Goal: Task Accomplishment & Management: Manage account settings

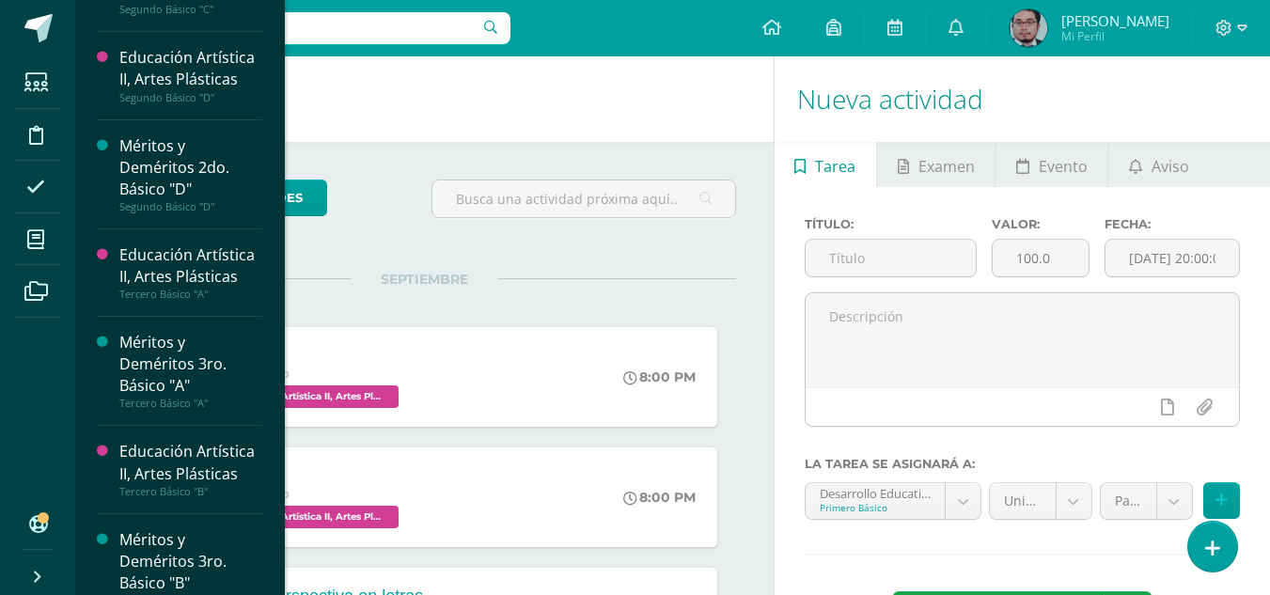
scroll to position [1777, 0]
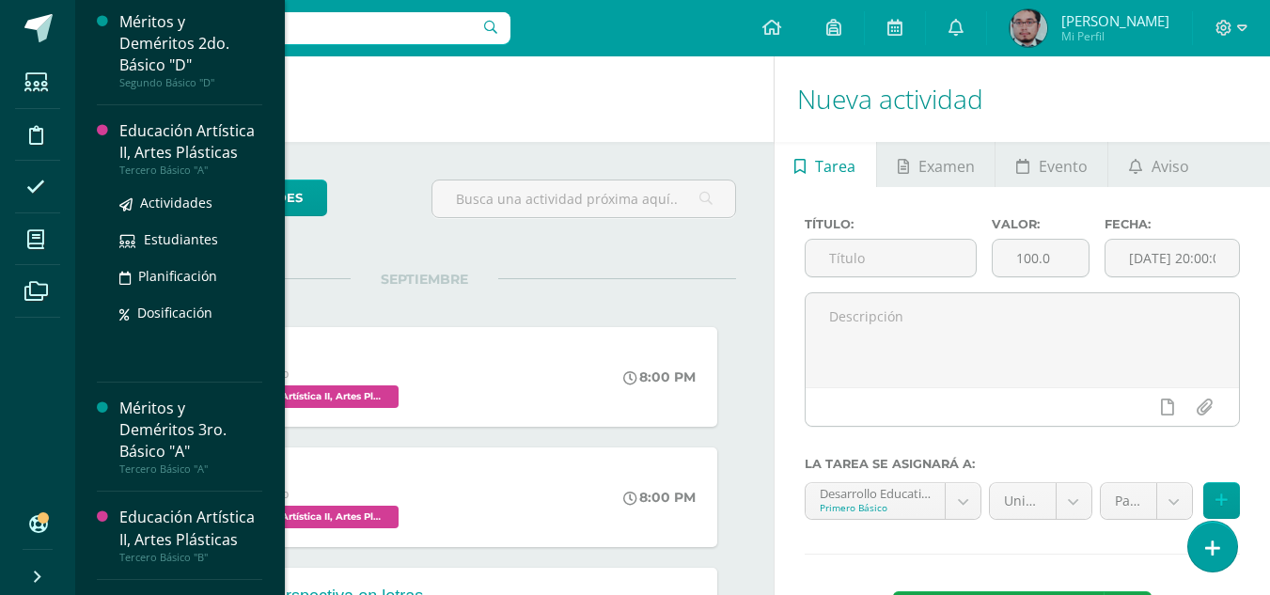
click at [185, 144] on div "Educación Artística II, Artes Plásticas" at bounding box center [190, 141] width 143 height 43
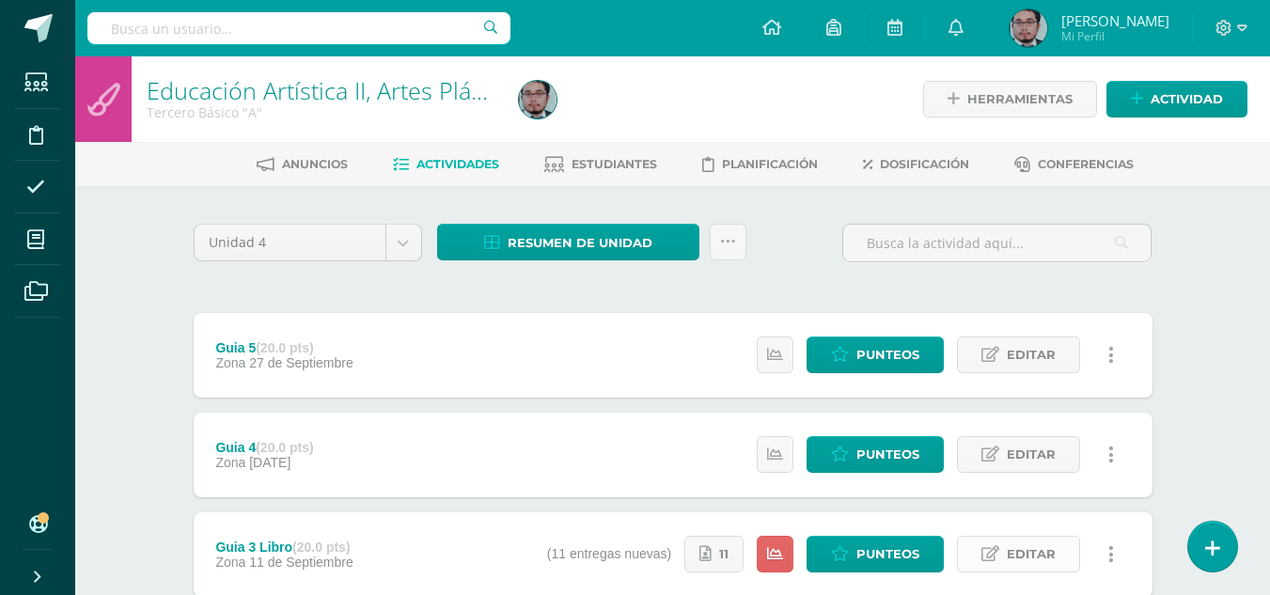
click at [1035, 557] on span "Editar" at bounding box center [1031, 554] width 49 height 35
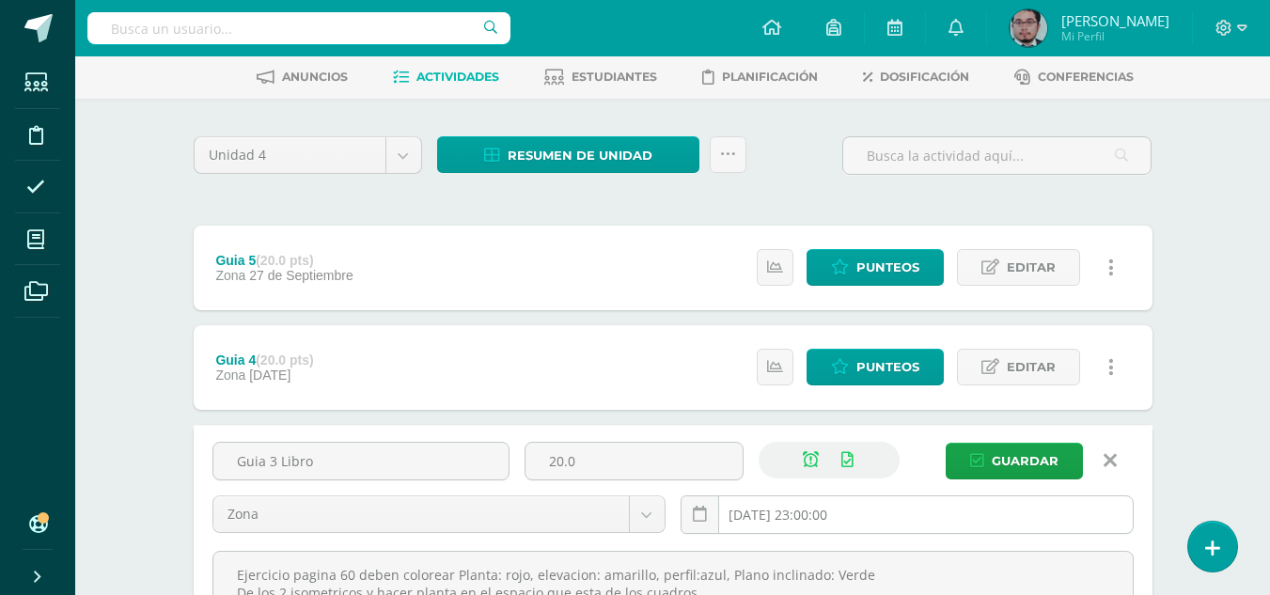
scroll to position [282, 0]
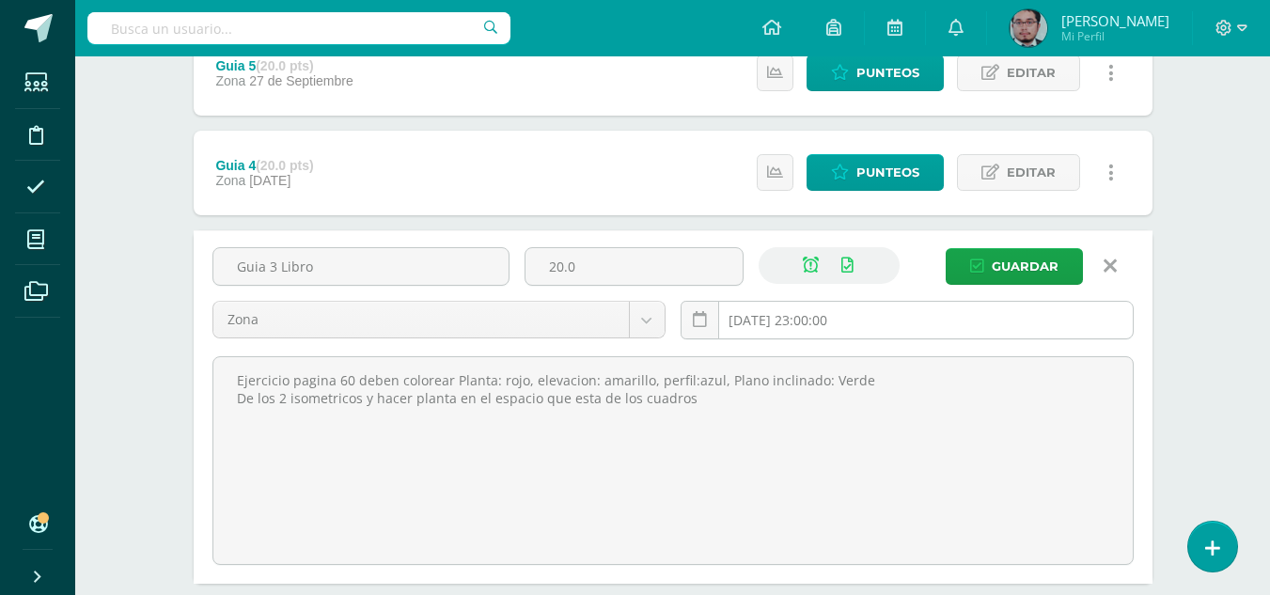
click at [835, 329] on input "2025-09-11 23:00:00" at bounding box center [907, 320] width 451 height 37
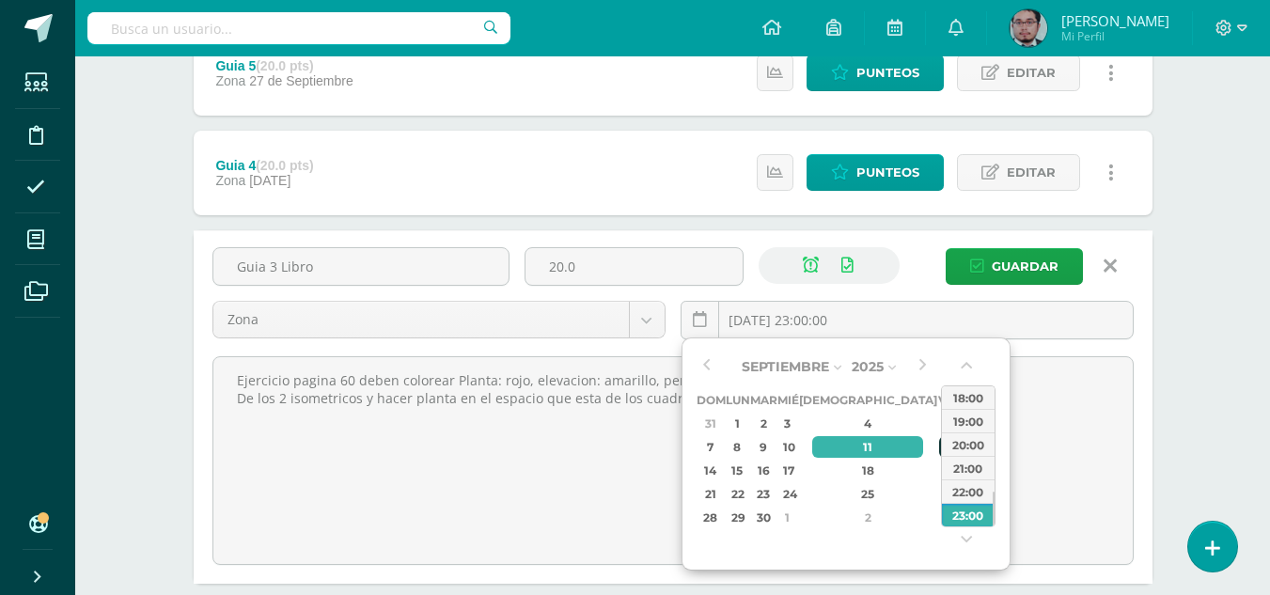
click at [939, 448] on div "12" at bounding box center [947, 447] width 17 height 22
type input "2025-09-12 23:00"
click at [1002, 264] on span "Guardar" at bounding box center [1025, 266] width 67 height 35
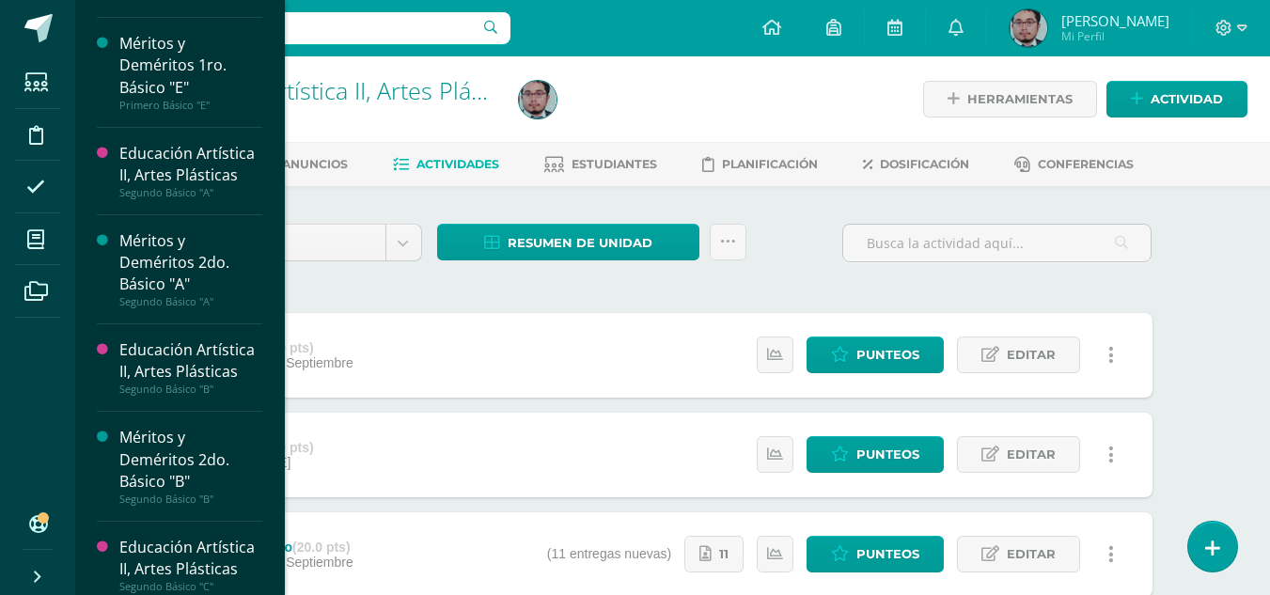
scroll to position [1158, 0]
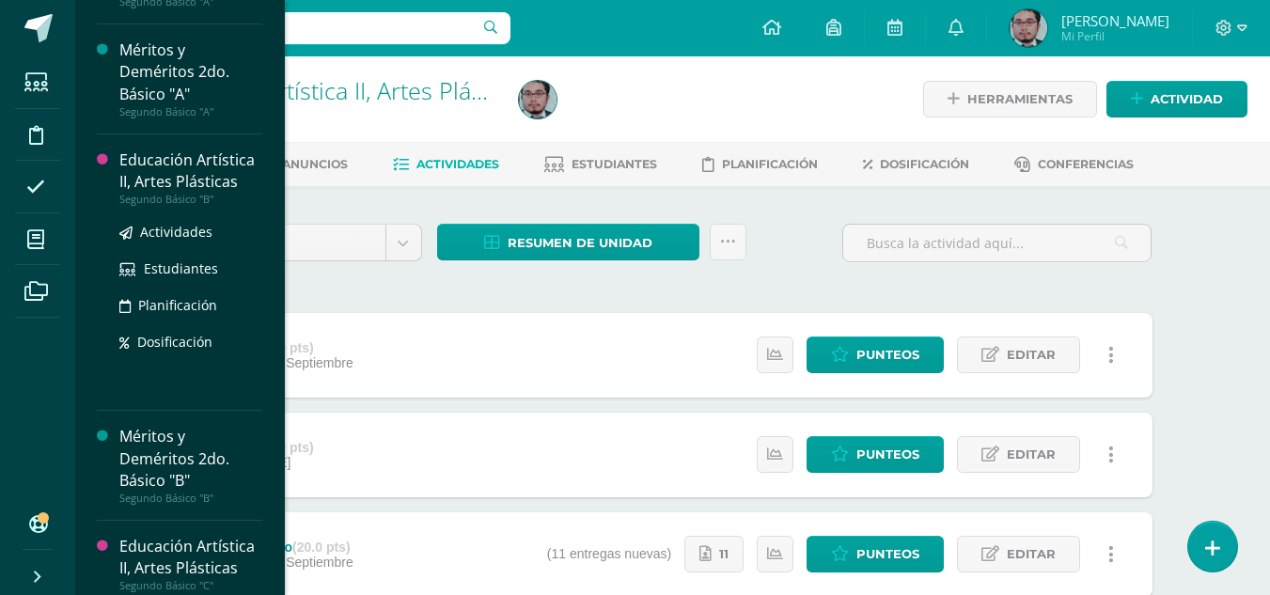
click at [171, 176] on div "Educación Artística II, Artes Plásticas" at bounding box center [190, 171] width 143 height 43
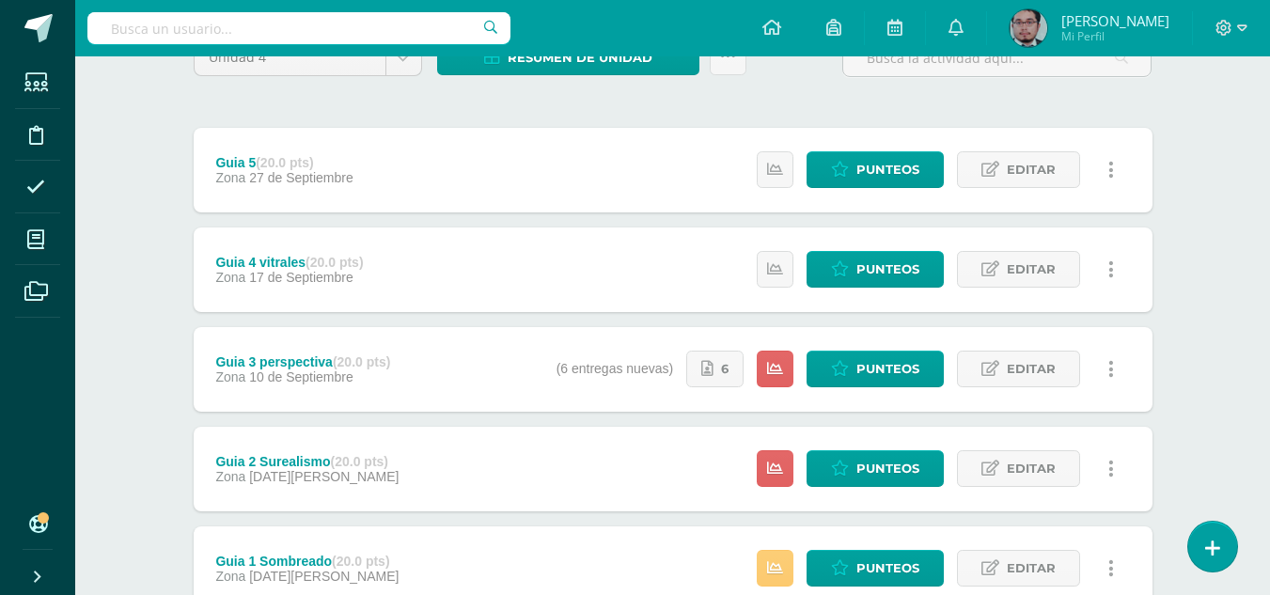
scroll to position [188, 0]
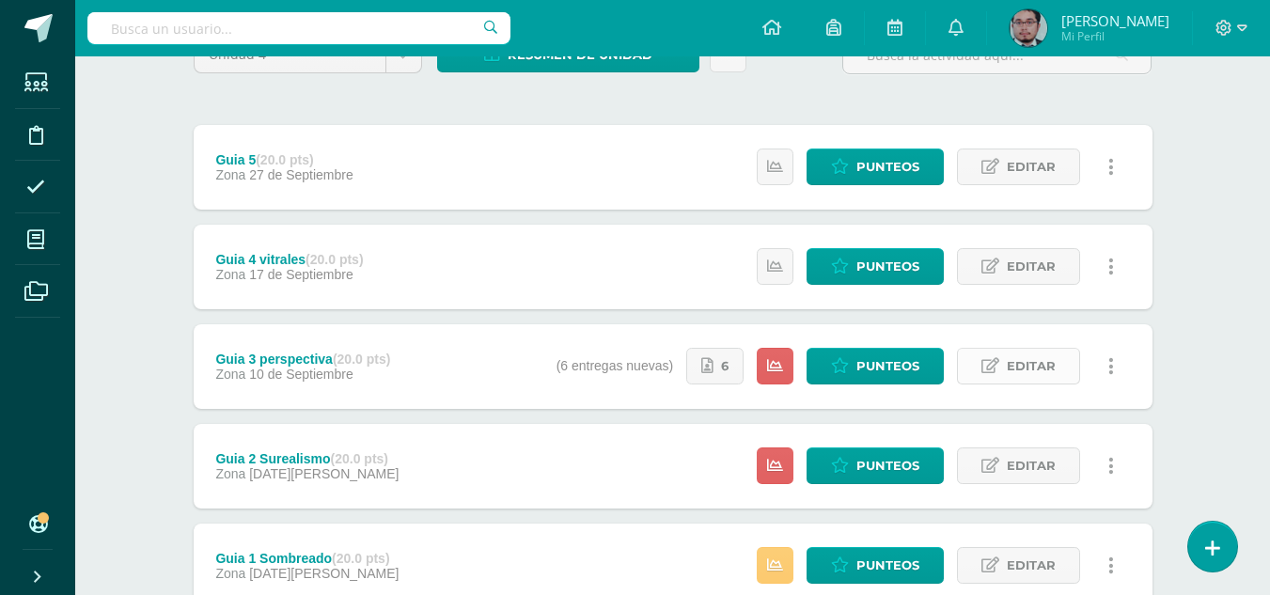
click at [1047, 369] on span "Editar" at bounding box center [1031, 366] width 49 height 35
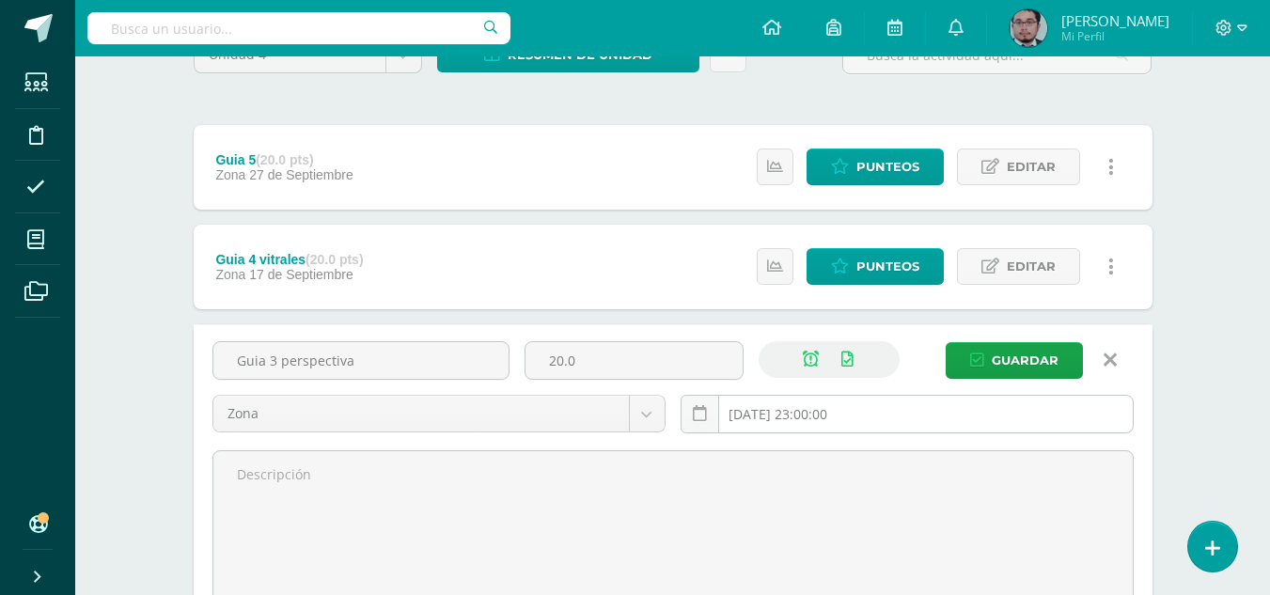
click at [841, 412] on input "2025-09-10 23:00:00" at bounding box center [907, 414] width 451 height 37
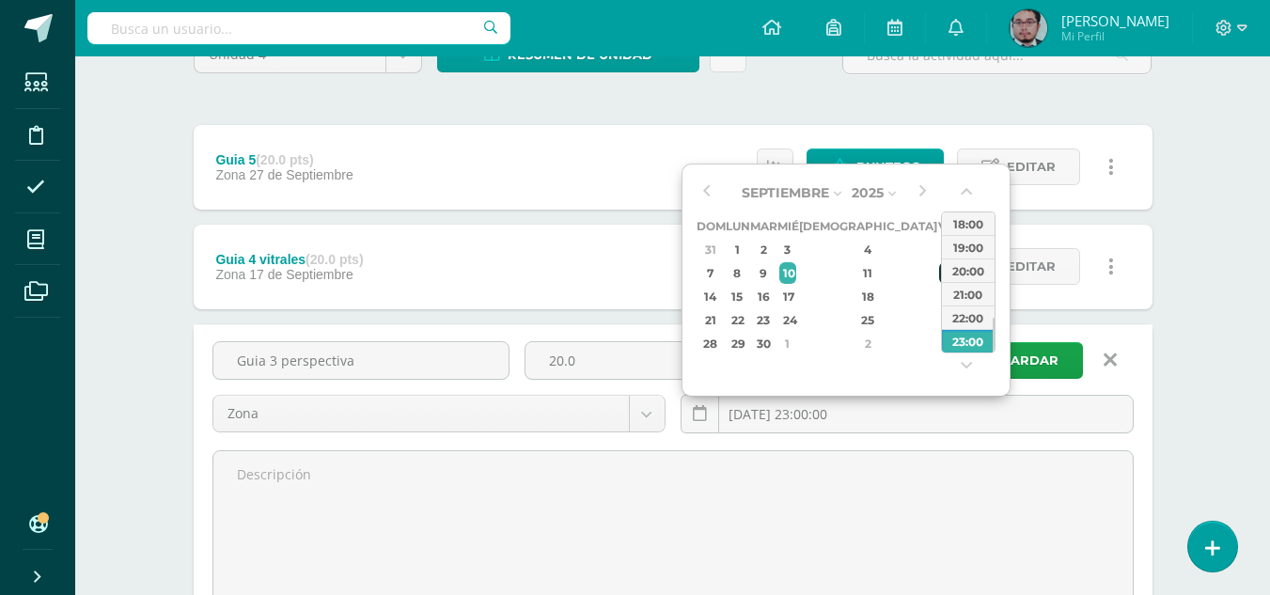
click at [939, 270] on div "12" at bounding box center [947, 273] width 17 height 22
type input "2025-09-12 23:00"
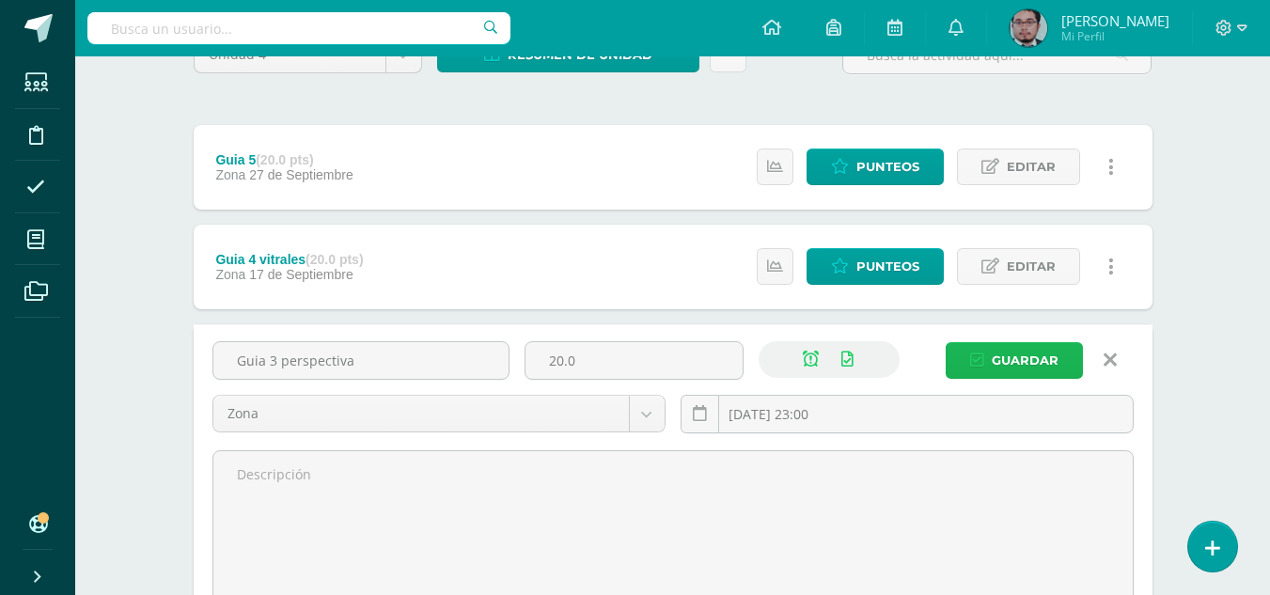
click at [1049, 364] on span "Guardar" at bounding box center [1025, 360] width 67 height 35
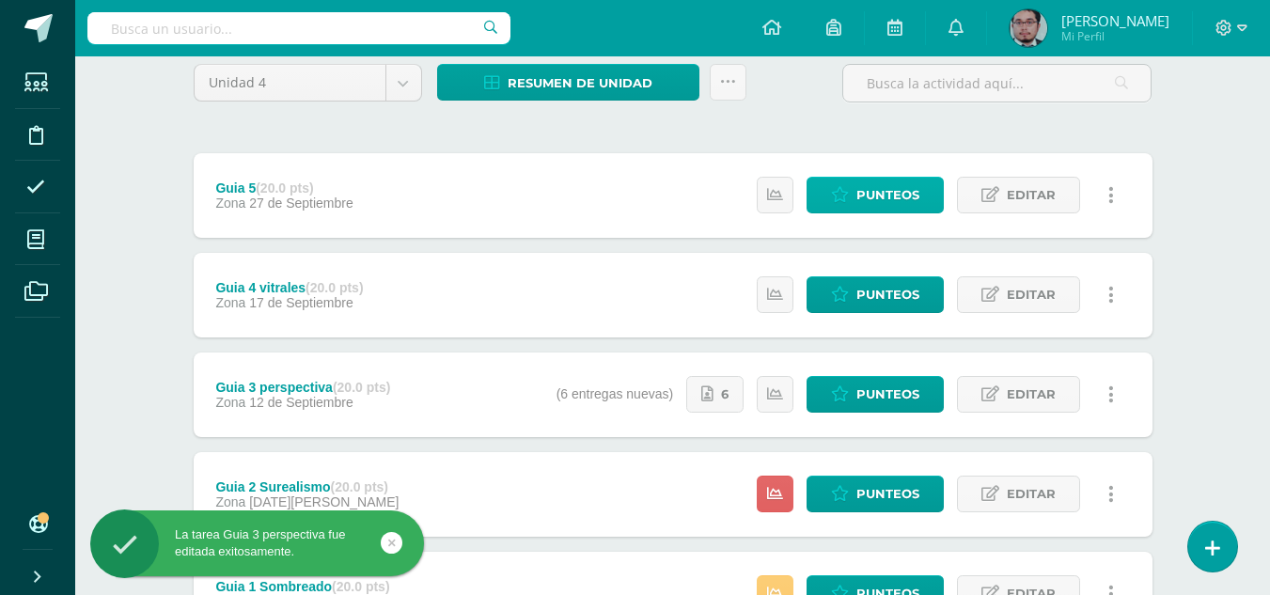
scroll to position [188, 0]
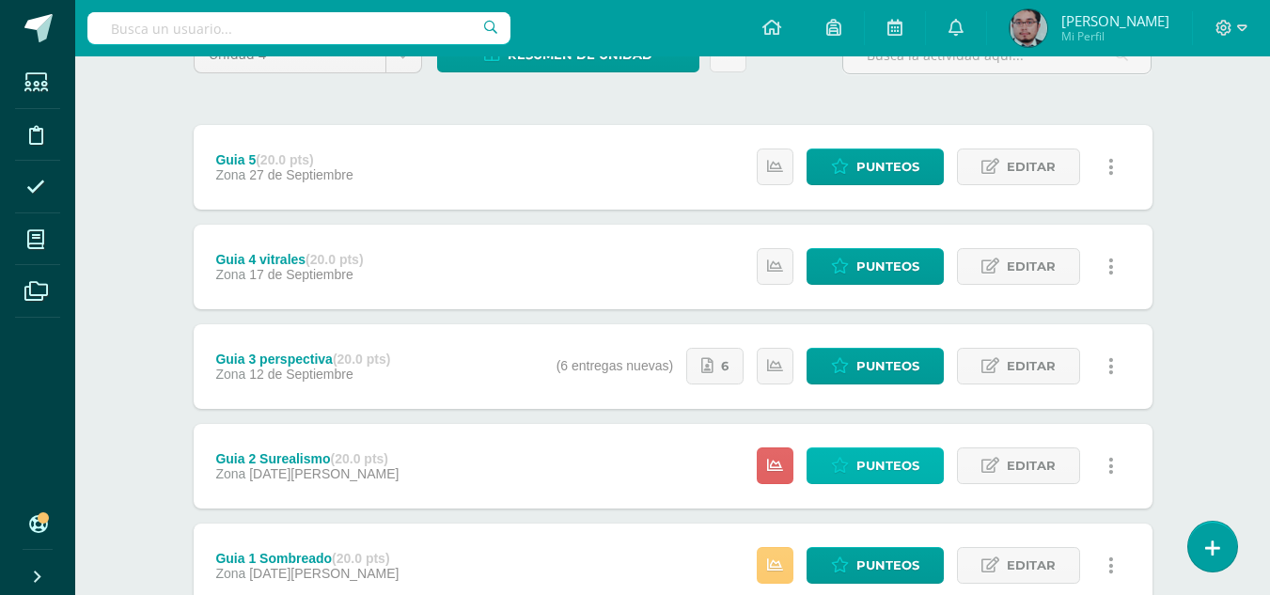
click at [876, 457] on span "Punteos" at bounding box center [888, 466] width 63 height 35
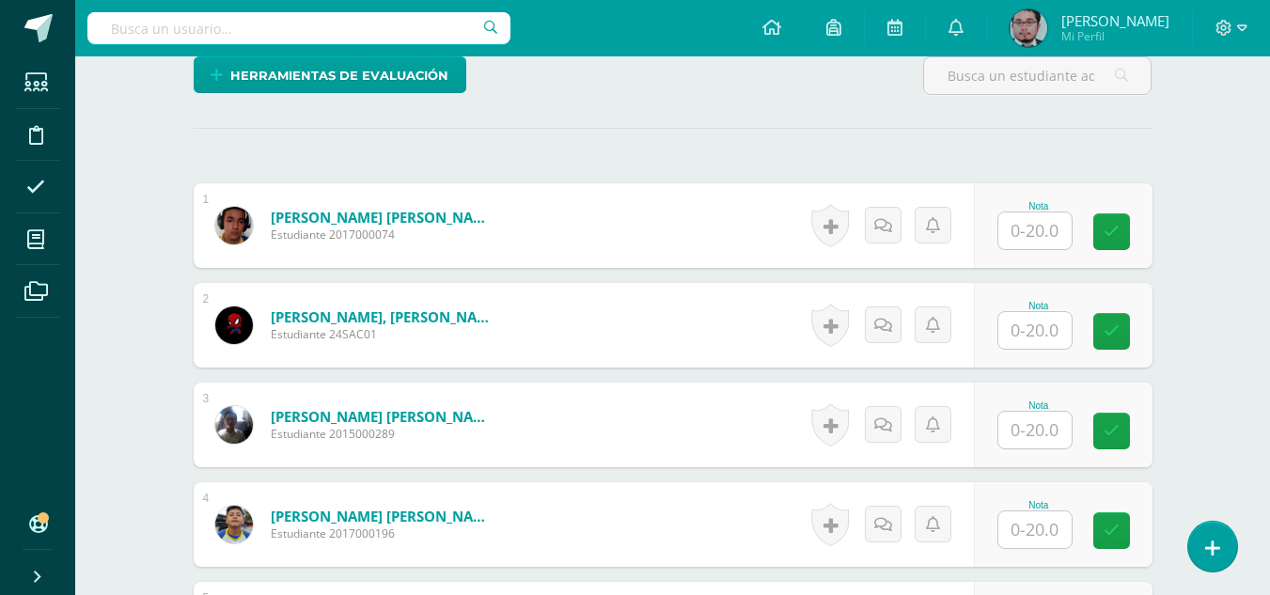
scroll to position [471, 0]
click at [1031, 228] on input "text" at bounding box center [1035, 230] width 73 height 37
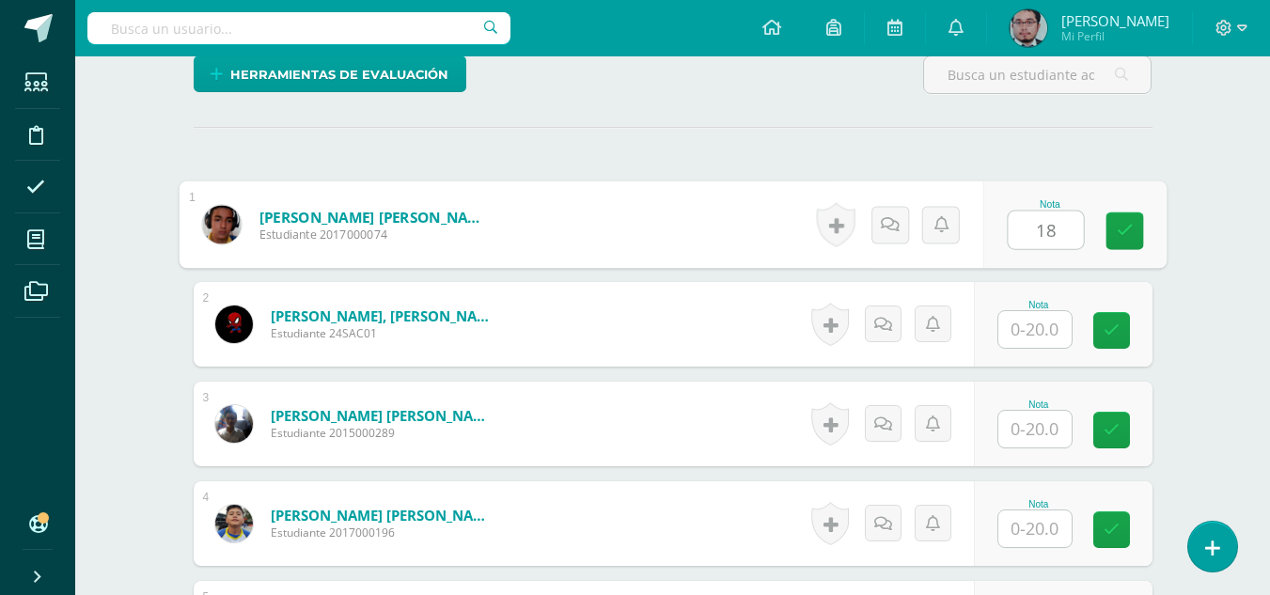
scroll to position [472, 0]
type input "18"
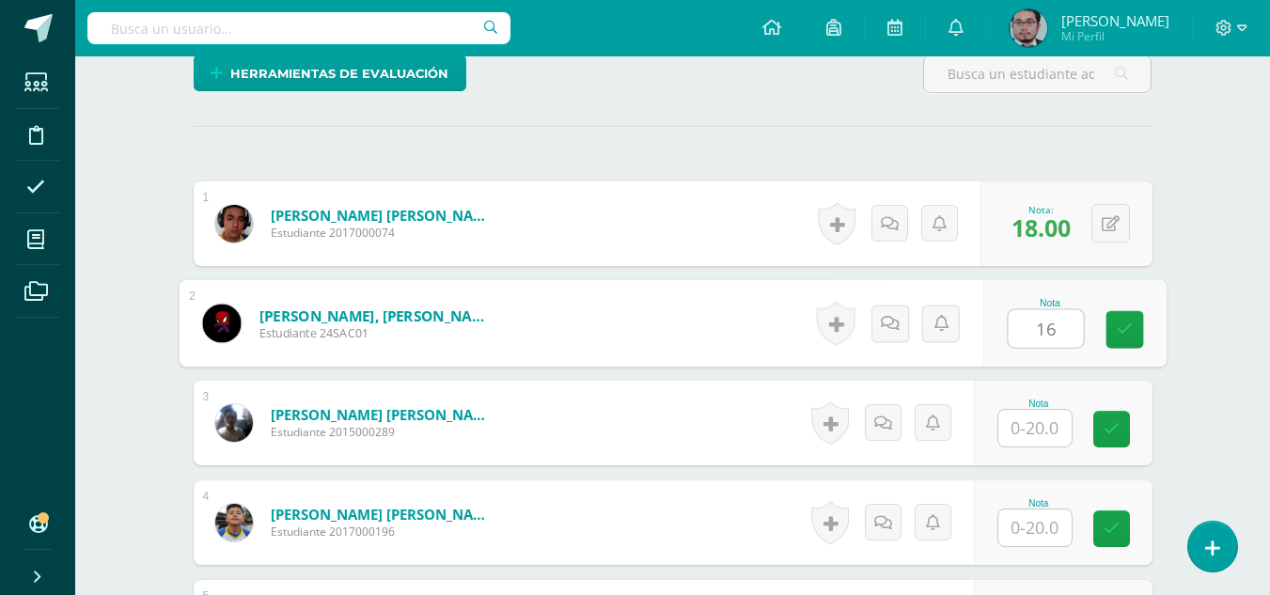
type input "16"
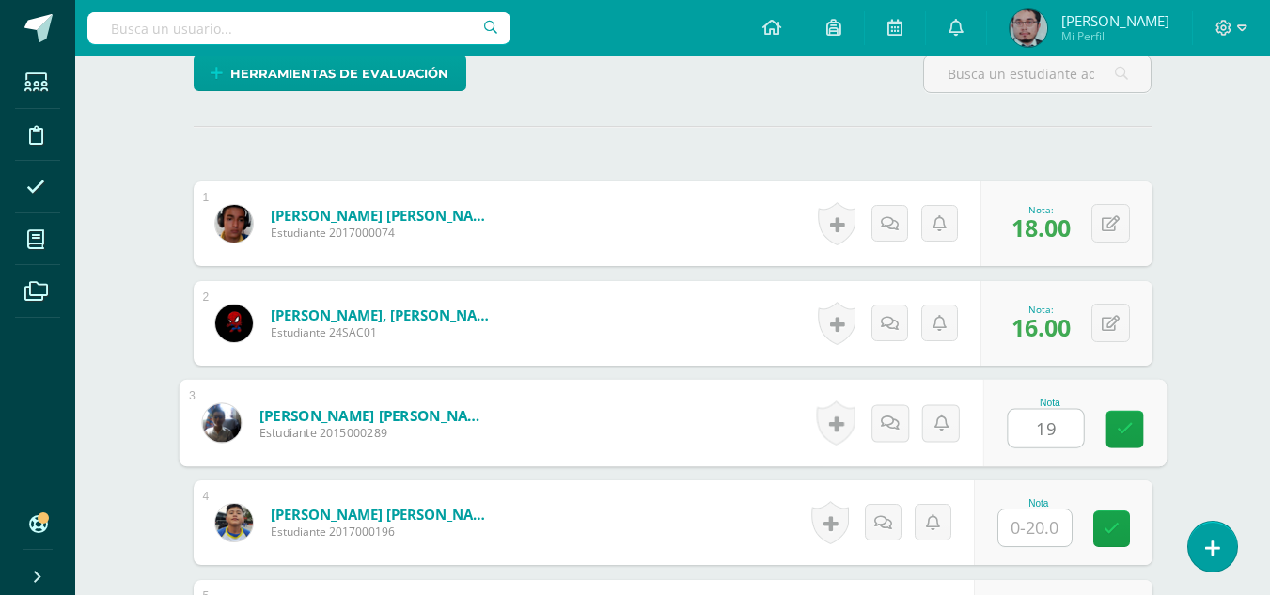
type input "19"
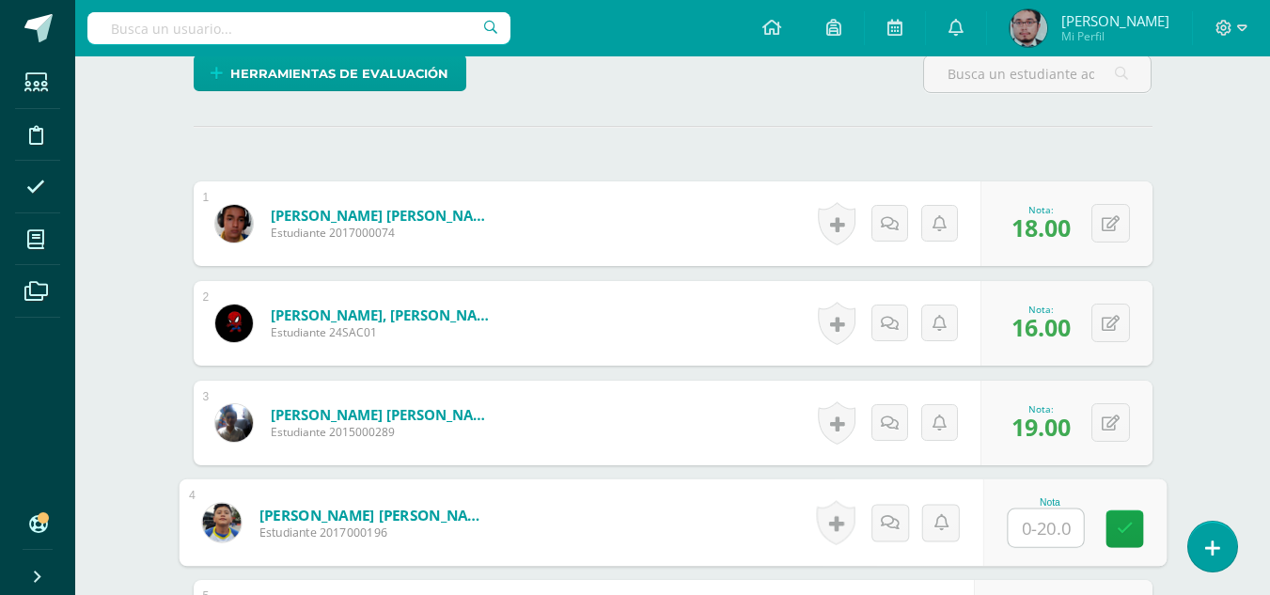
scroll to position [473, 0]
type input "15"
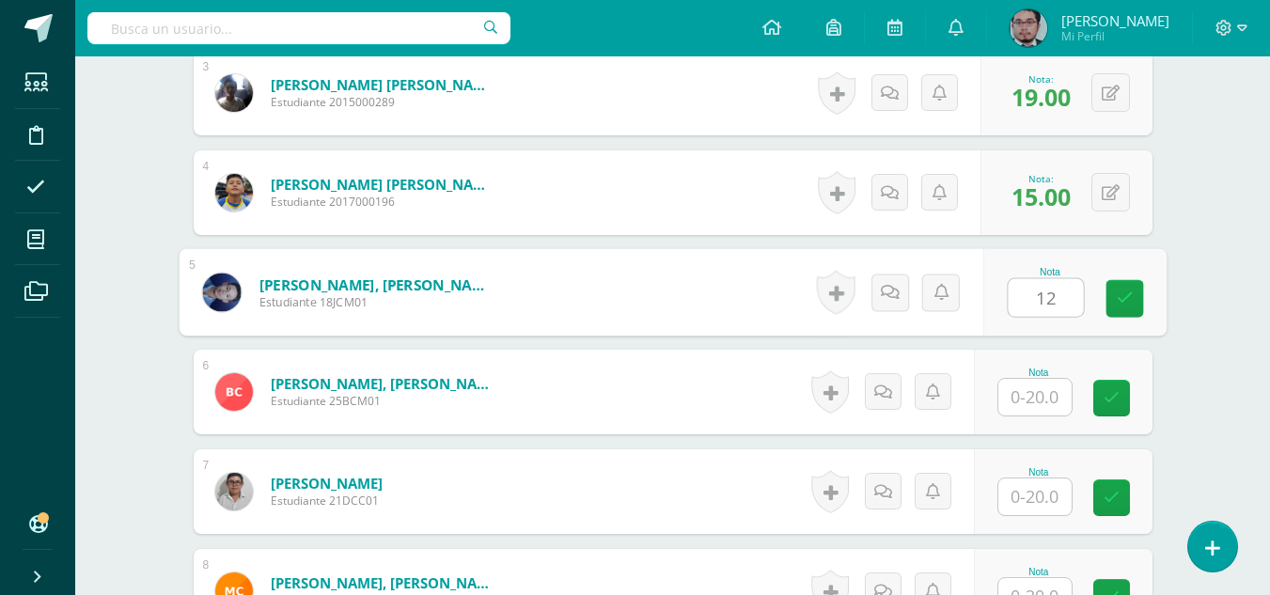
type input "12"
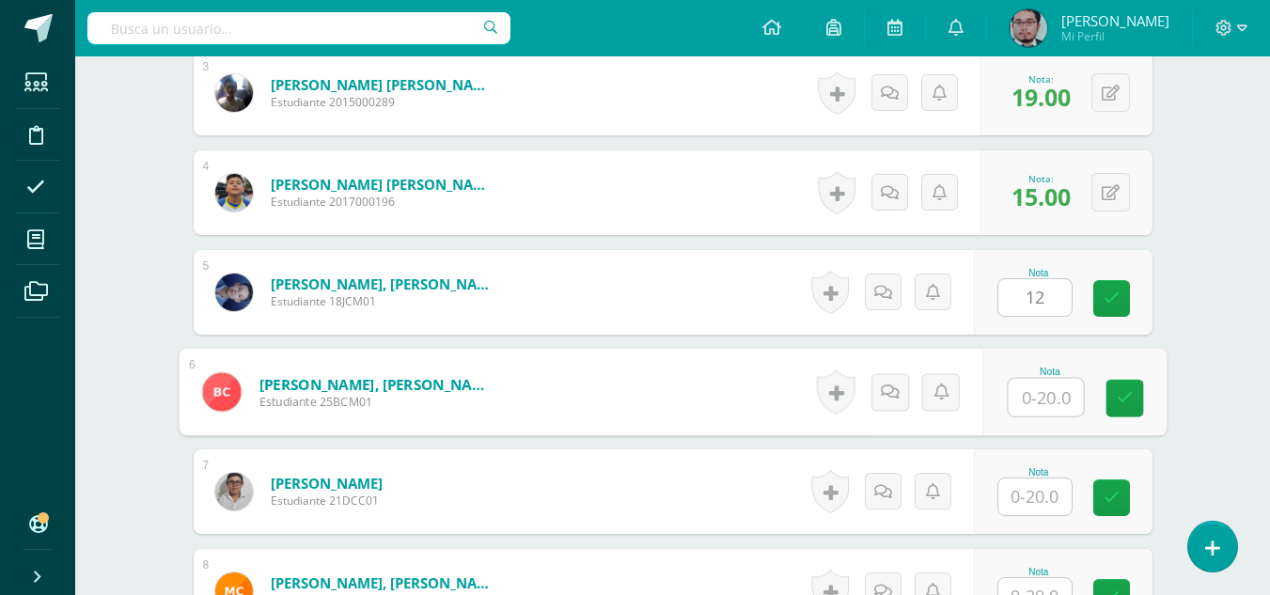
scroll to position [803, 0]
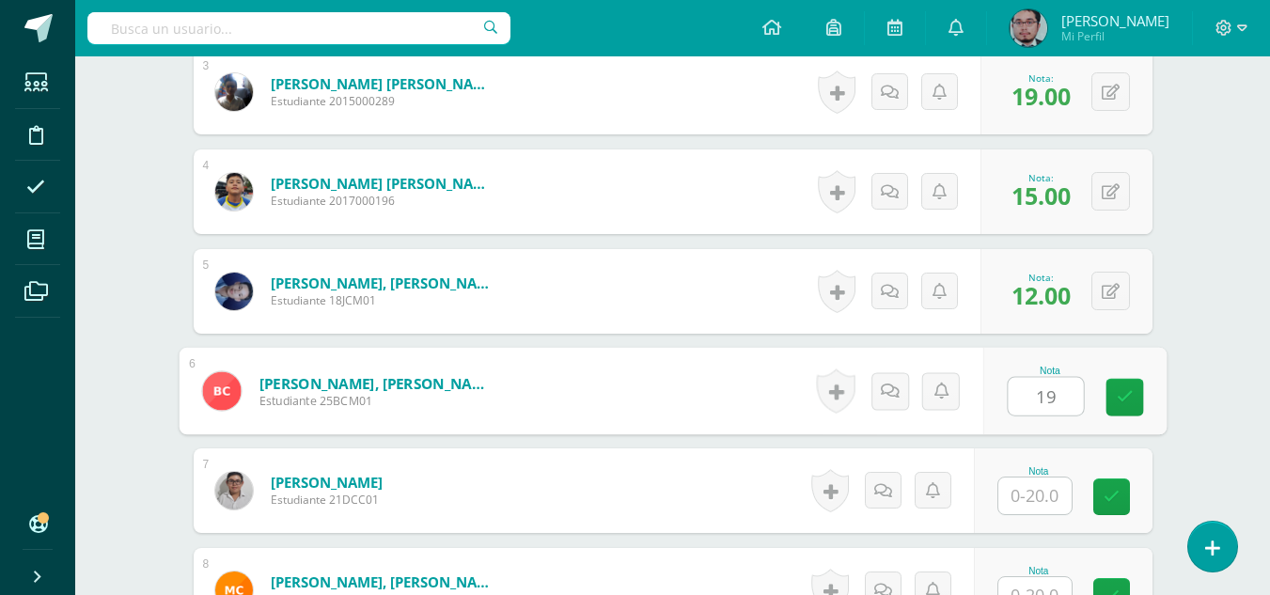
type input "19"
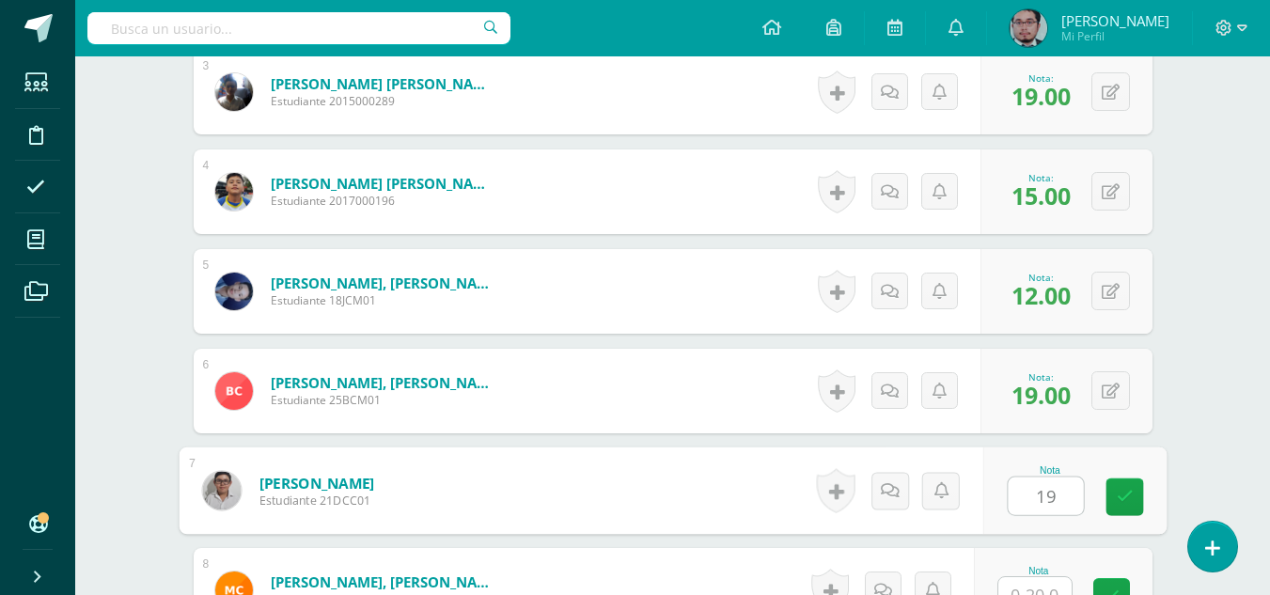
type input "19"
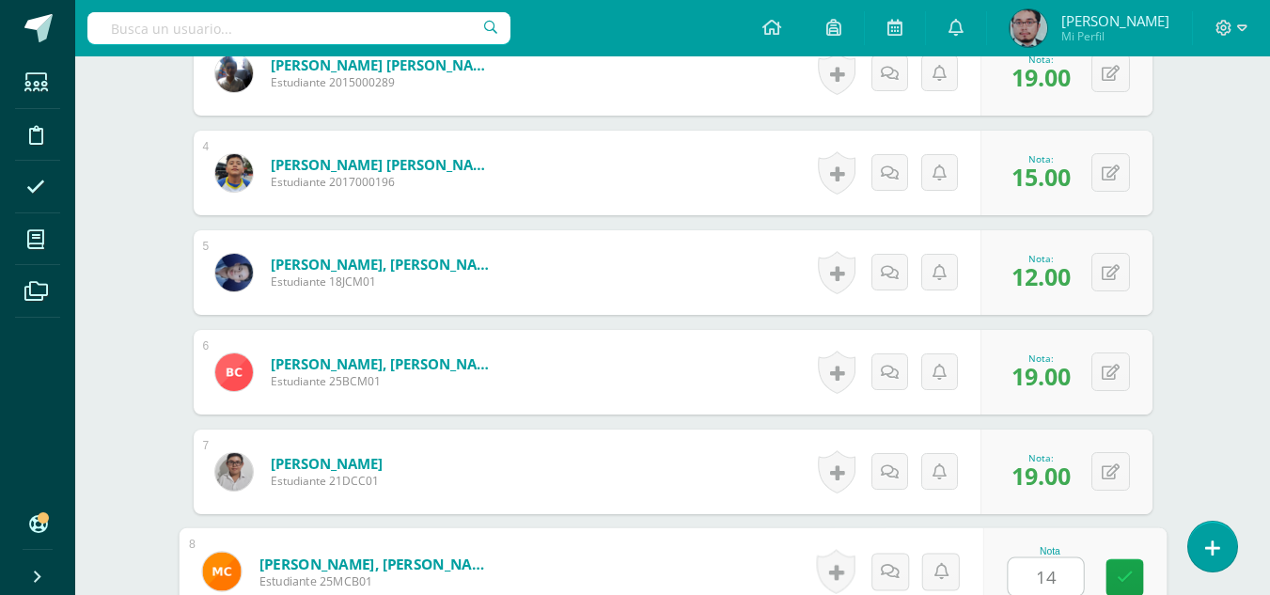
type input "14"
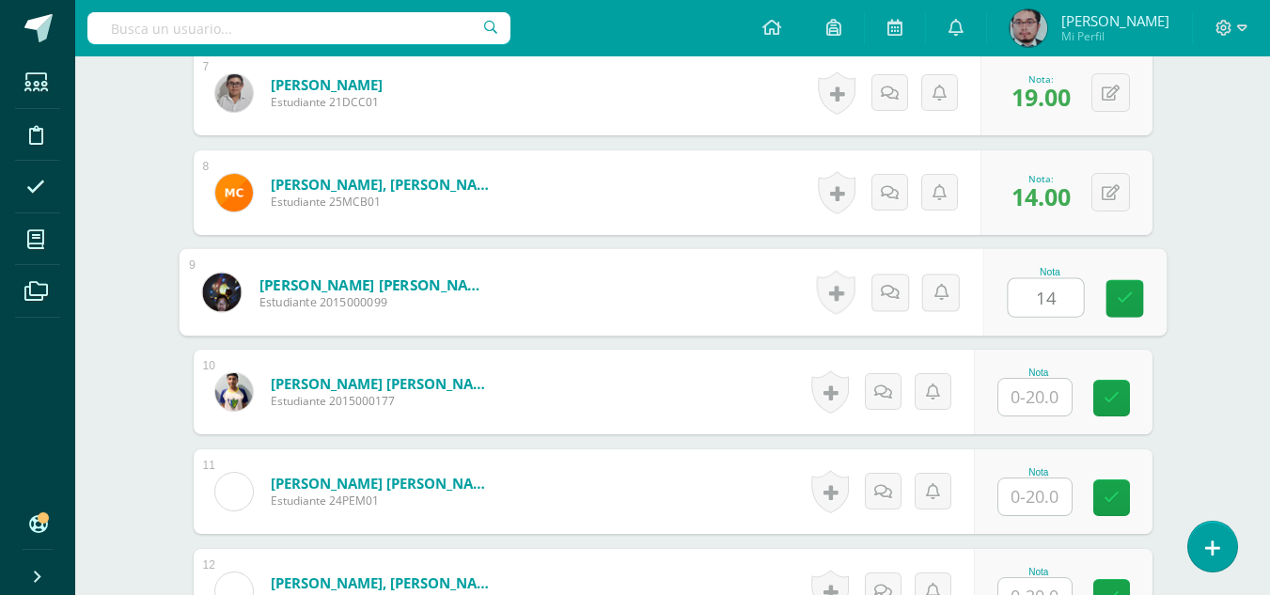
type input "14"
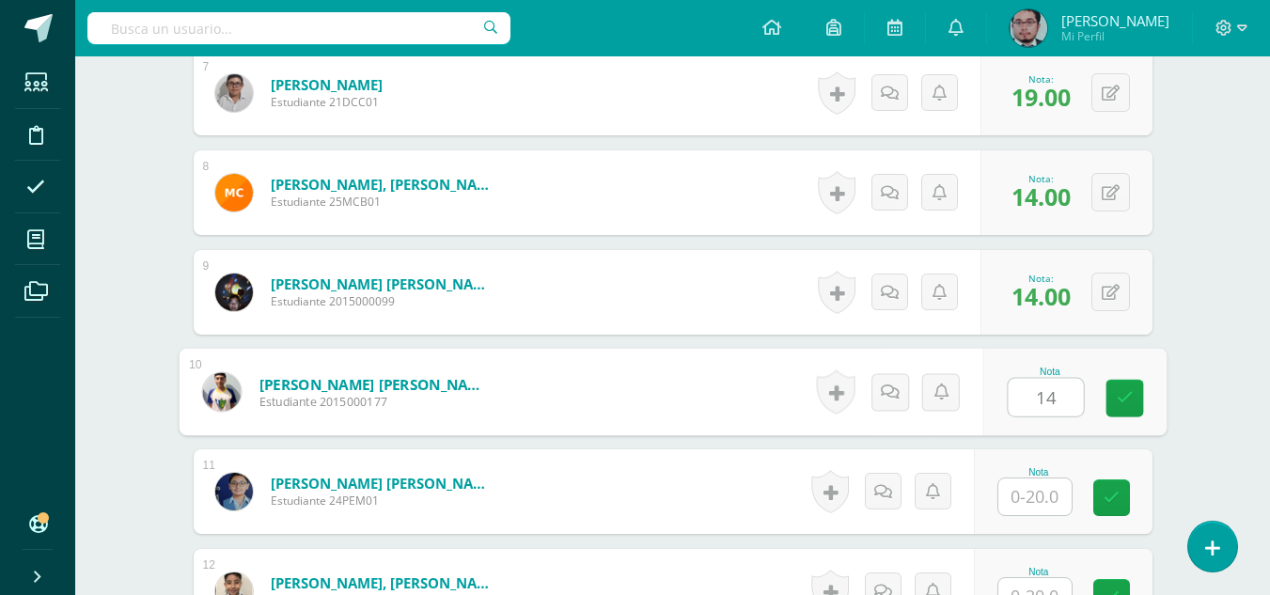
type input "14"
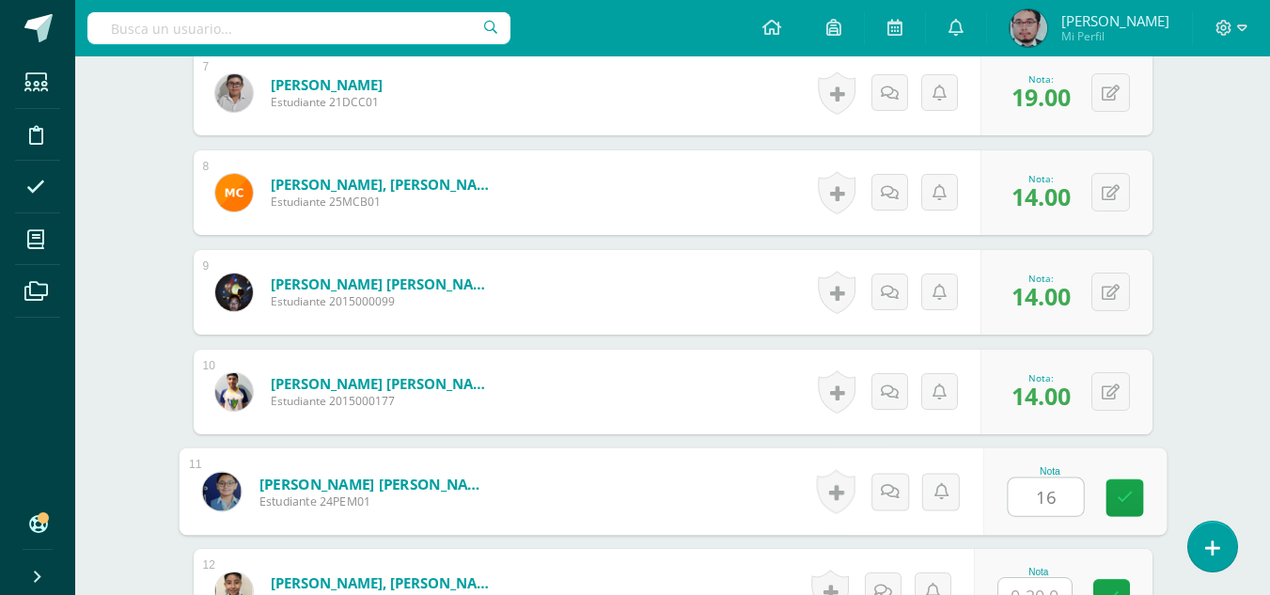
type input "16"
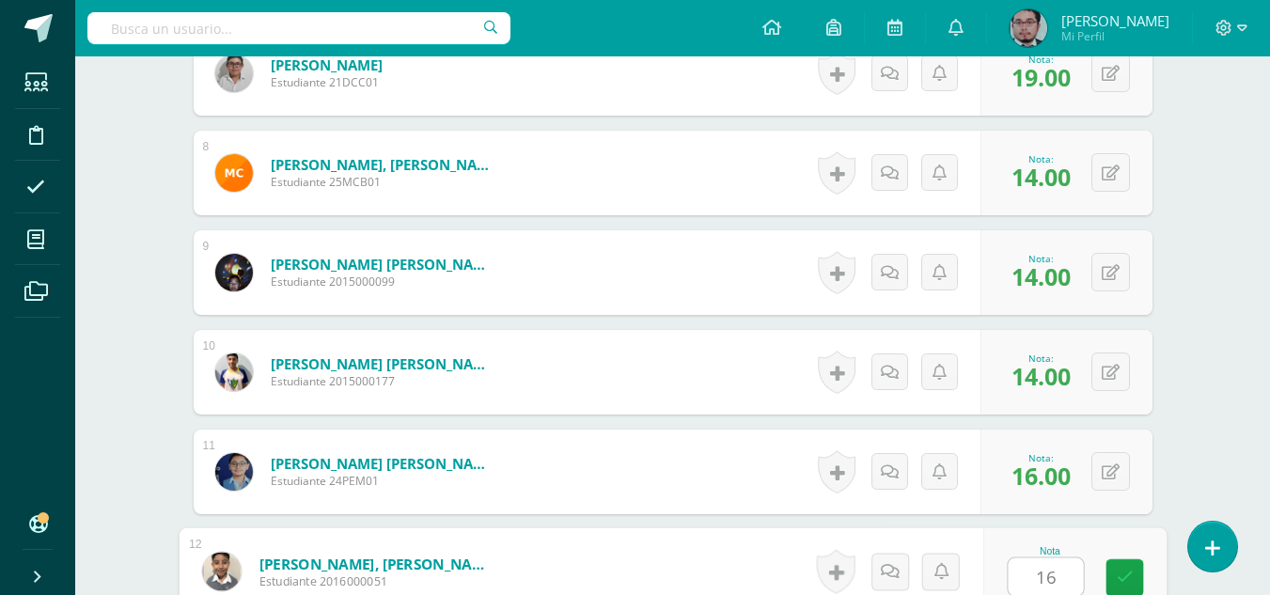
type input "16"
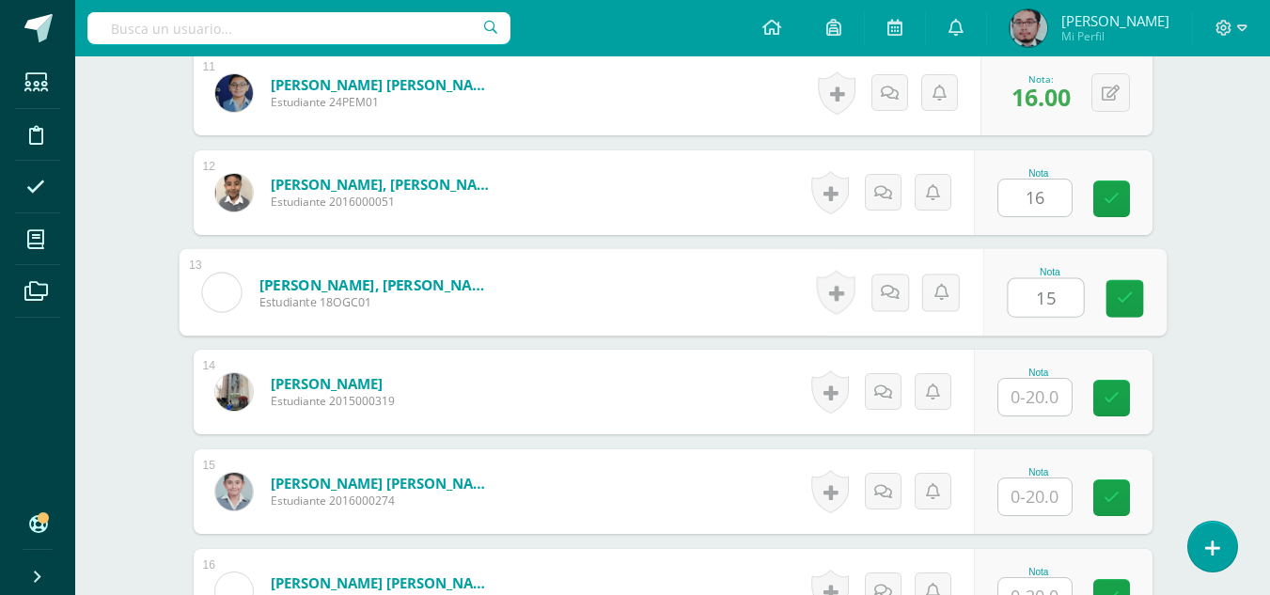
type input "15"
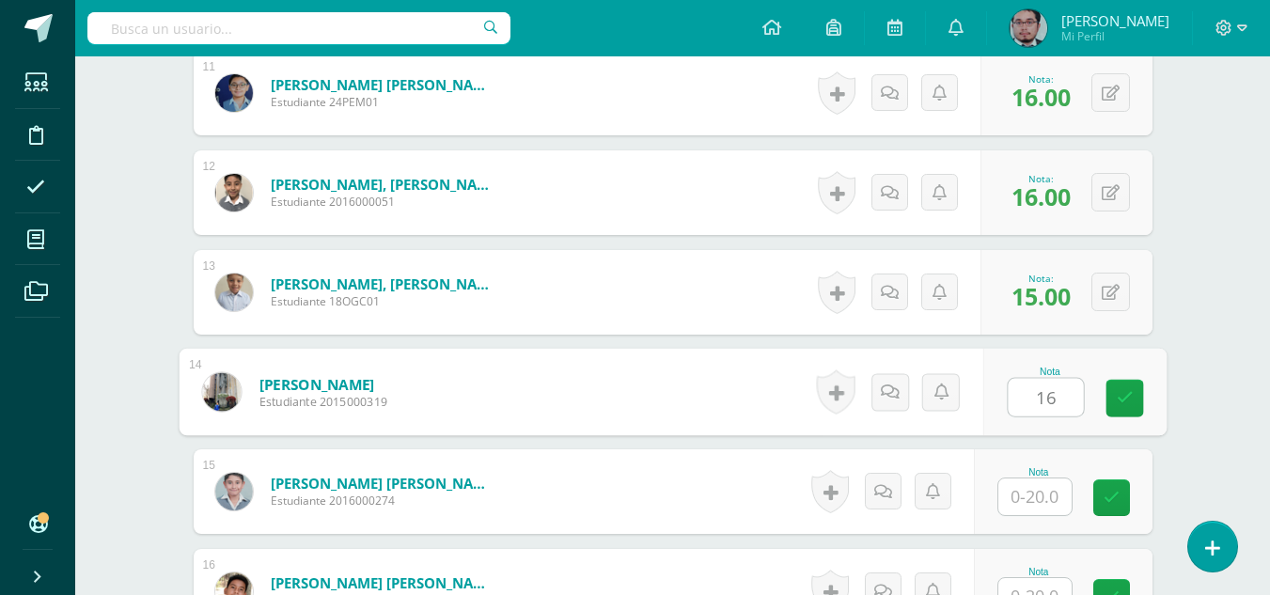
type input "16"
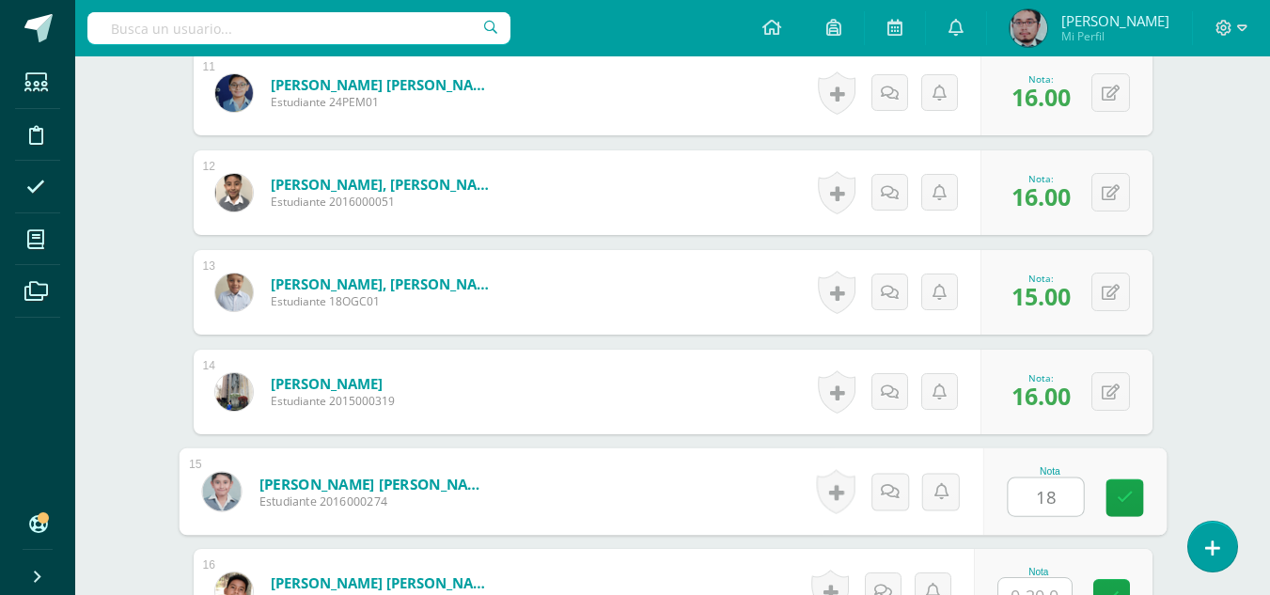
type input "18"
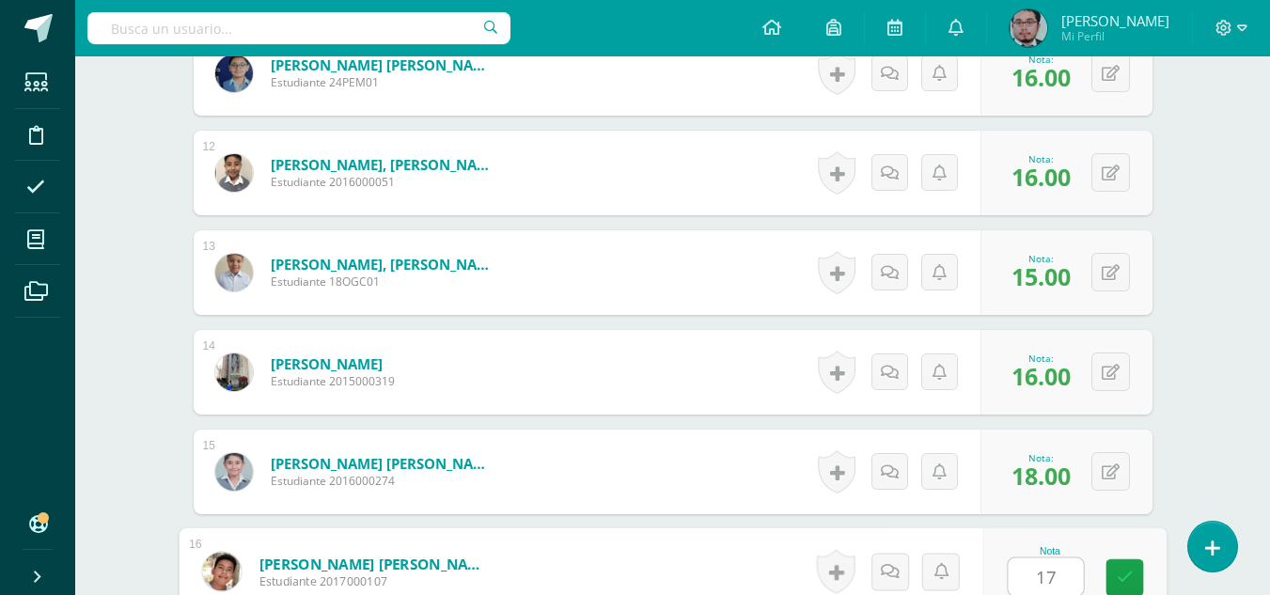
type input "17"
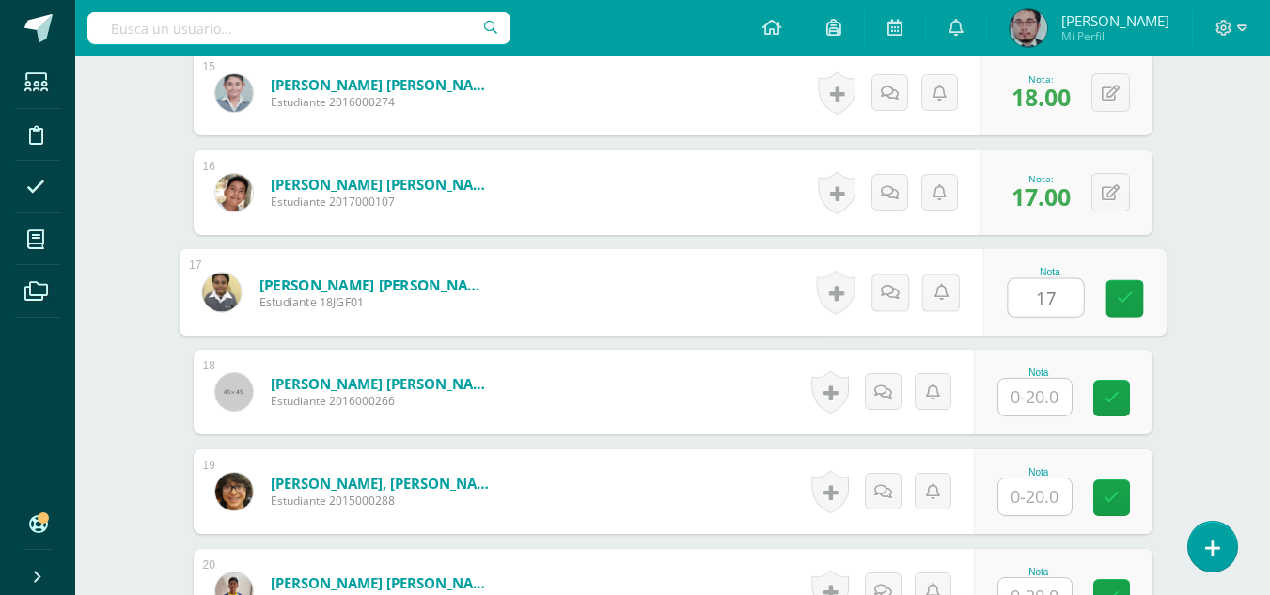
type input "17"
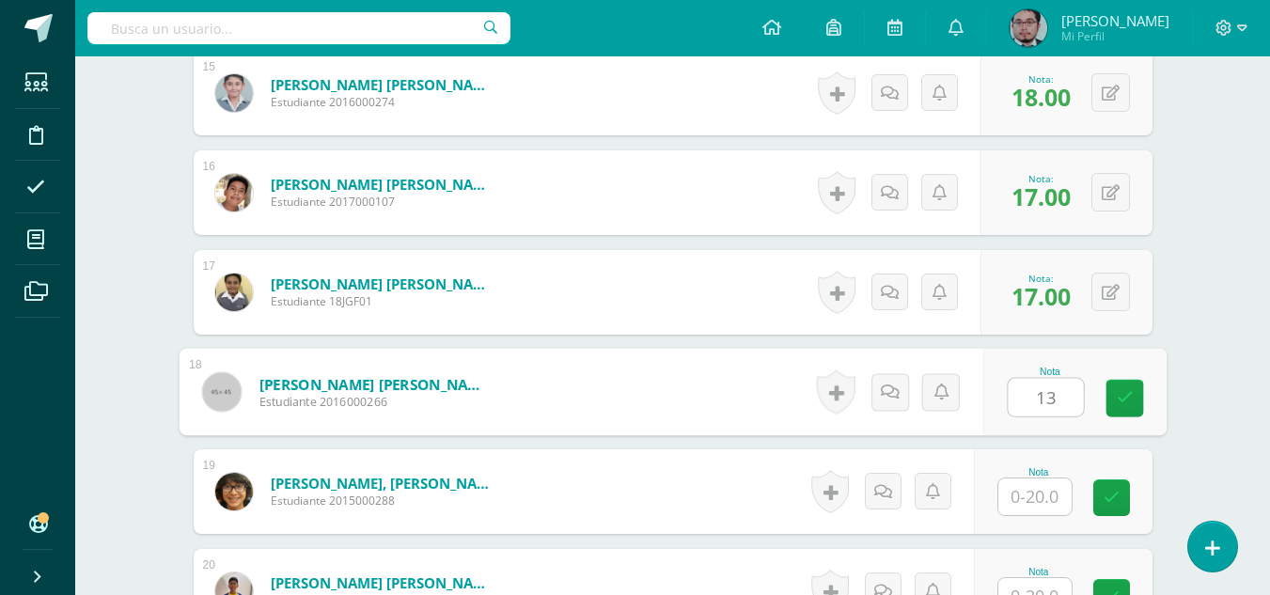
type input "13"
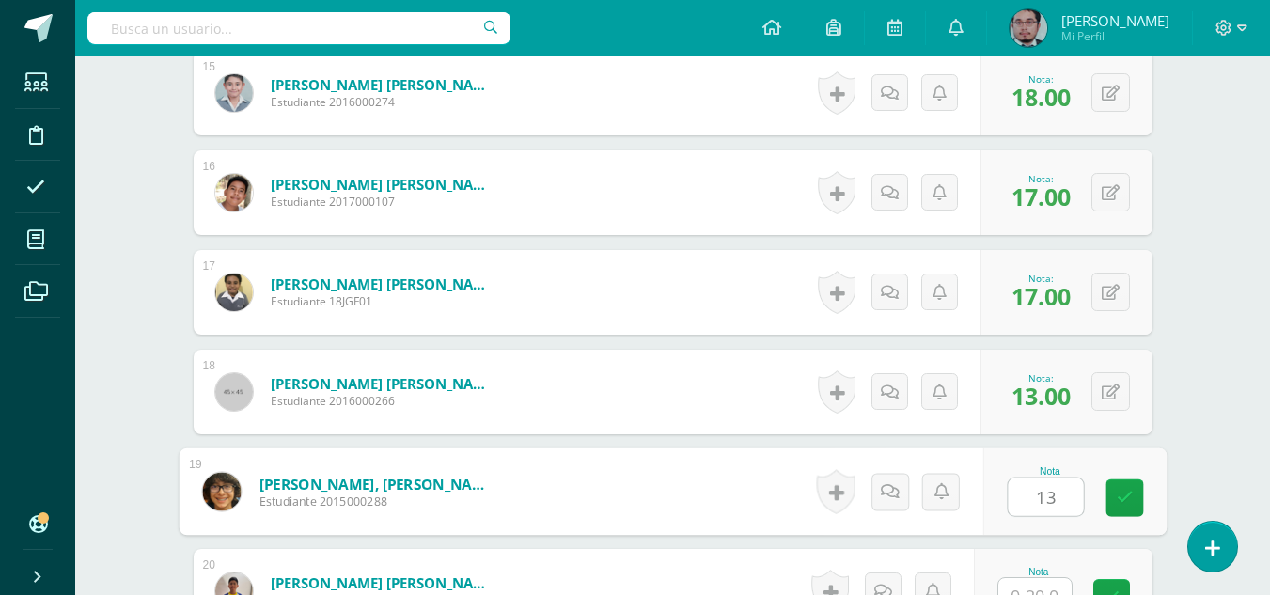
type input "13"
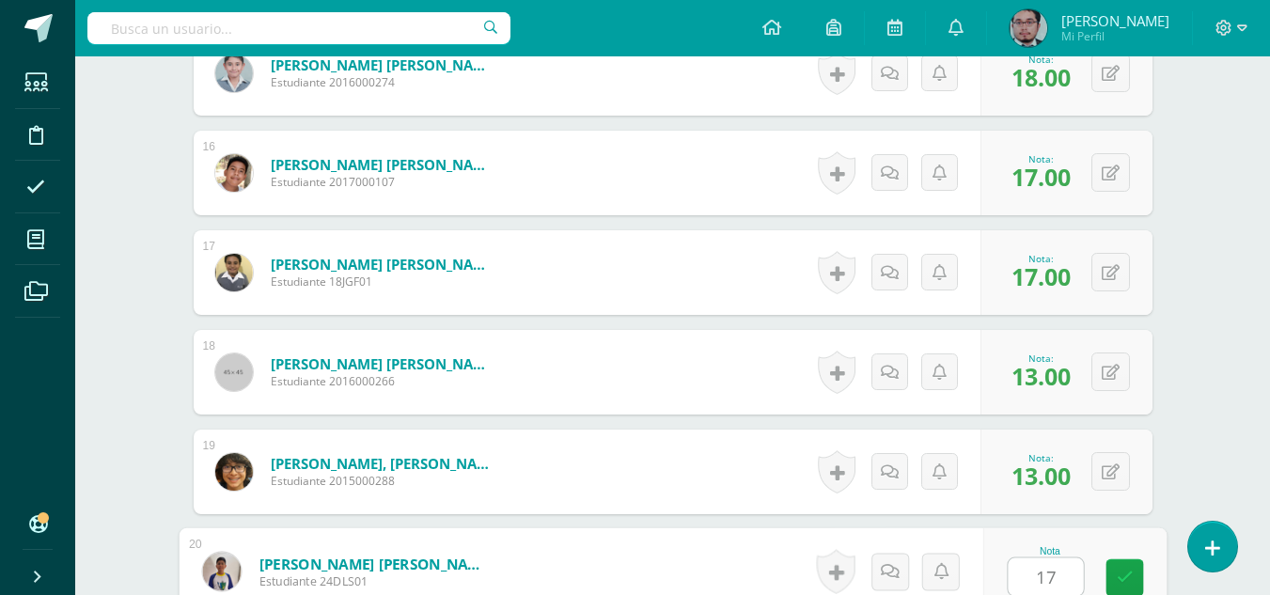
type input "17"
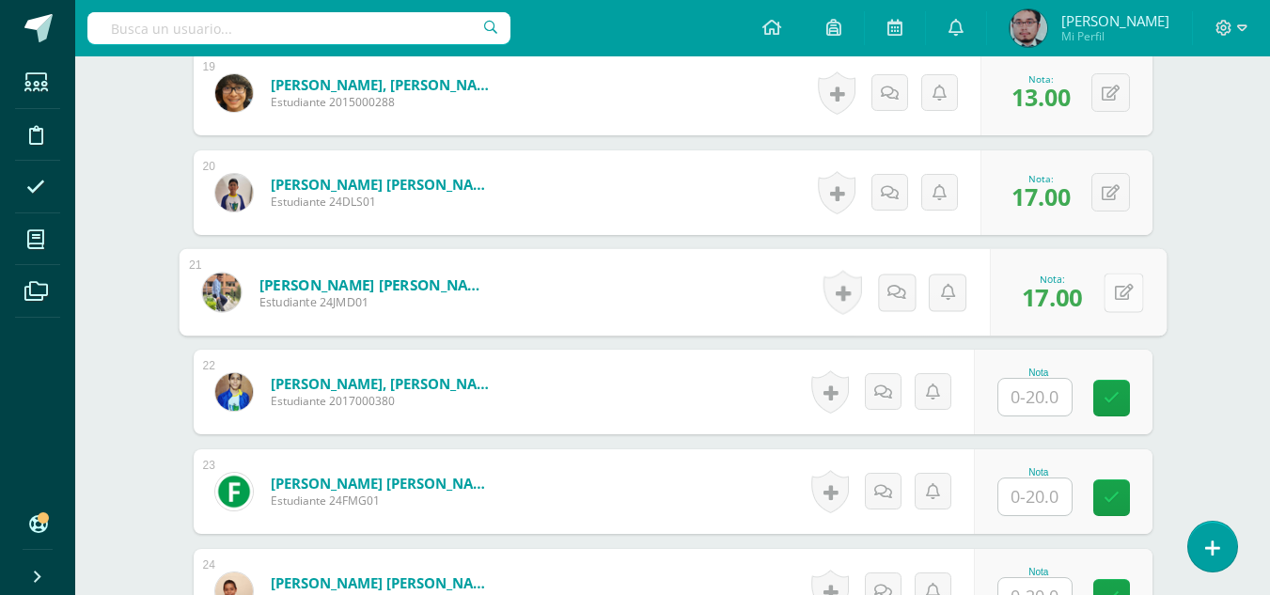
click at [1113, 293] on button at bounding box center [1123, 292] width 39 height 39
type input "15"
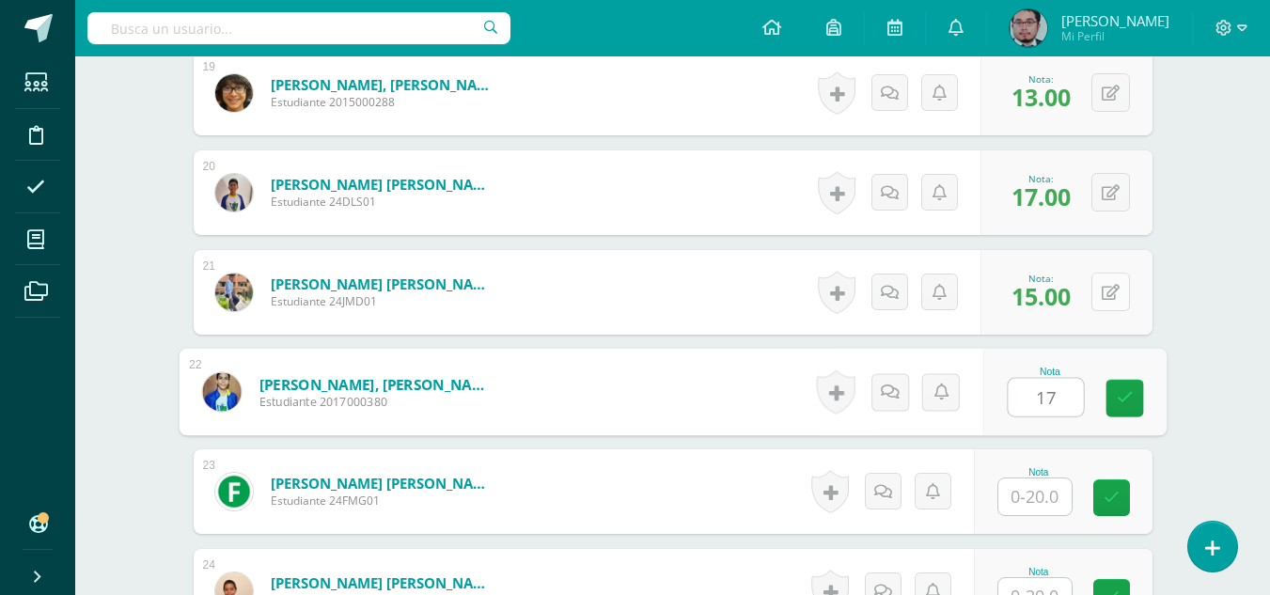
type input "17"
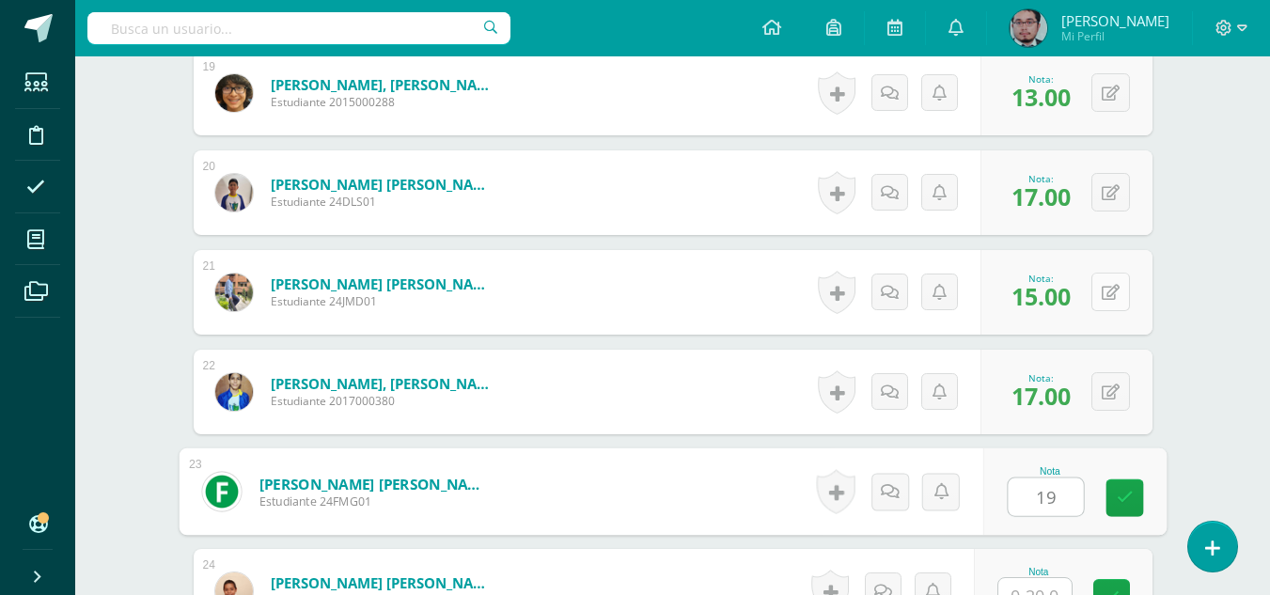
type input "19"
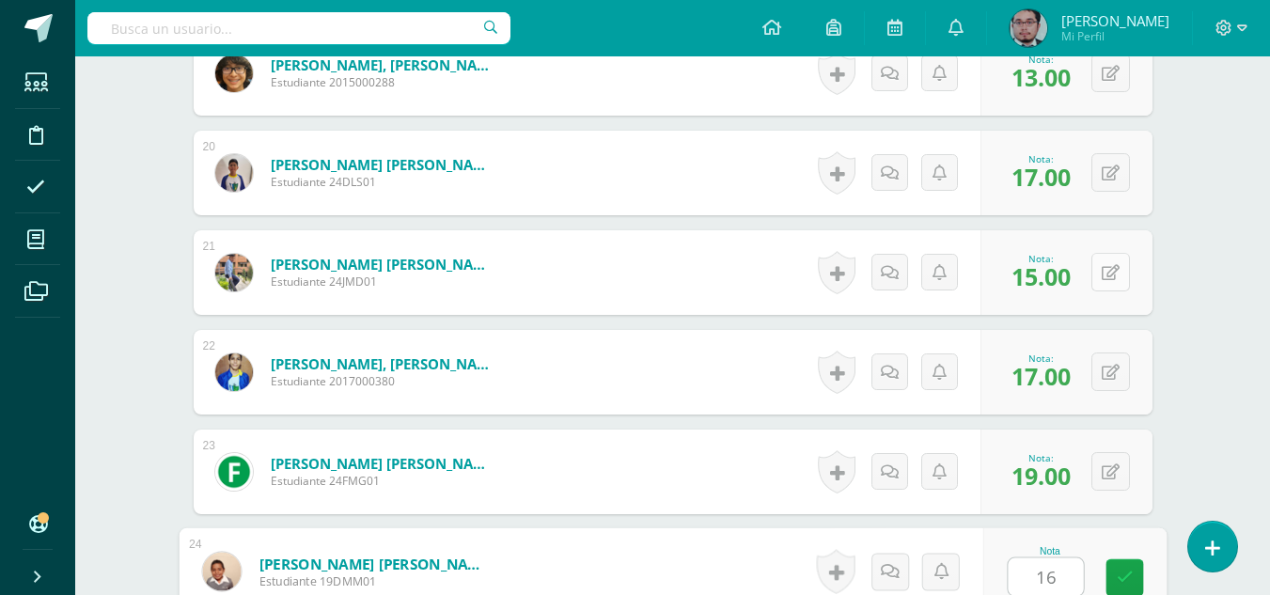
type input "16"
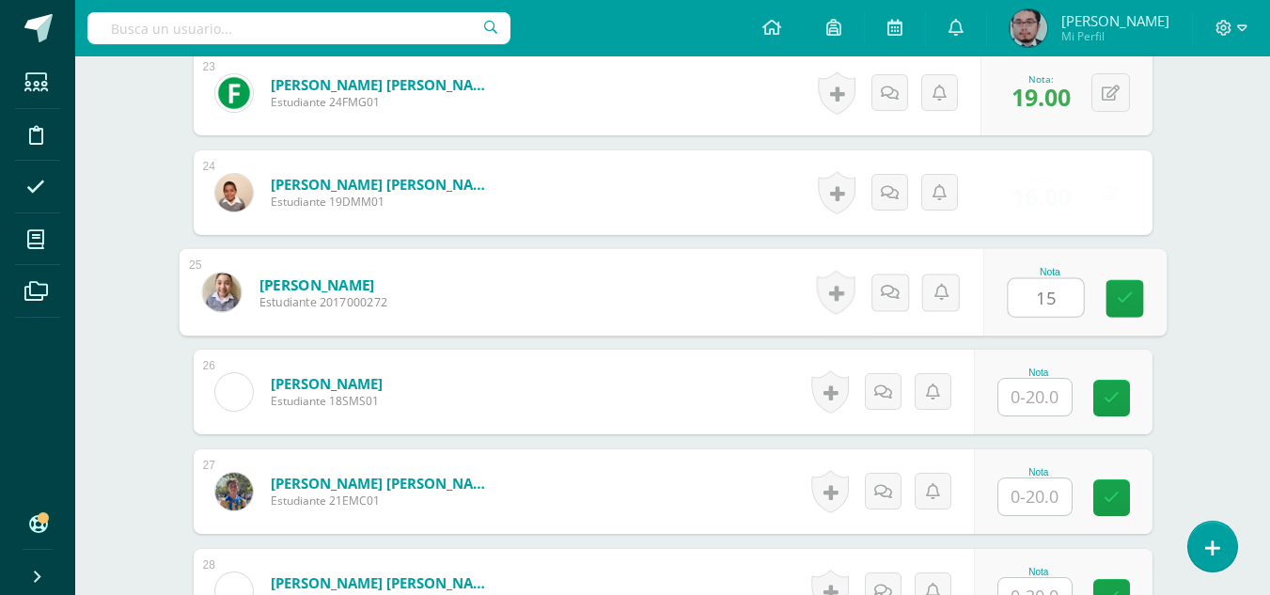
type input "15"
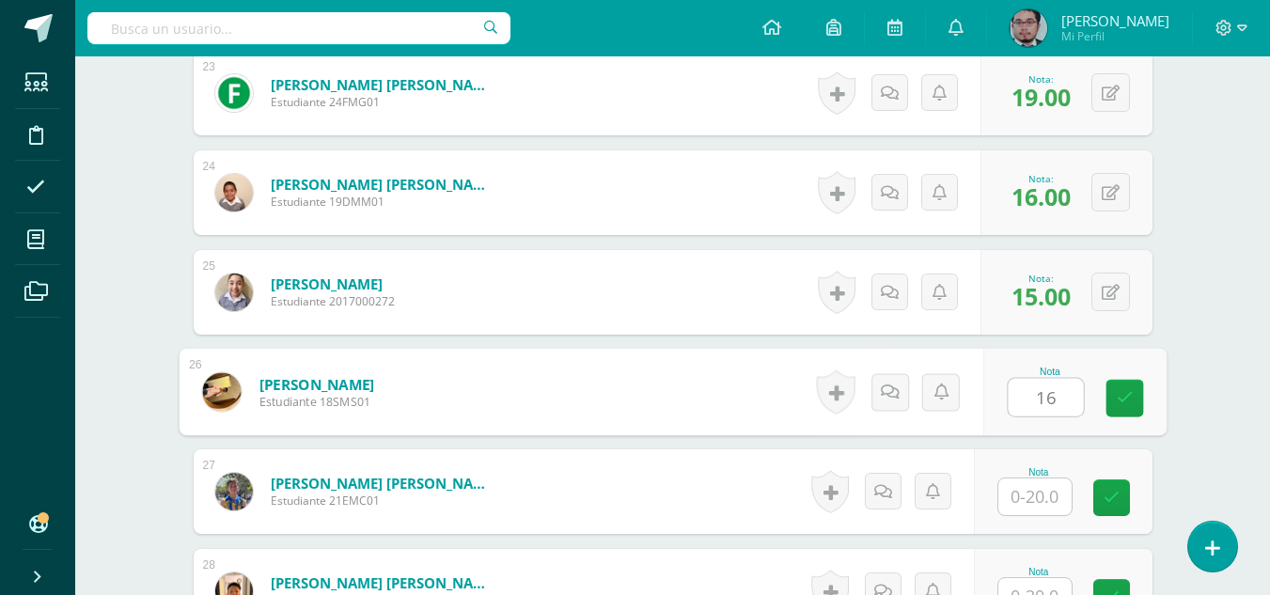
type input "16"
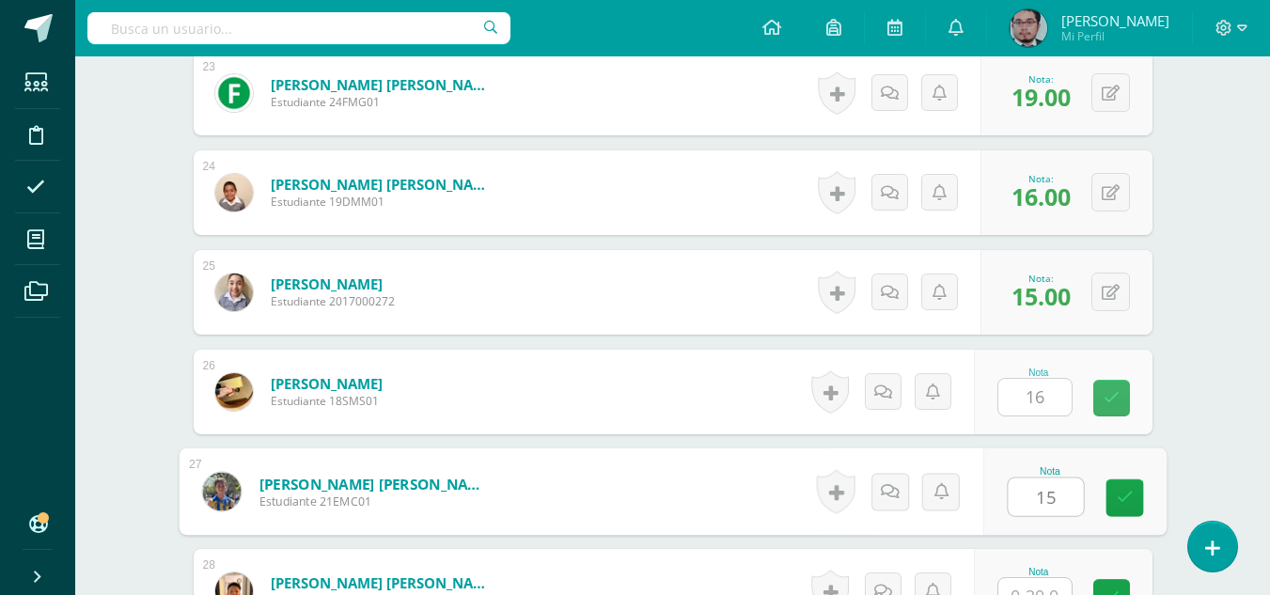
type input "15"
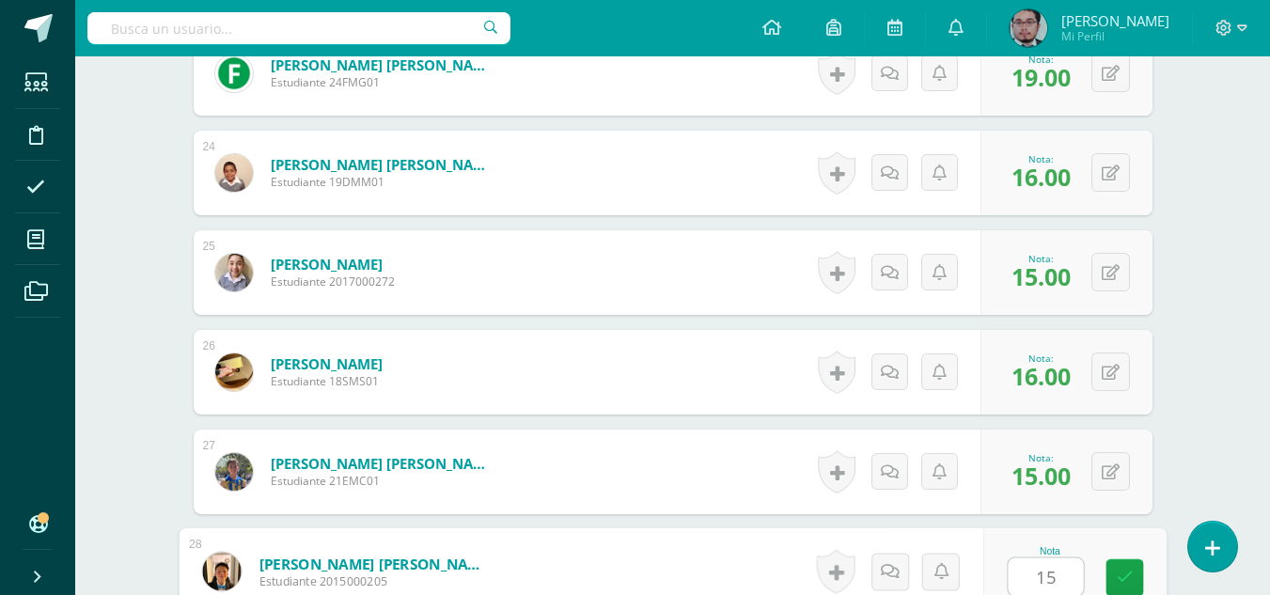
type input "15"
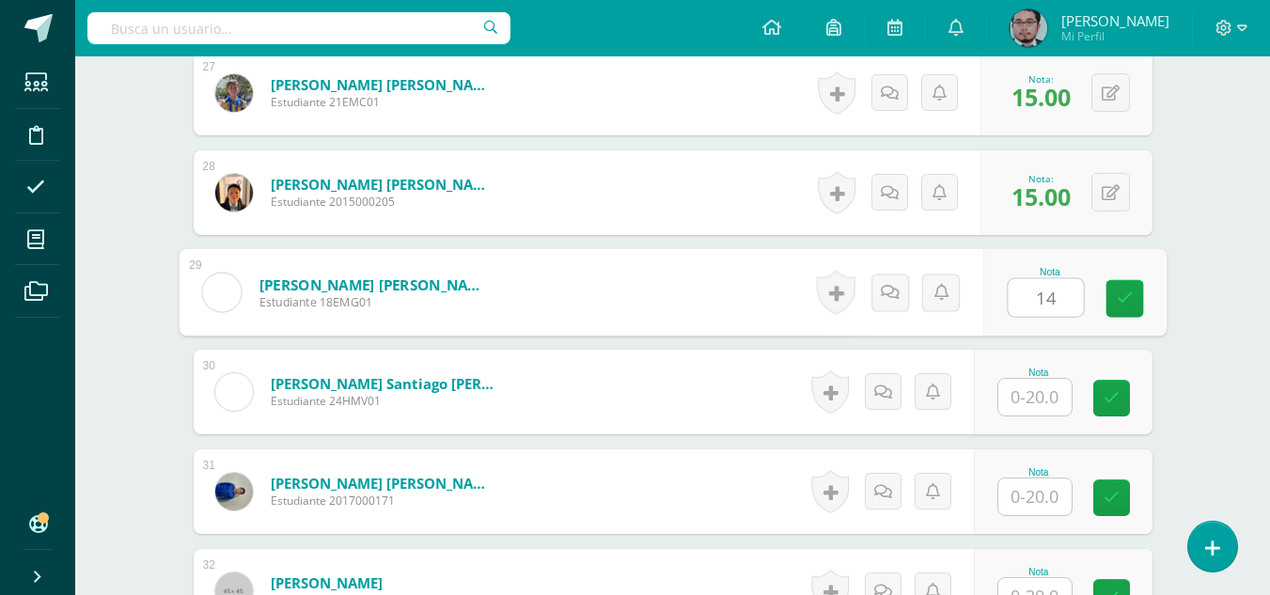
type input "14"
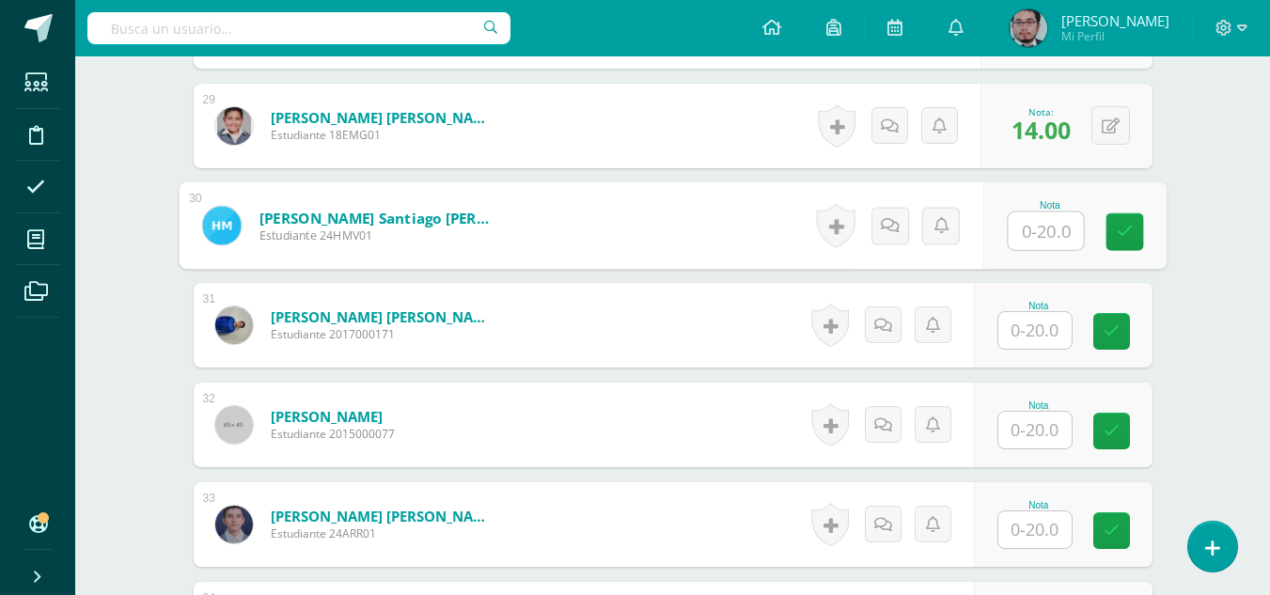
scroll to position [3383, 0]
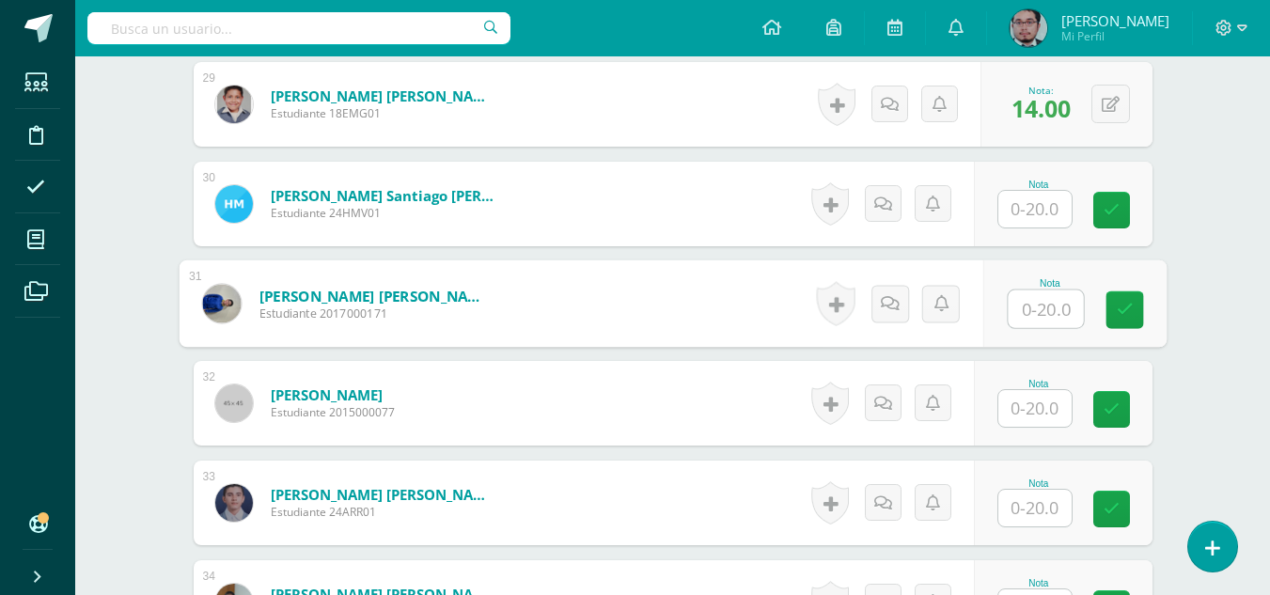
click at [1053, 306] on input "text" at bounding box center [1045, 310] width 75 height 38
type input "16"
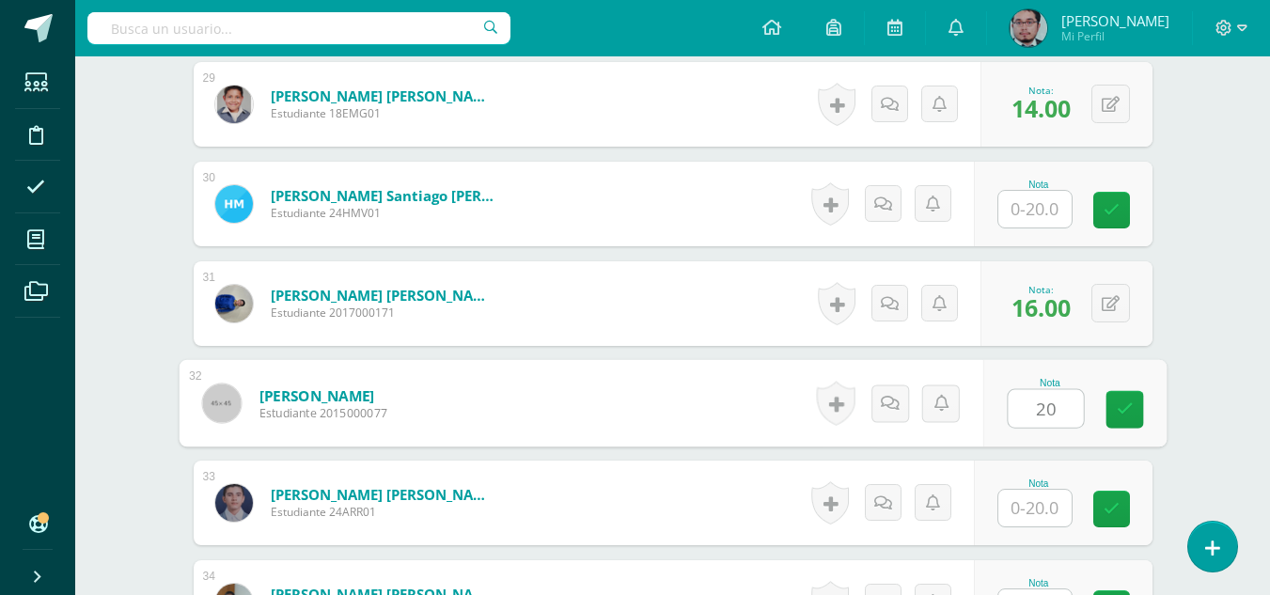
type input "20"
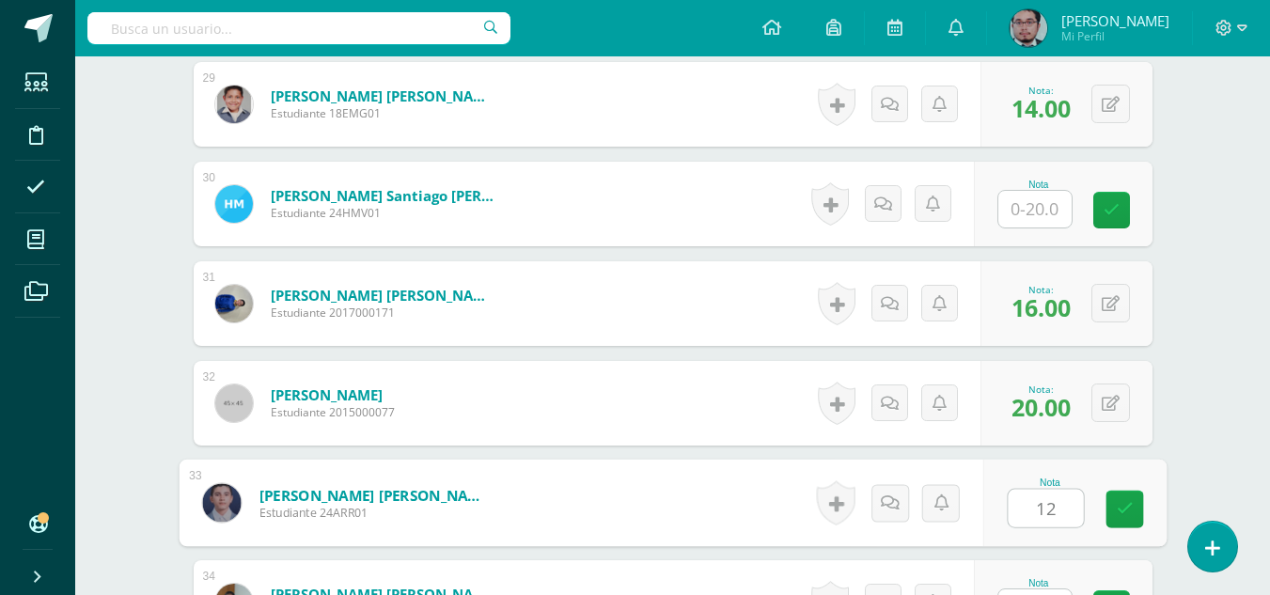
type input "12"
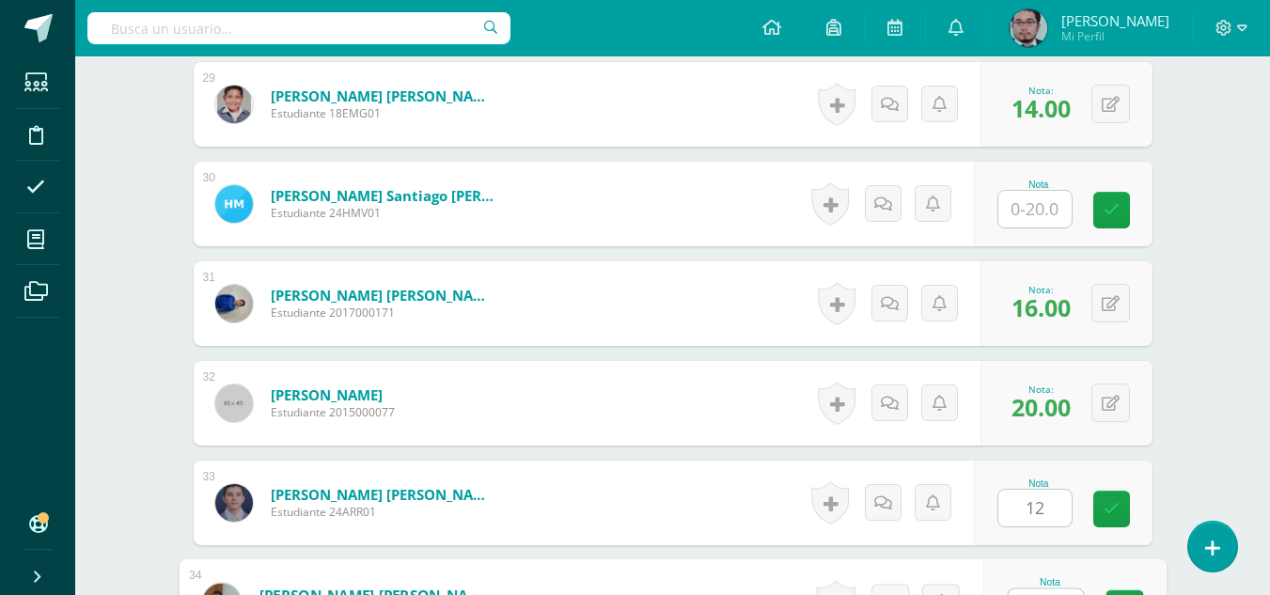
scroll to position [3414, 0]
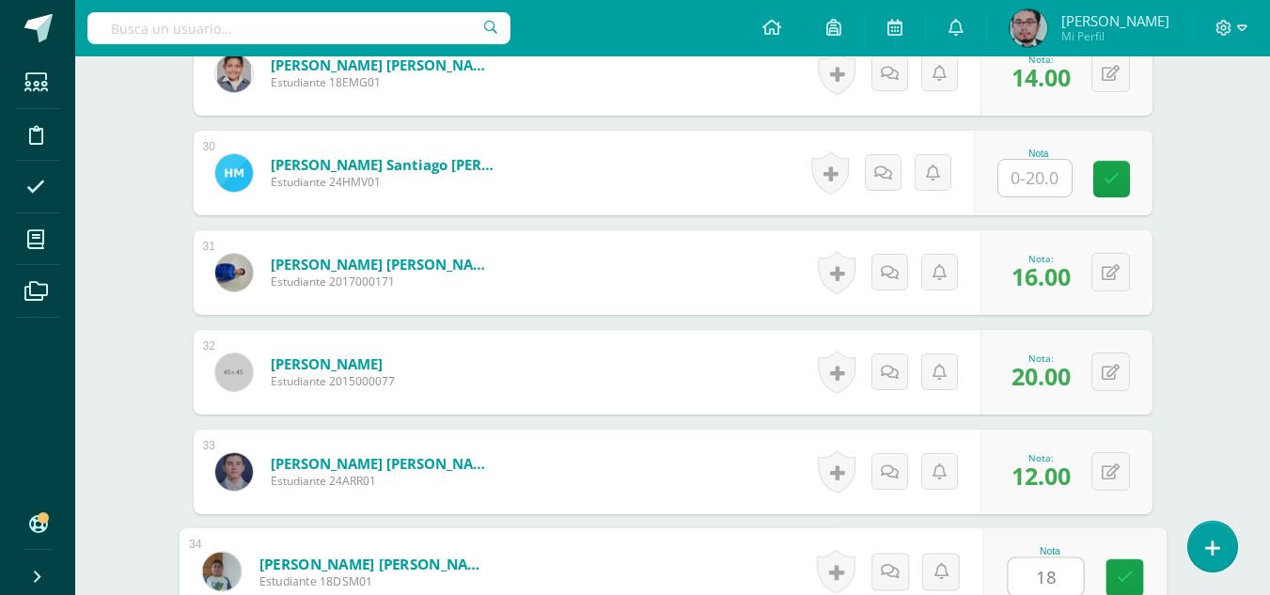
type input "18"
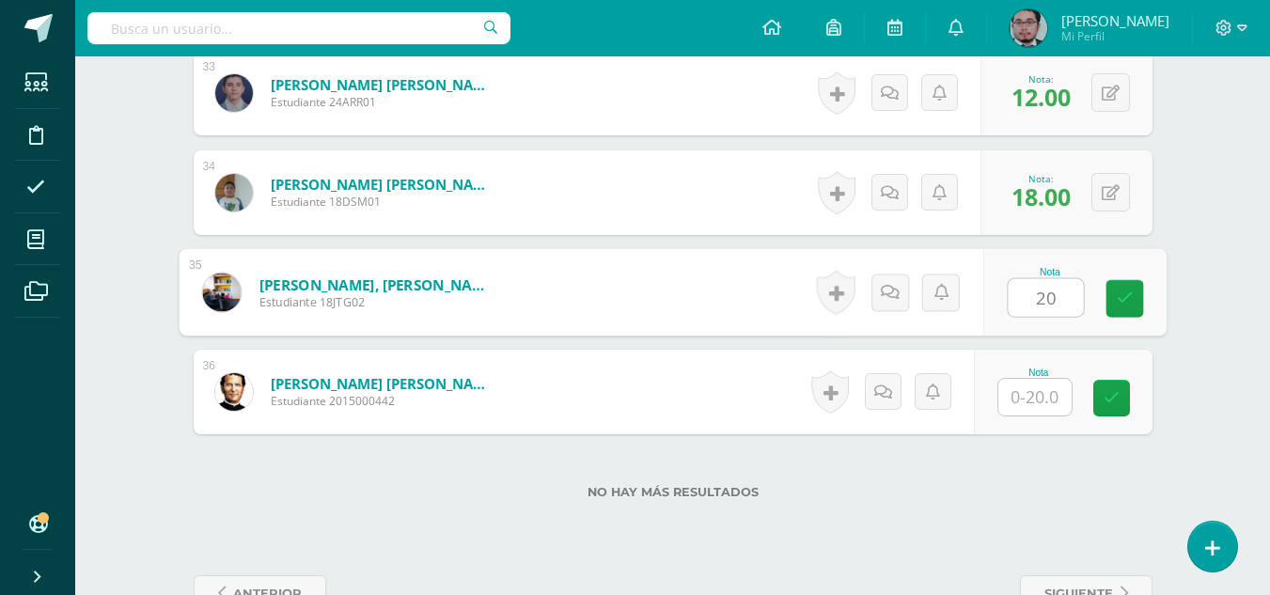
type input "20"
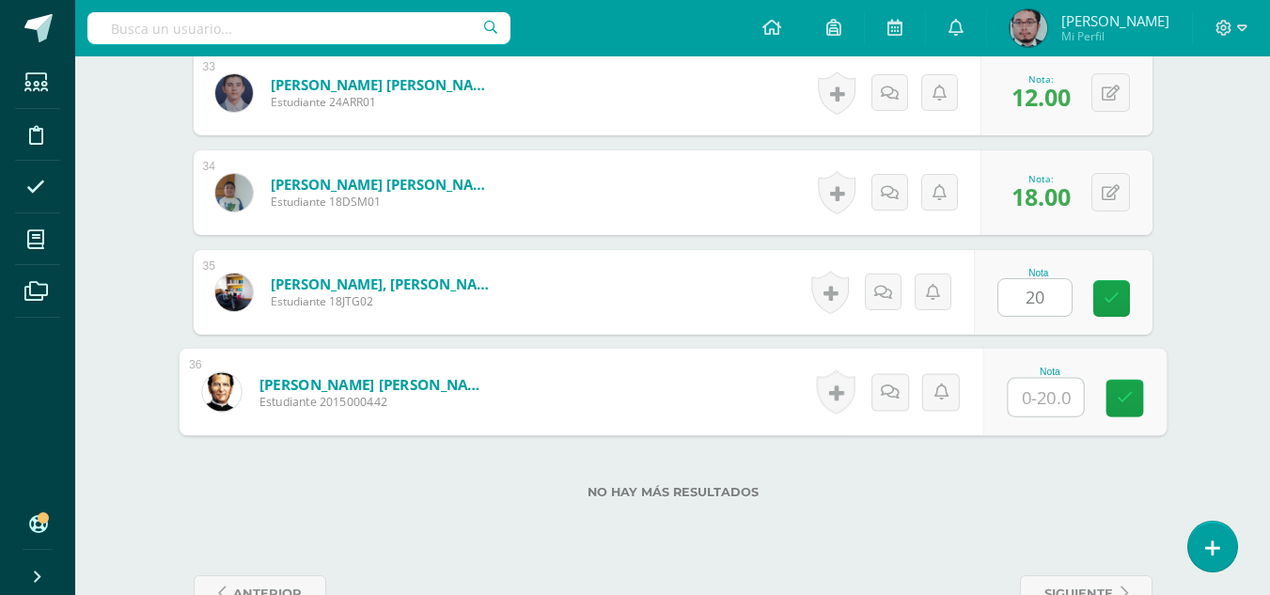
type input "8"
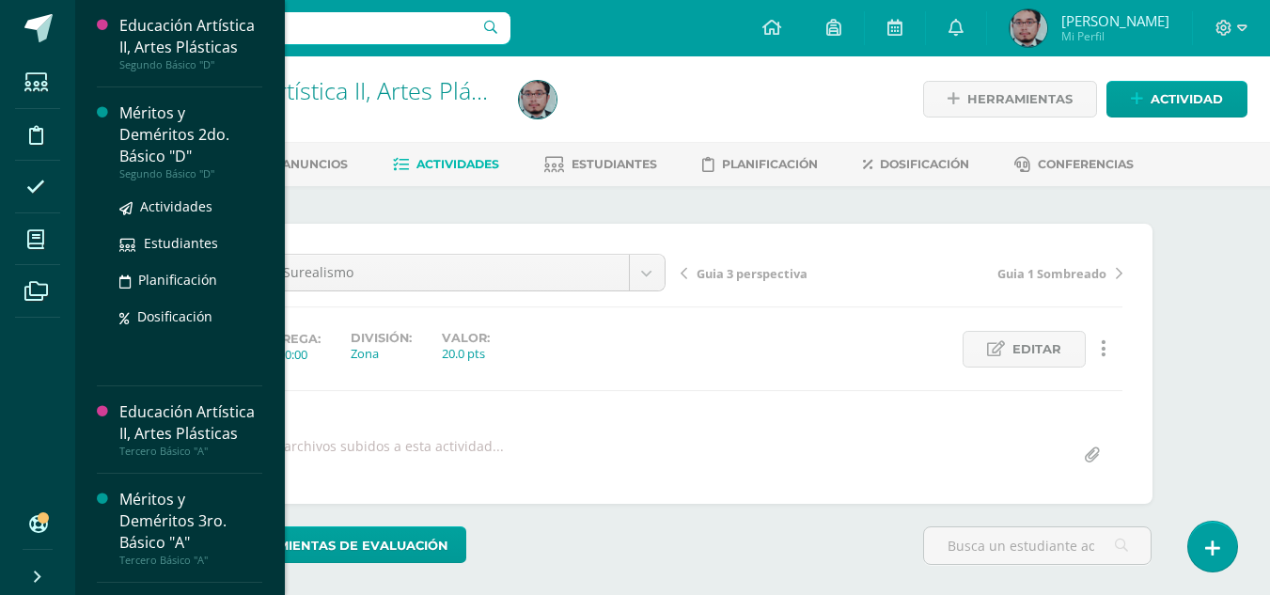
scroll to position [1606, 0]
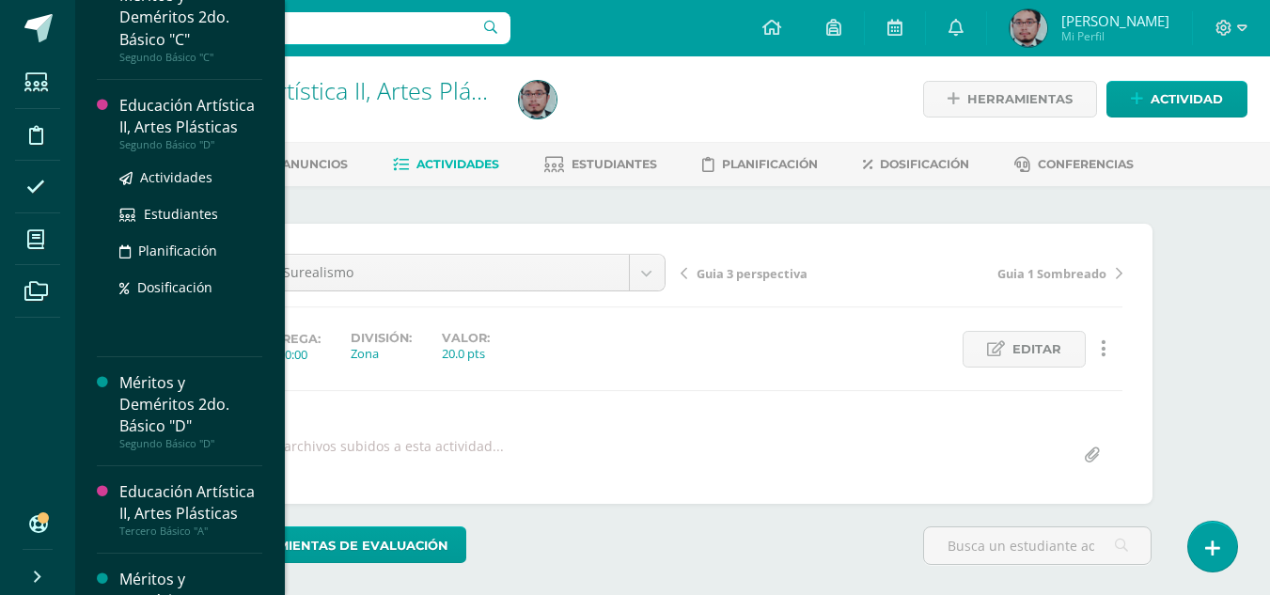
click at [173, 130] on div "Educación Artística II, Artes Plásticas" at bounding box center [190, 116] width 143 height 43
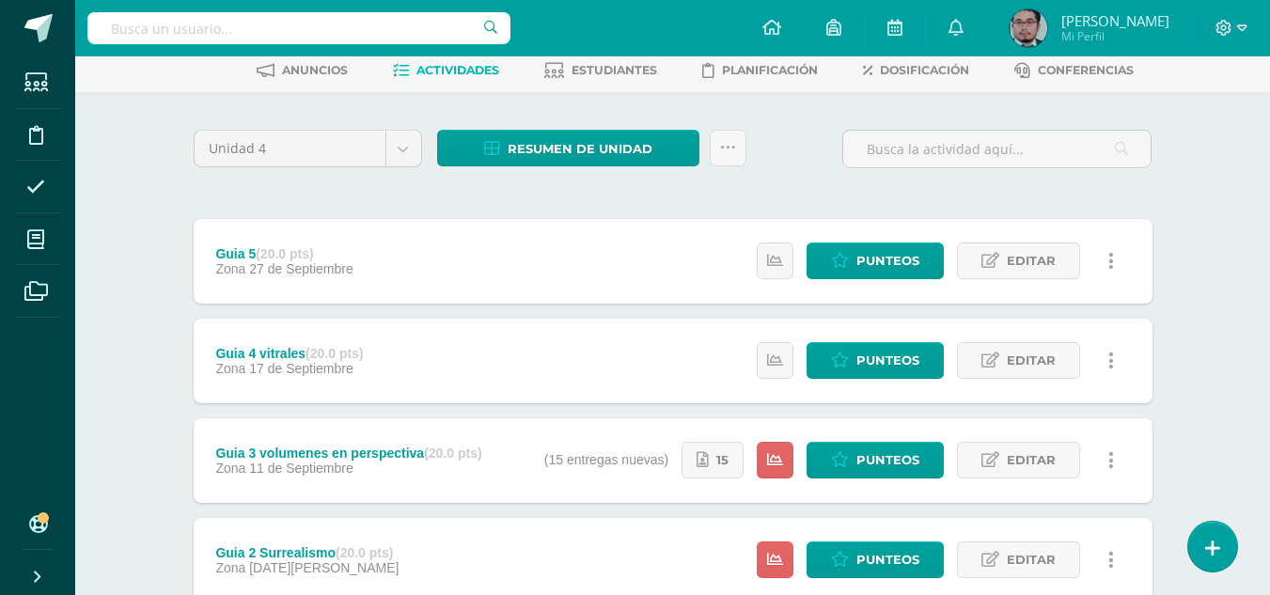
scroll to position [188, 0]
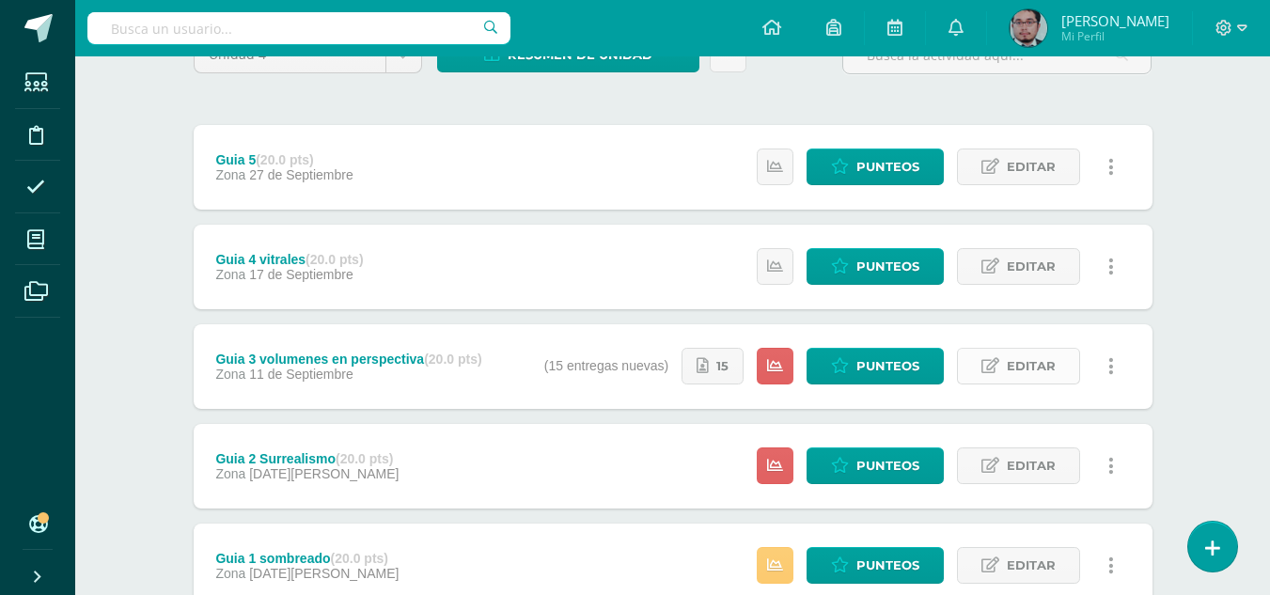
click at [1049, 360] on span "Editar" at bounding box center [1031, 366] width 49 height 35
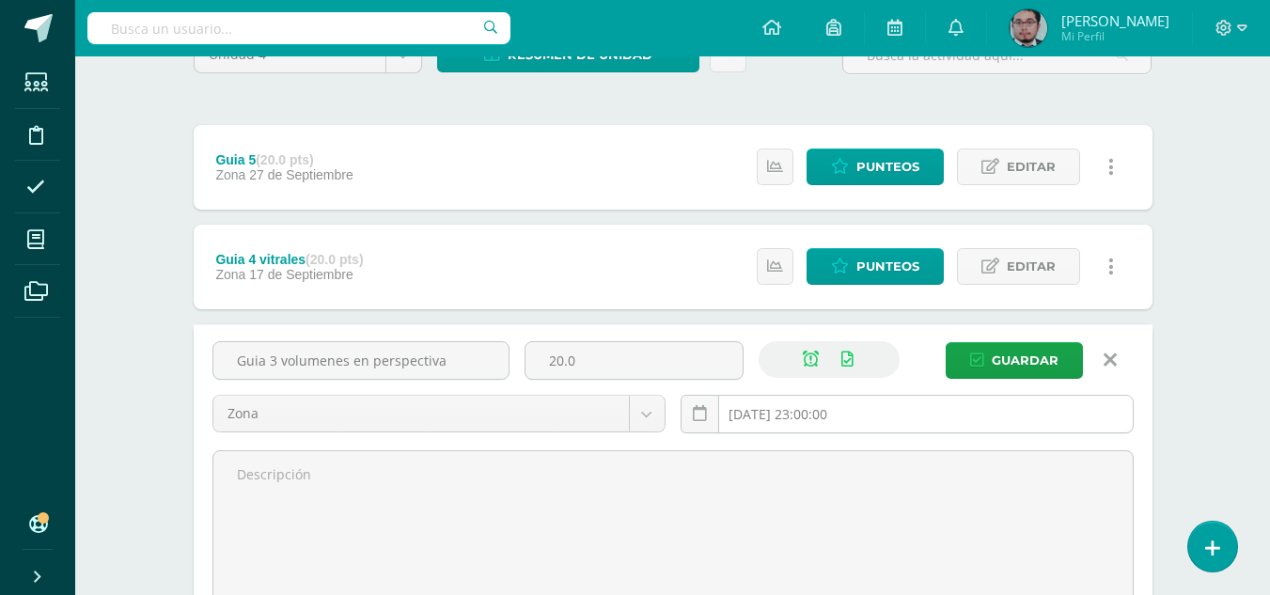
click at [836, 409] on input "[DATE] 23:00:00" at bounding box center [907, 414] width 451 height 37
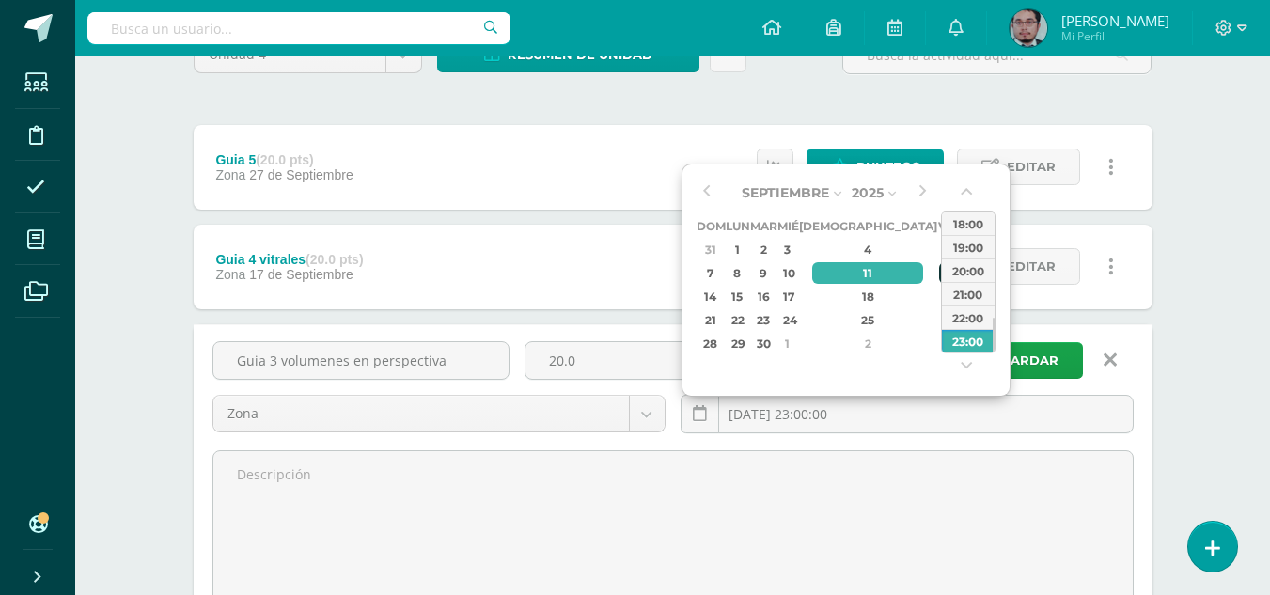
click at [939, 267] on div "12" at bounding box center [947, 273] width 17 height 22
type input "[DATE] 23:00"
click at [1046, 360] on span "Guardar" at bounding box center [1025, 360] width 67 height 35
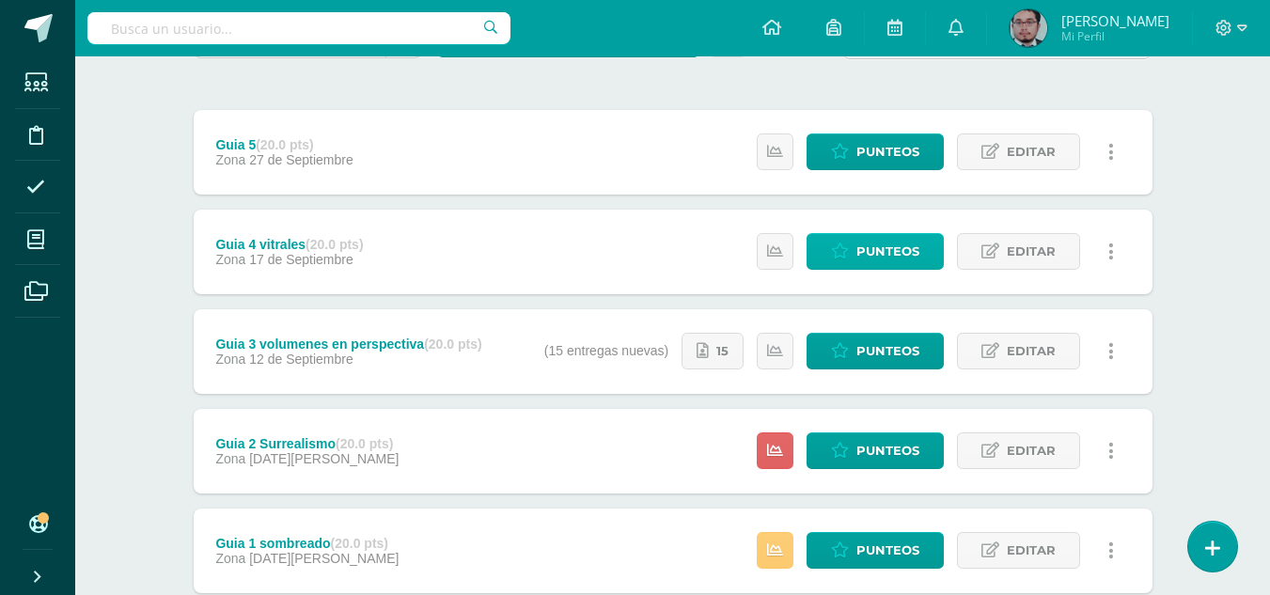
scroll to position [326, 0]
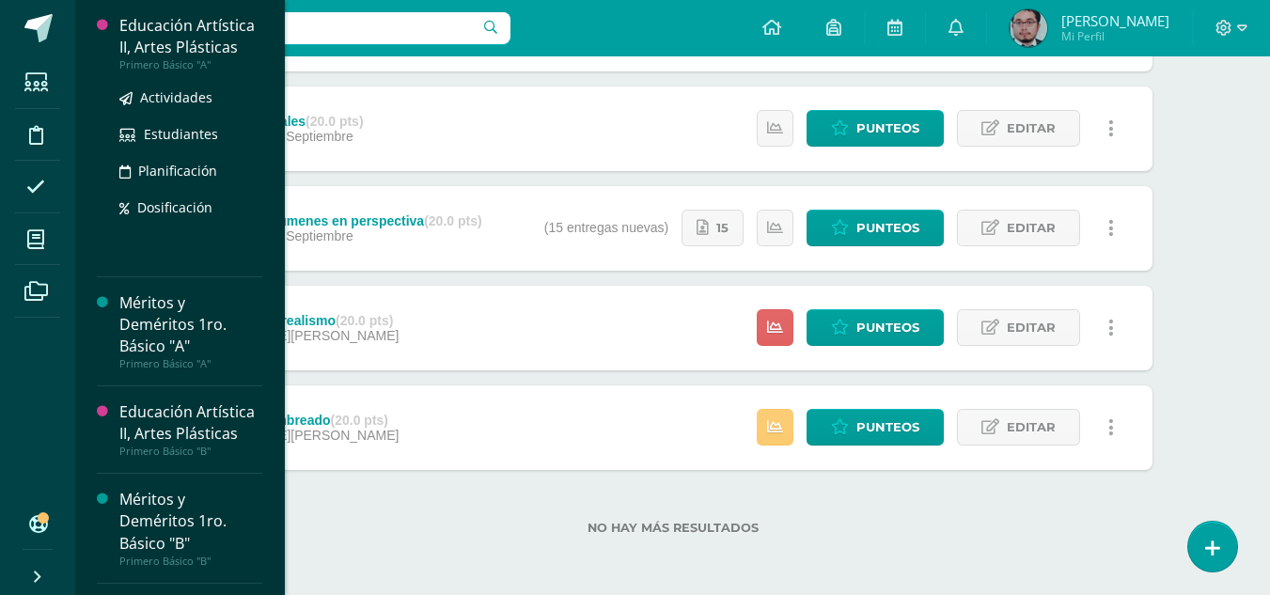
click at [196, 40] on div "Educación Artística II, Artes Plásticas" at bounding box center [190, 36] width 143 height 43
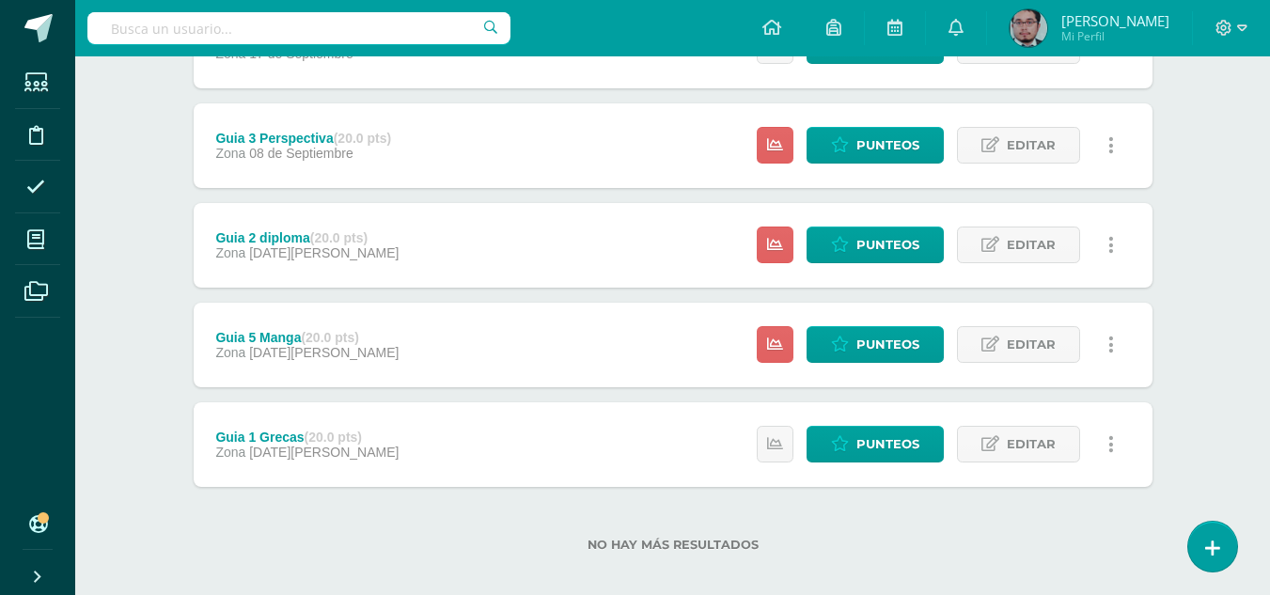
scroll to position [326, 0]
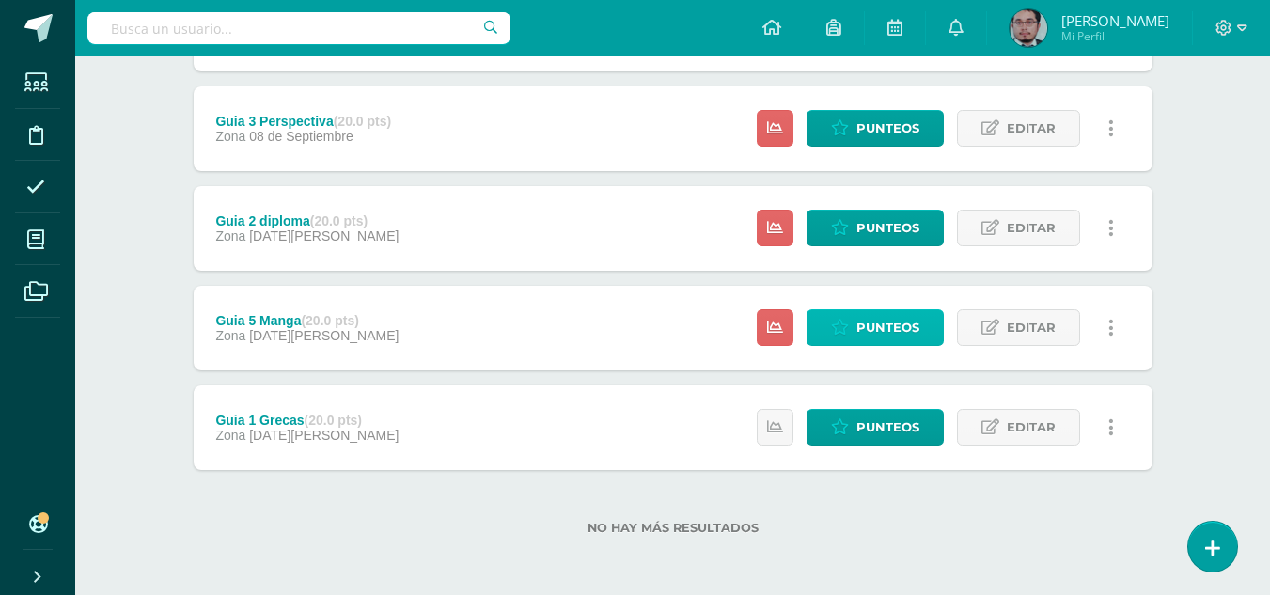
click at [871, 330] on span "Punteos" at bounding box center [888, 327] width 63 height 35
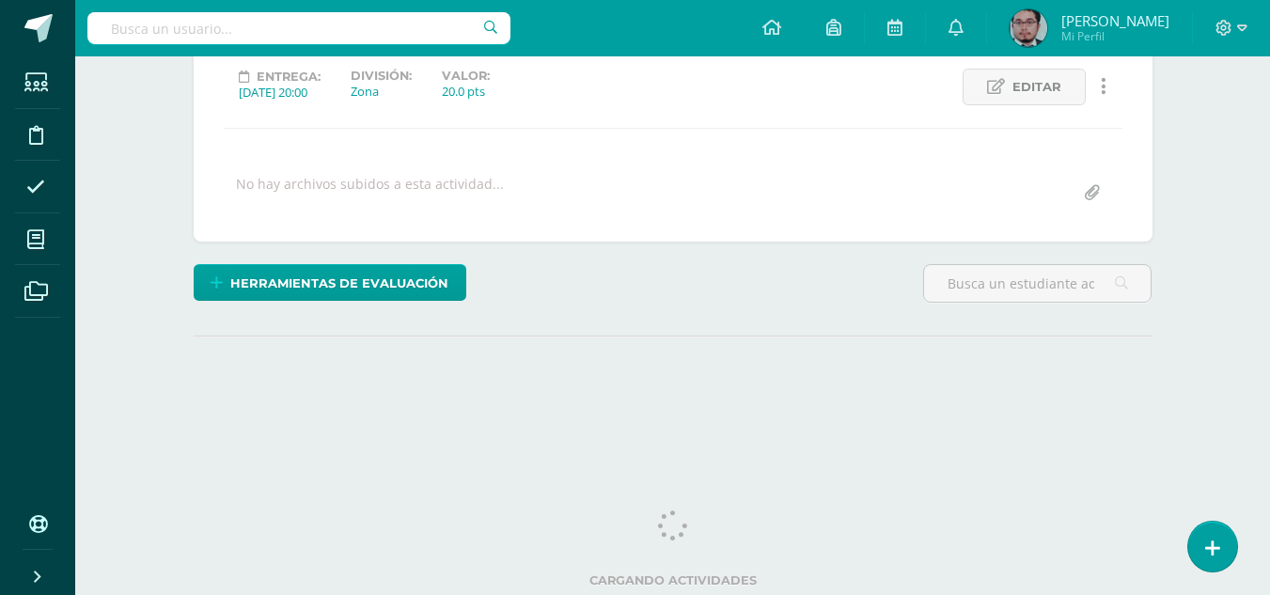
scroll to position [262, 0]
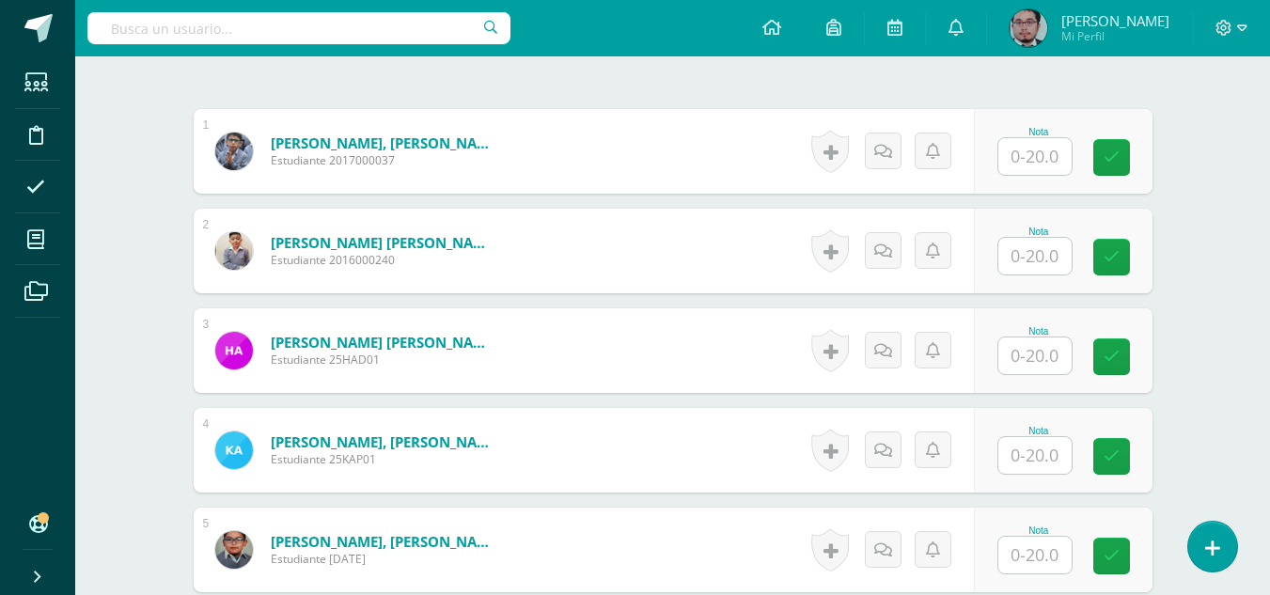
click at [1029, 155] on input "text" at bounding box center [1035, 156] width 73 height 37
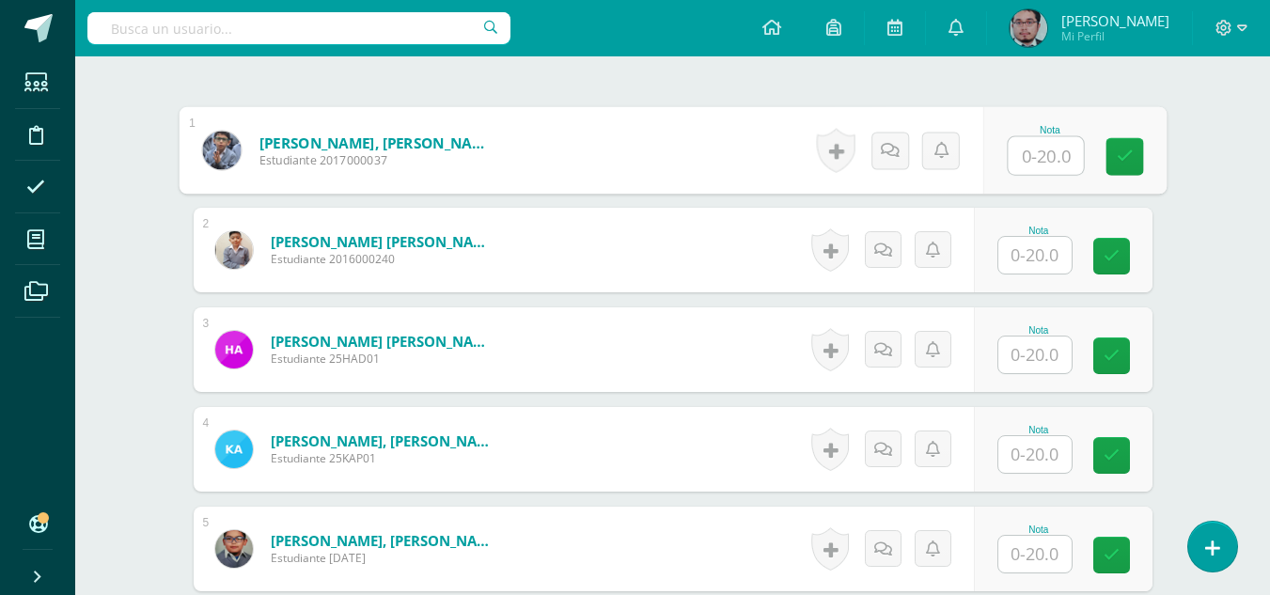
scroll to position [546, 0]
type input "20"
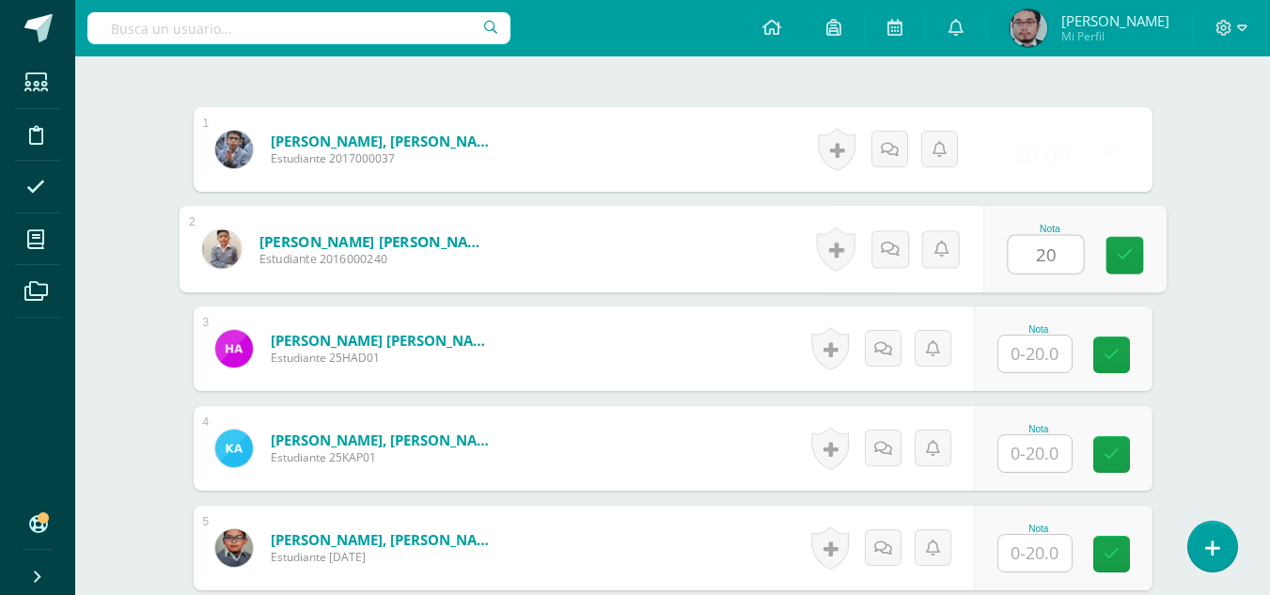
type input "20"
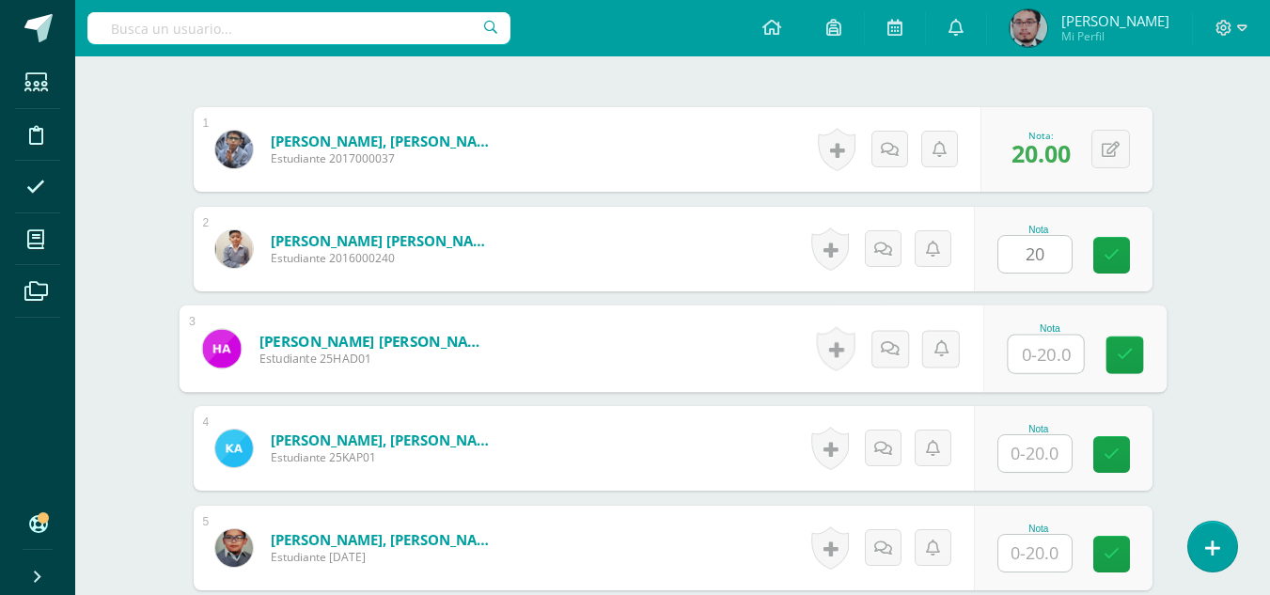
scroll to position [547, 0]
type input "20"
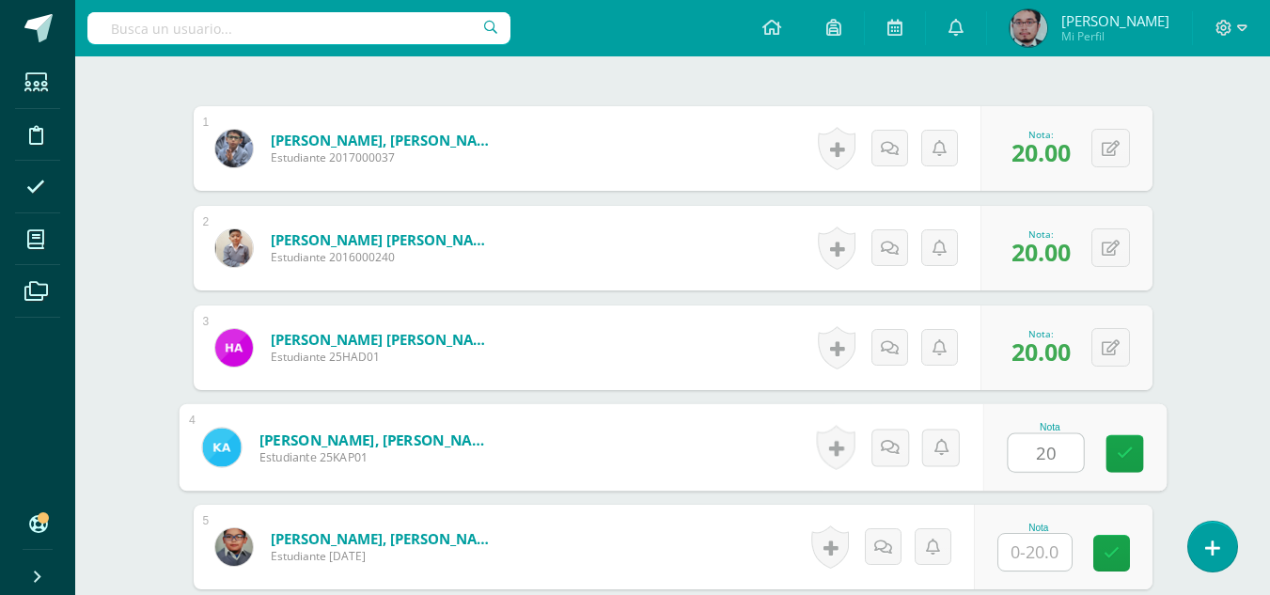
type input "20"
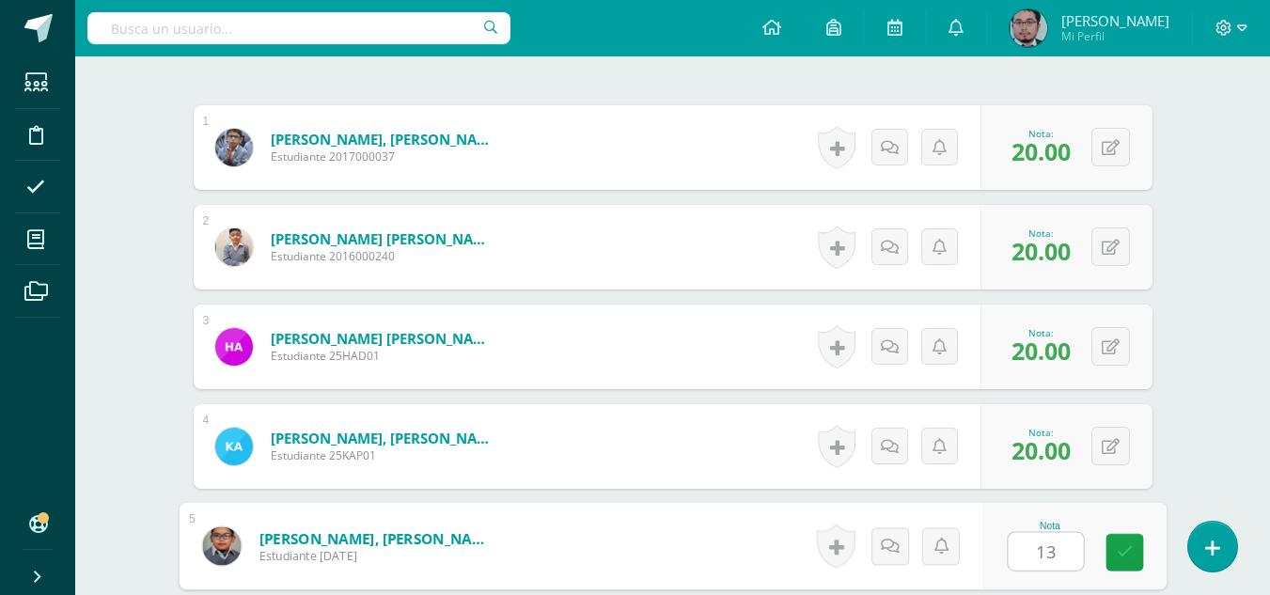
type input "13"
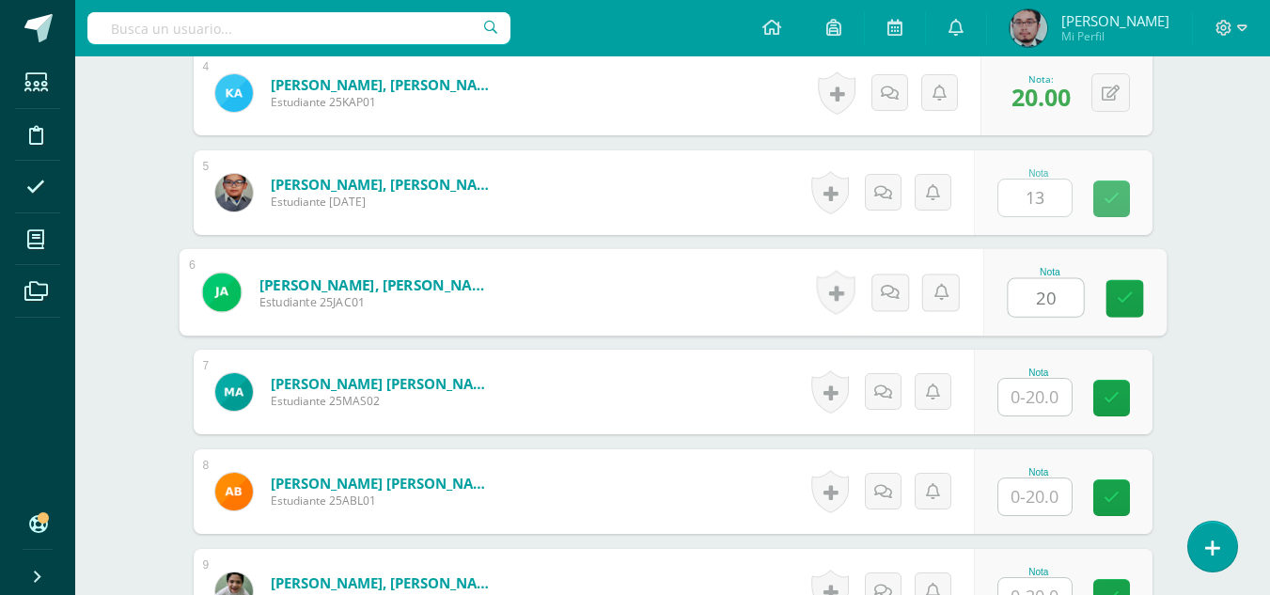
type input "20"
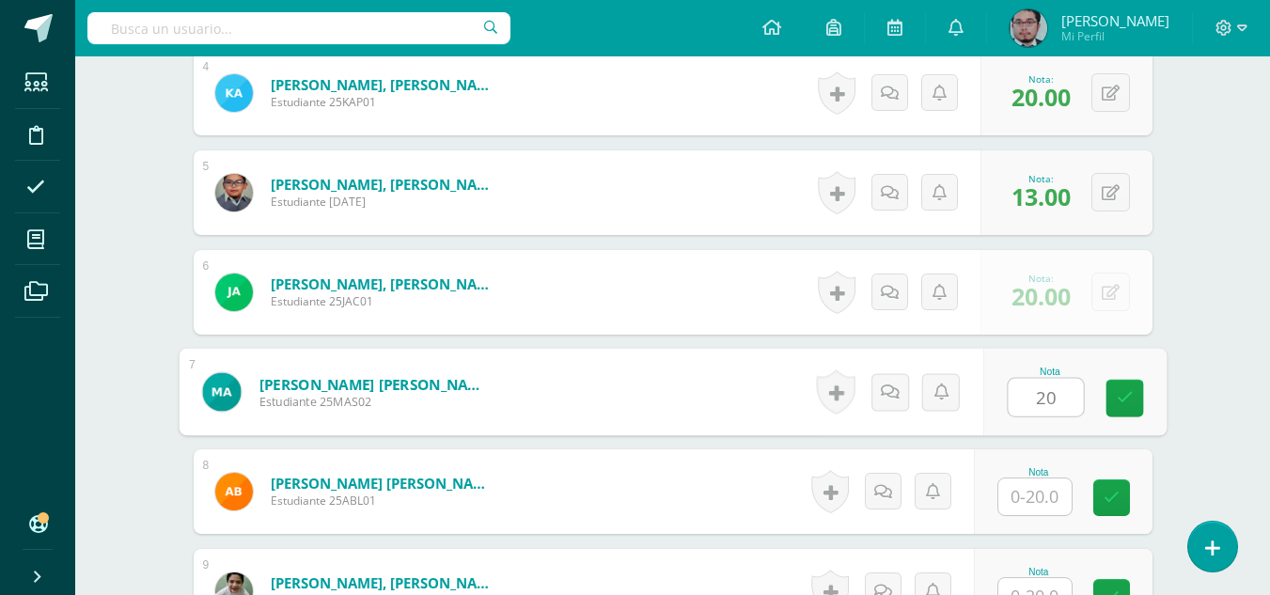
type input "20"
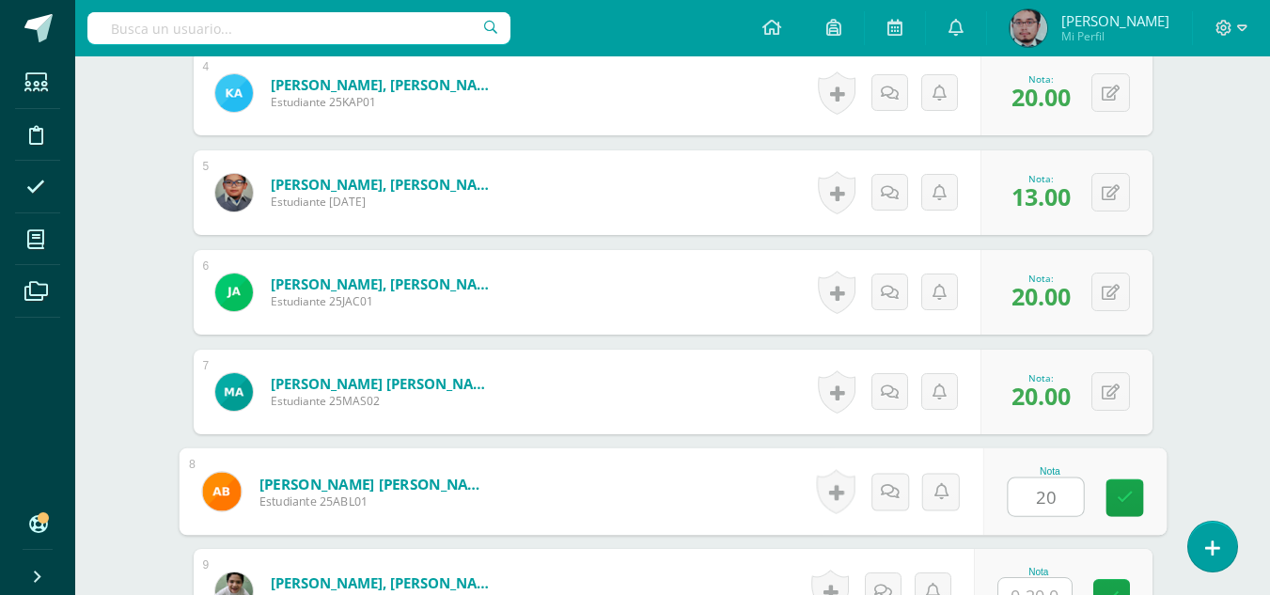
type input "20"
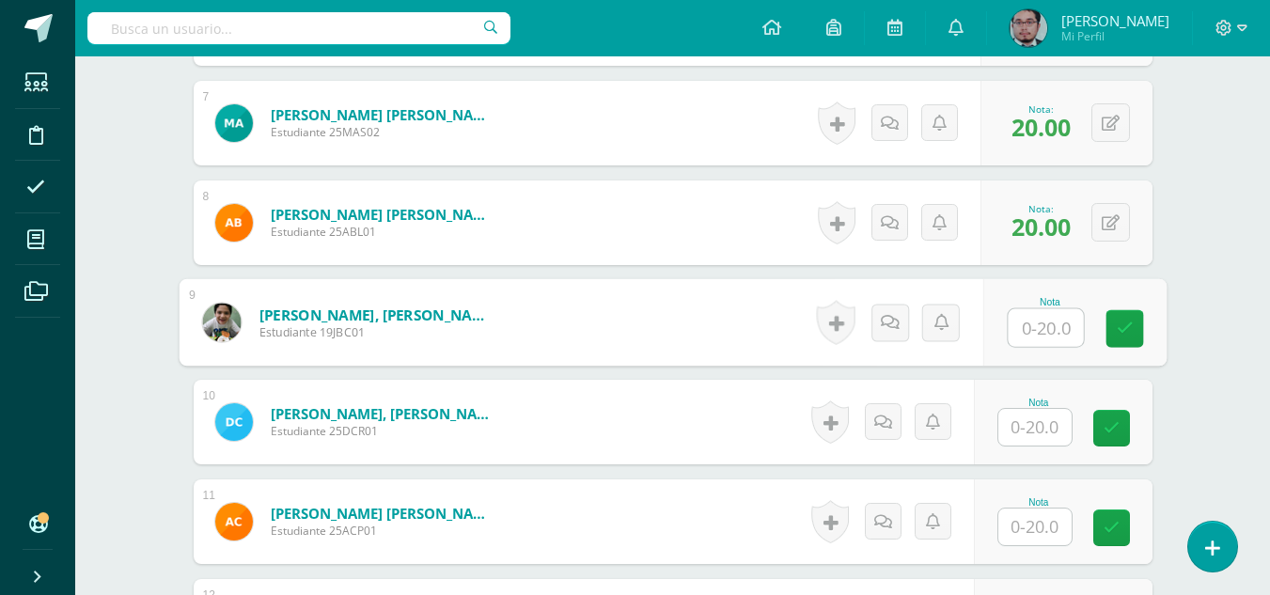
scroll to position [1204, 0]
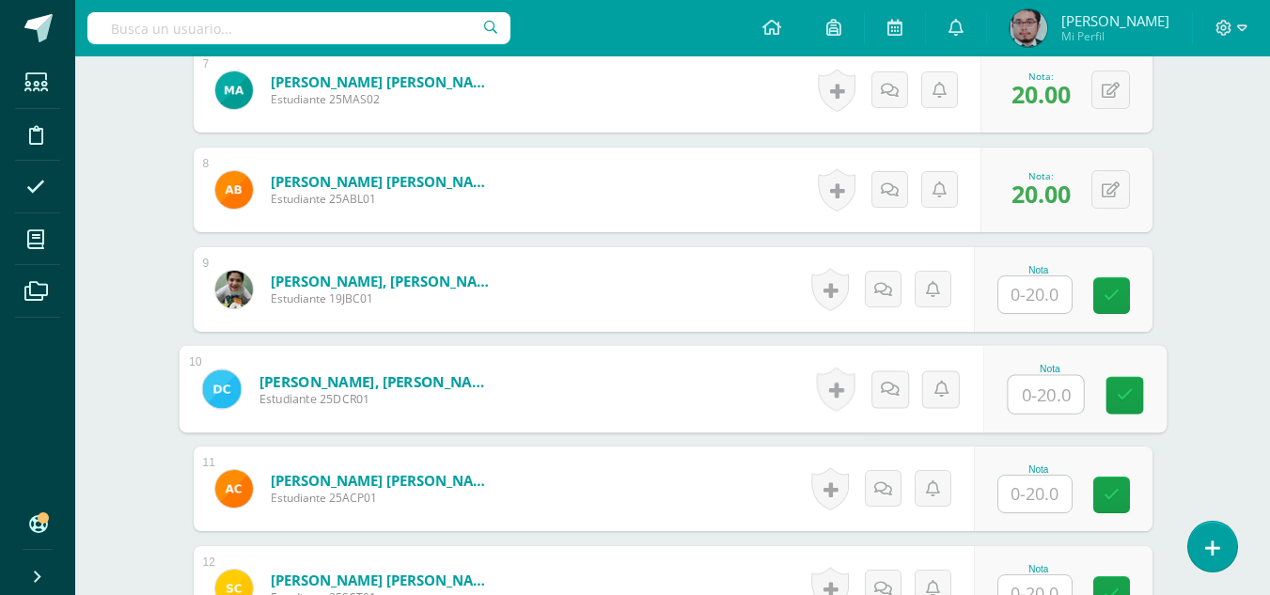
click at [1047, 402] on input "text" at bounding box center [1045, 395] width 75 height 38
type input "17"
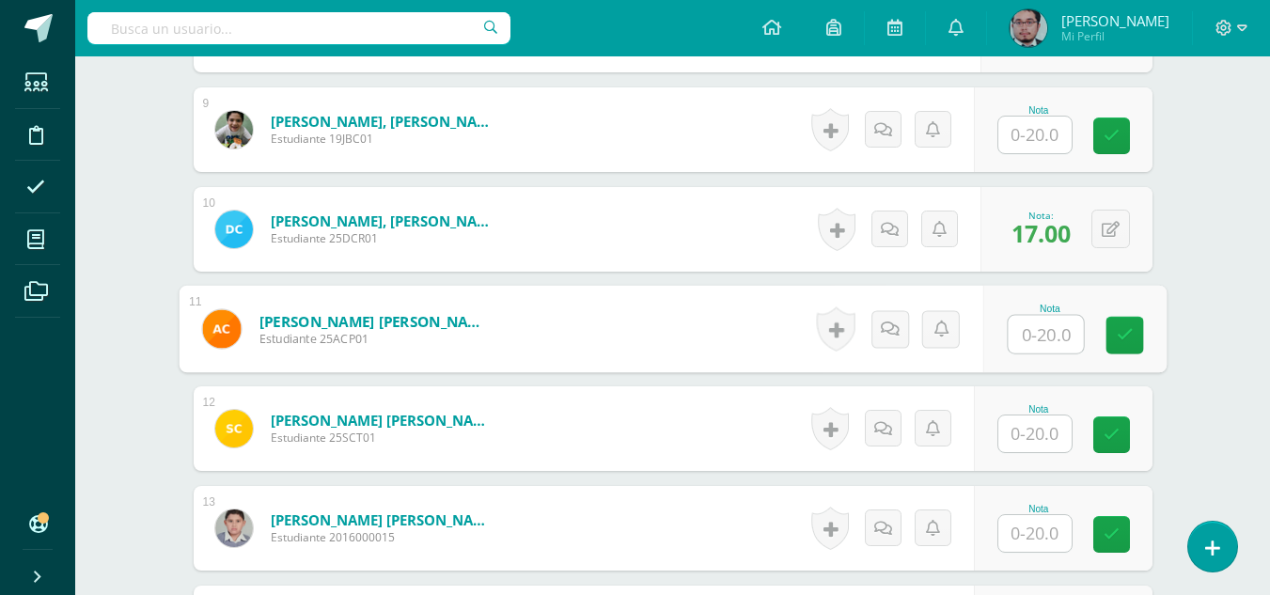
scroll to position [1392, 0]
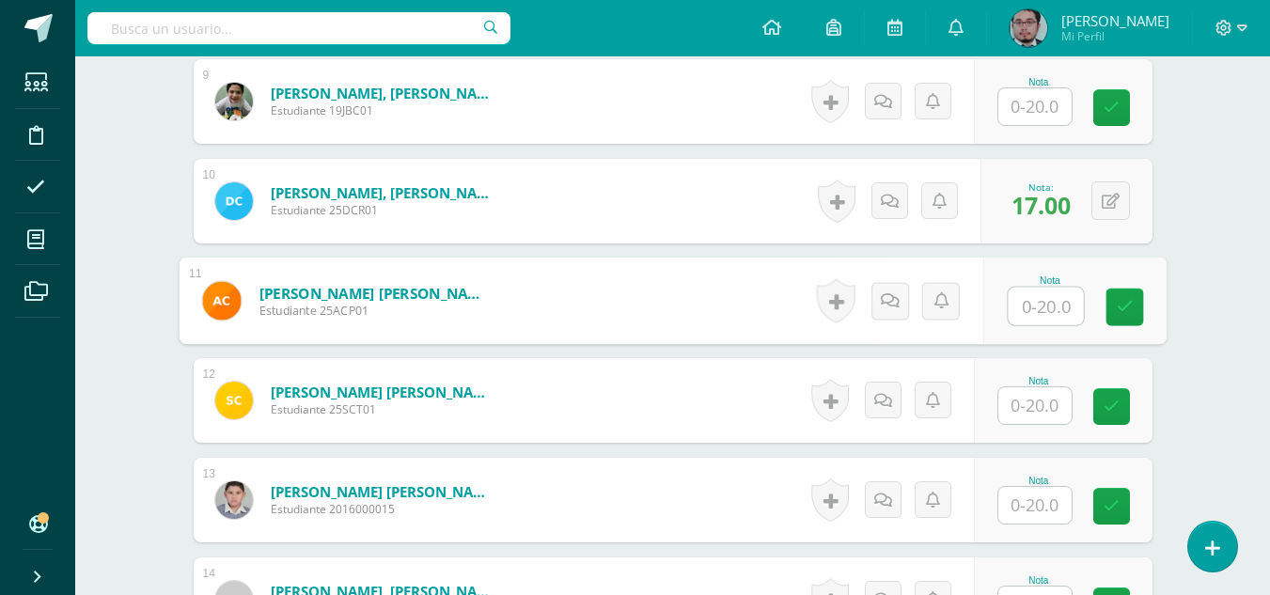
click at [1051, 407] on input "text" at bounding box center [1035, 405] width 73 height 37
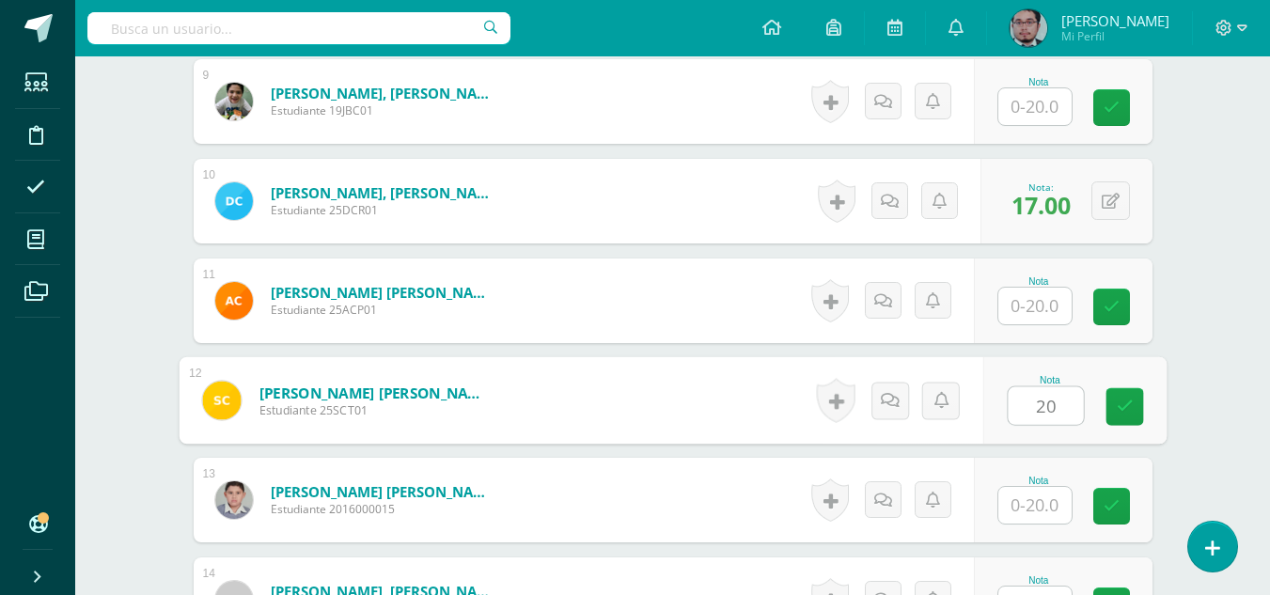
type input "20"
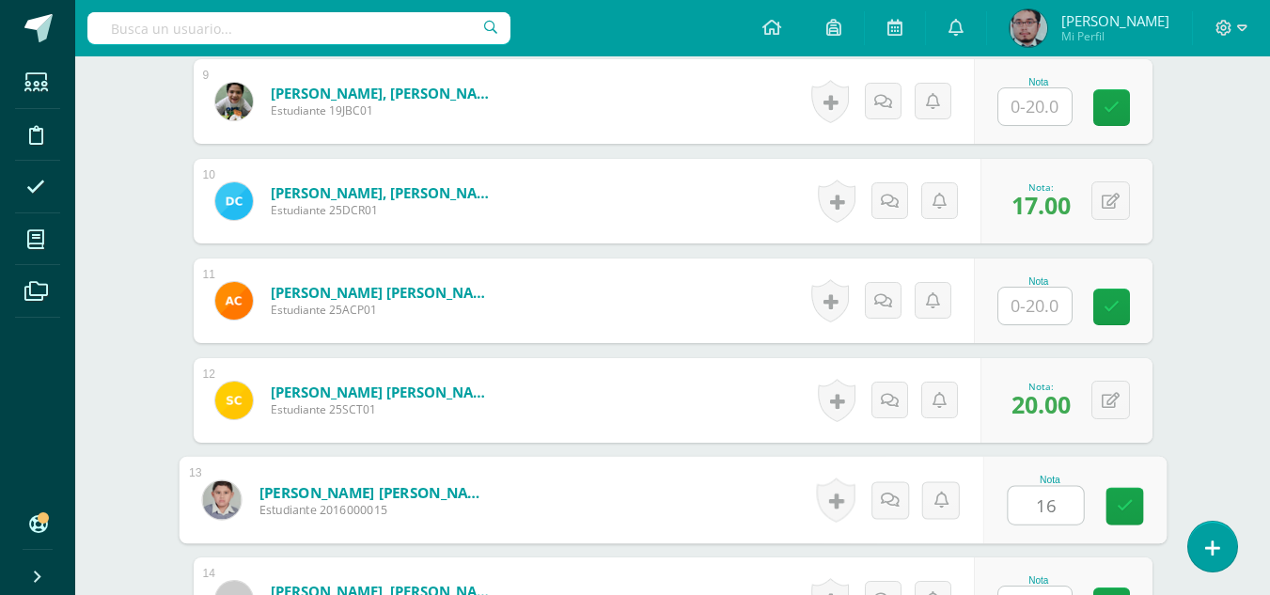
type input "16"
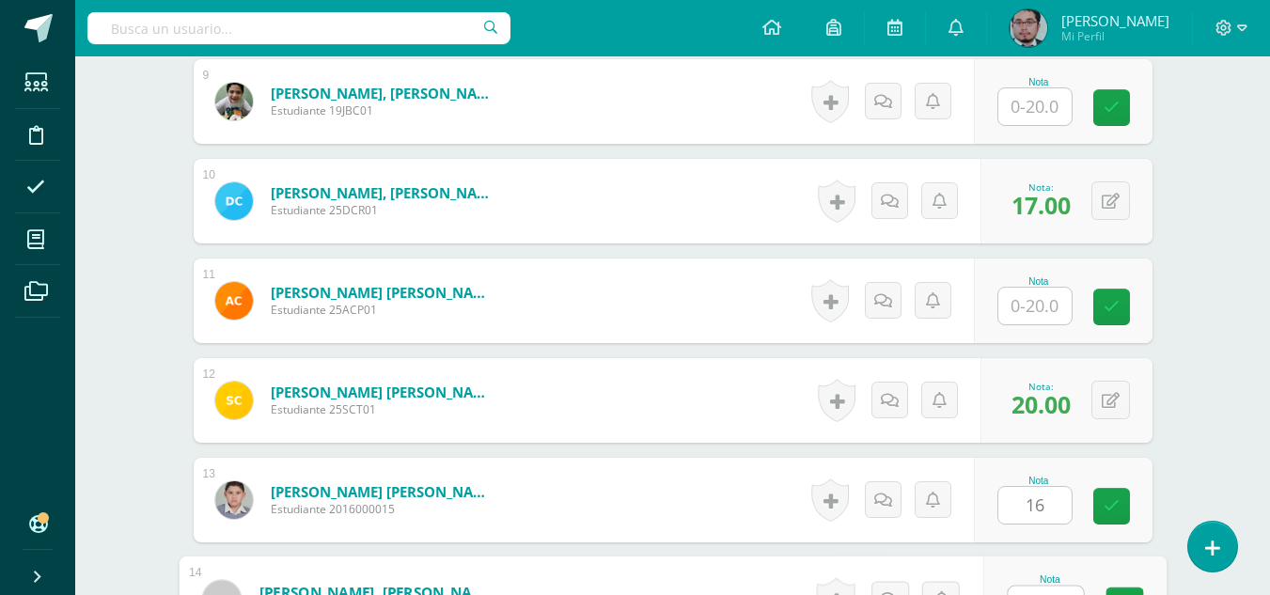
scroll to position [1420, 0]
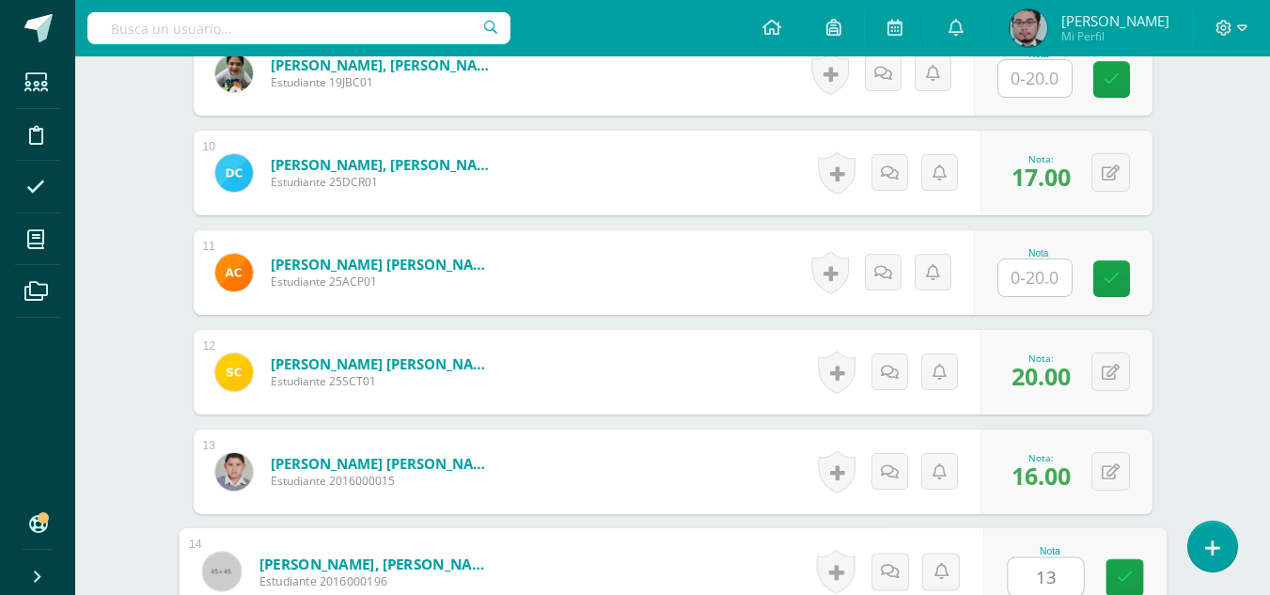
type input "13"
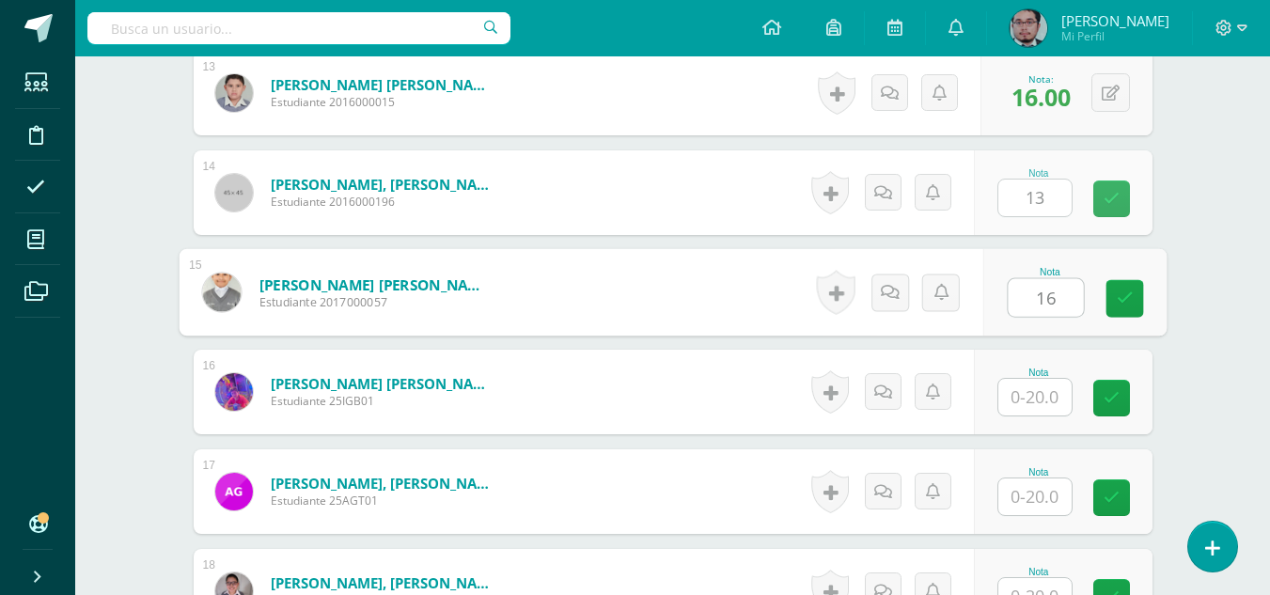
type input "16"
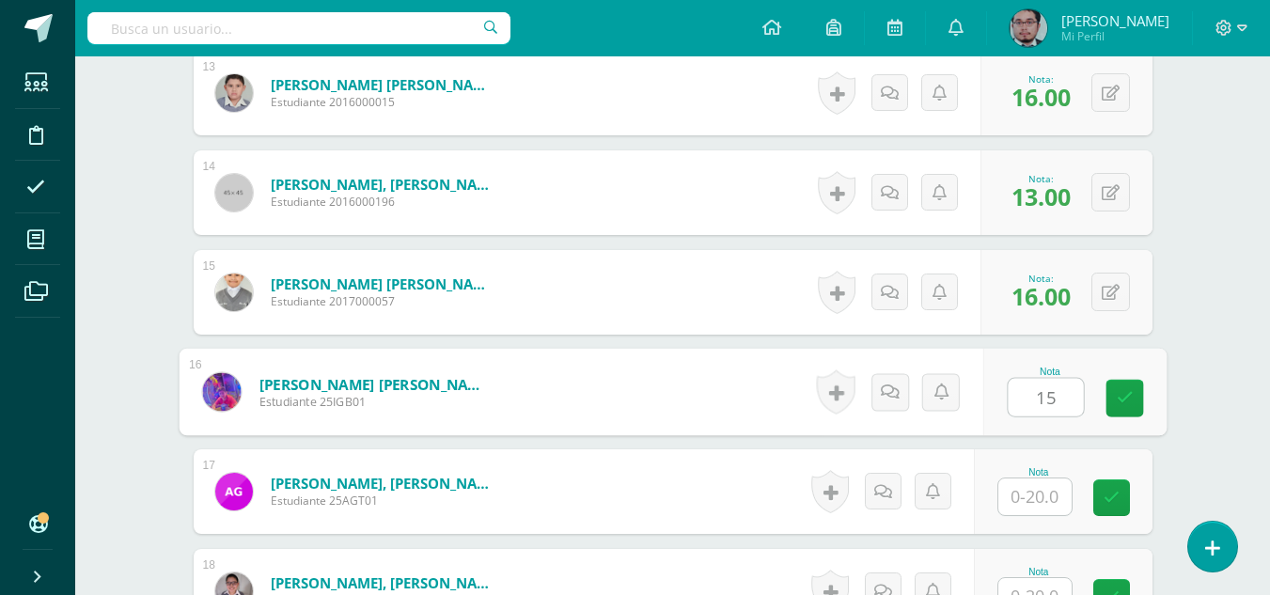
type input "15"
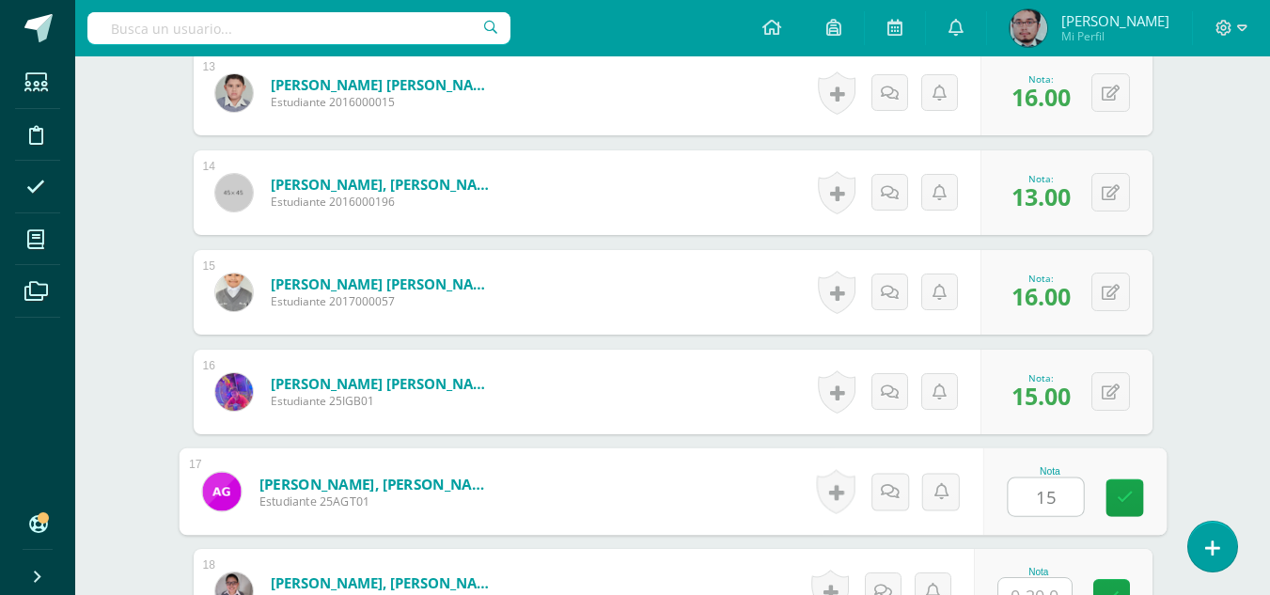
type input "15"
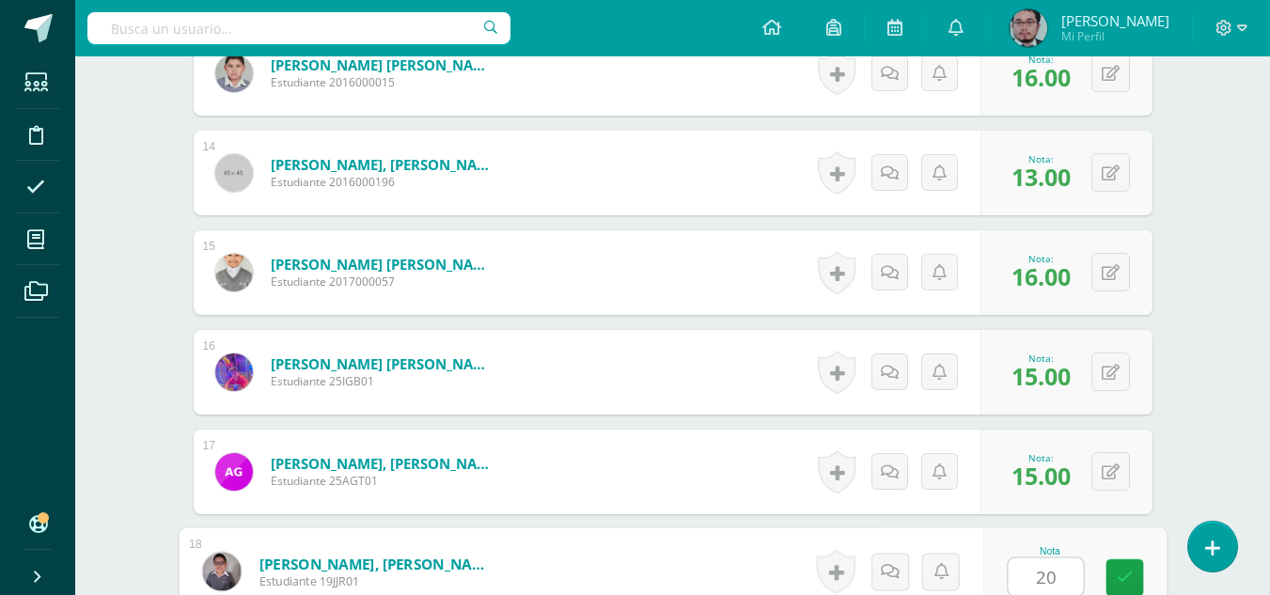
type input "20"
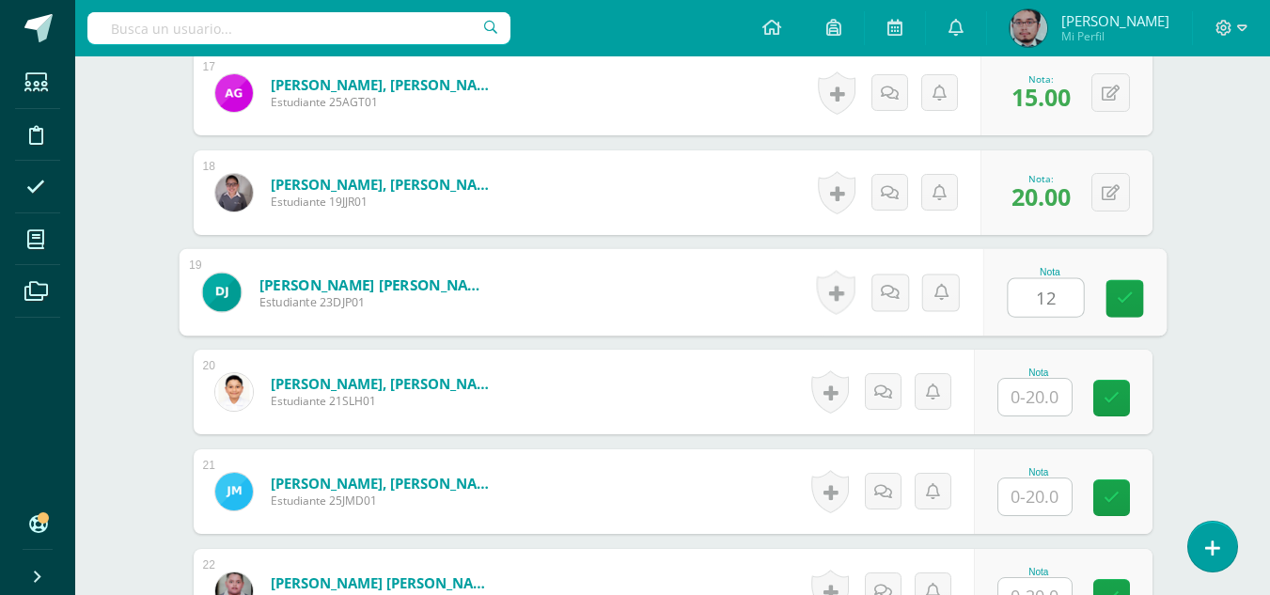
type input "12"
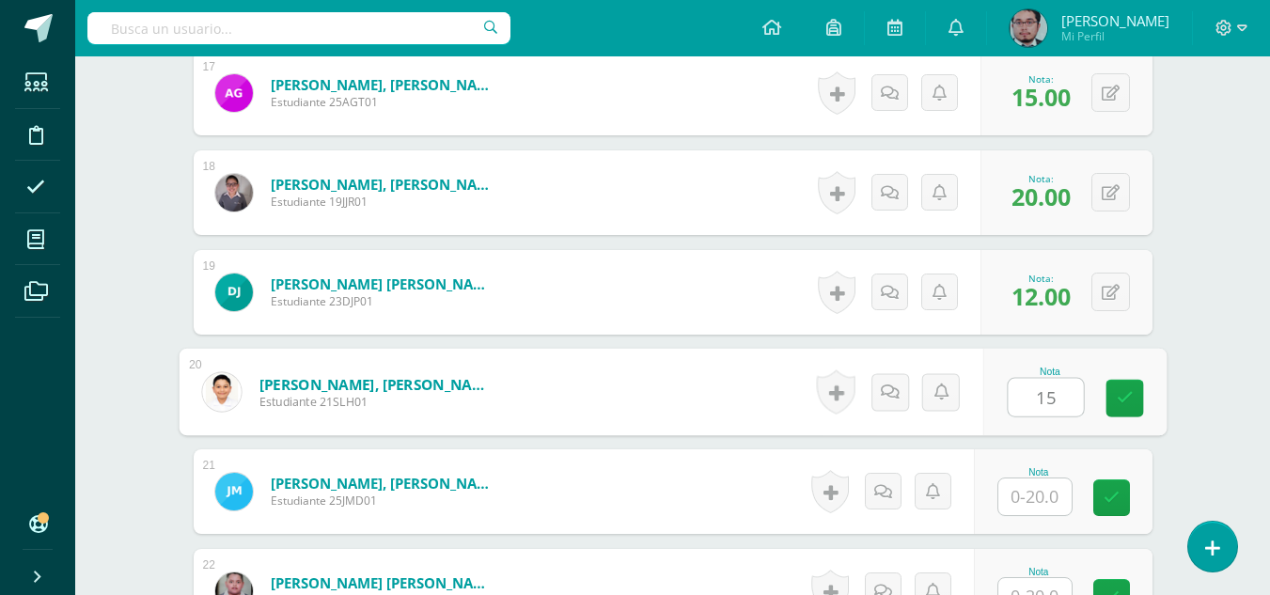
type input "15"
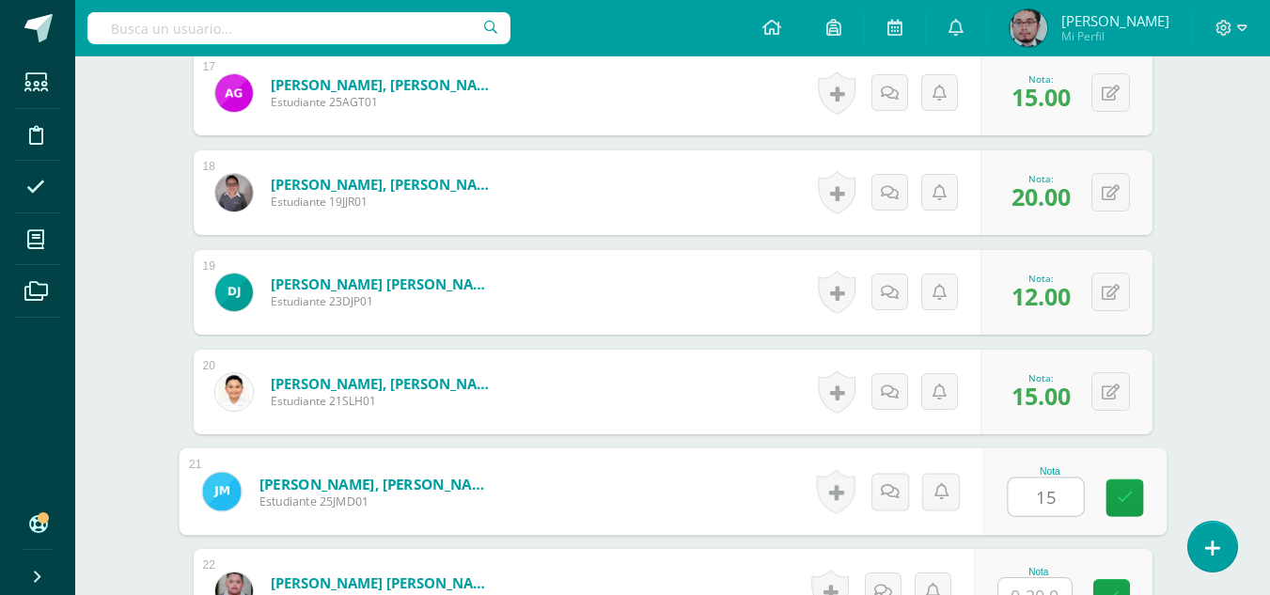
type input "15"
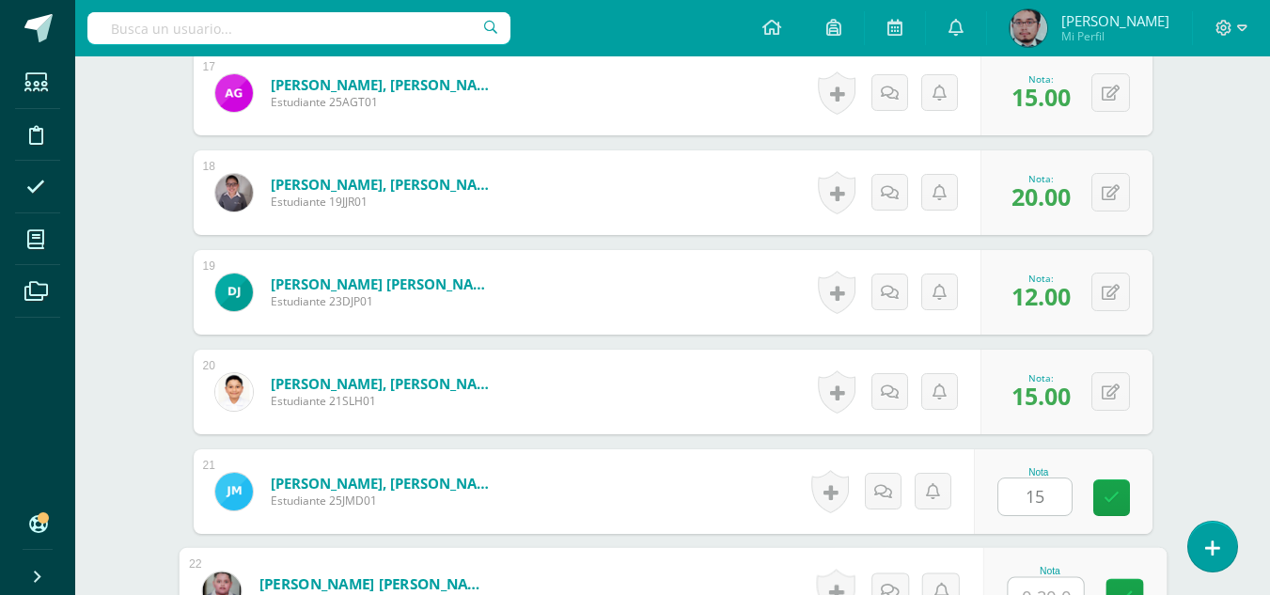
scroll to position [2217, 0]
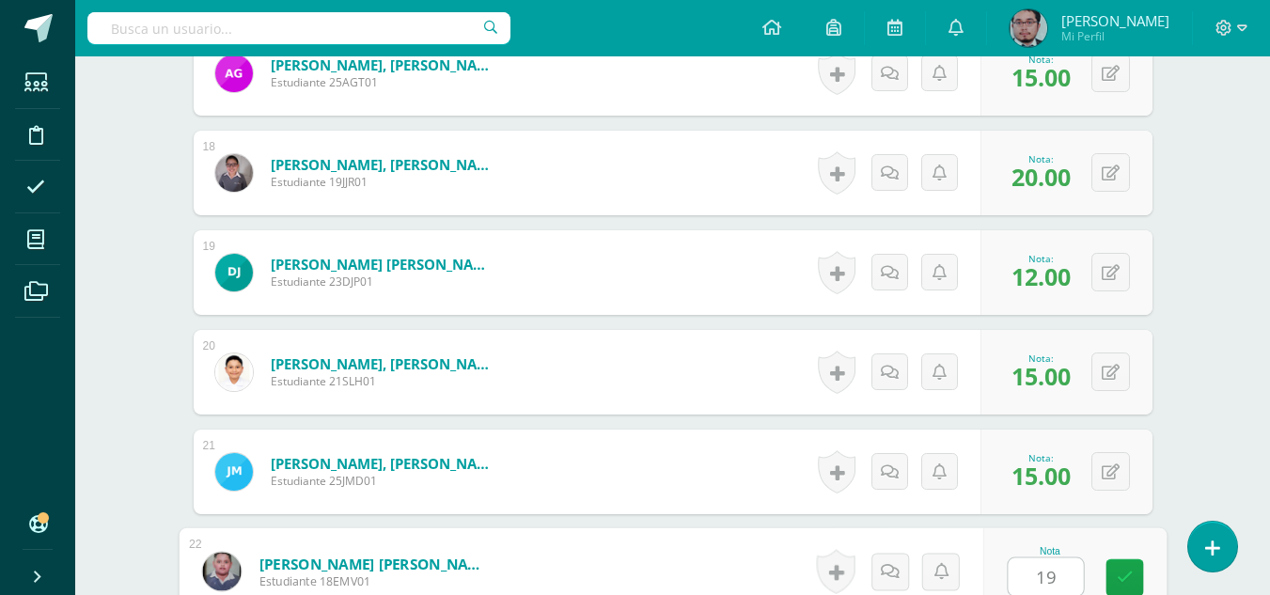
type input "19"
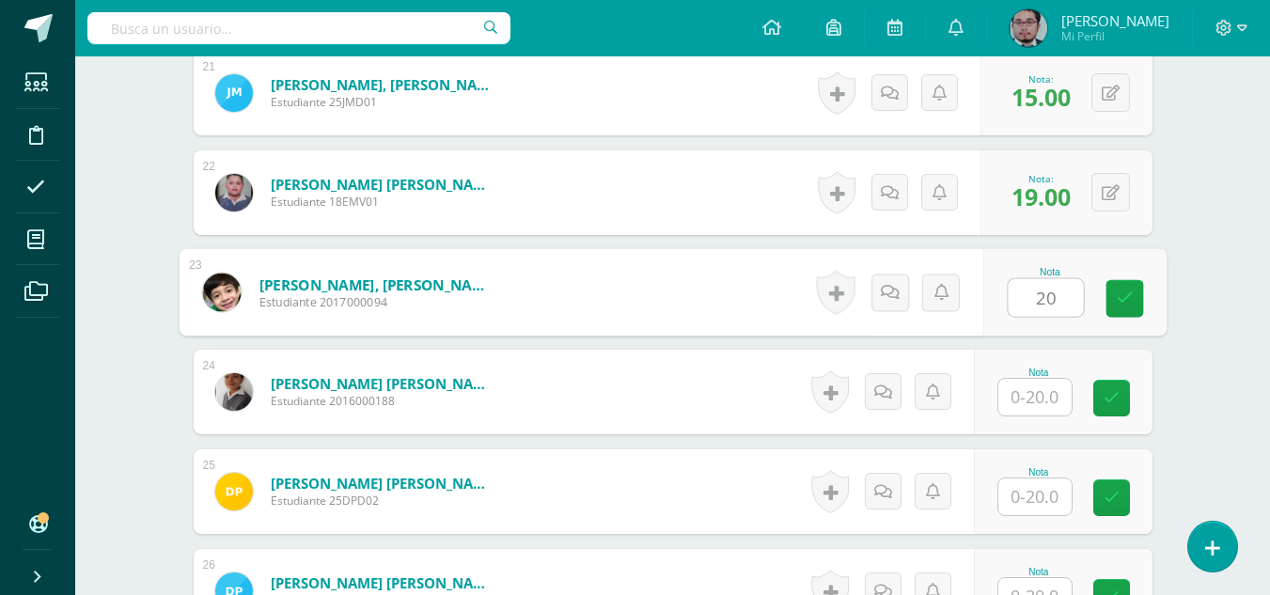
type input "20"
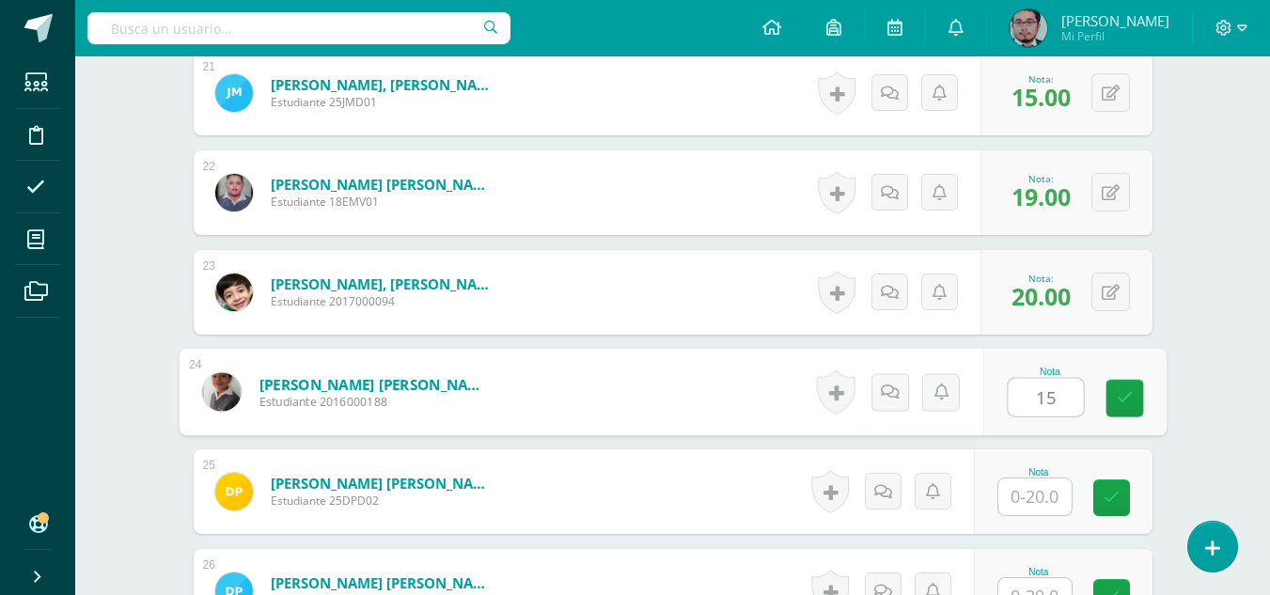
type input "15"
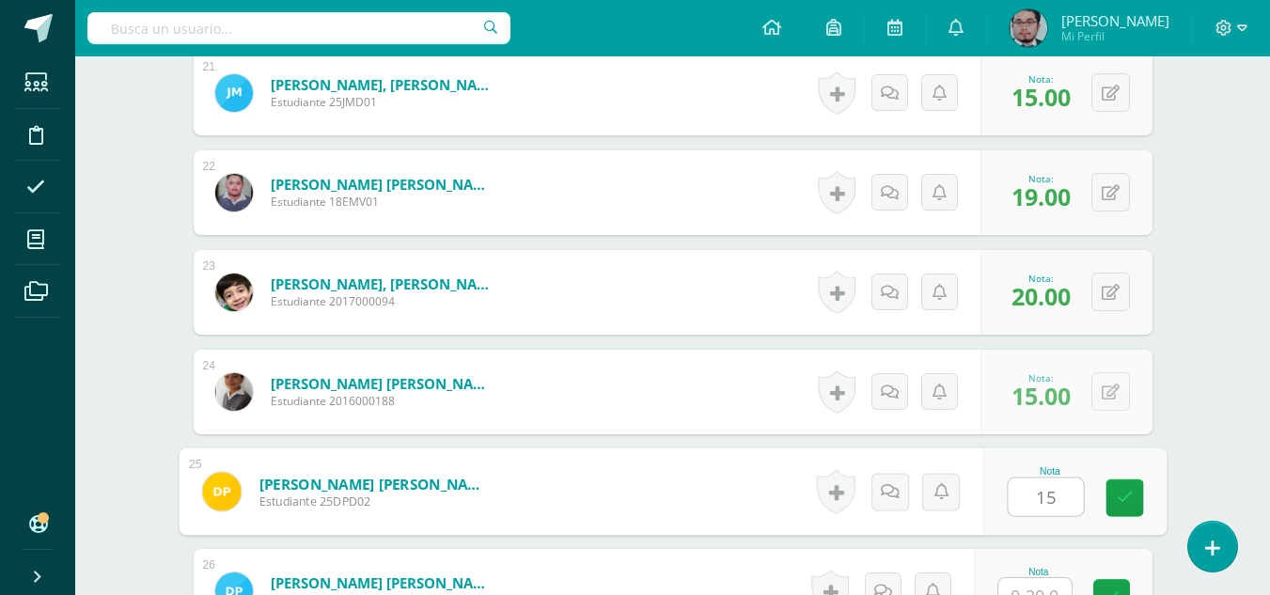
type input "15"
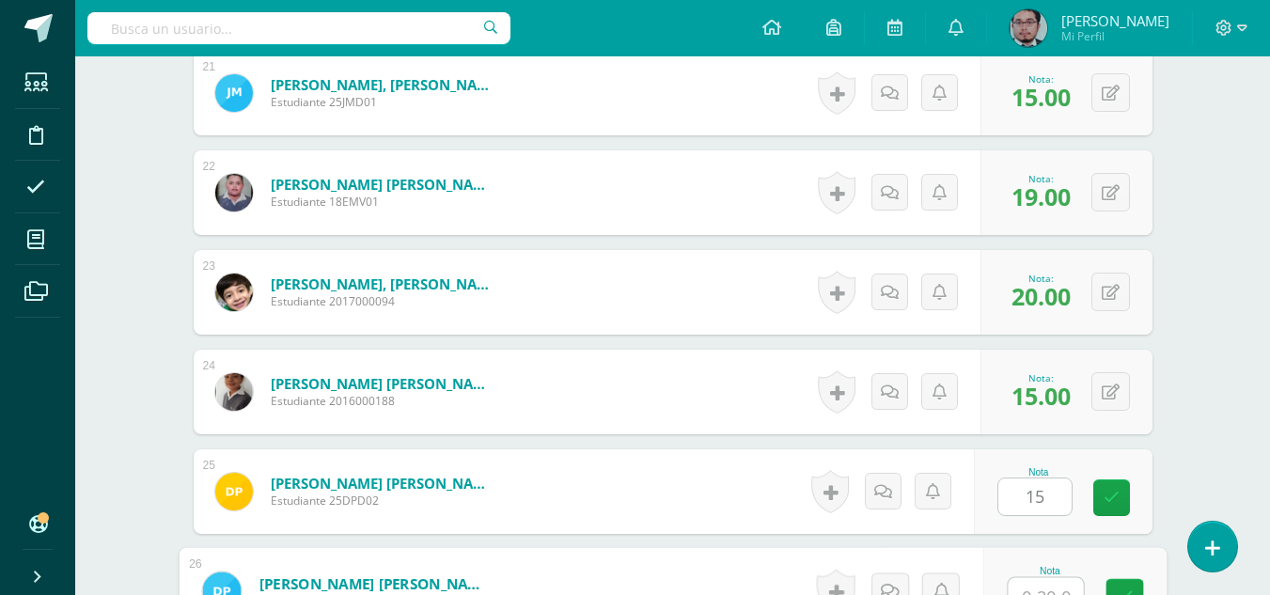
scroll to position [2616, 0]
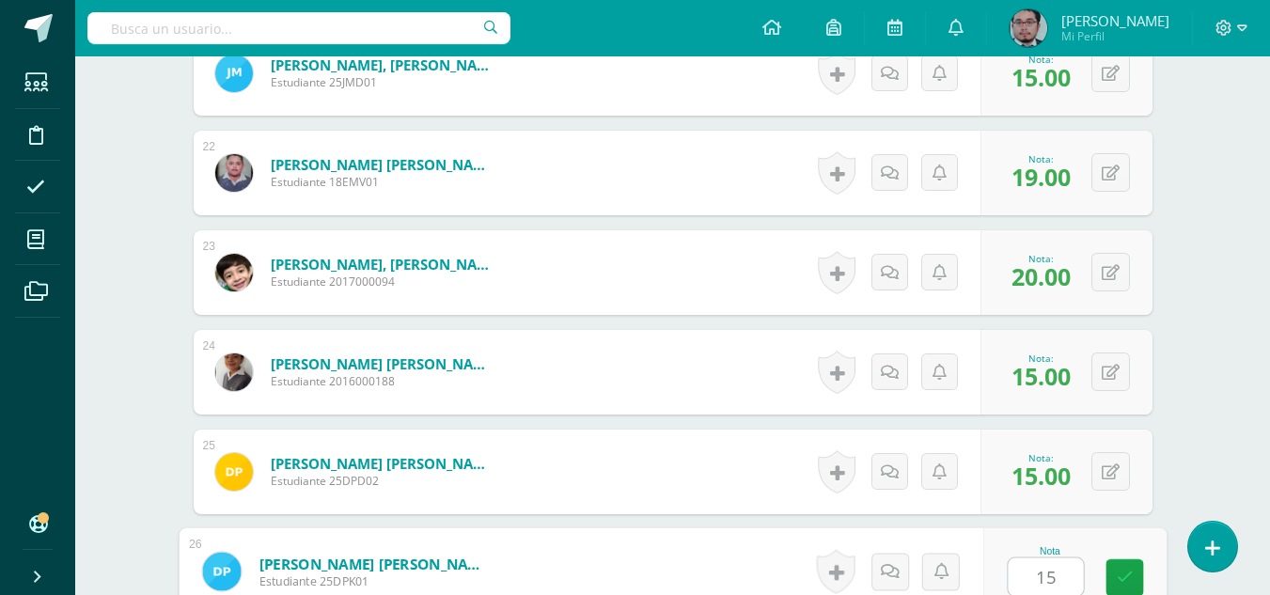
type input "15"
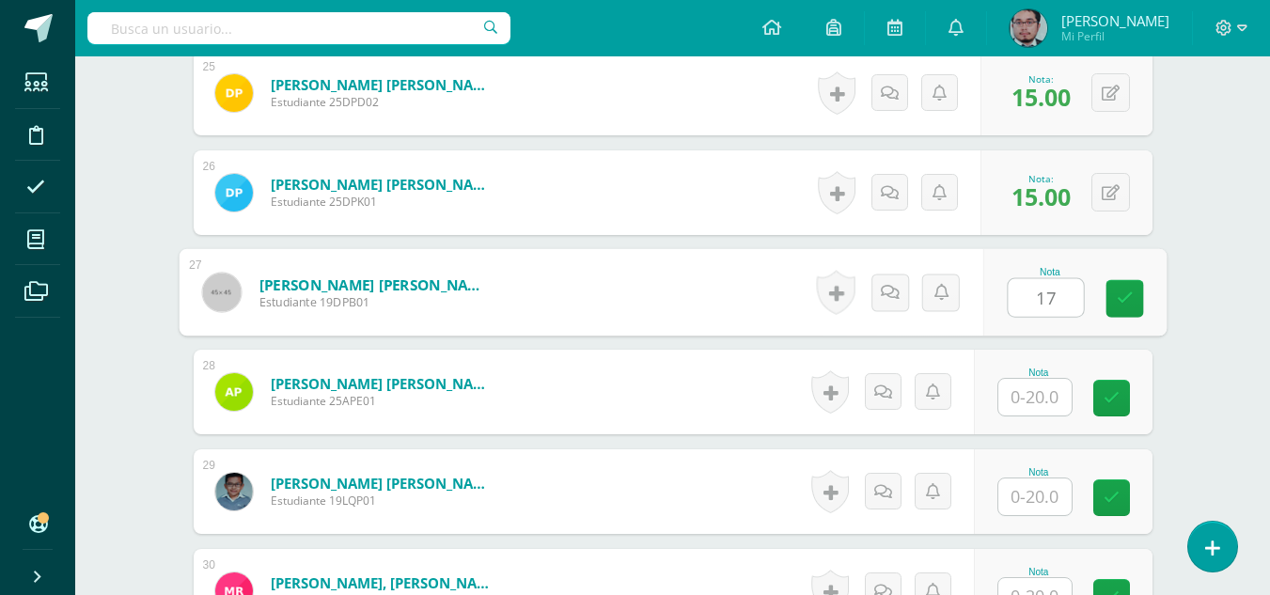
type input "17"
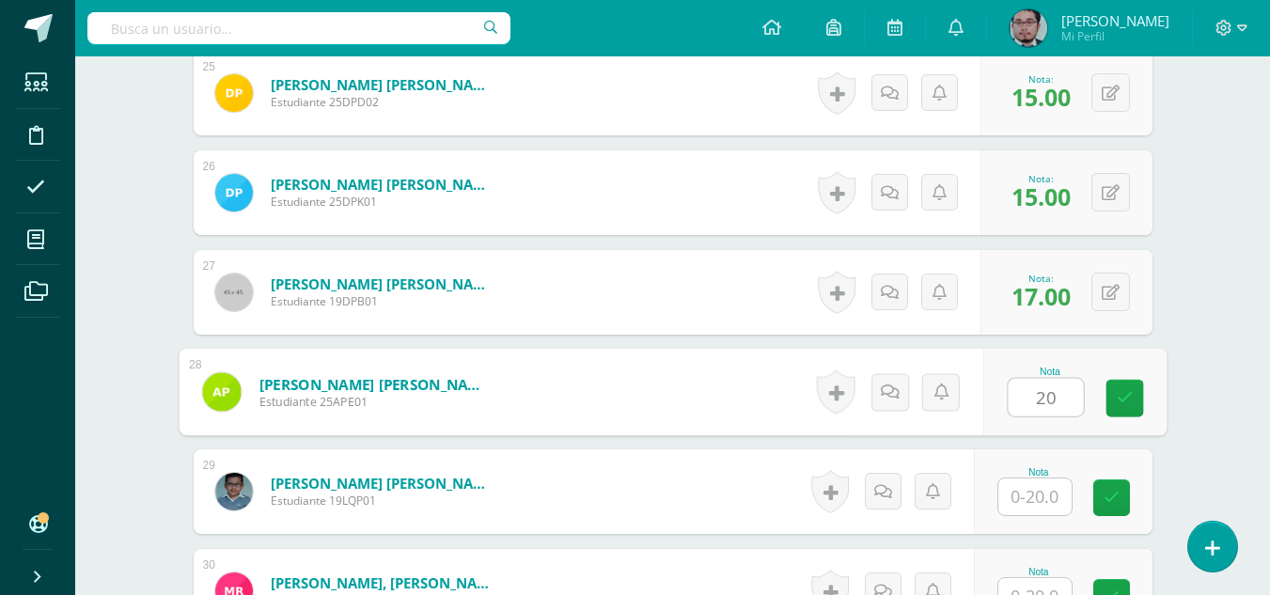
type input "20"
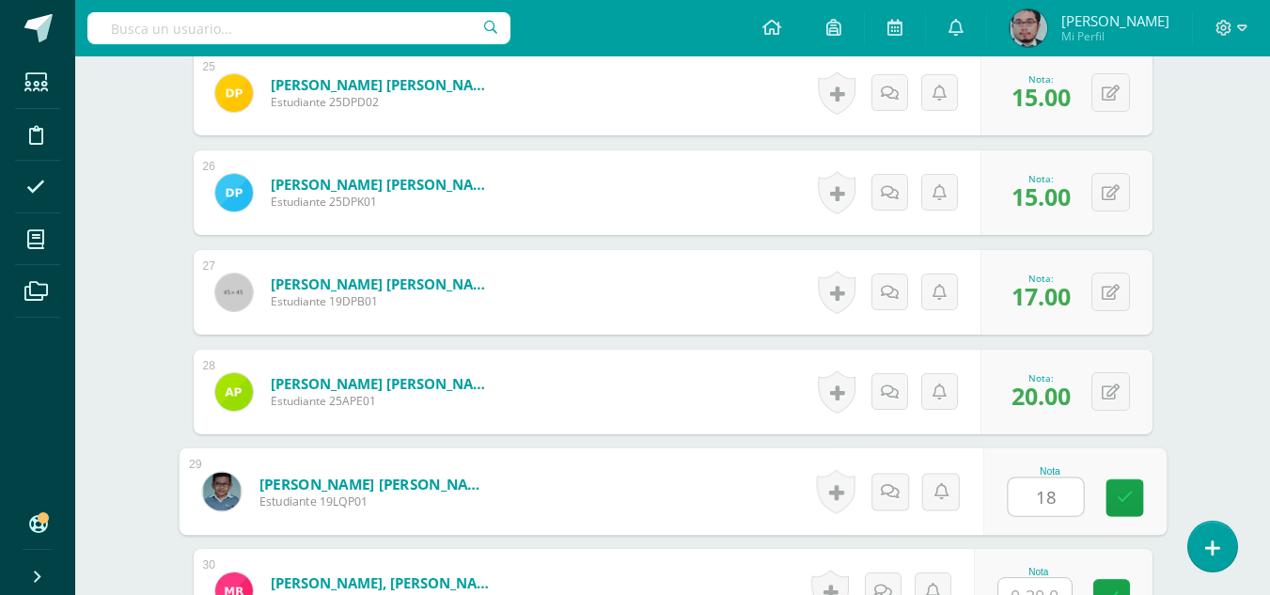
type input "18"
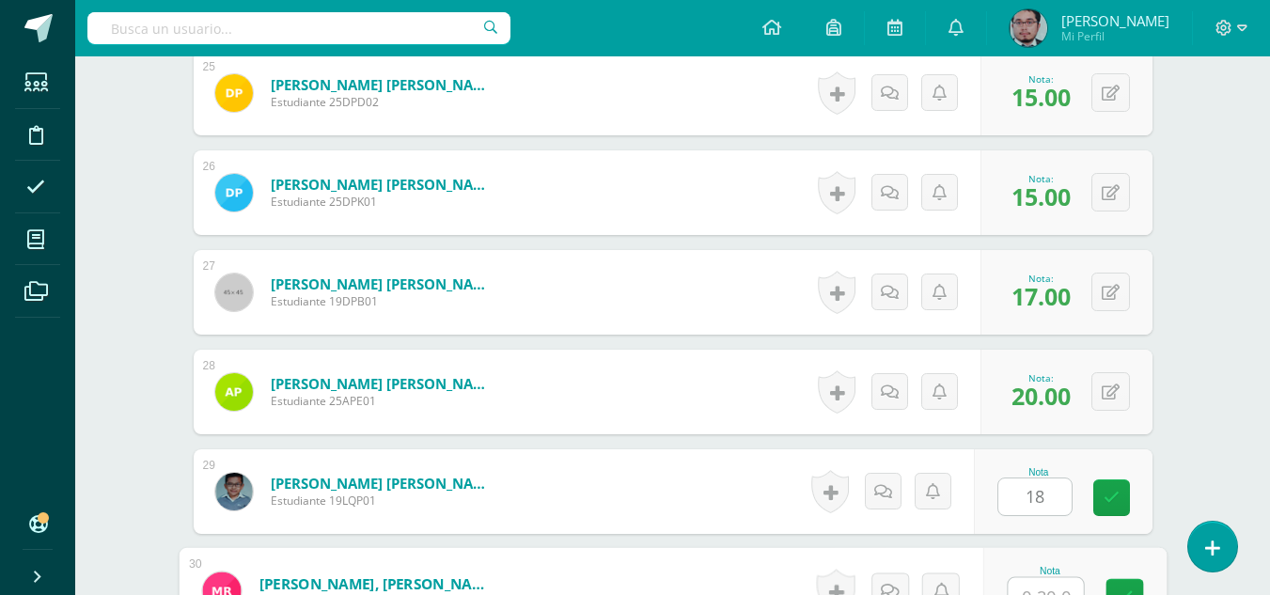
scroll to position [3015, 0]
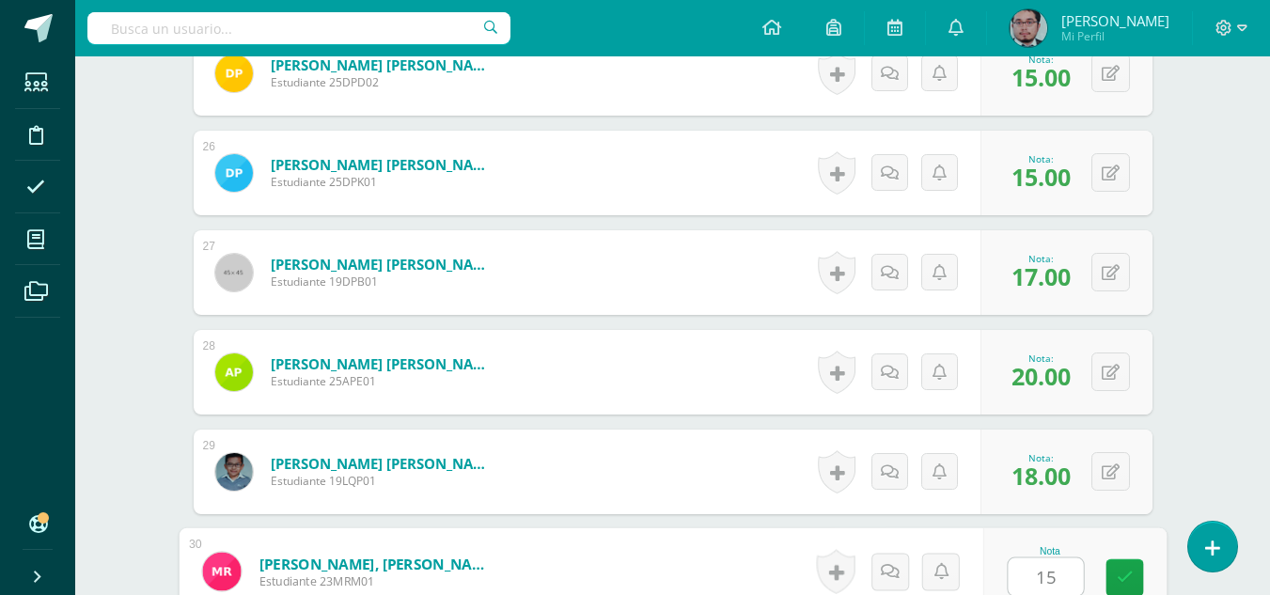
type input "15"
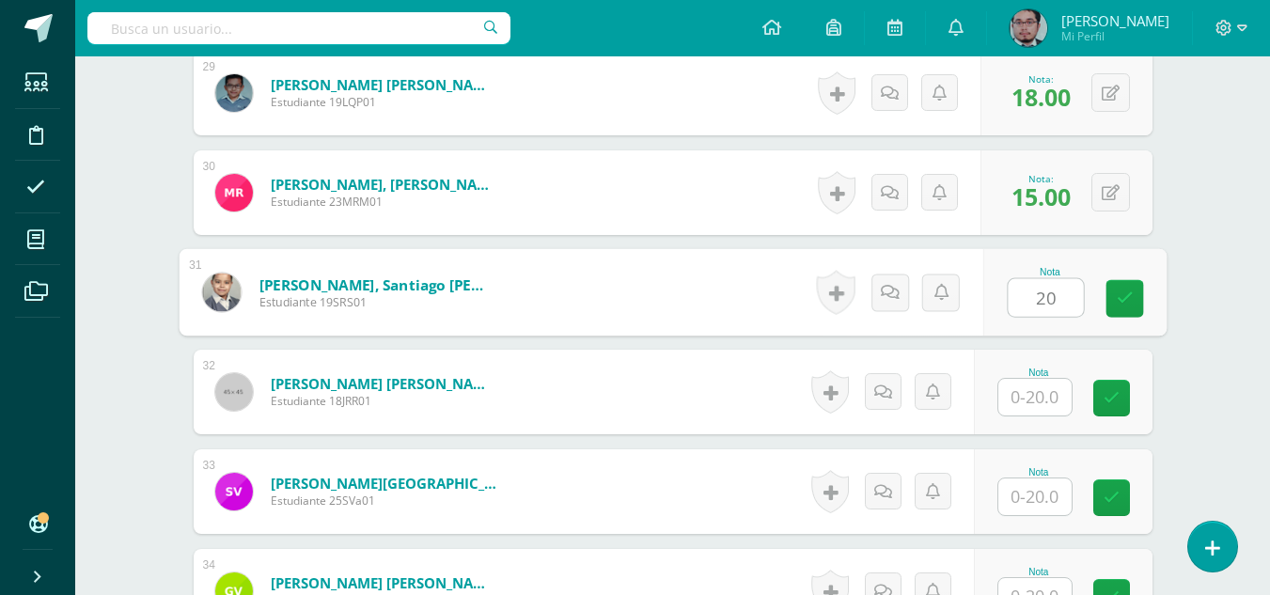
type input "20"
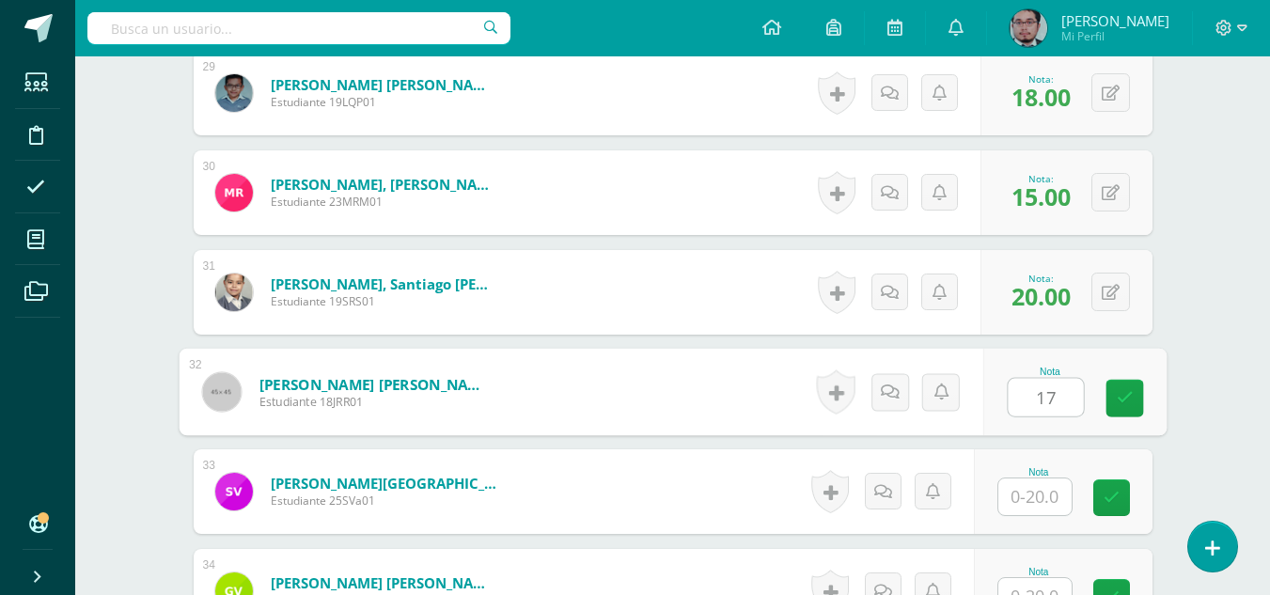
type input "17"
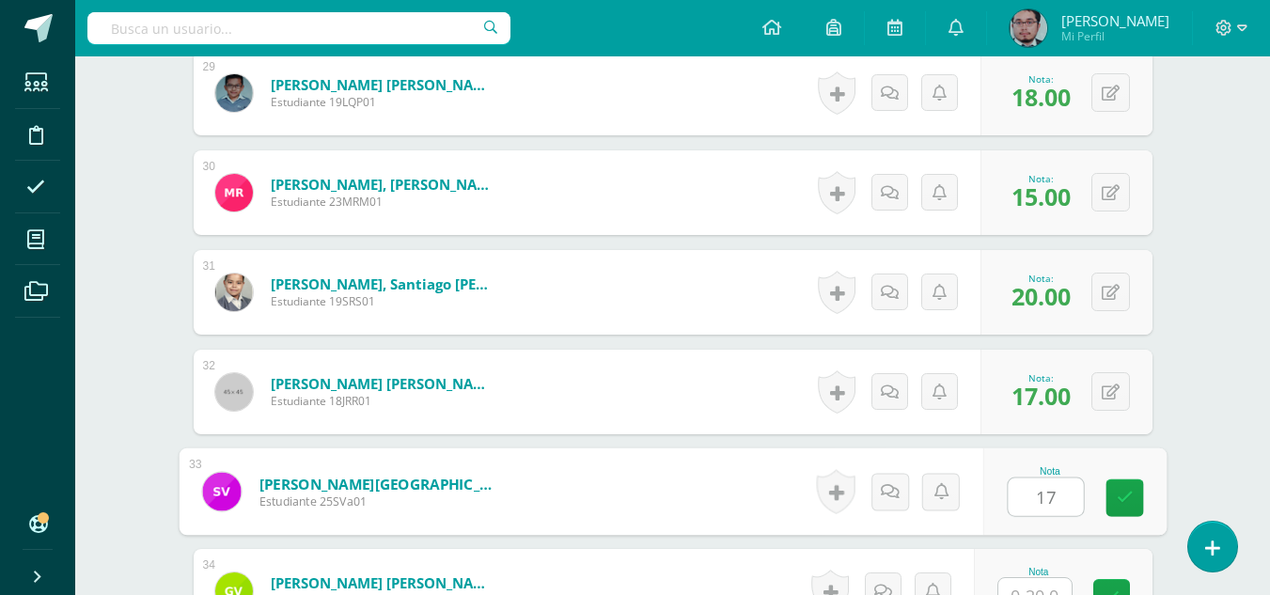
type input "17"
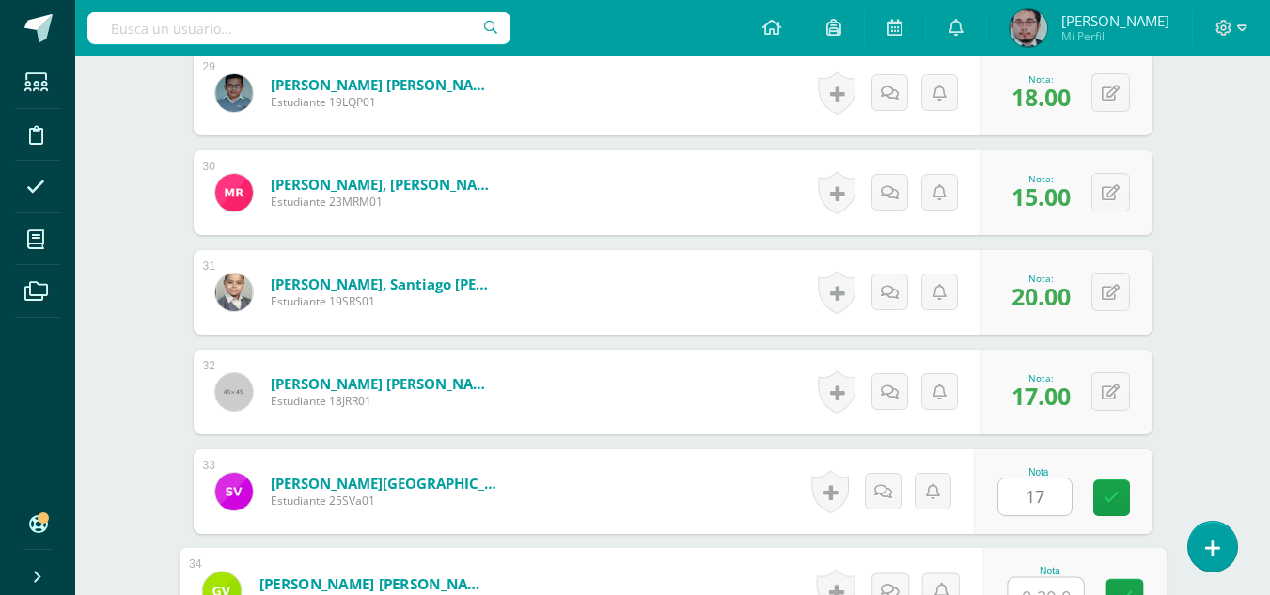
scroll to position [3414, 0]
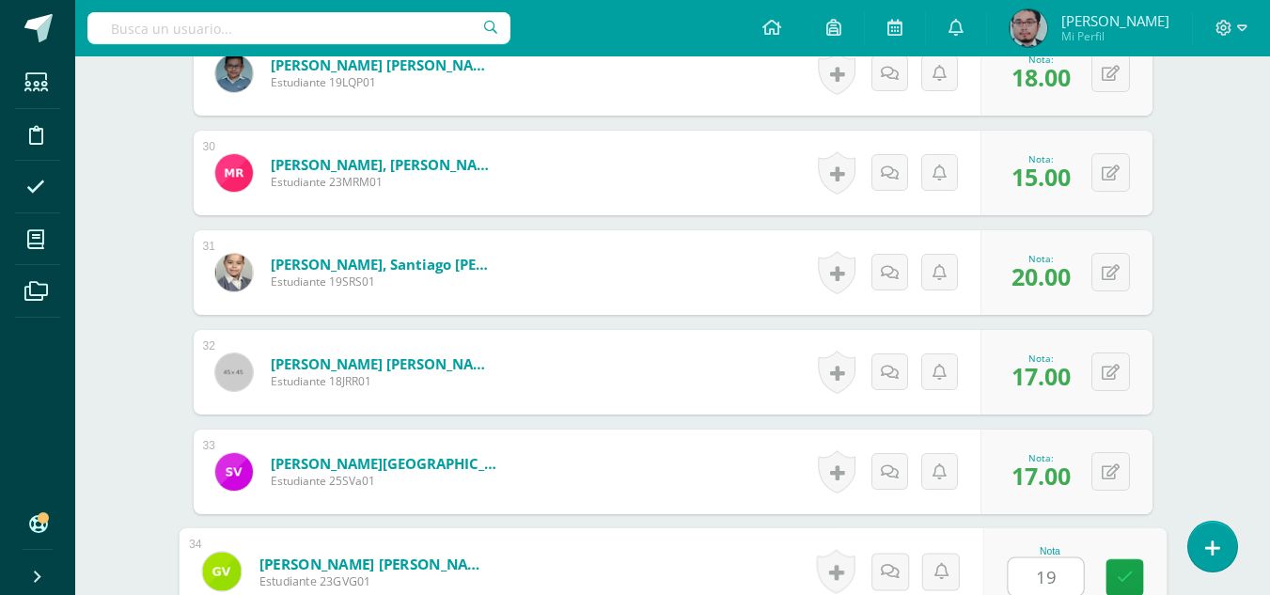
type input "19"
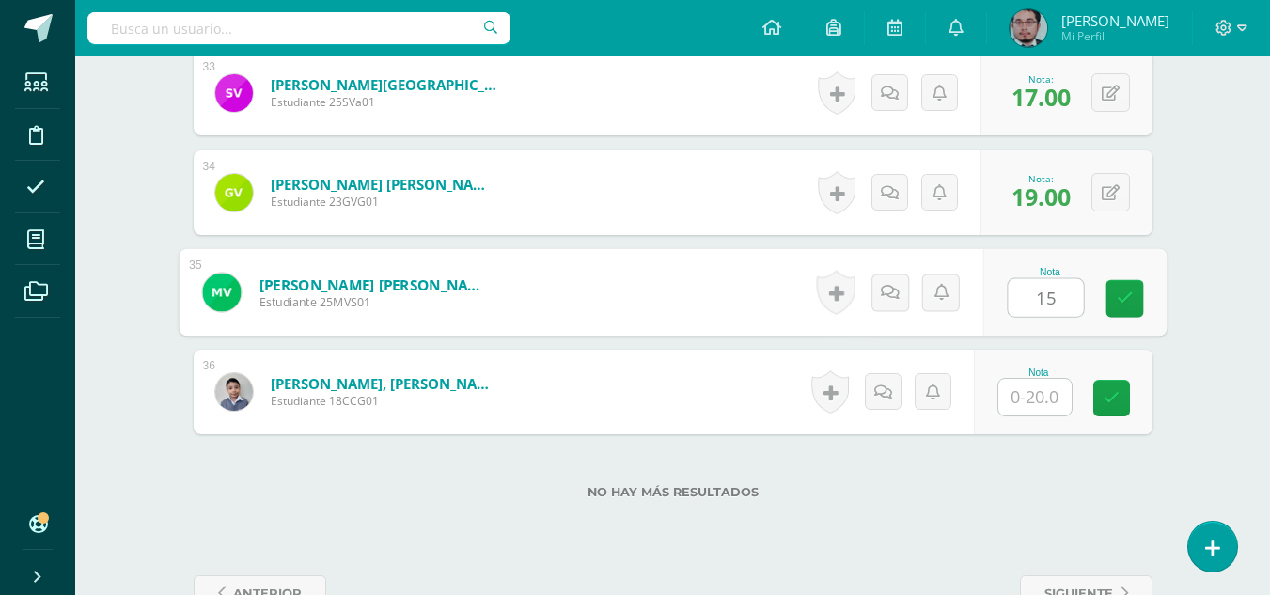
type input "15"
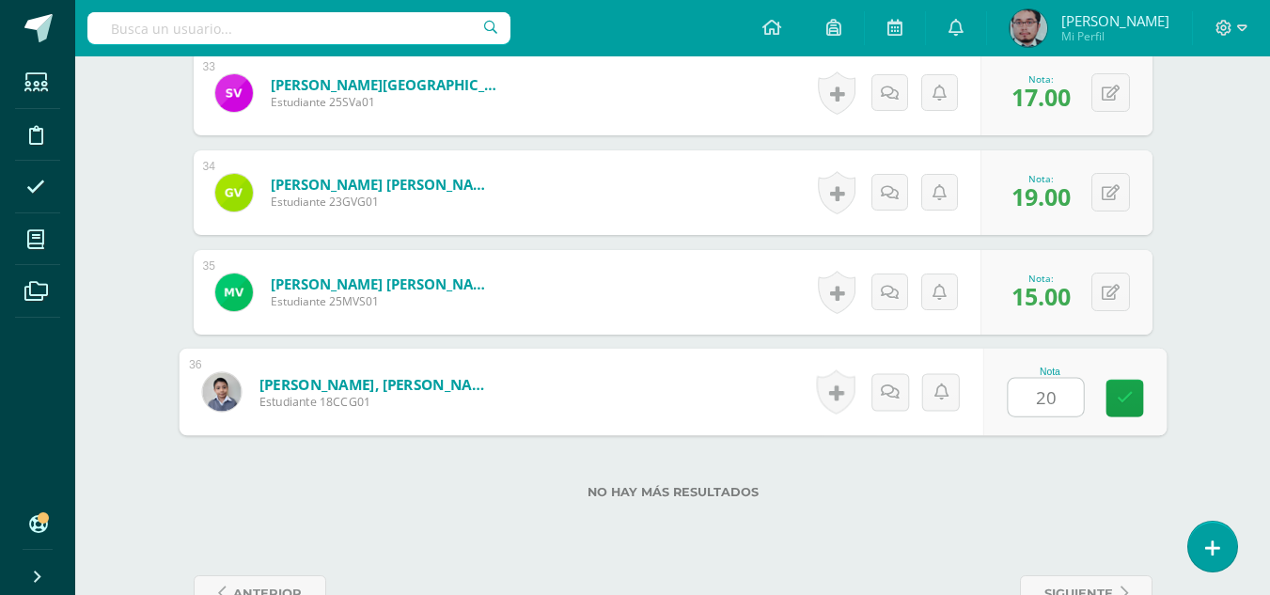
type input "20}"
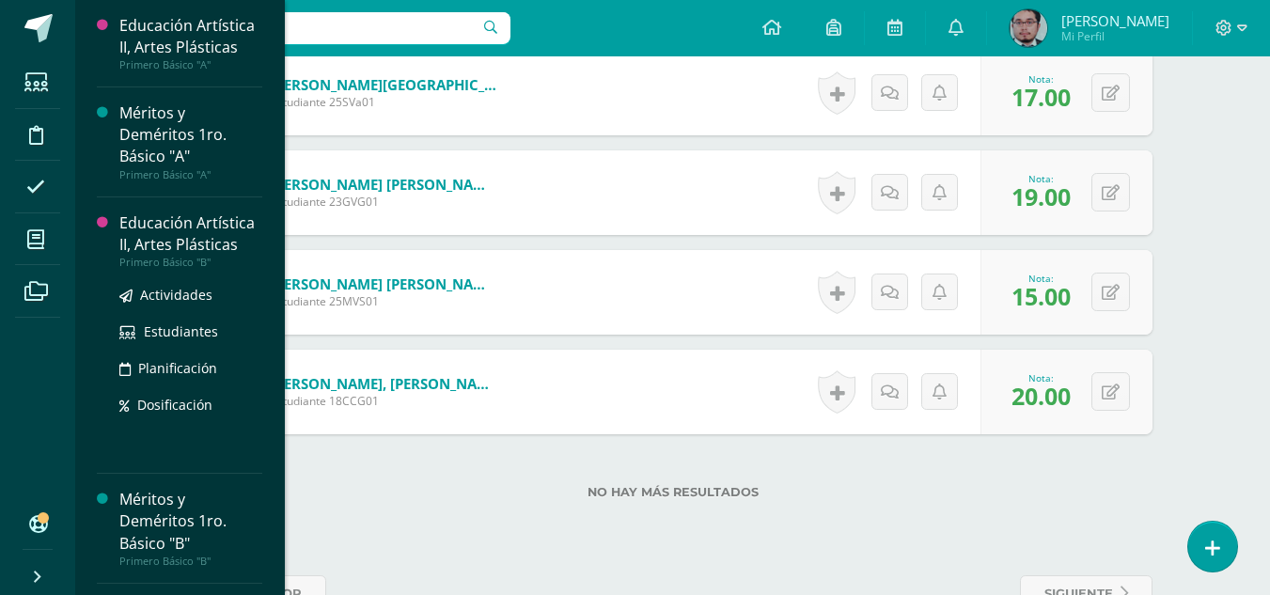
click at [177, 244] on div "Educación Artística II, Artes Plásticas" at bounding box center [190, 234] width 143 height 43
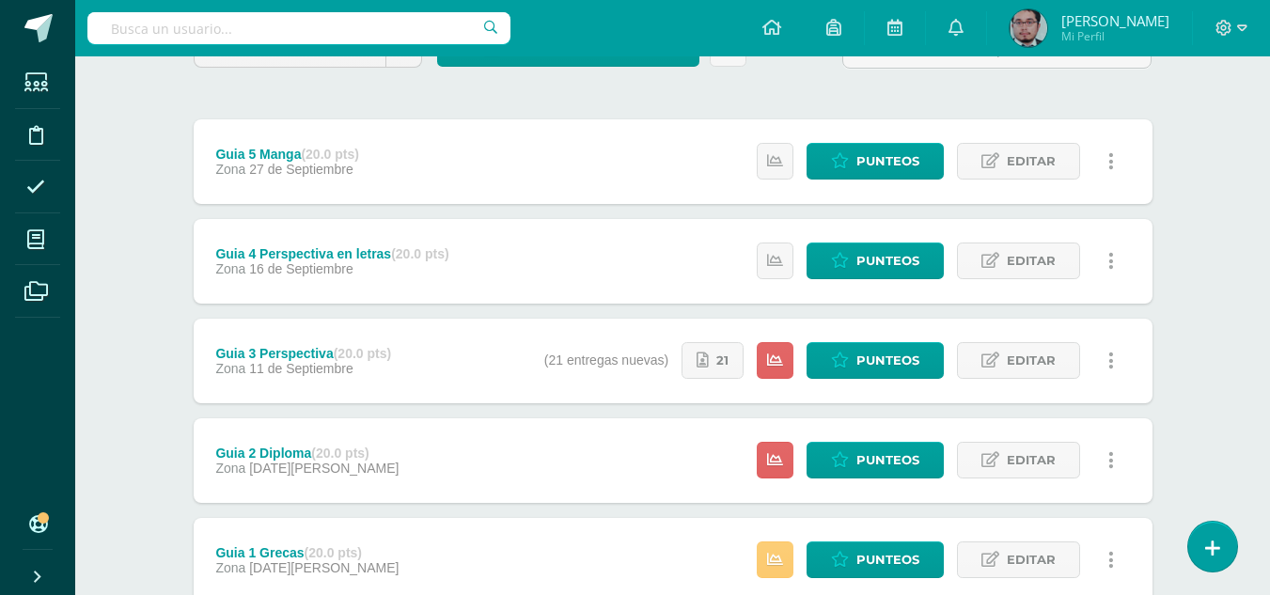
scroll to position [326, 0]
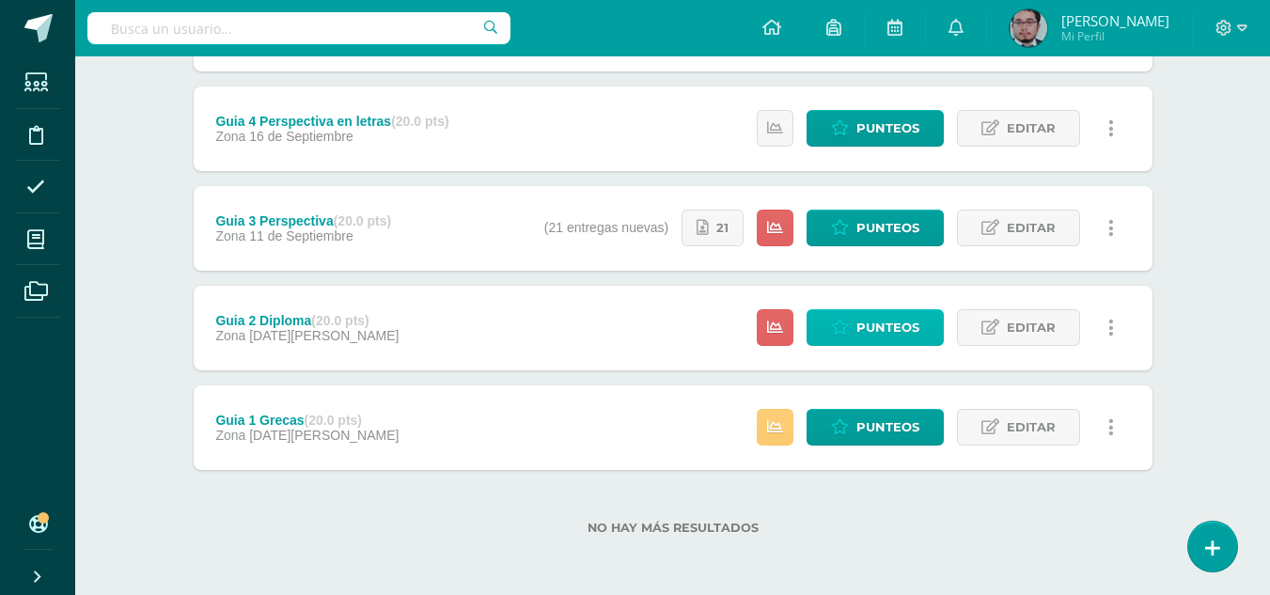
click at [860, 328] on span "Punteos" at bounding box center [888, 327] width 63 height 35
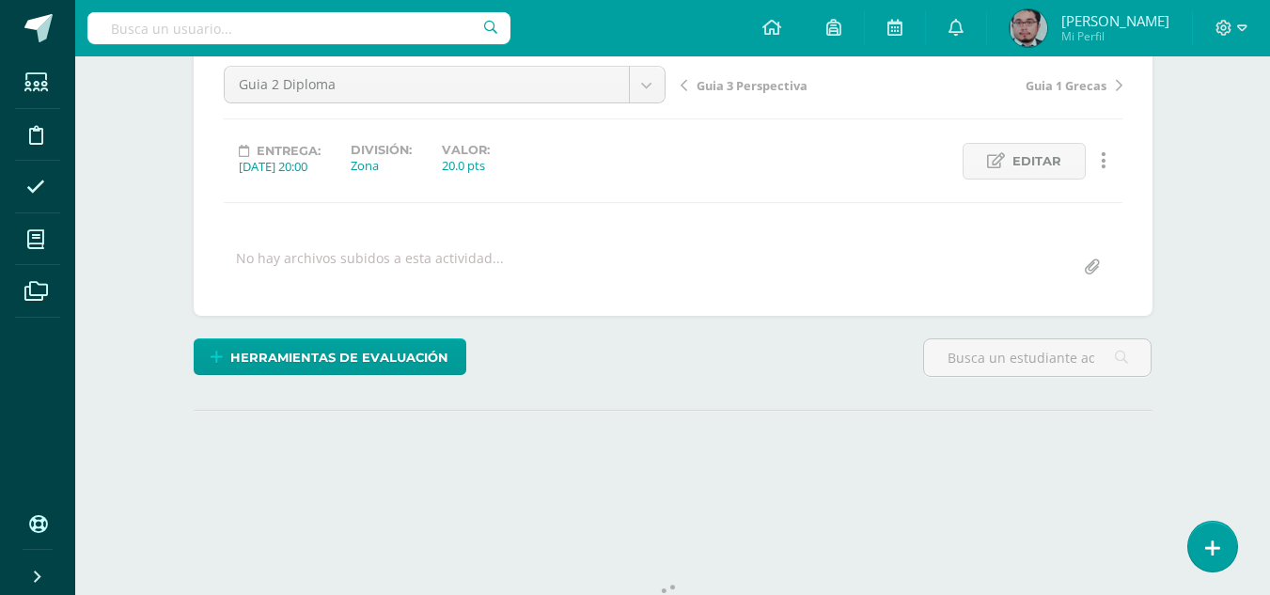
scroll to position [262, 0]
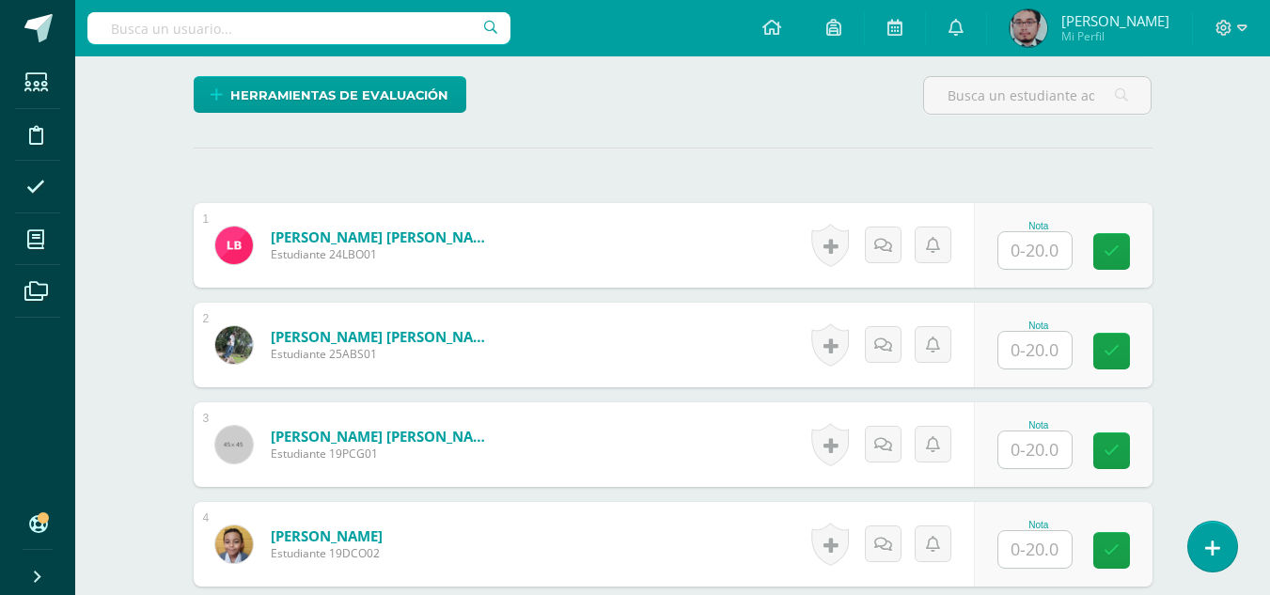
click at [1032, 255] on input "text" at bounding box center [1035, 250] width 73 height 37
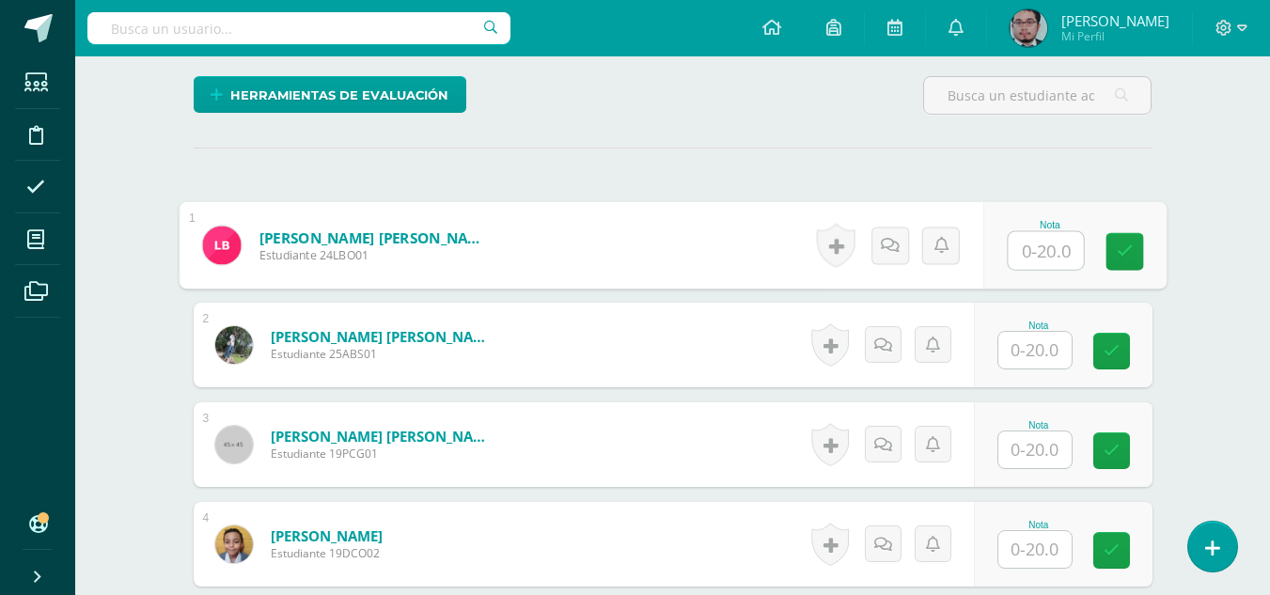
scroll to position [451, 0]
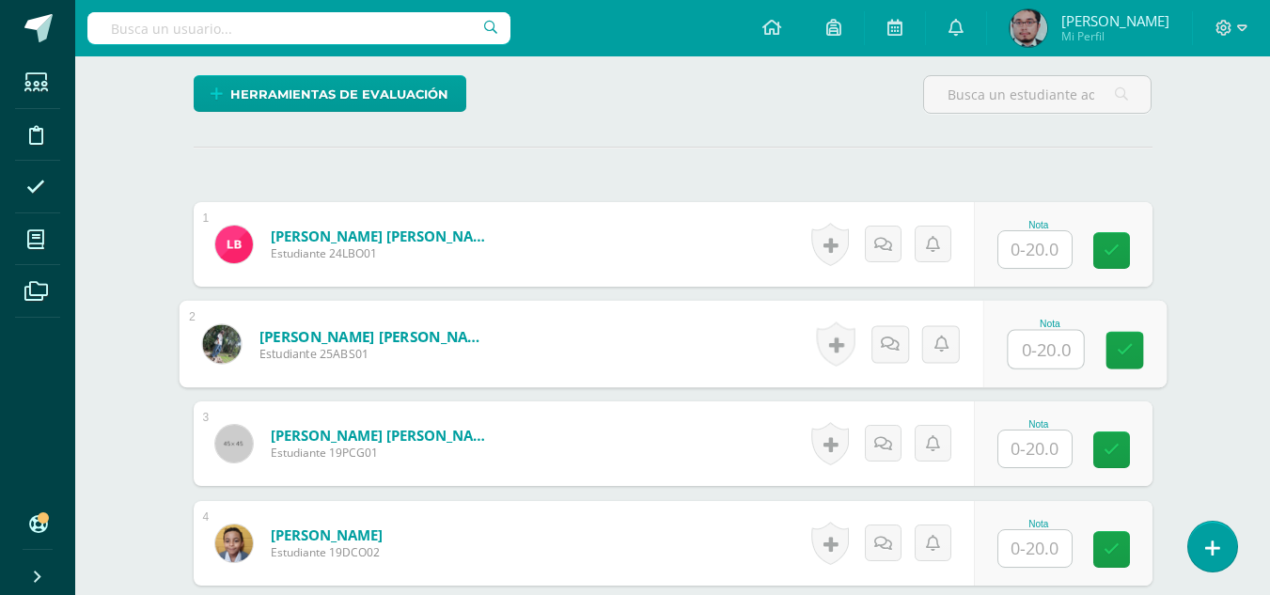
click at [1054, 344] on input "text" at bounding box center [1045, 350] width 75 height 38
type input "15"
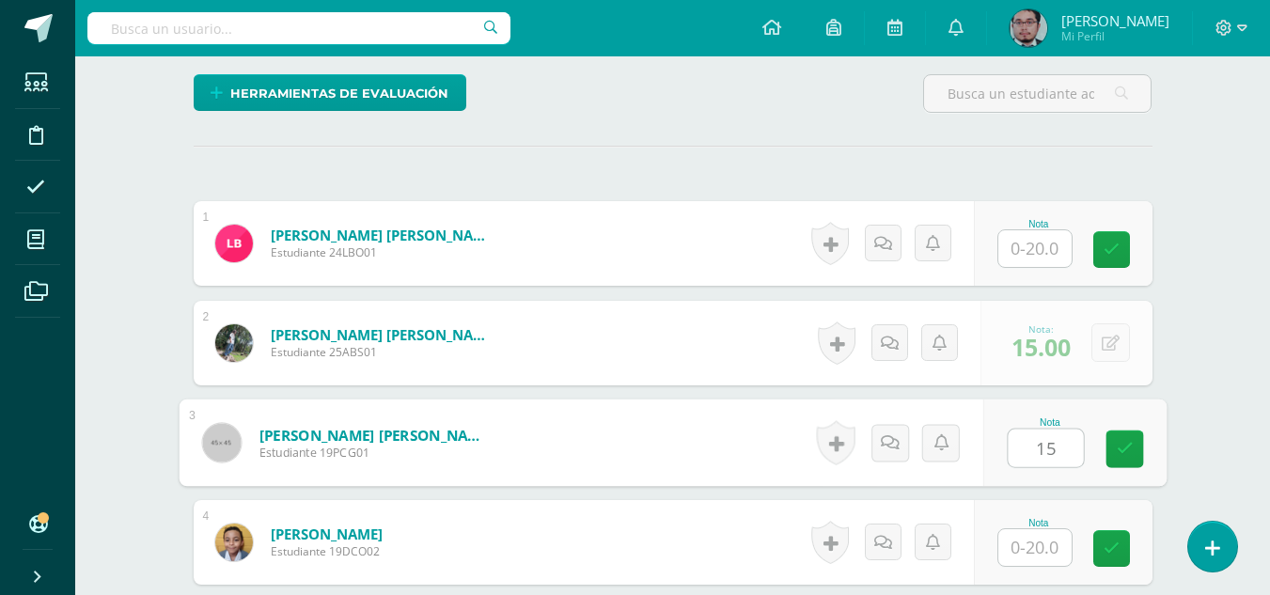
type input "15"
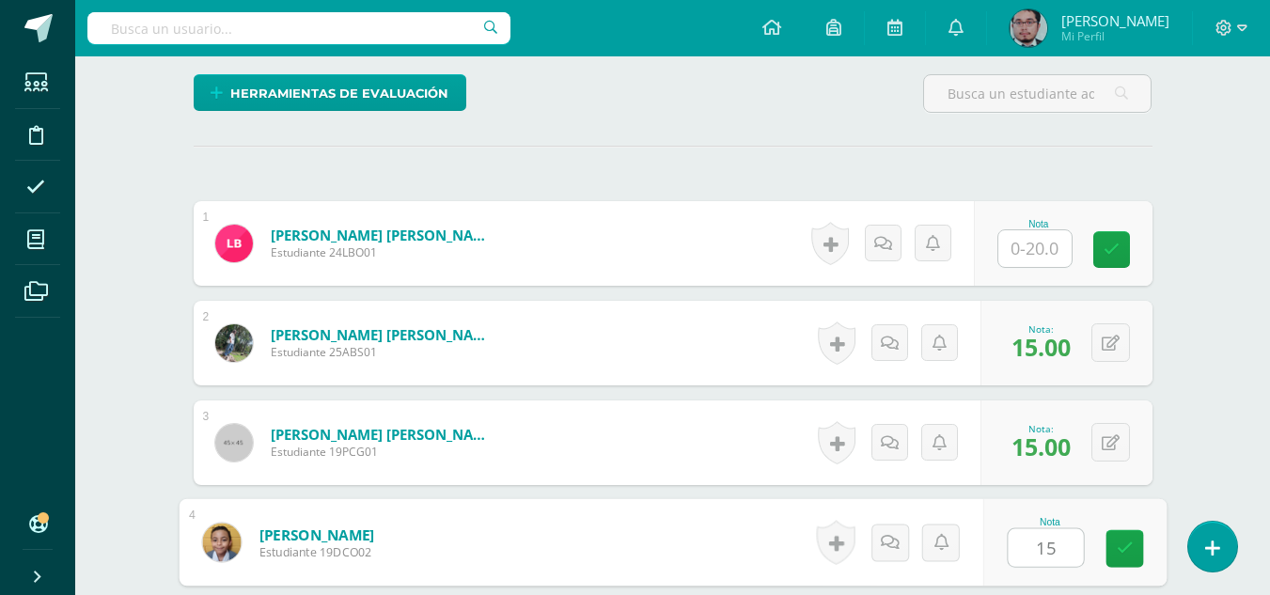
type input "15"
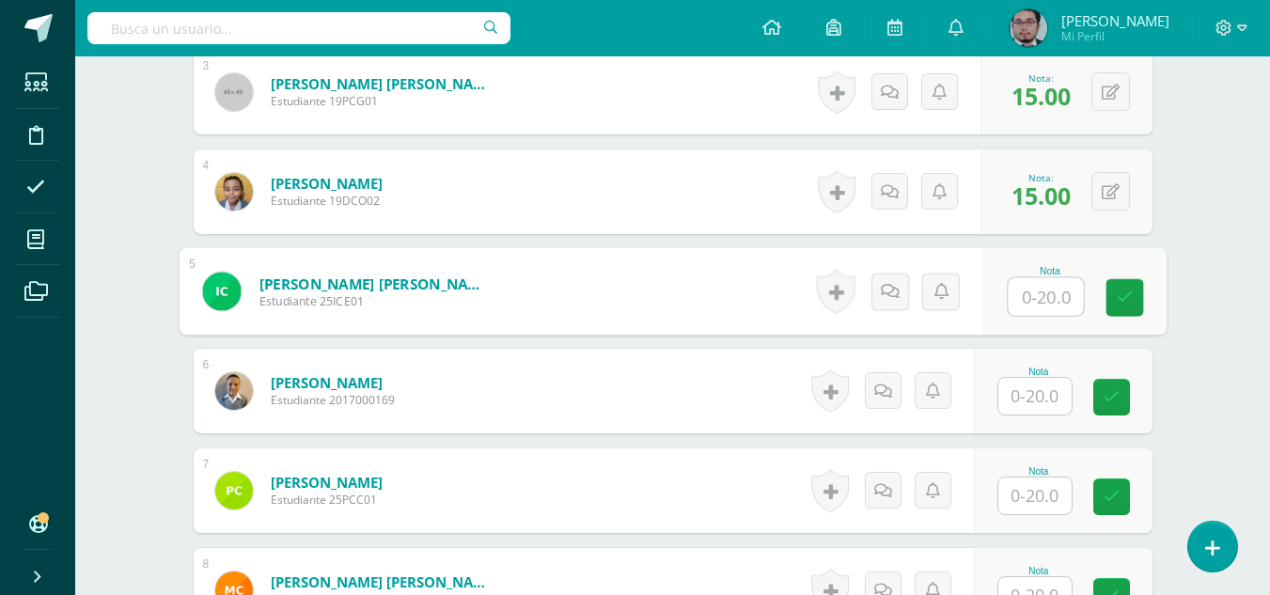
scroll to position [804, 0]
type input "20"
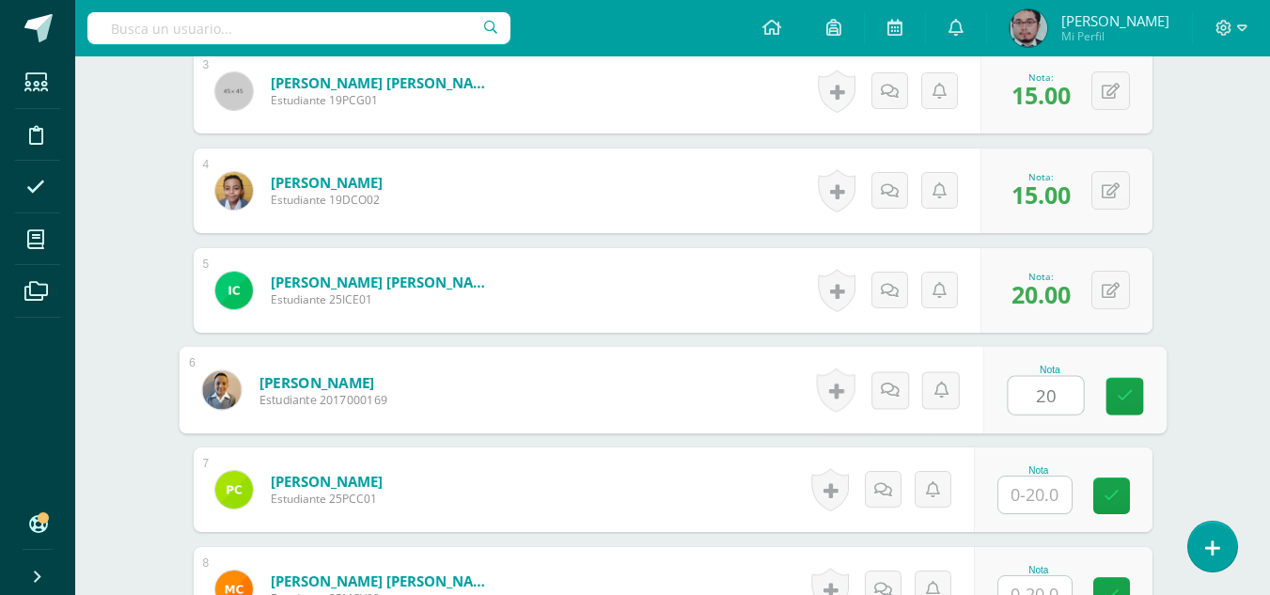
type input "20"
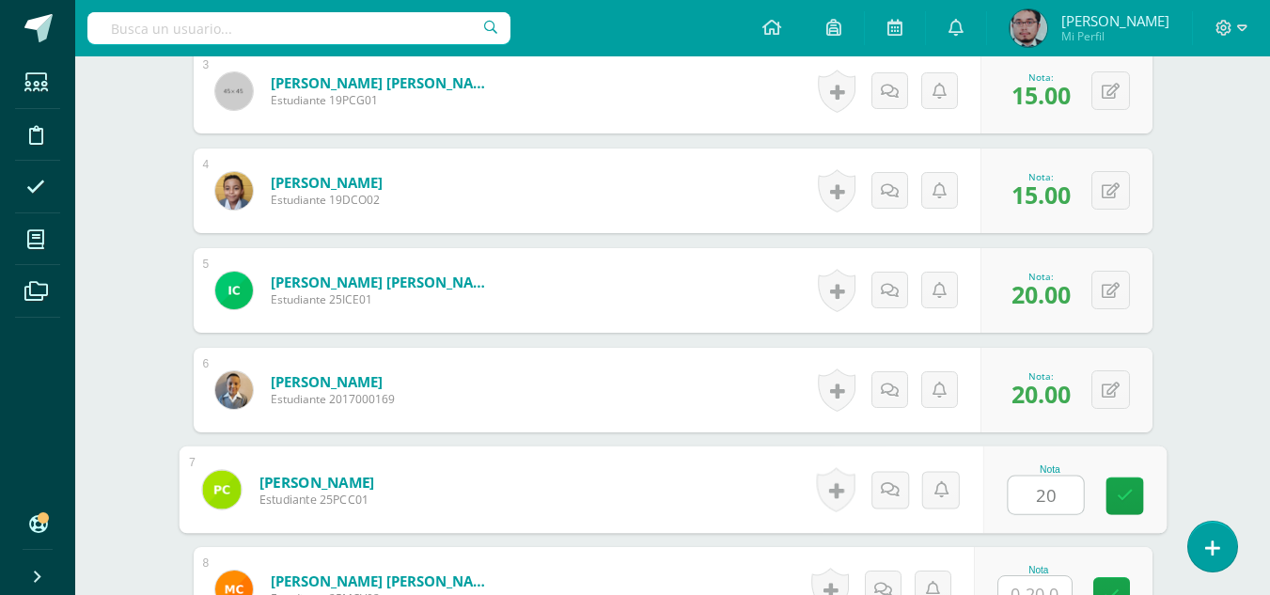
type input "20"
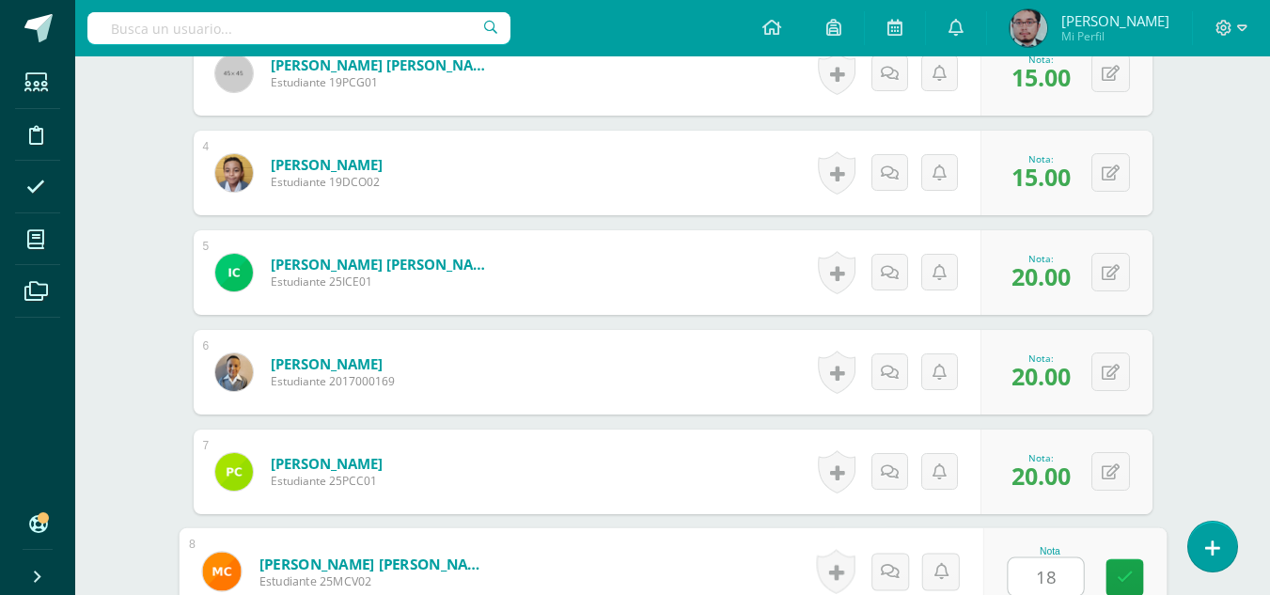
type input "18"
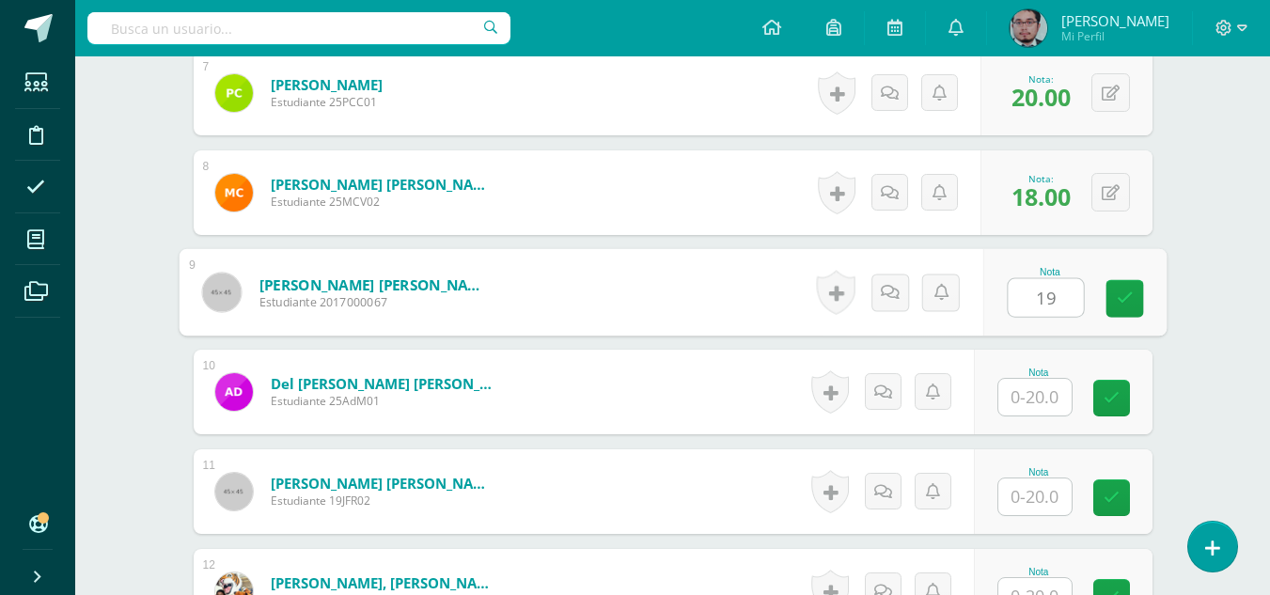
type input "19"
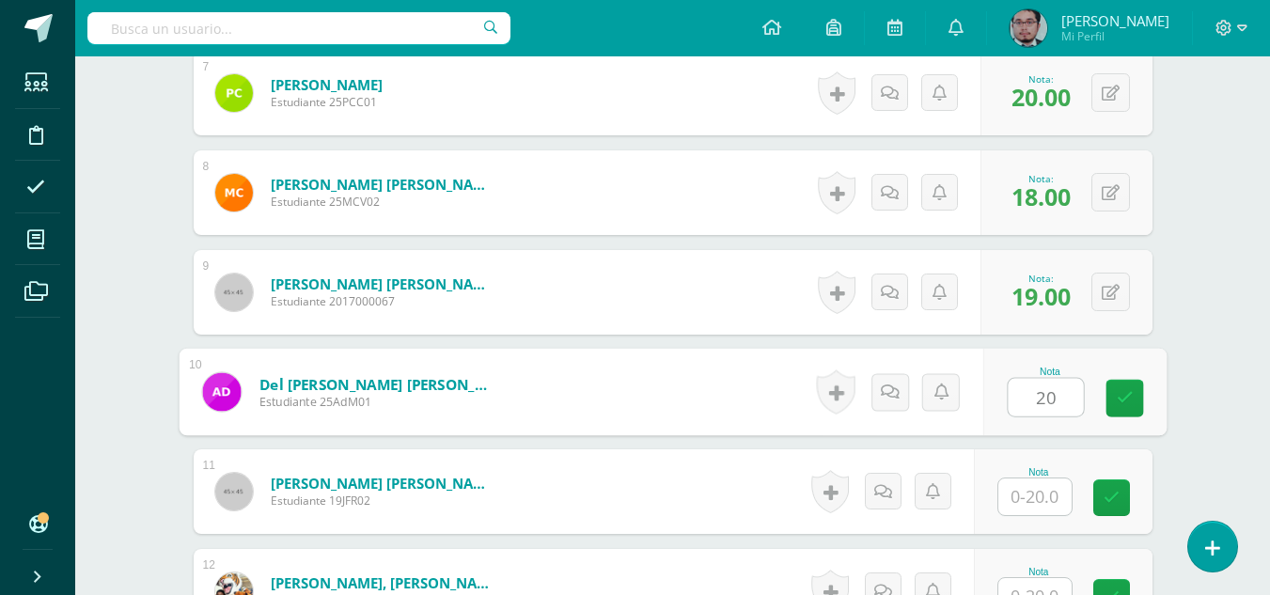
type input "20"
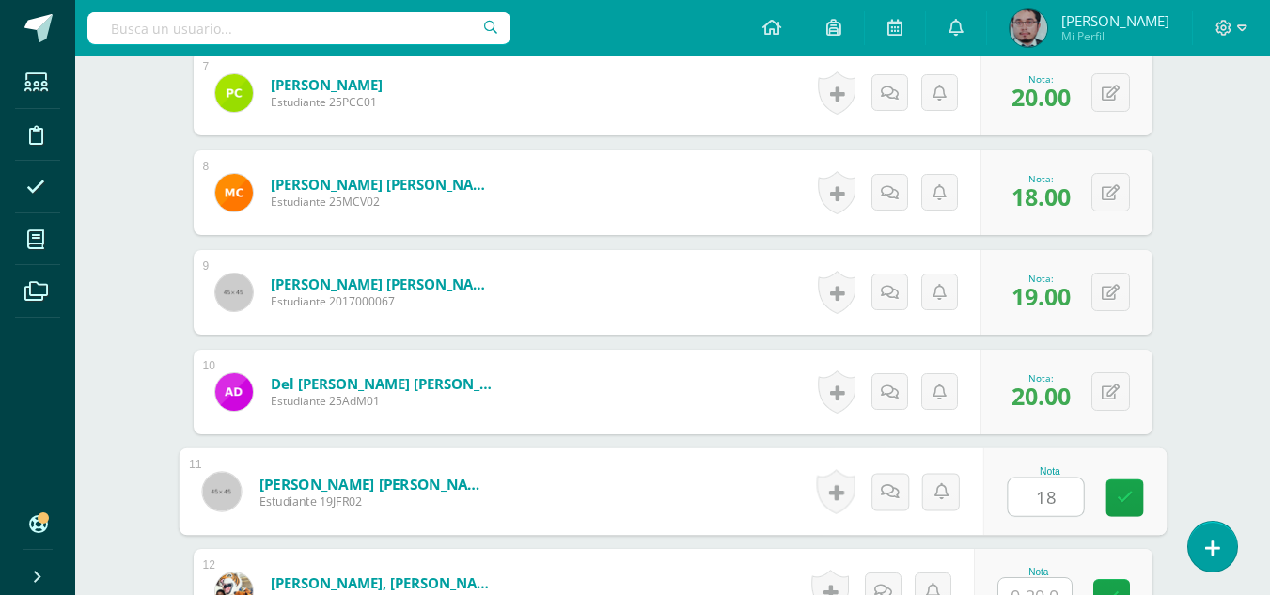
type input "18"
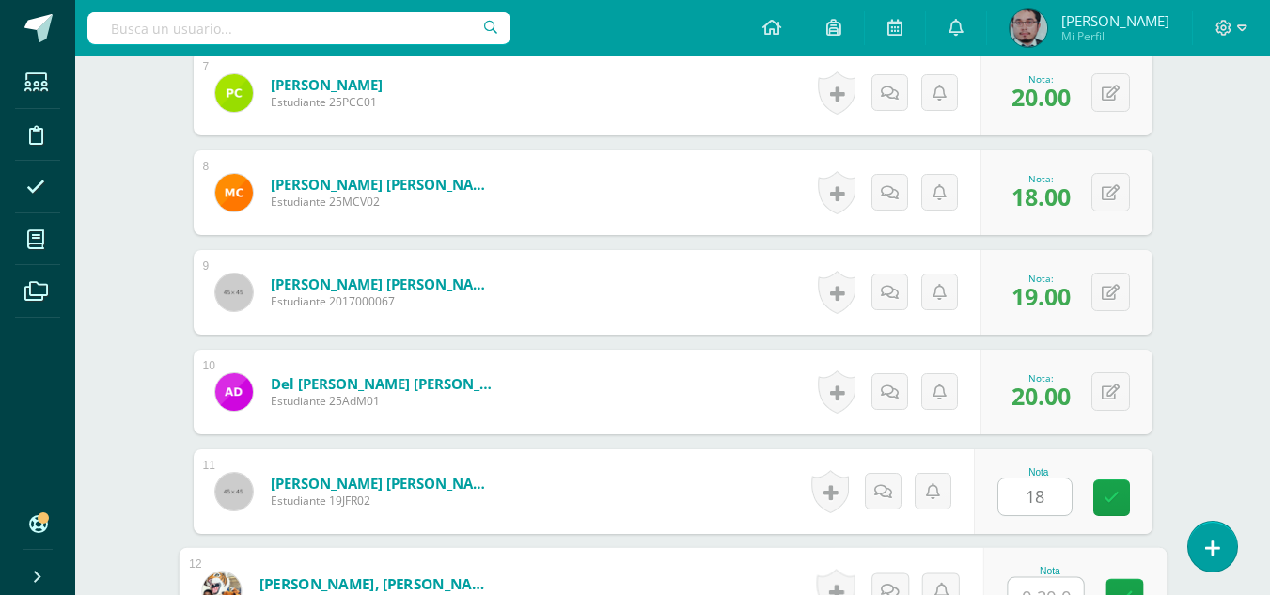
scroll to position [1221, 0]
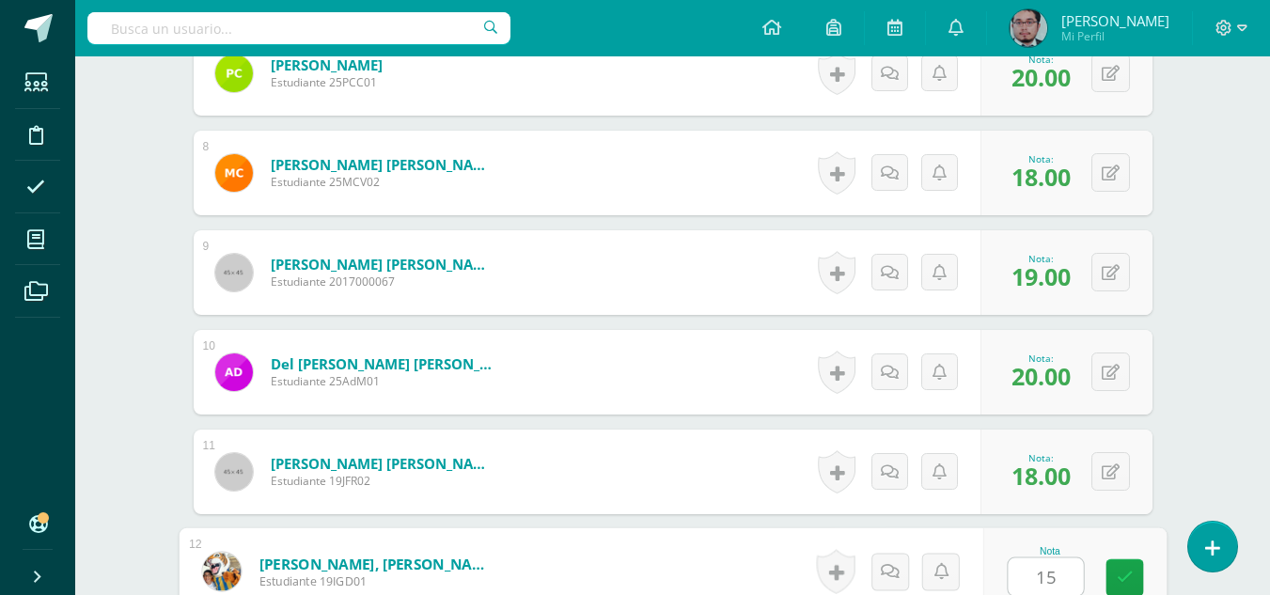
type input "15"
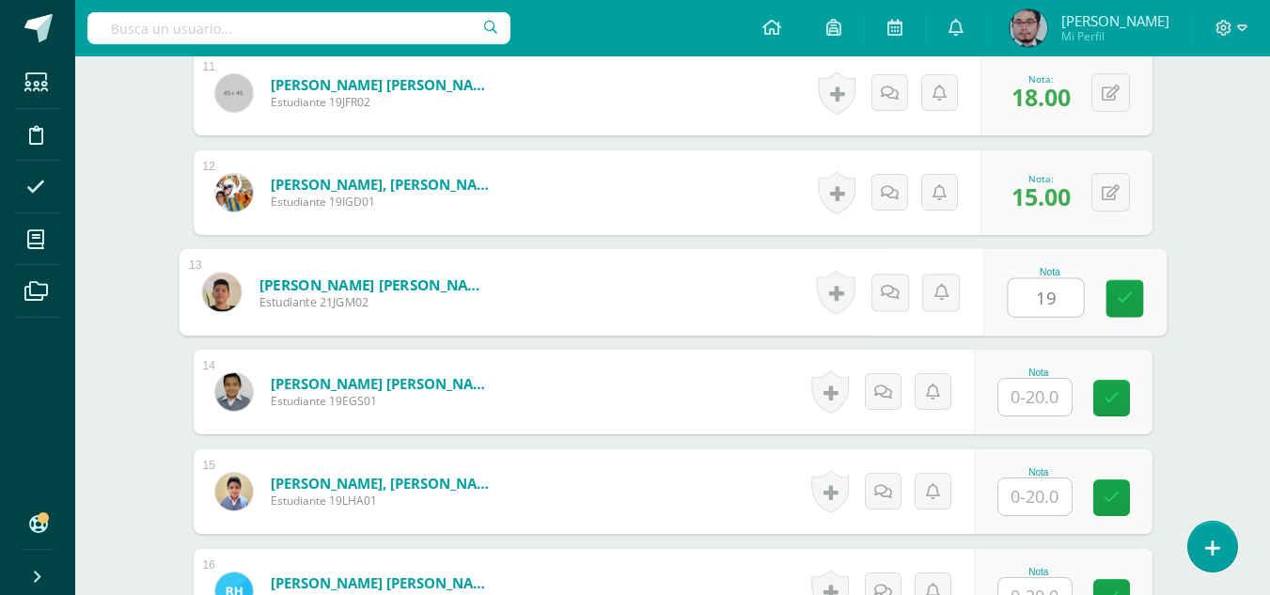
type input "19"
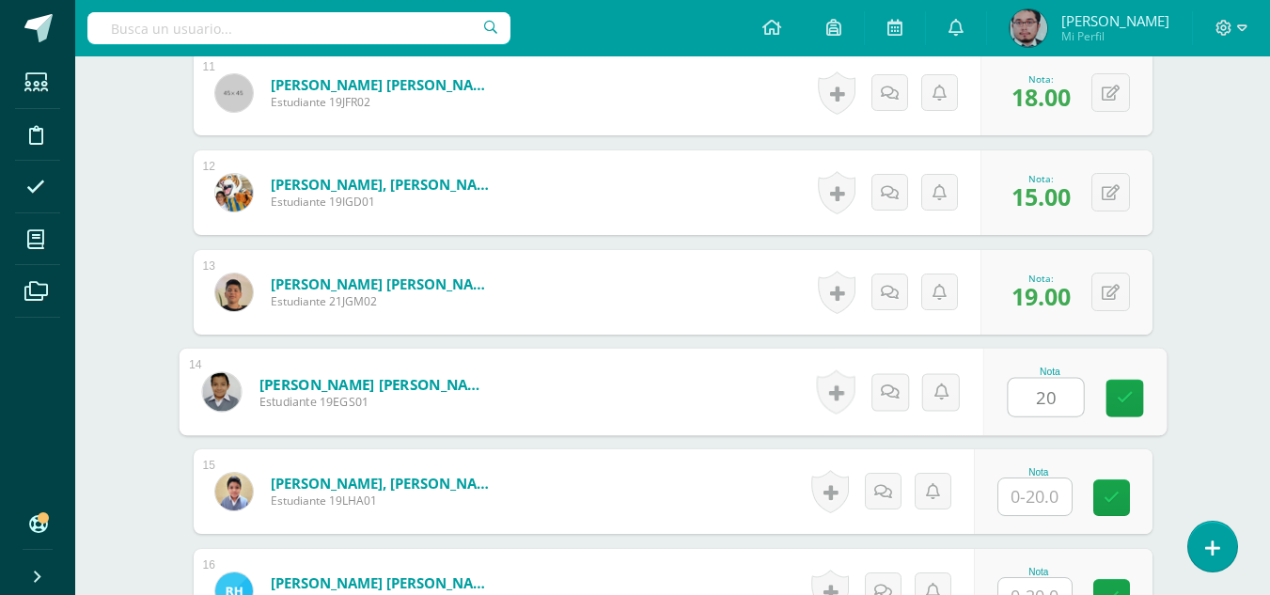
type input "20"
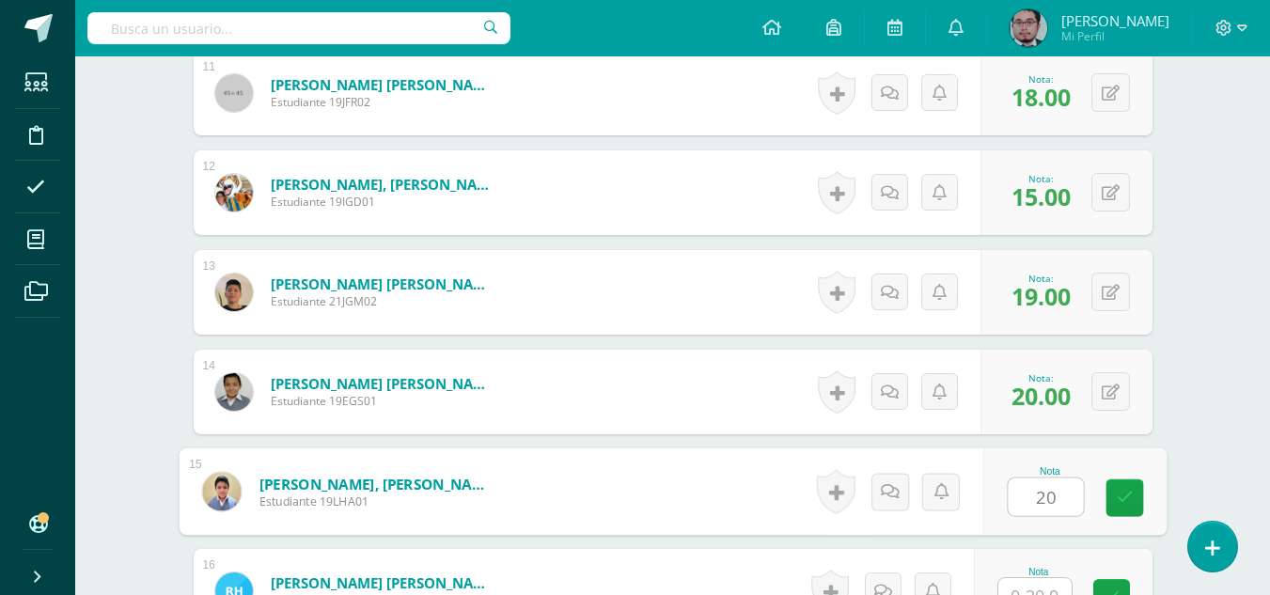
type input "20"
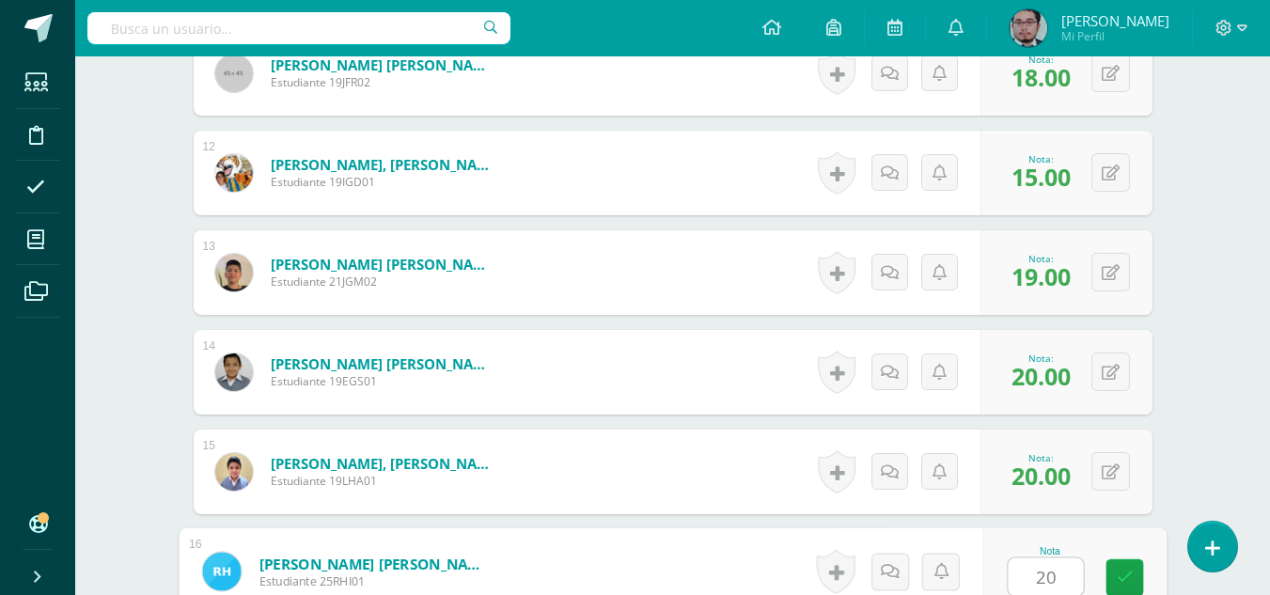
type input "20"
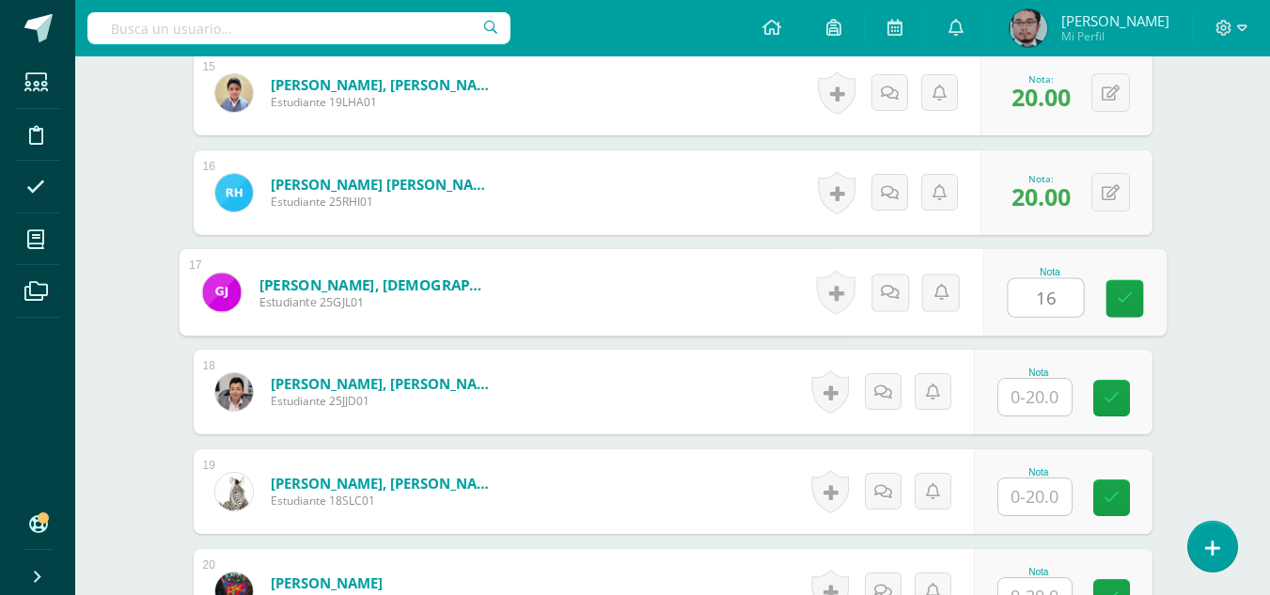
type input "16"
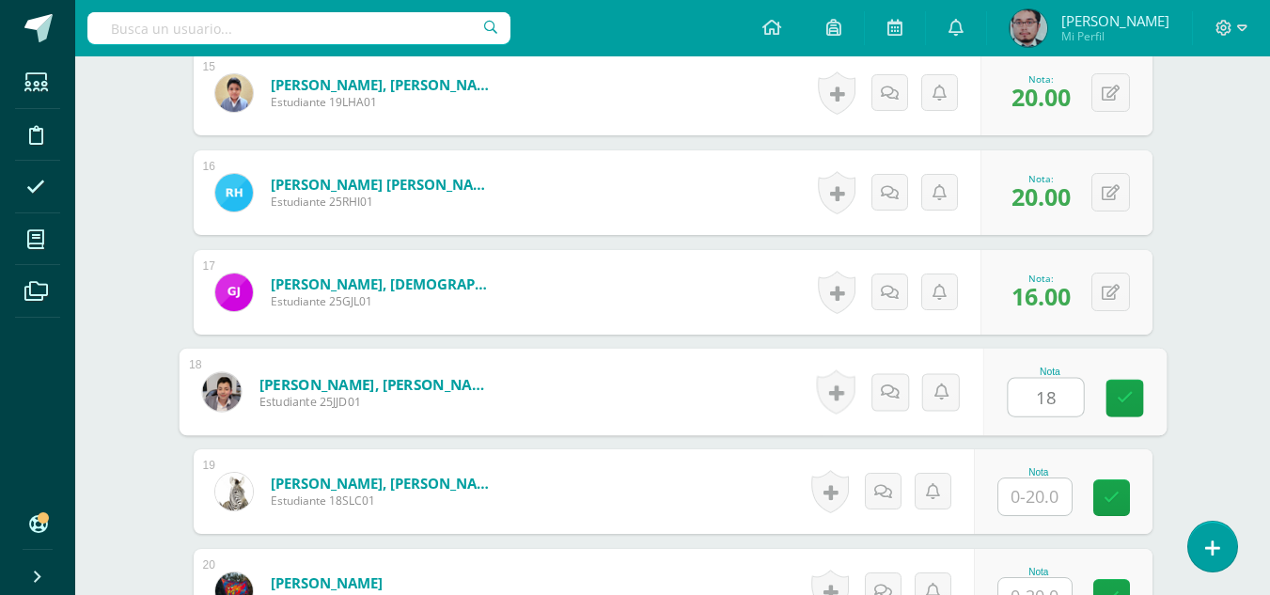
type input "18"
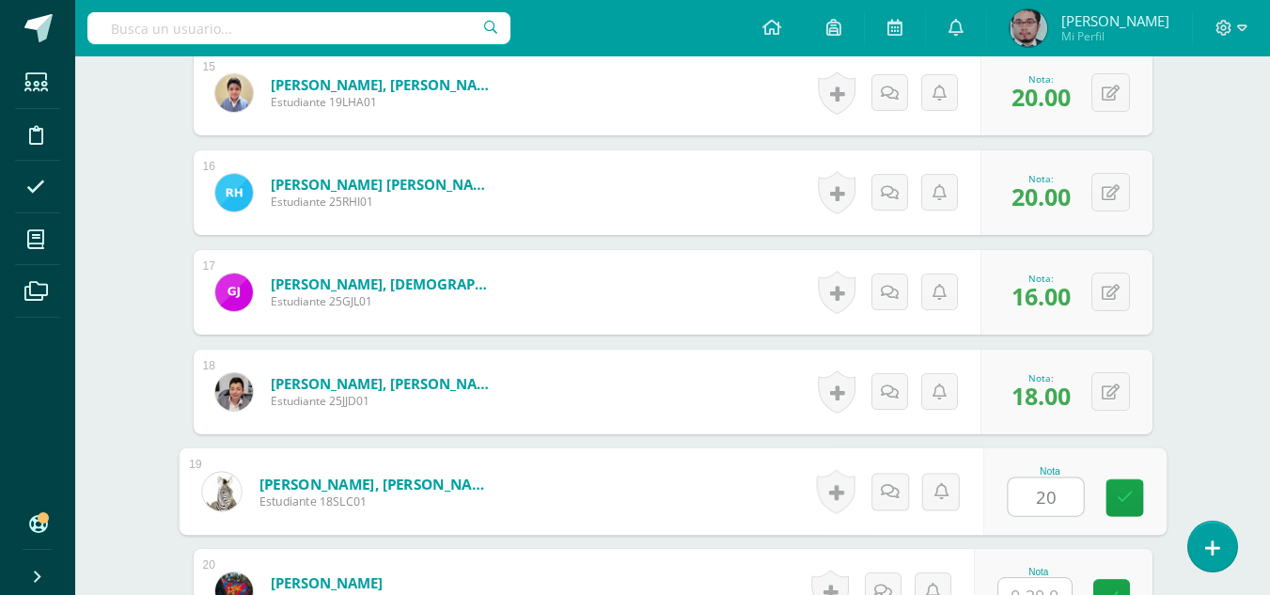
type input "20"
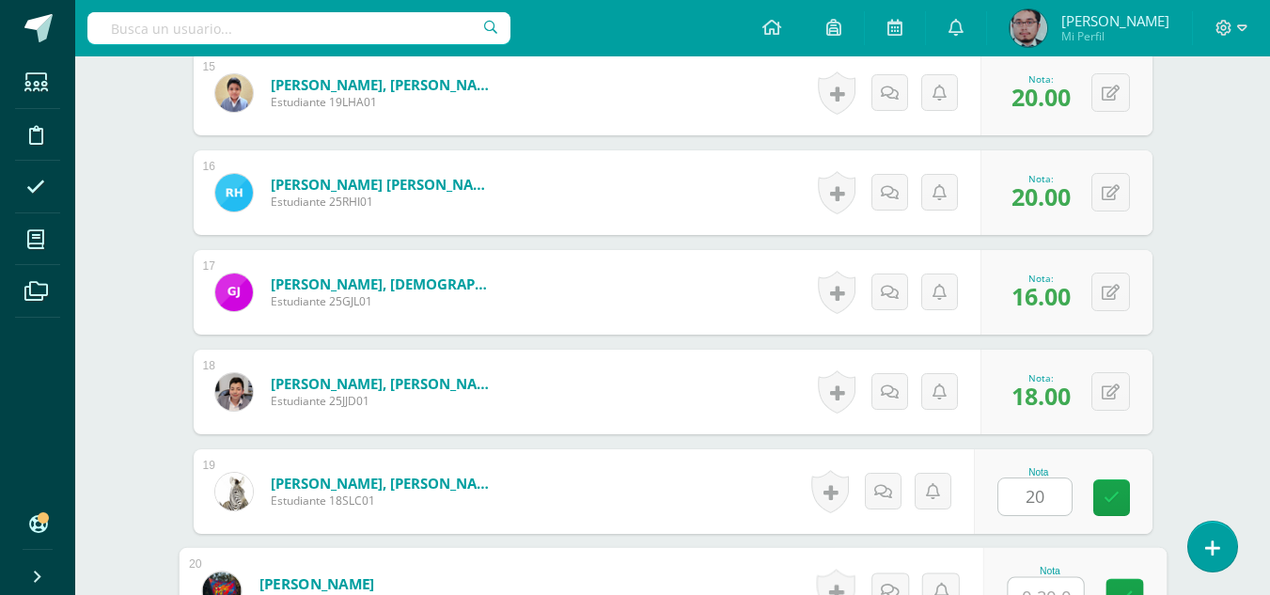
scroll to position [2018, 0]
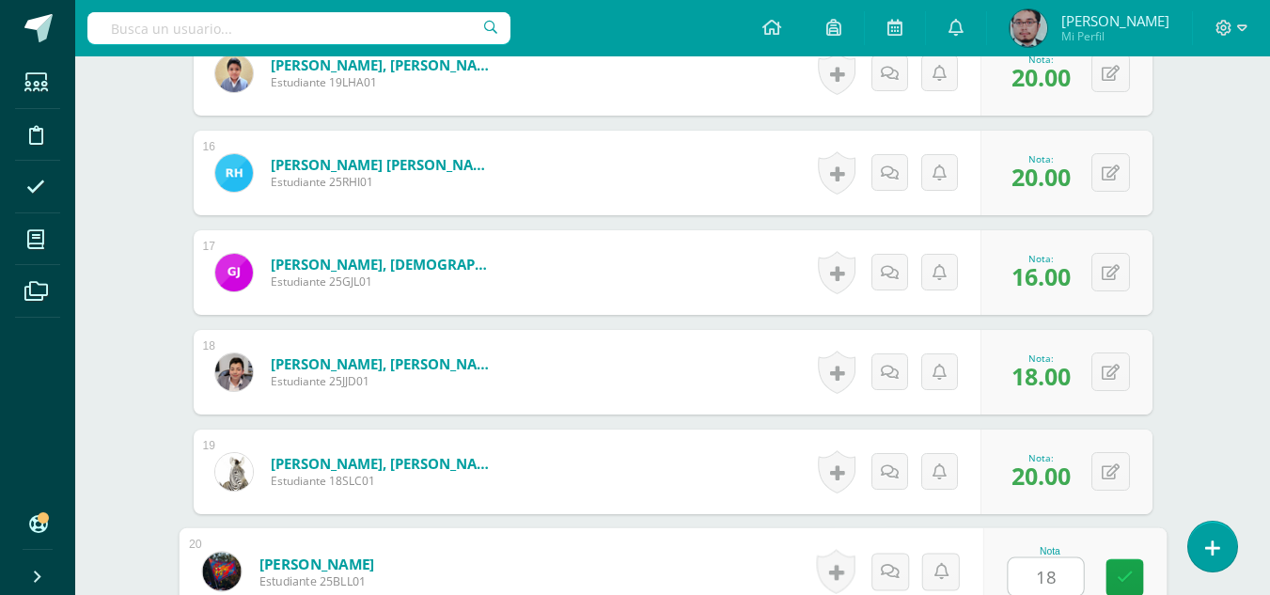
type input "18"
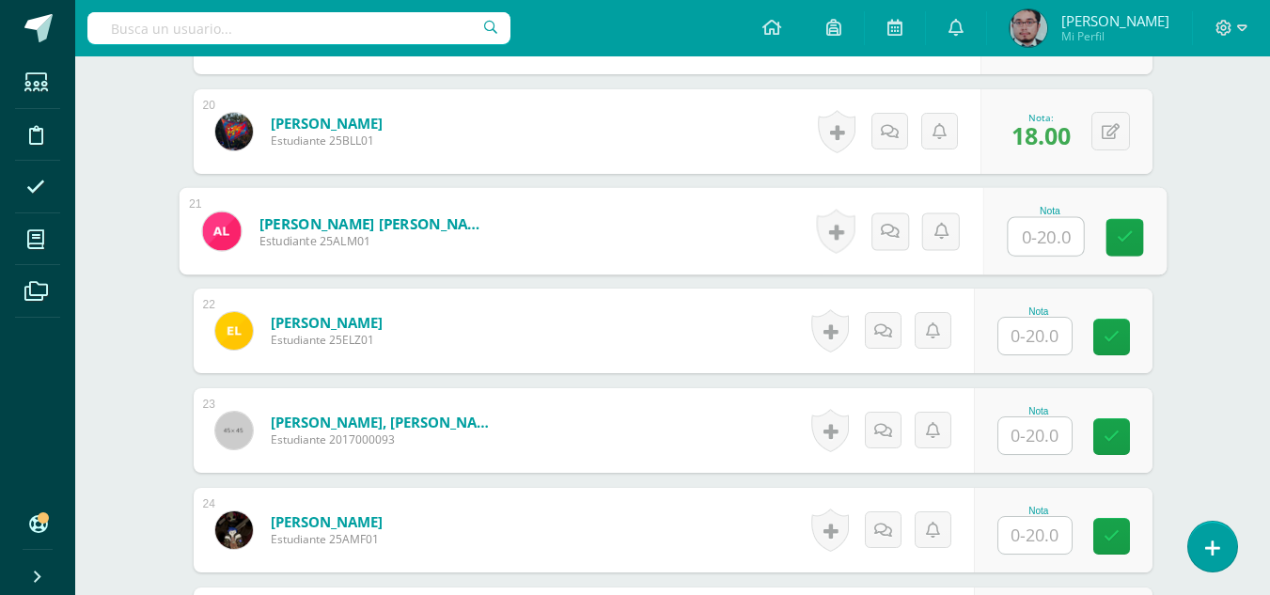
scroll to position [2491, 0]
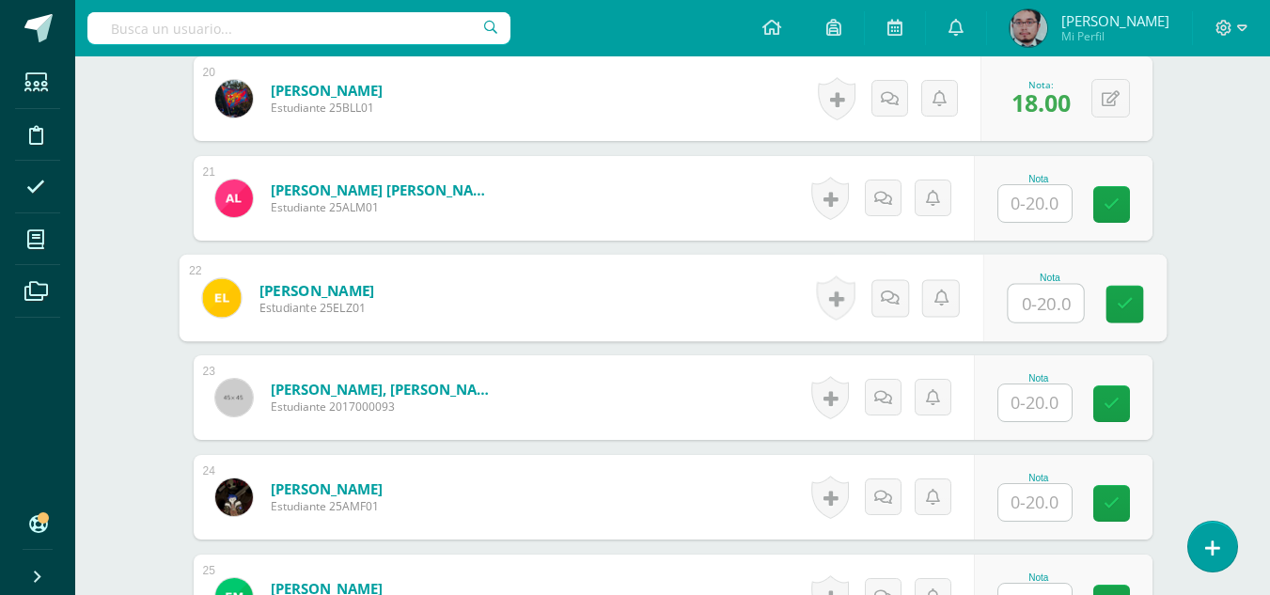
click at [1059, 301] on input "text" at bounding box center [1045, 304] width 75 height 38
type input "20"
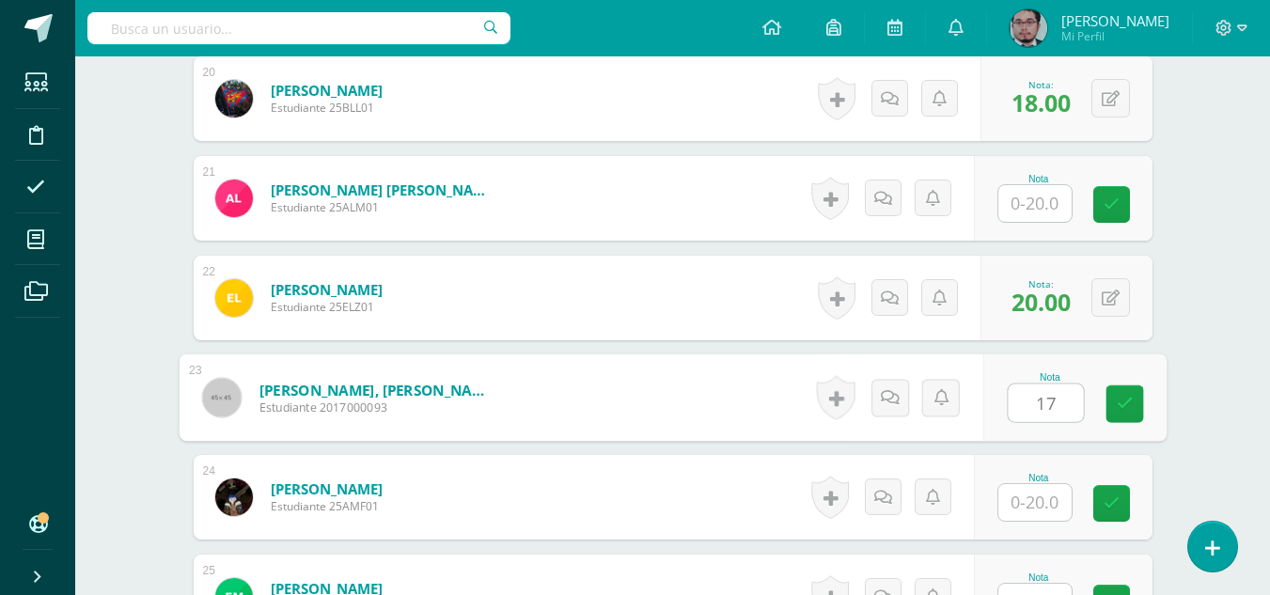
type input "17"
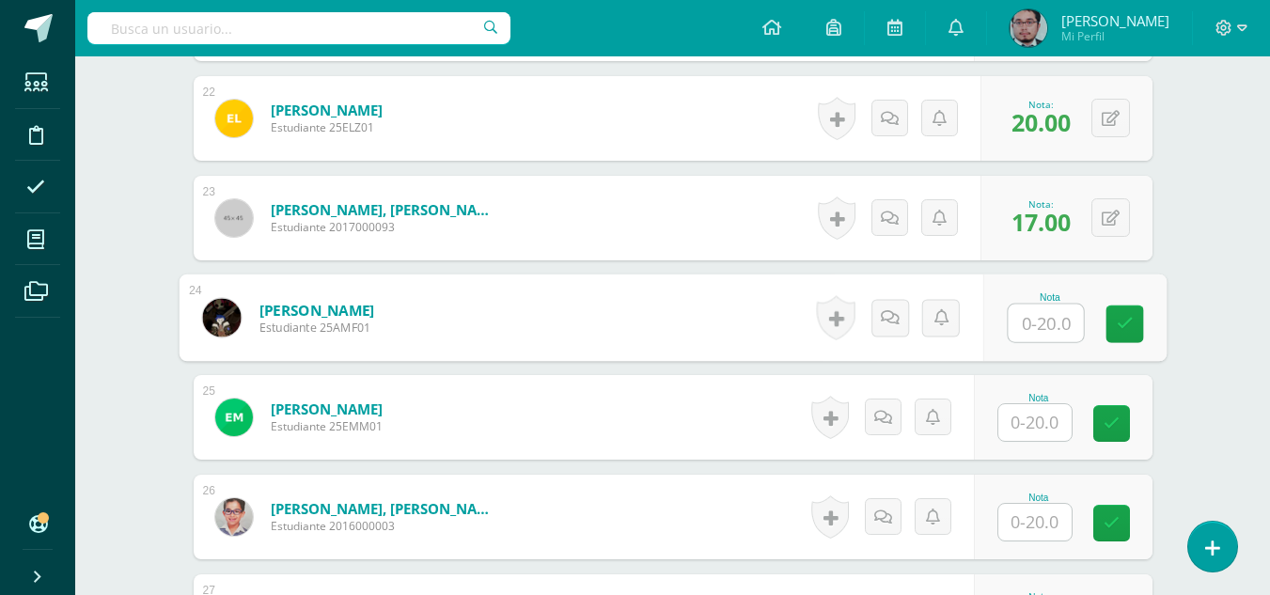
scroll to position [2679, 0]
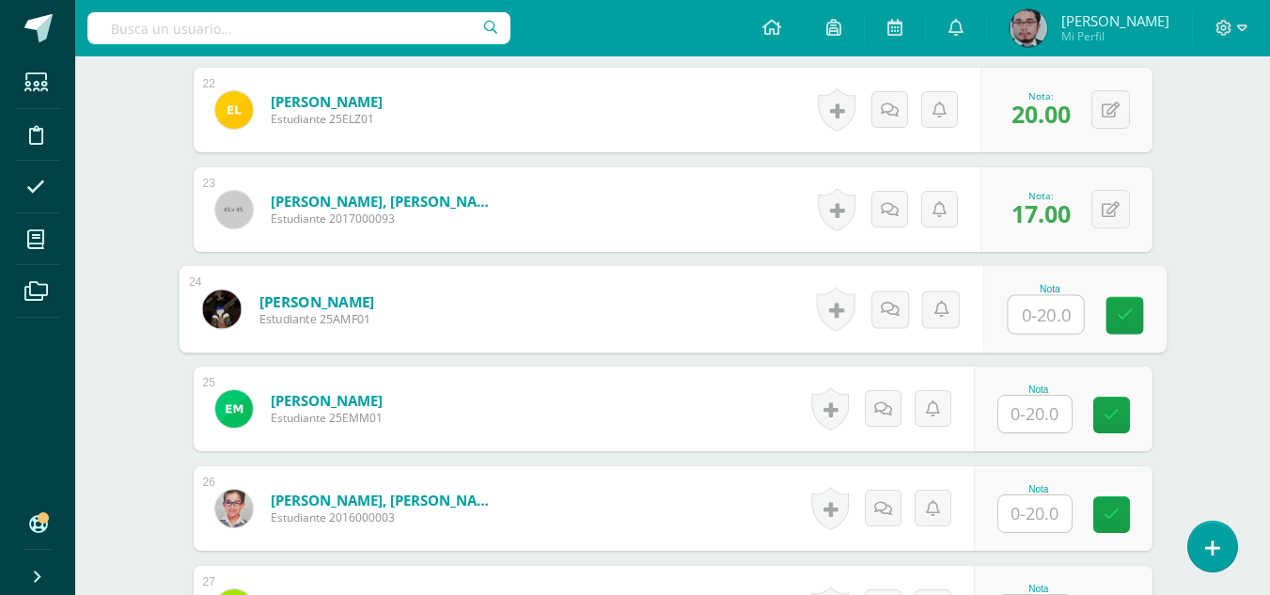
click at [1051, 414] on input "text" at bounding box center [1035, 414] width 73 height 37
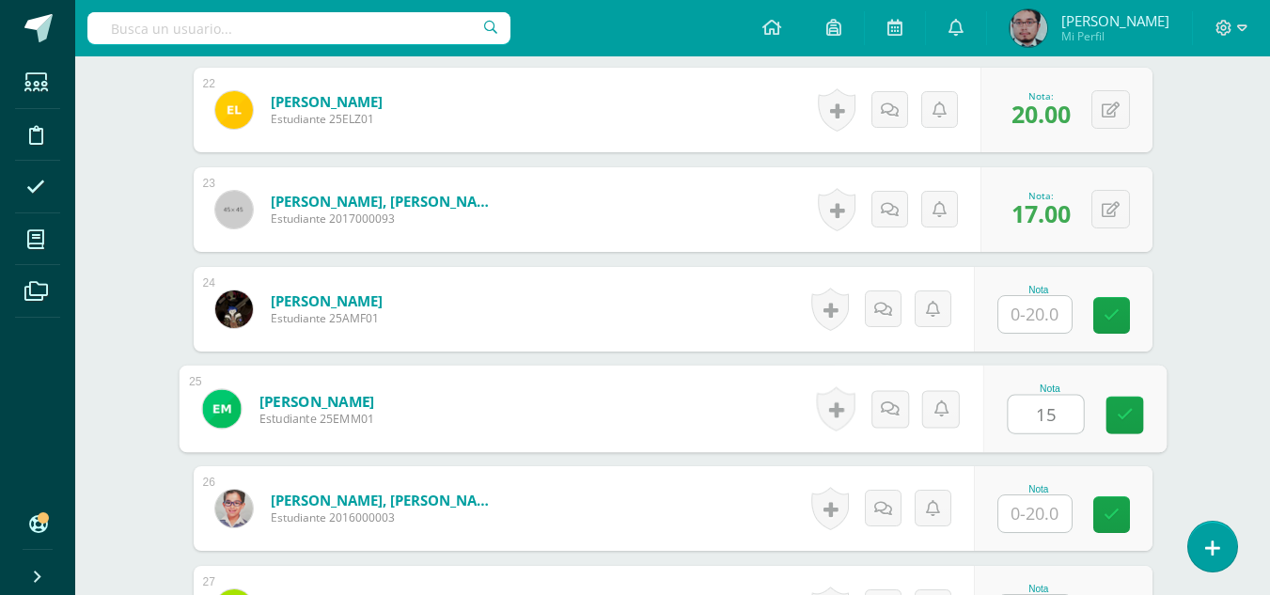
type input "15"
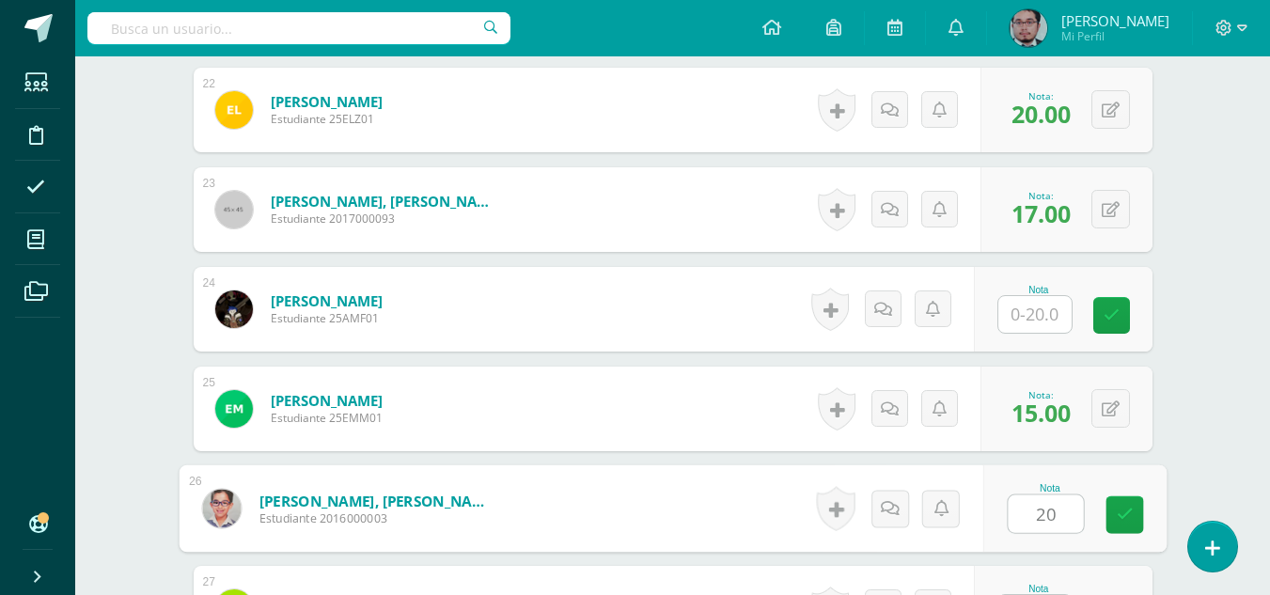
type input "20"
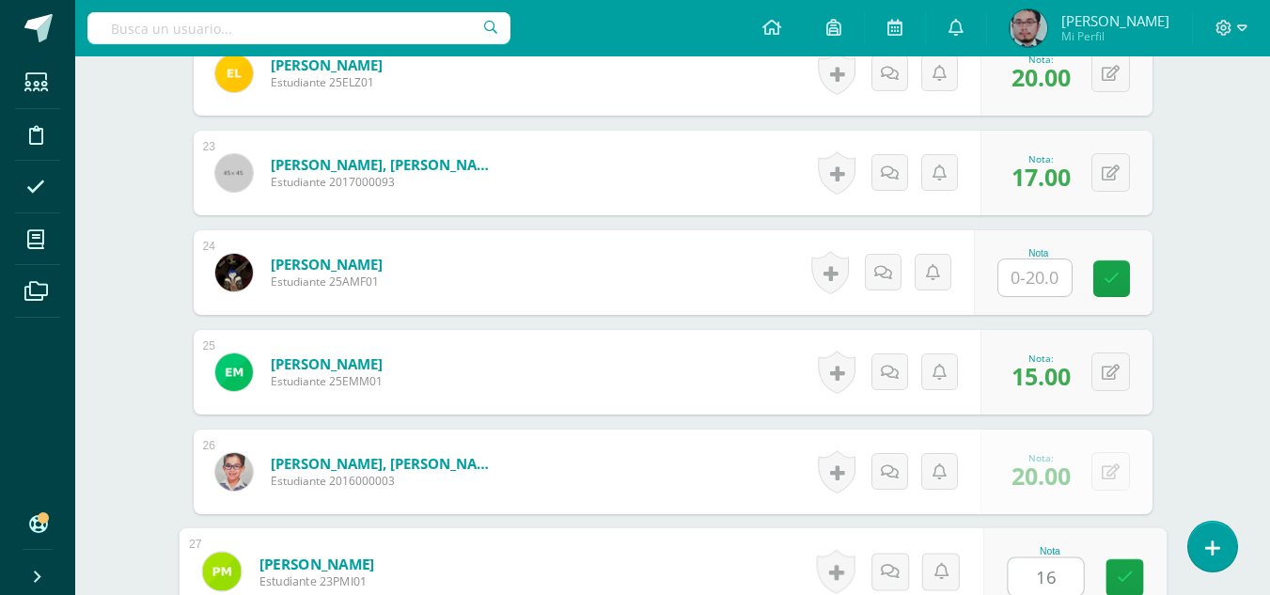
type input "16"
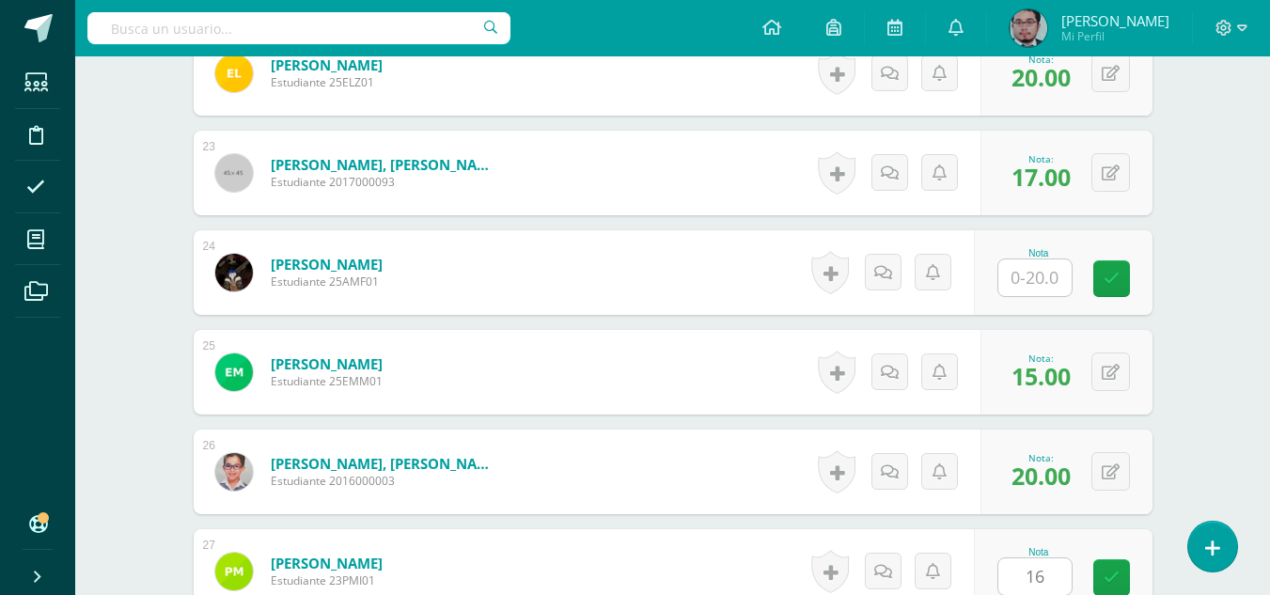
scroll to position [3095, 0]
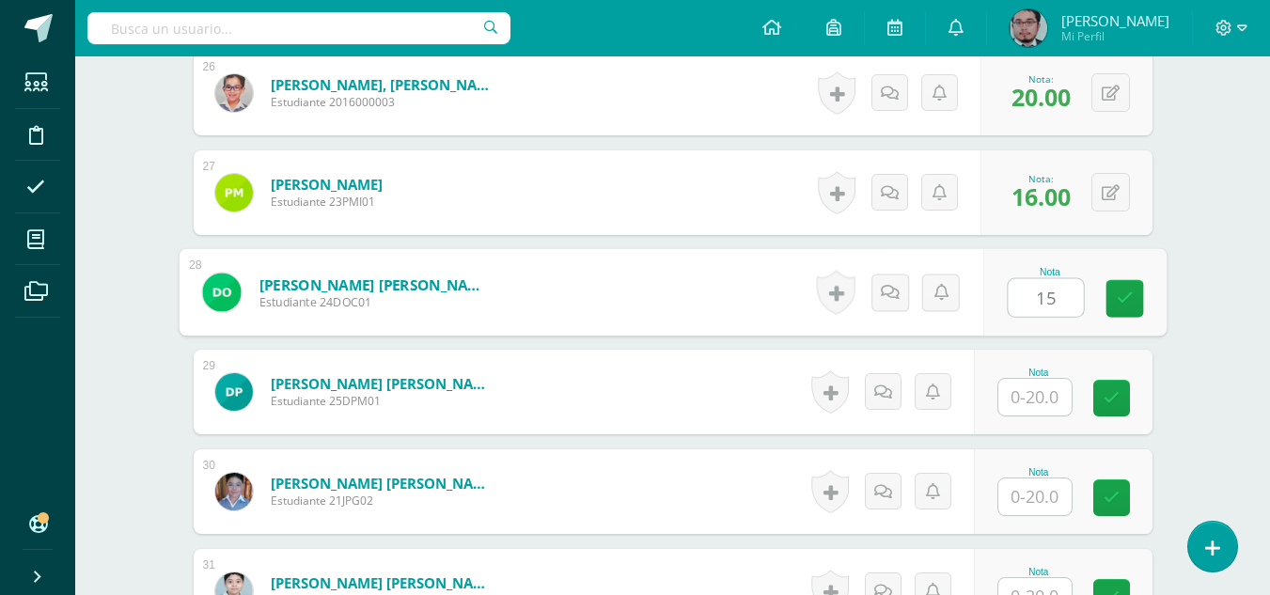
type input "15"
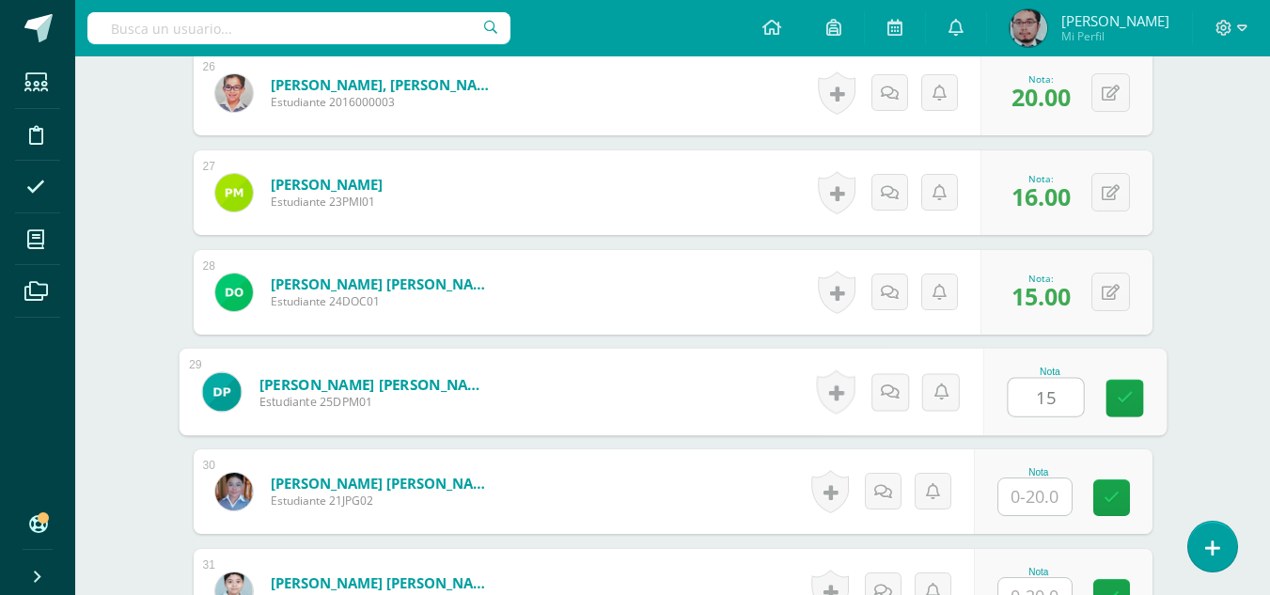
type input "15"
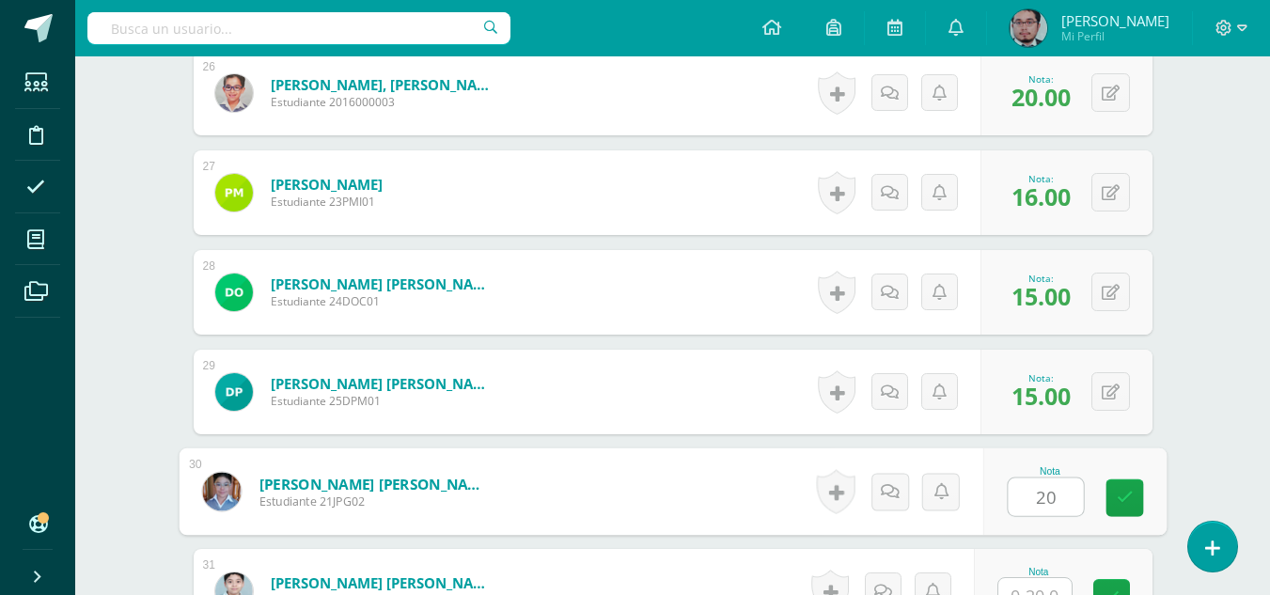
type input "20"
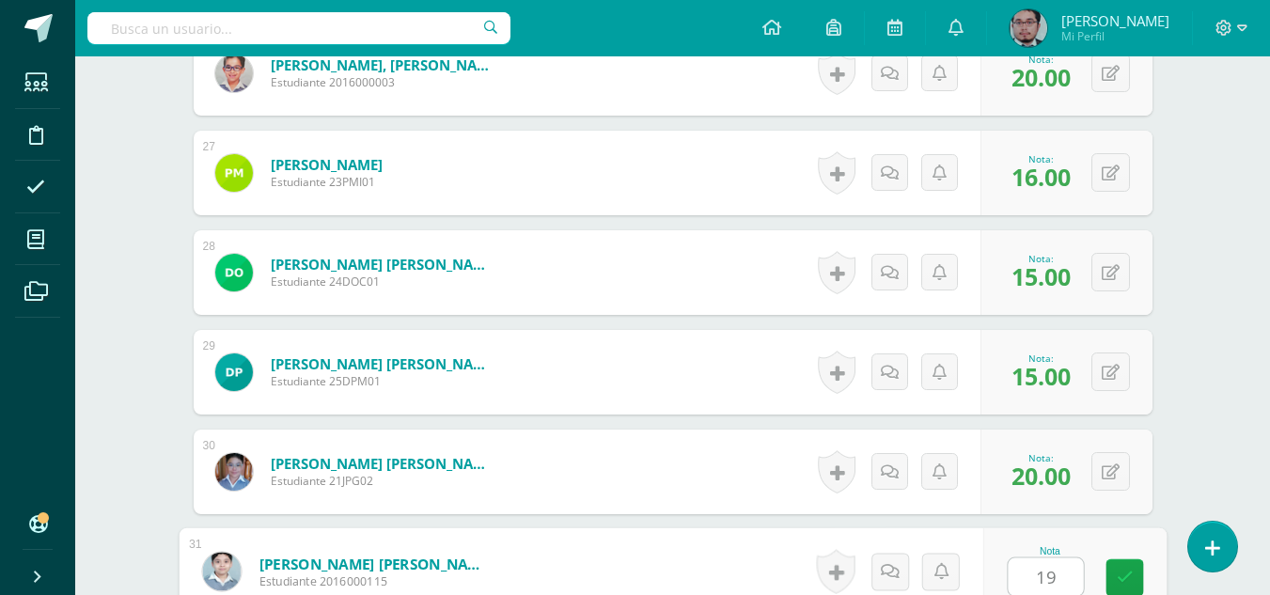
type input "19"
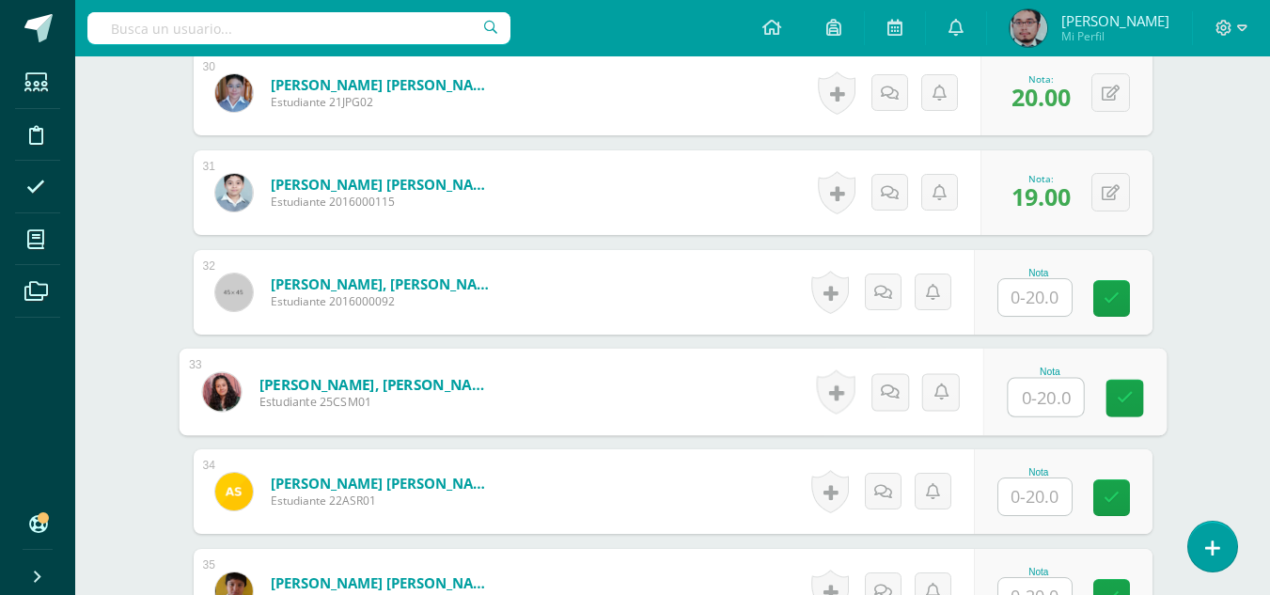
click at [1051, 414] on input "text" at bounding box center [1045, 398] width 75 height 38
type input "20"
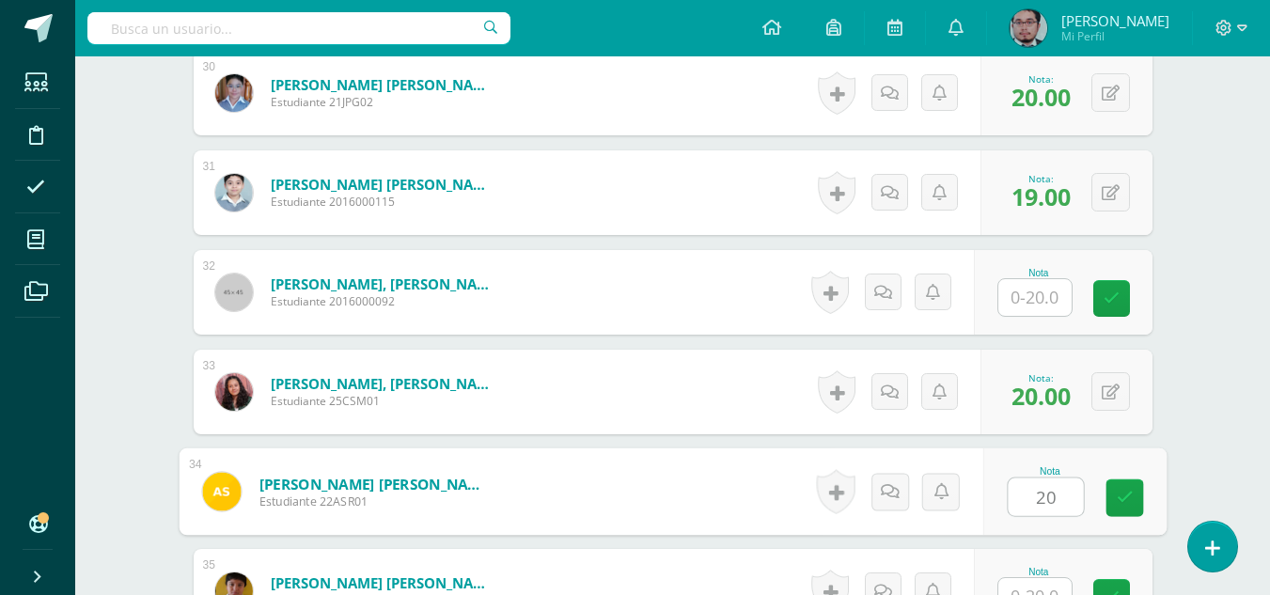
type input "20"
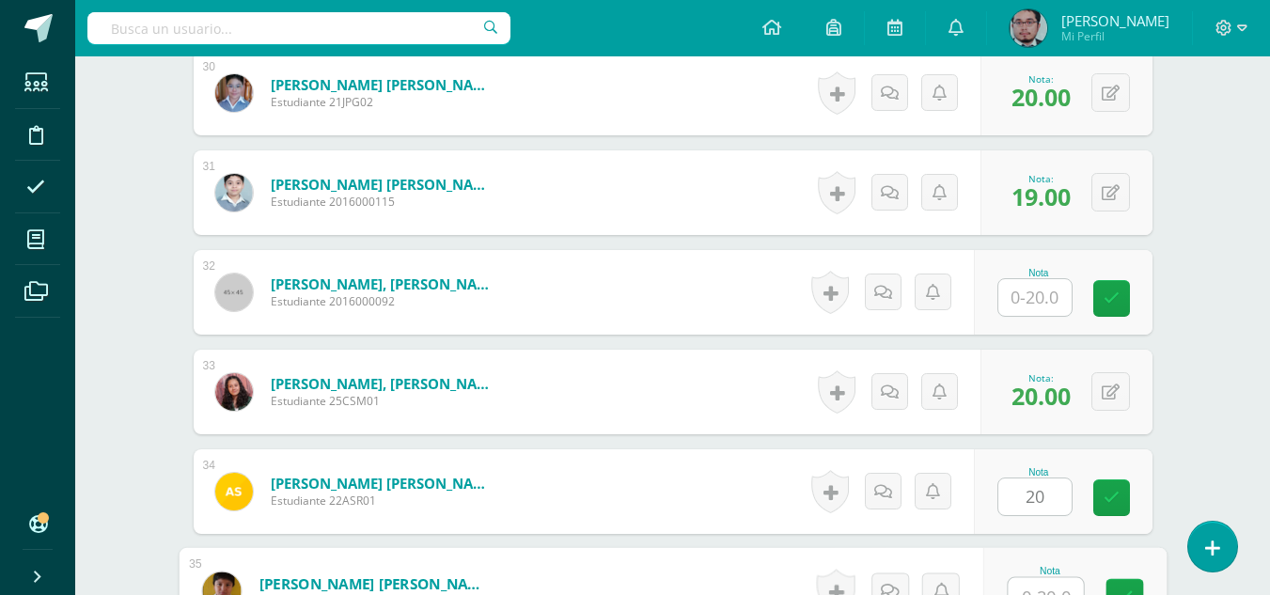
scroll to position [3513, 0]
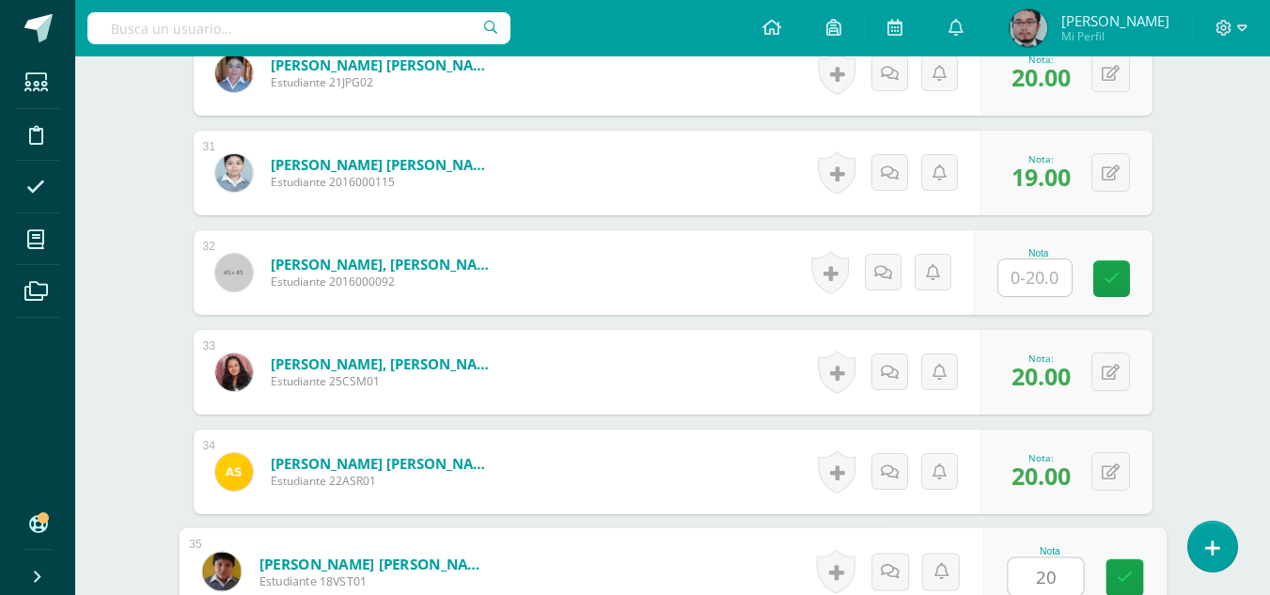
type input "20"
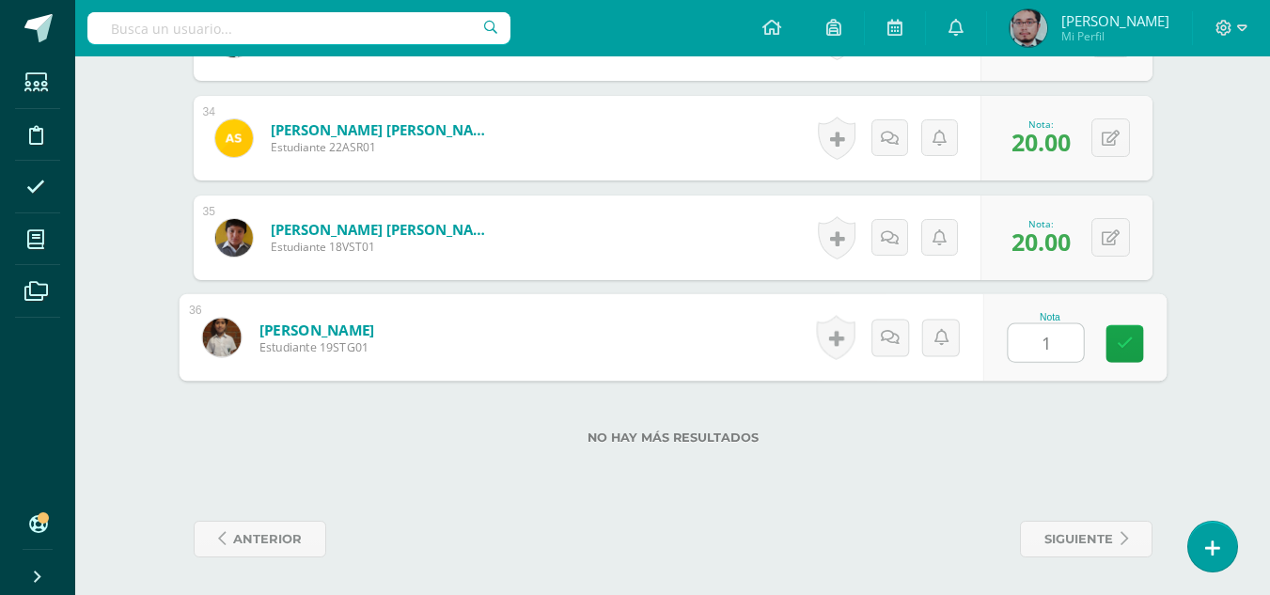
type input "15"
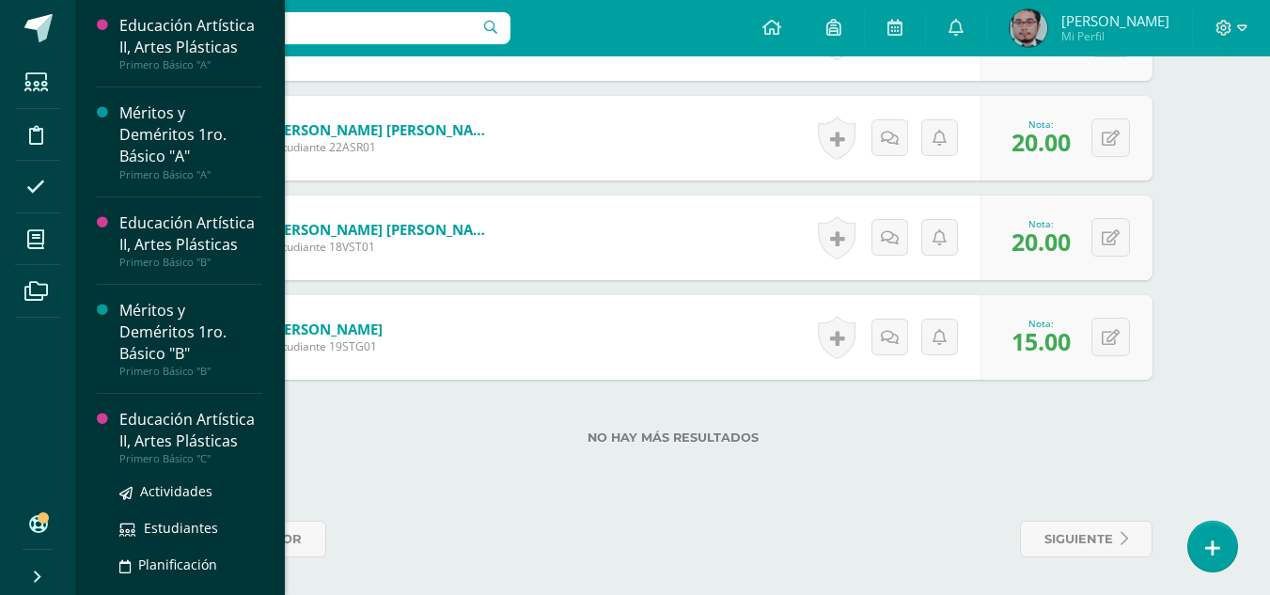
click at [192, 437] on div "Educación Artística II, Artes Plásticas" at bounding box center [190, 430] width 143 height 43
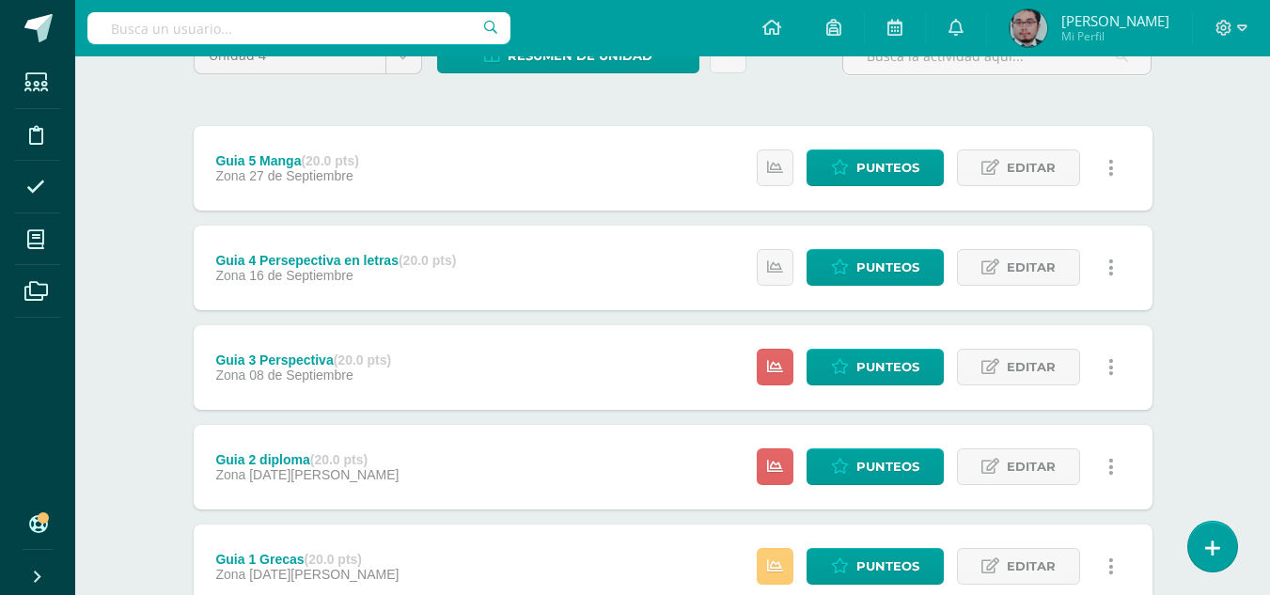
scroll to position [188, 0]
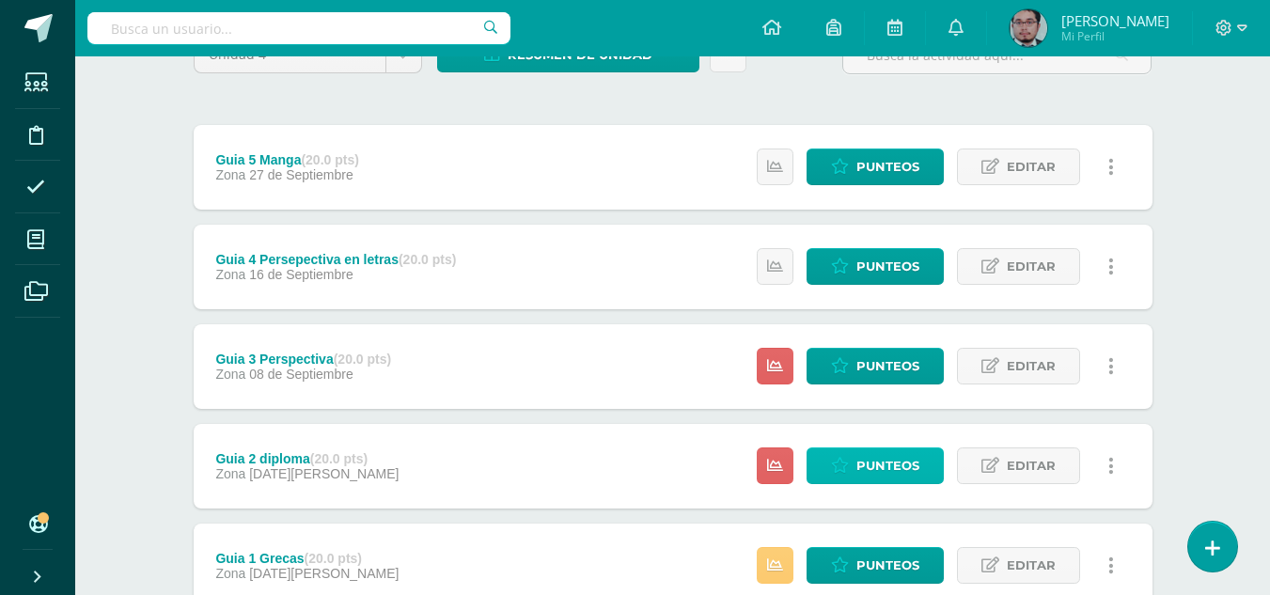
click at [870, 464] on span "Punteos" at bounding box center [888, 466] width 63 height 35
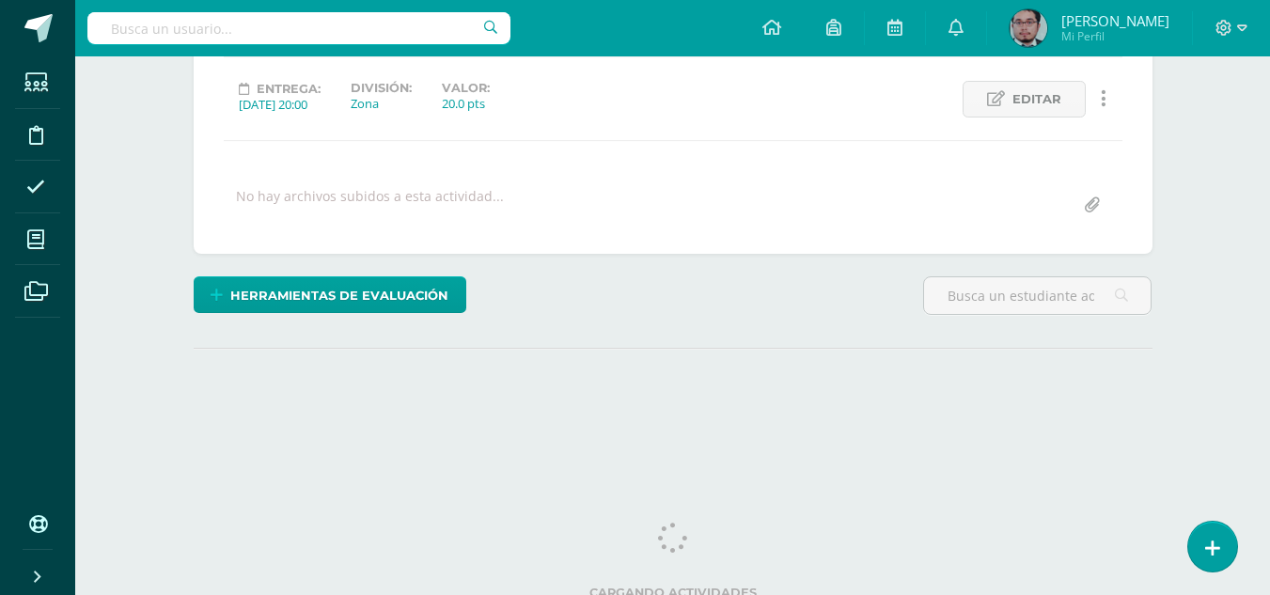
scroll to position [262, 0]
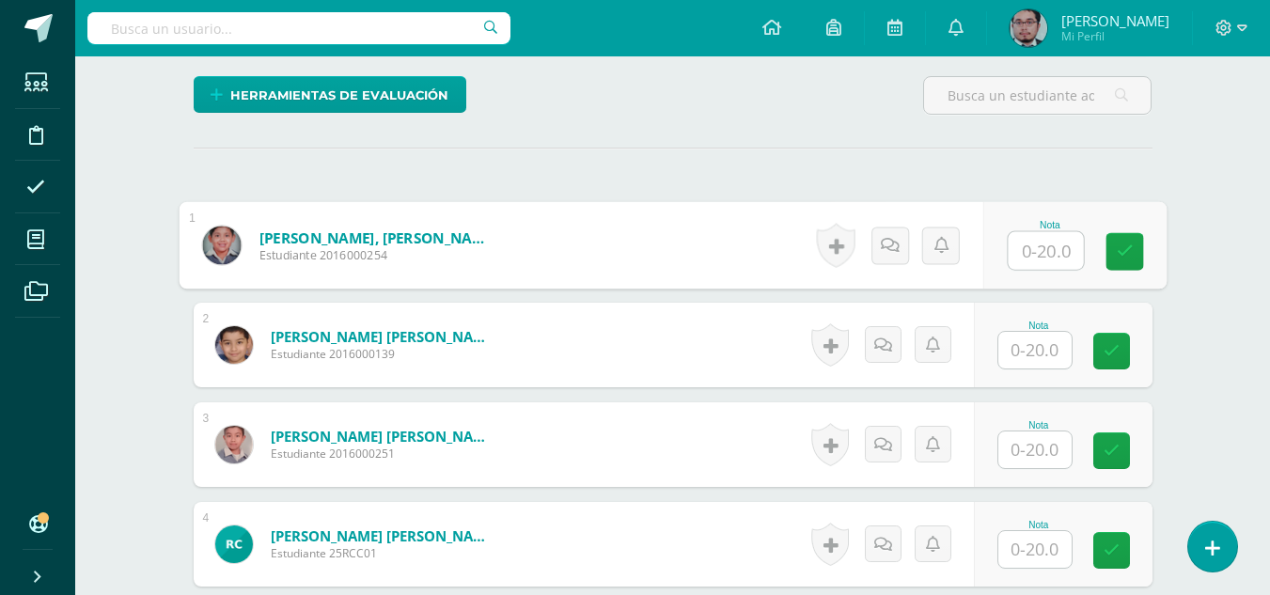
click at [1050, 234] on input "text" at bounding box center [1045, 251] width 75 height 38
type input "20"
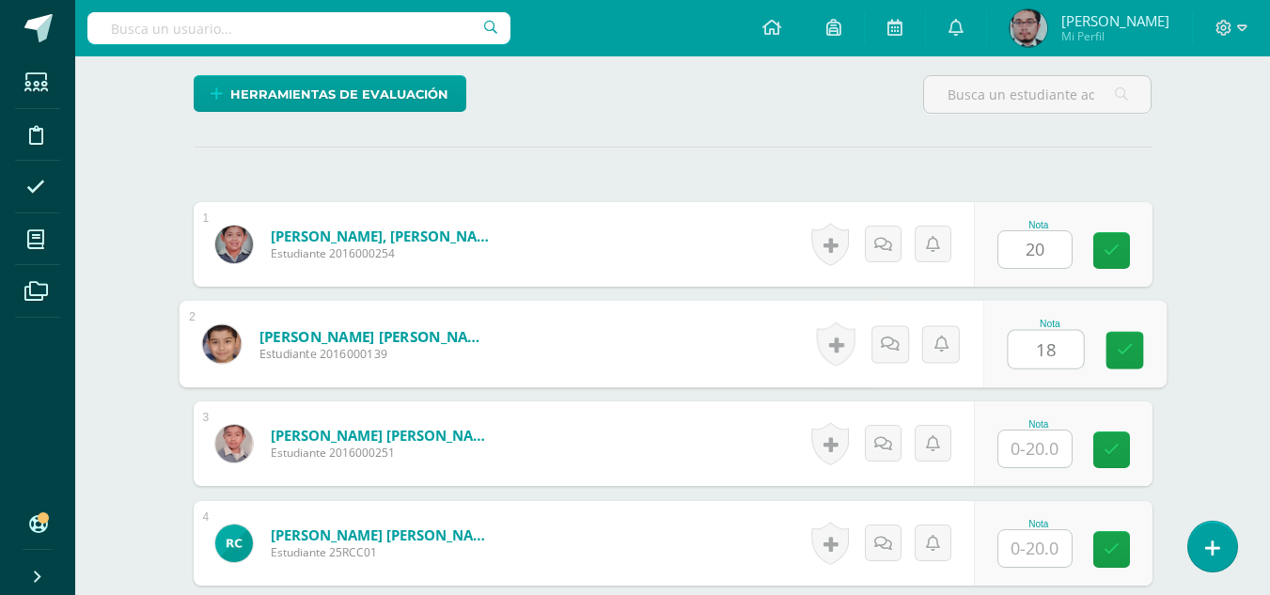
type input "18"
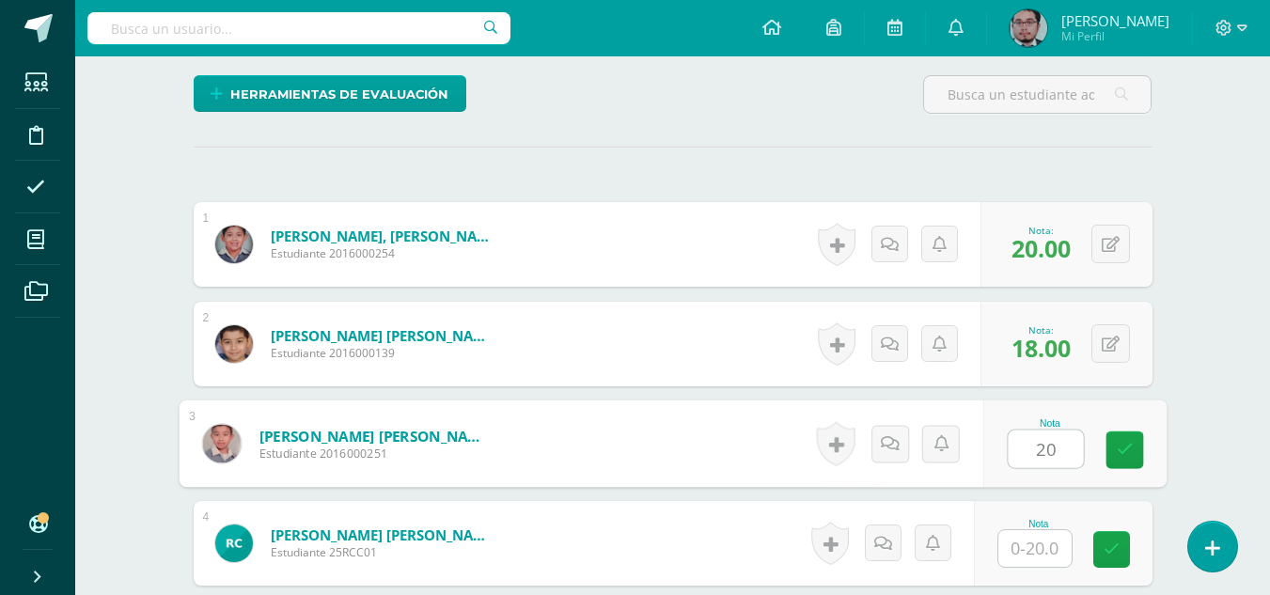
scroll to position [452, 0]
type input "20"
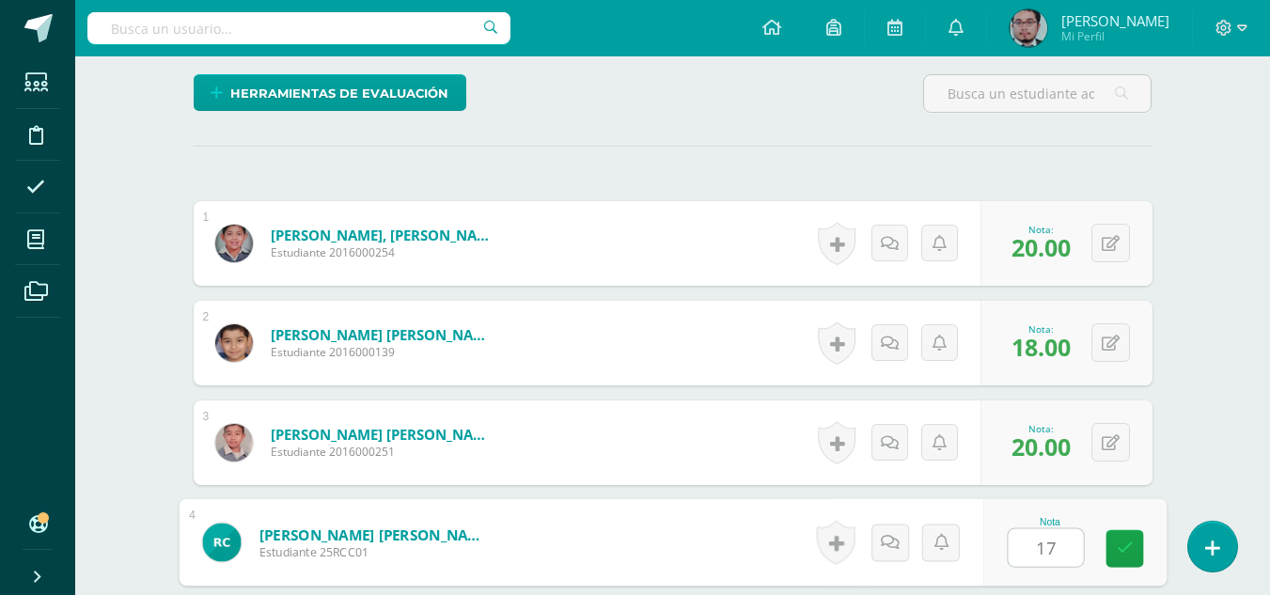
type input "17"
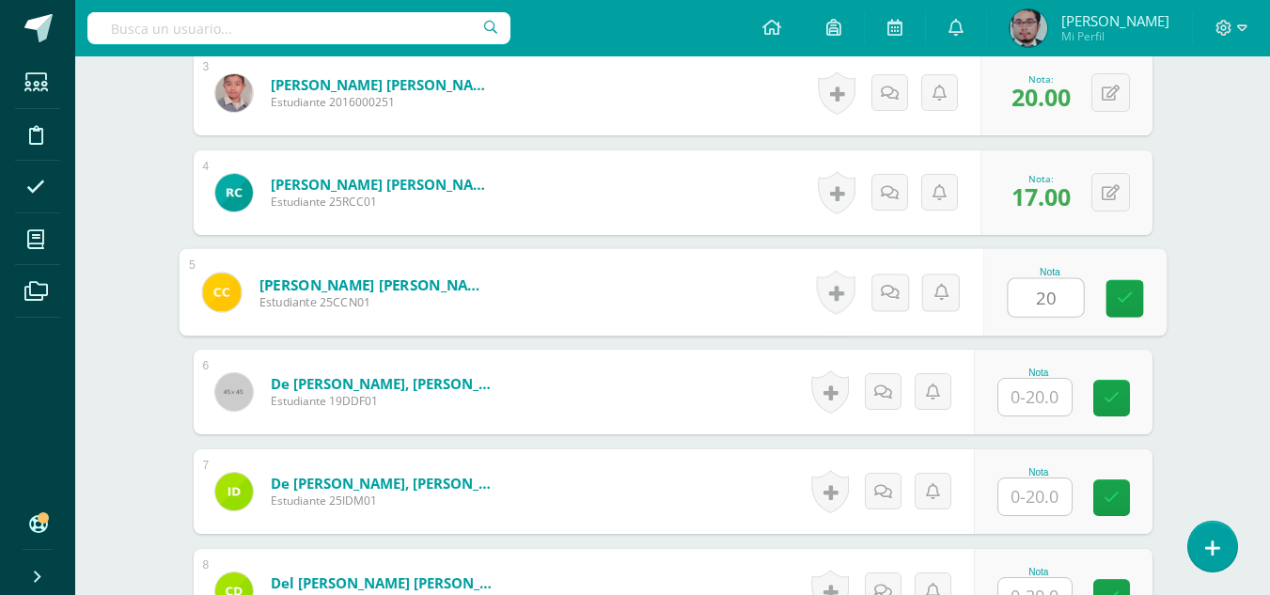
scroll to position [803, 0]
type input "20"
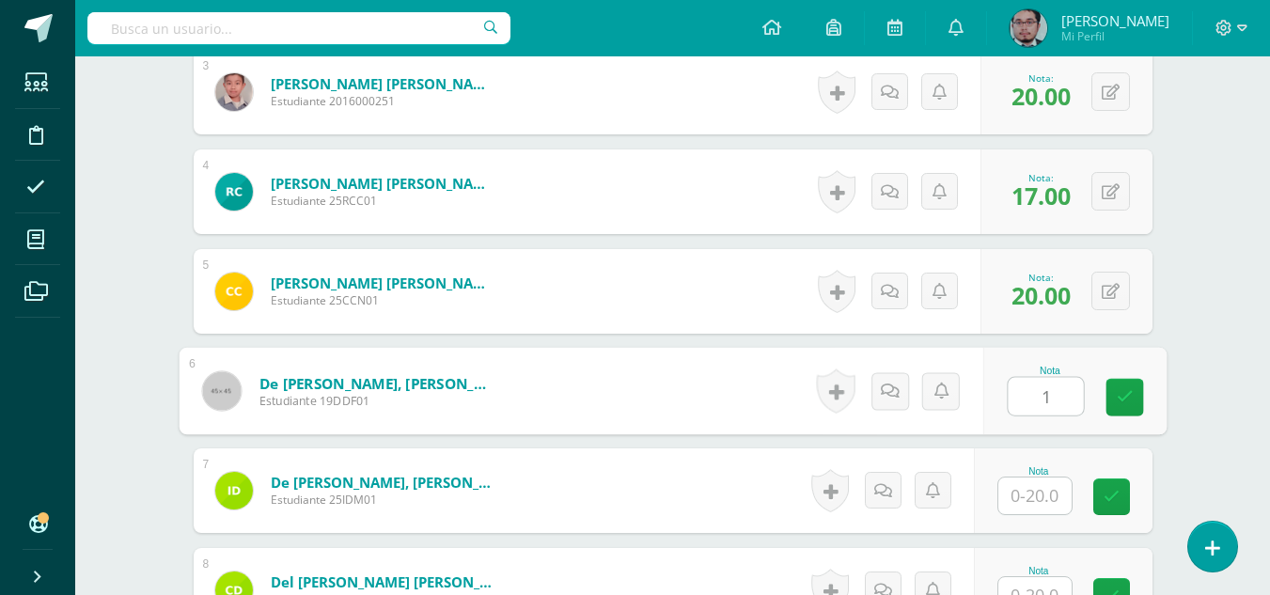
scroll to position [804, 0]
type input "17"
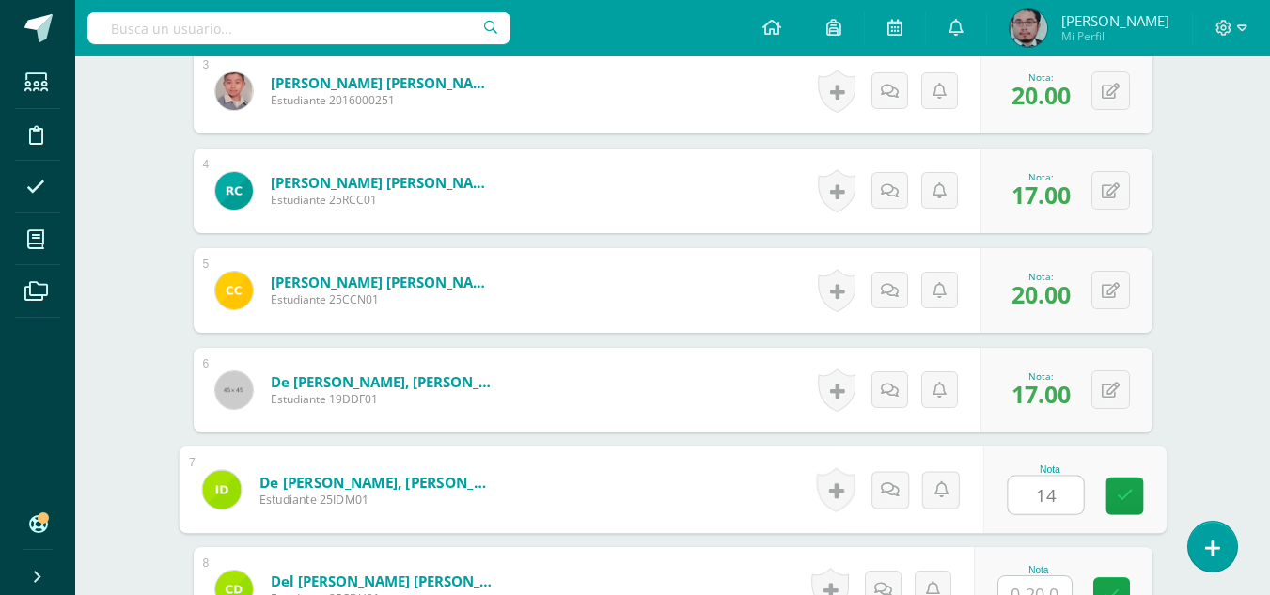
type input "14"
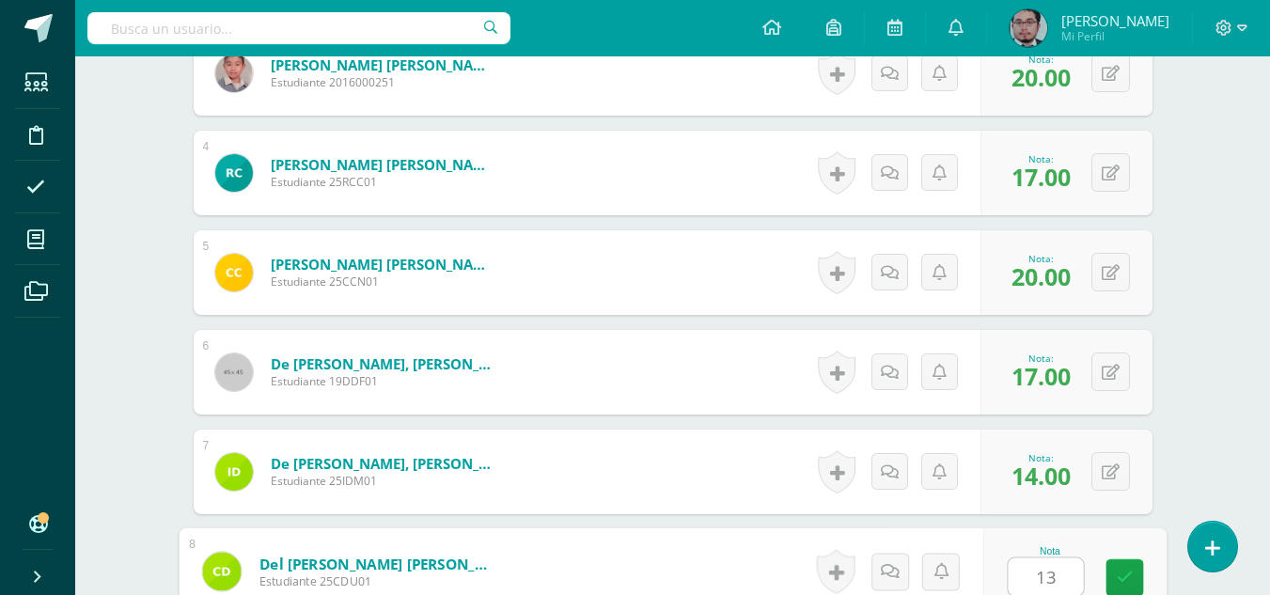
type input "13"
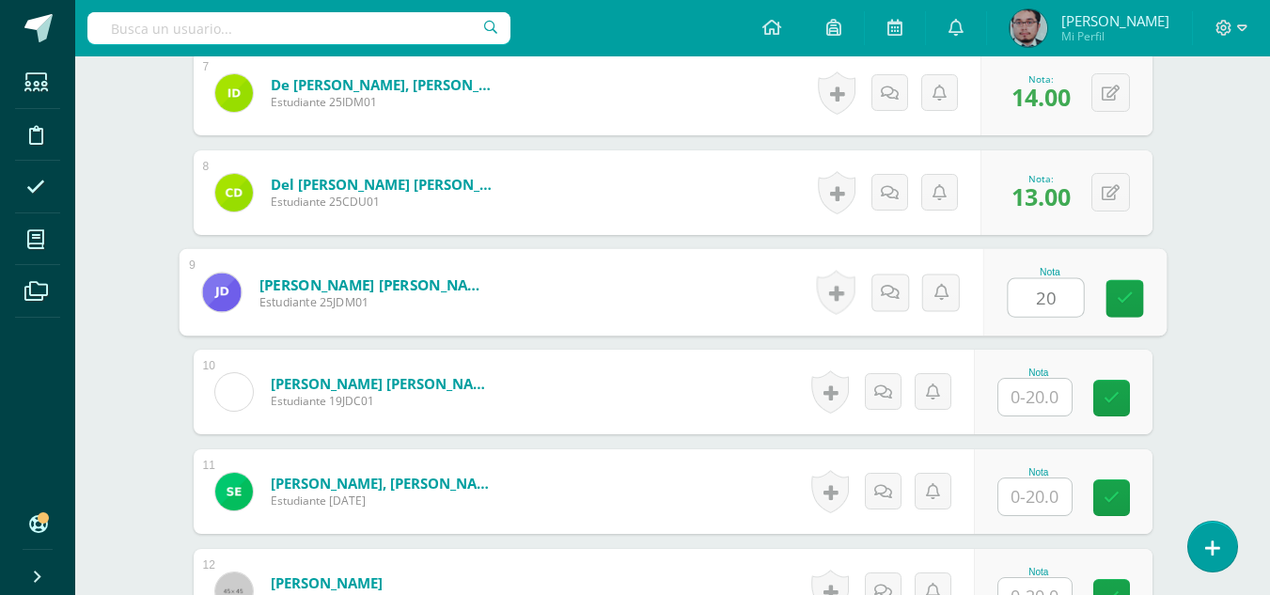
type input "20"
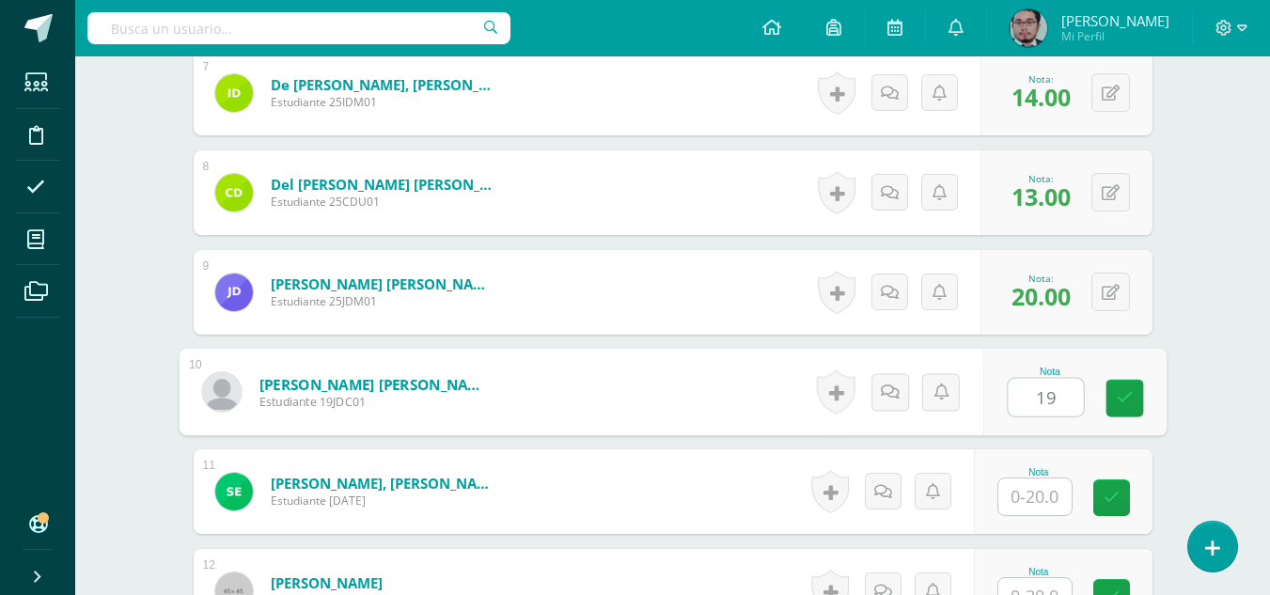
type input "19"
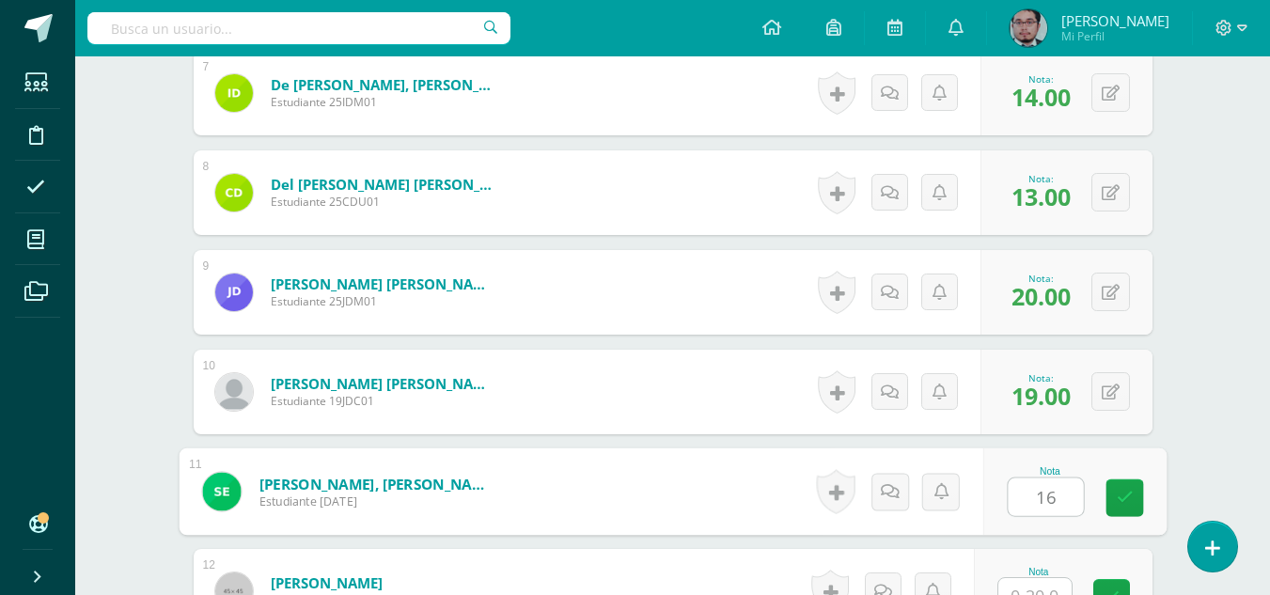
type input "16"
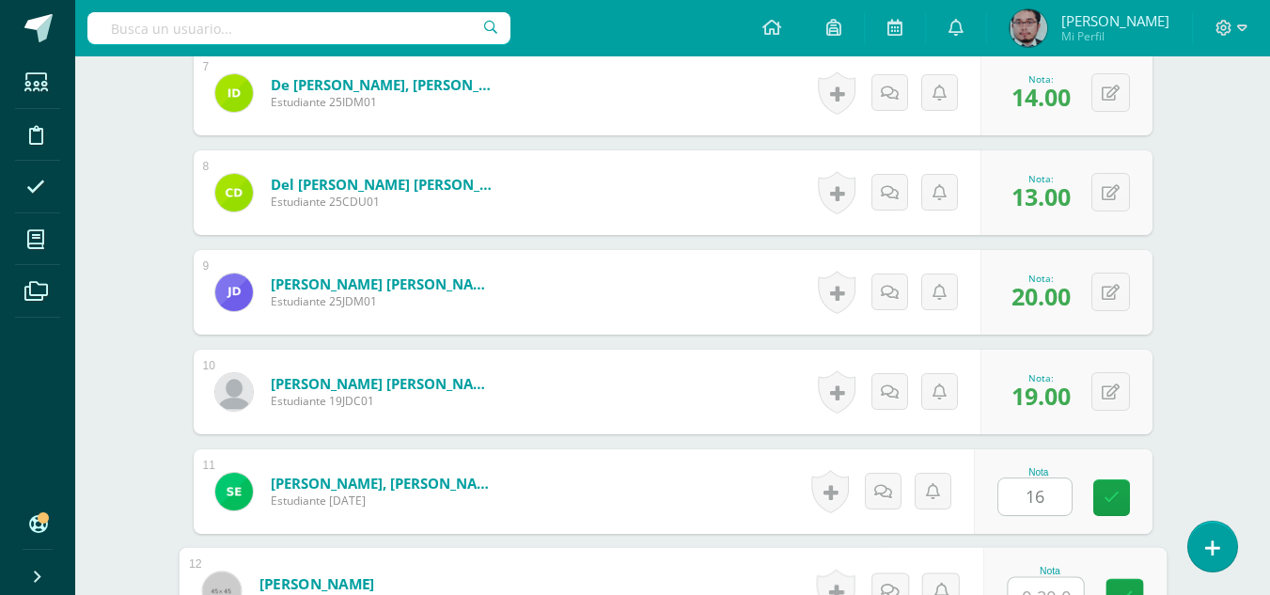
scroll to position [1221, 0]
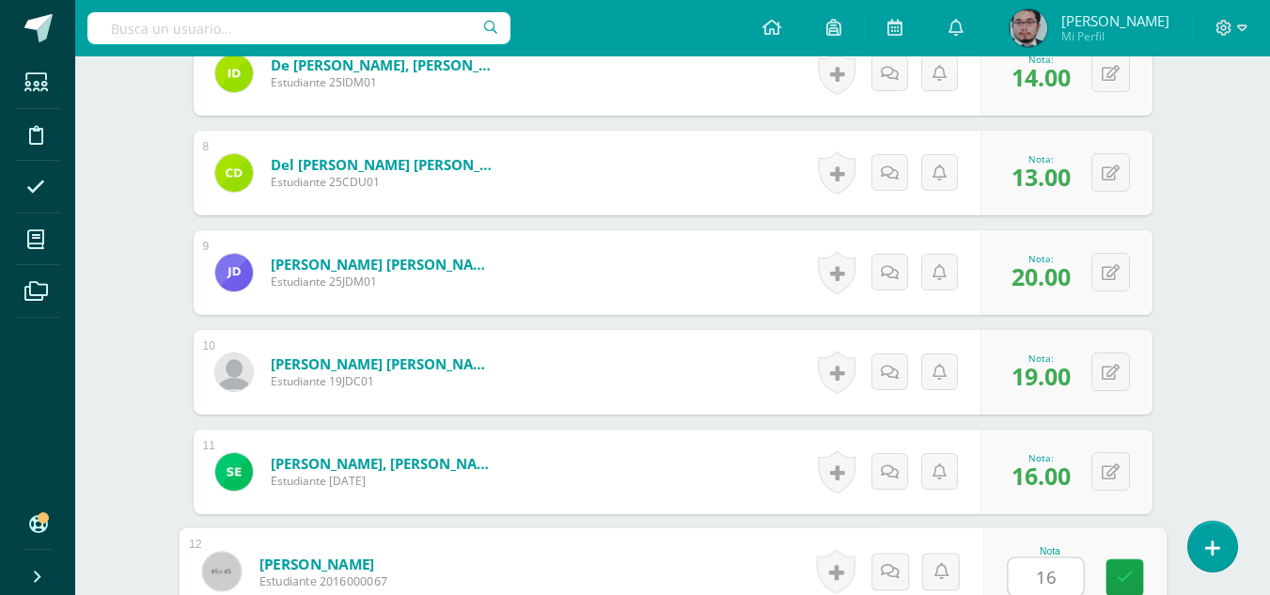
type input "16"
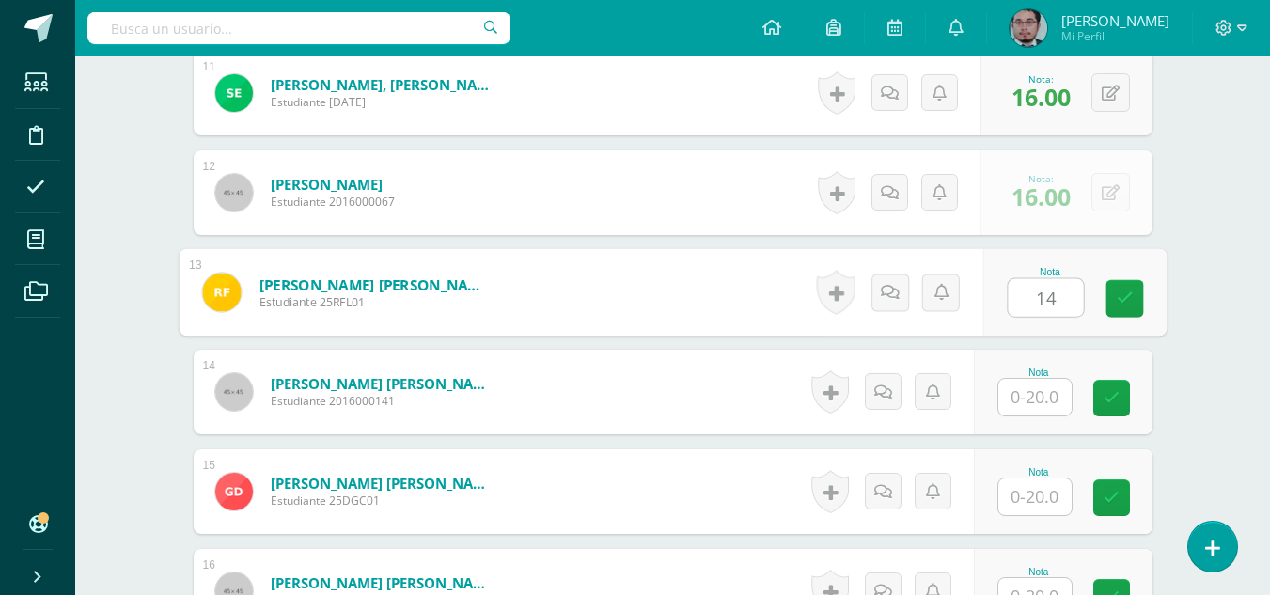
type input "14"
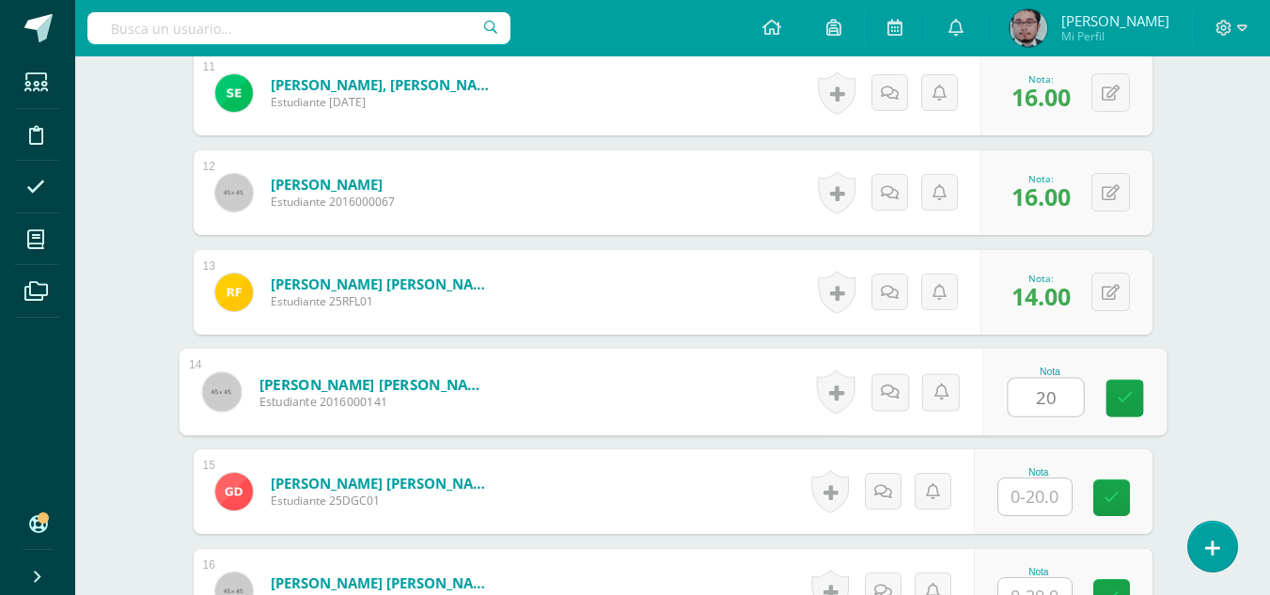
type input "20"
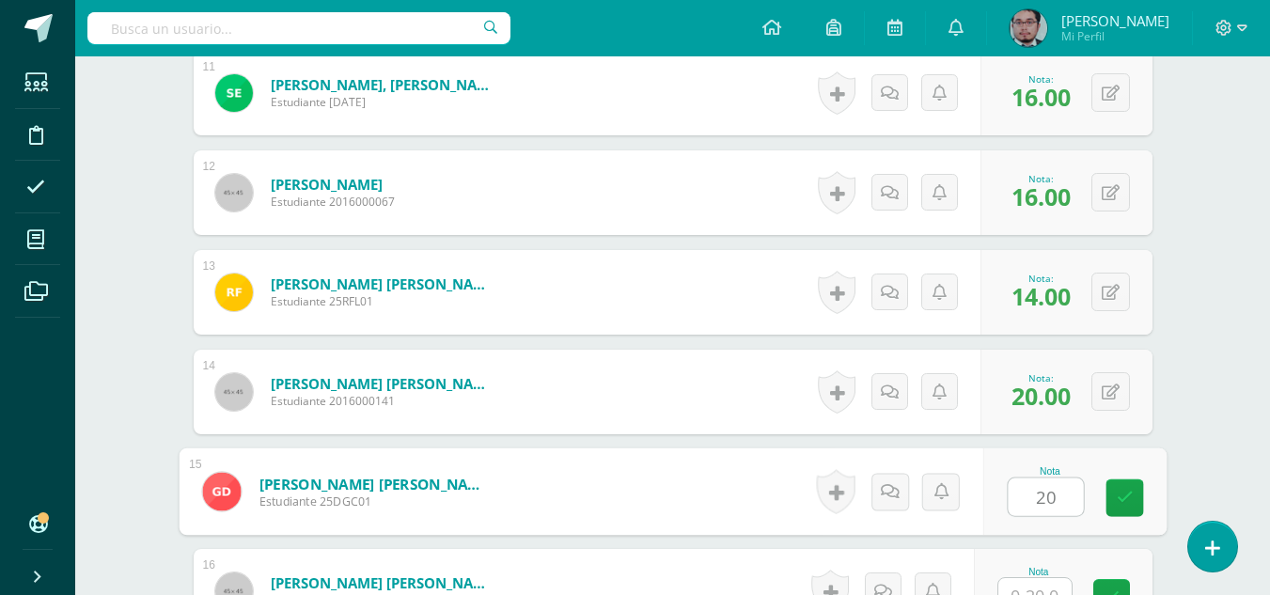
type input "20"
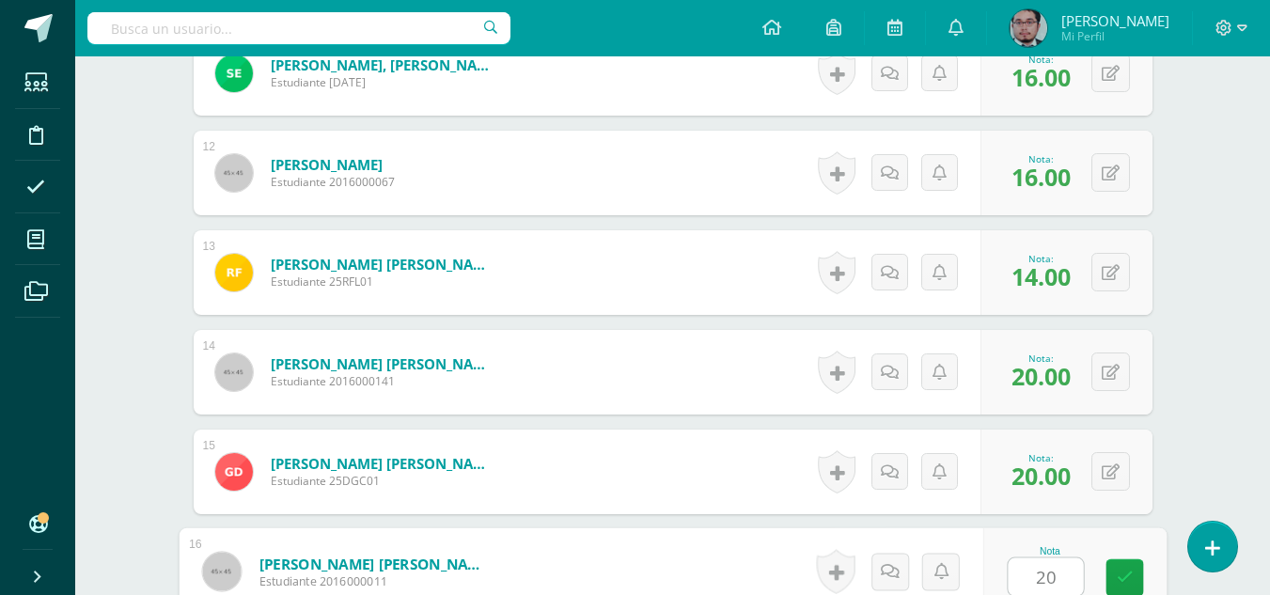
type input "20"
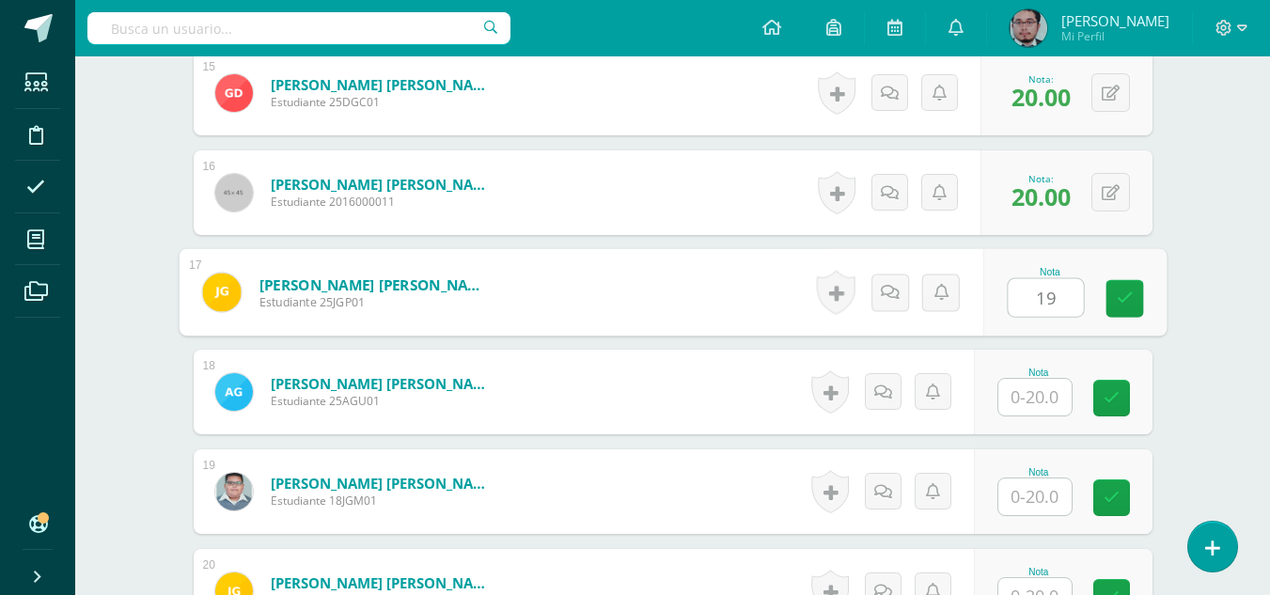
type input "19"
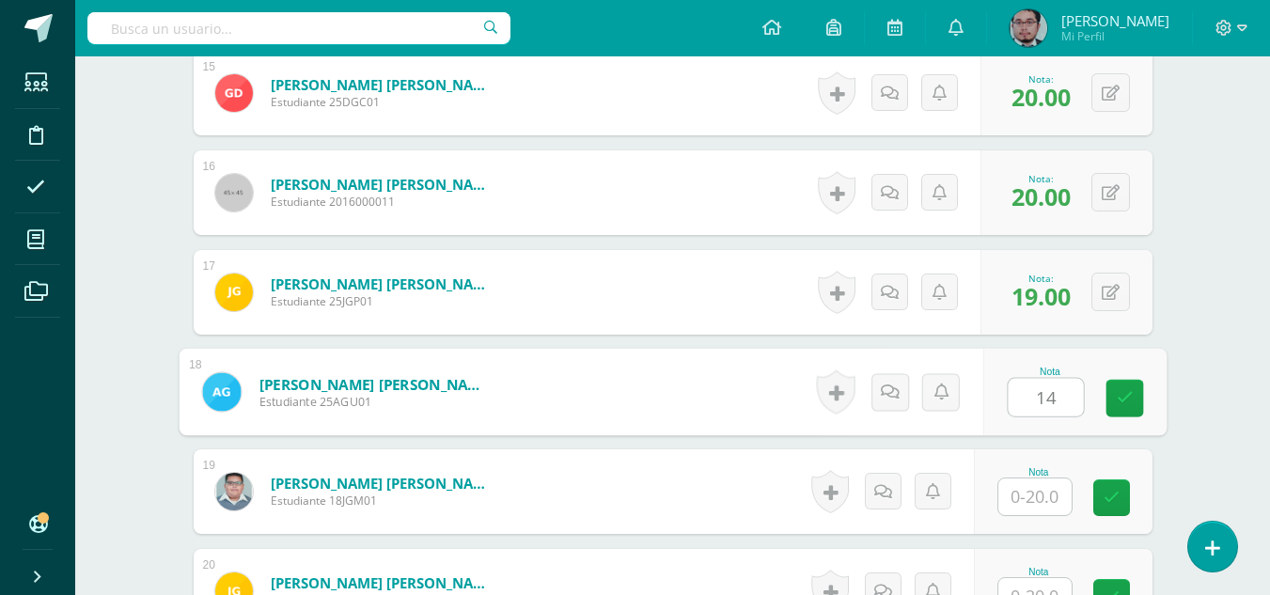
type input "14"
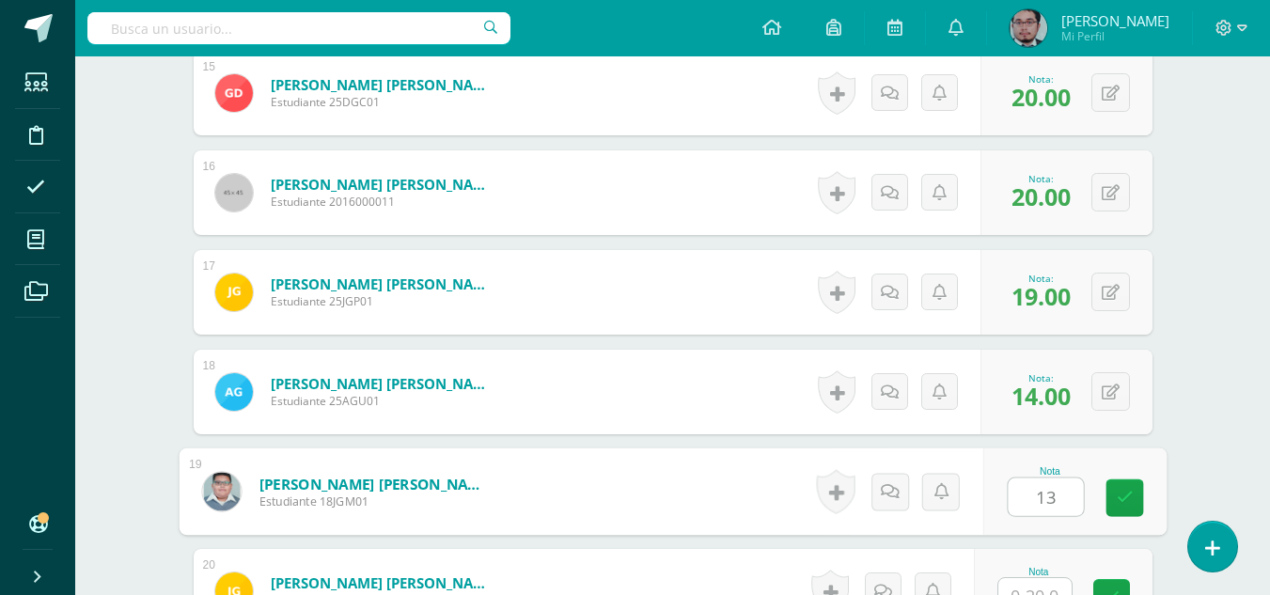
type input "13"
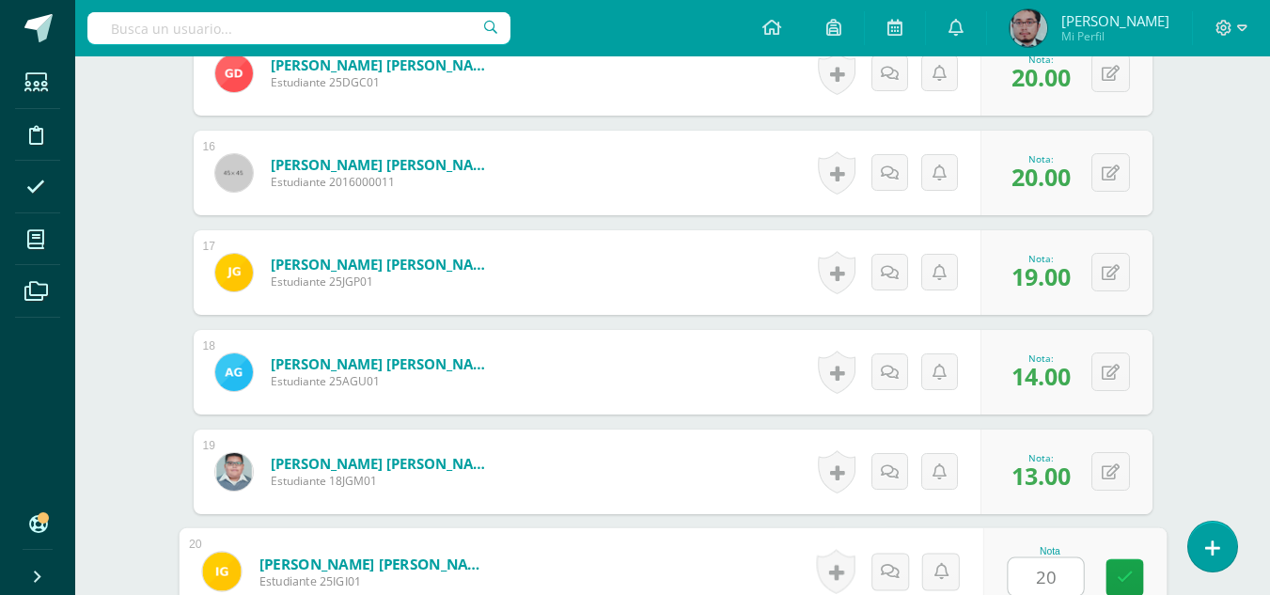
type input "20"
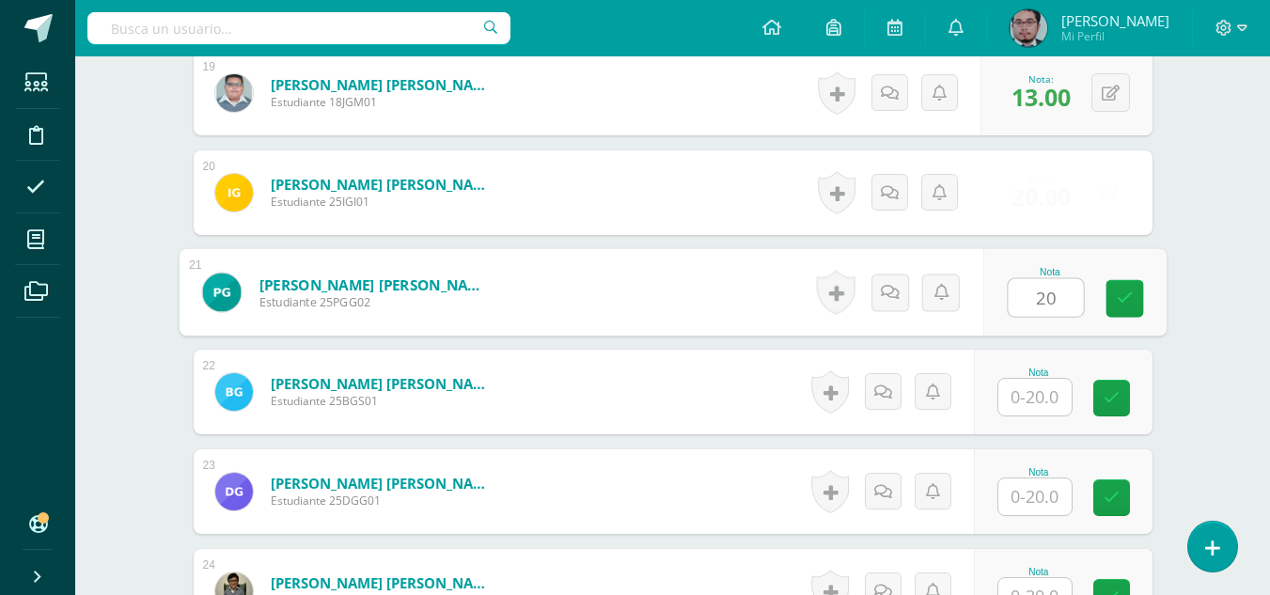
type input "20"
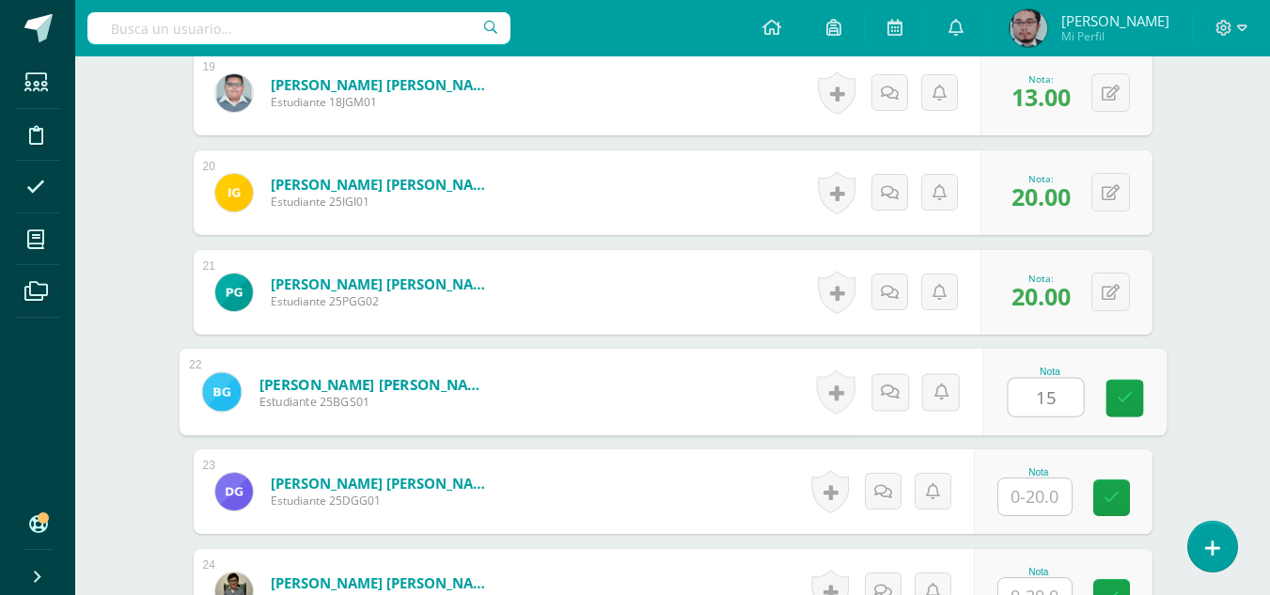
type input "15"
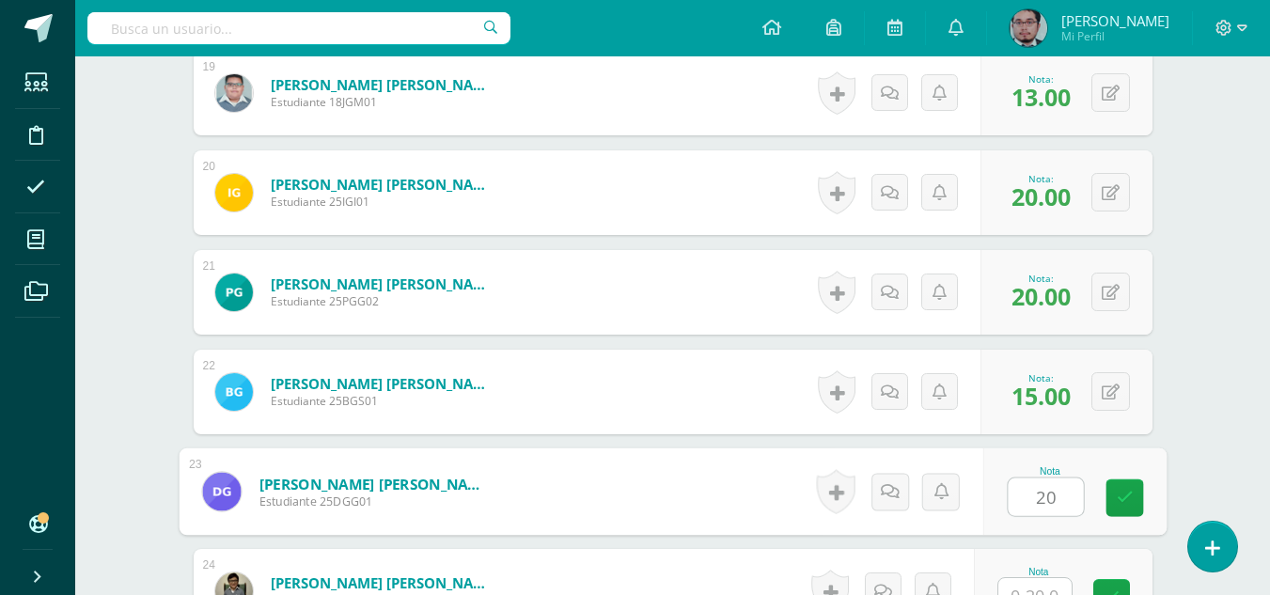
type input "20"
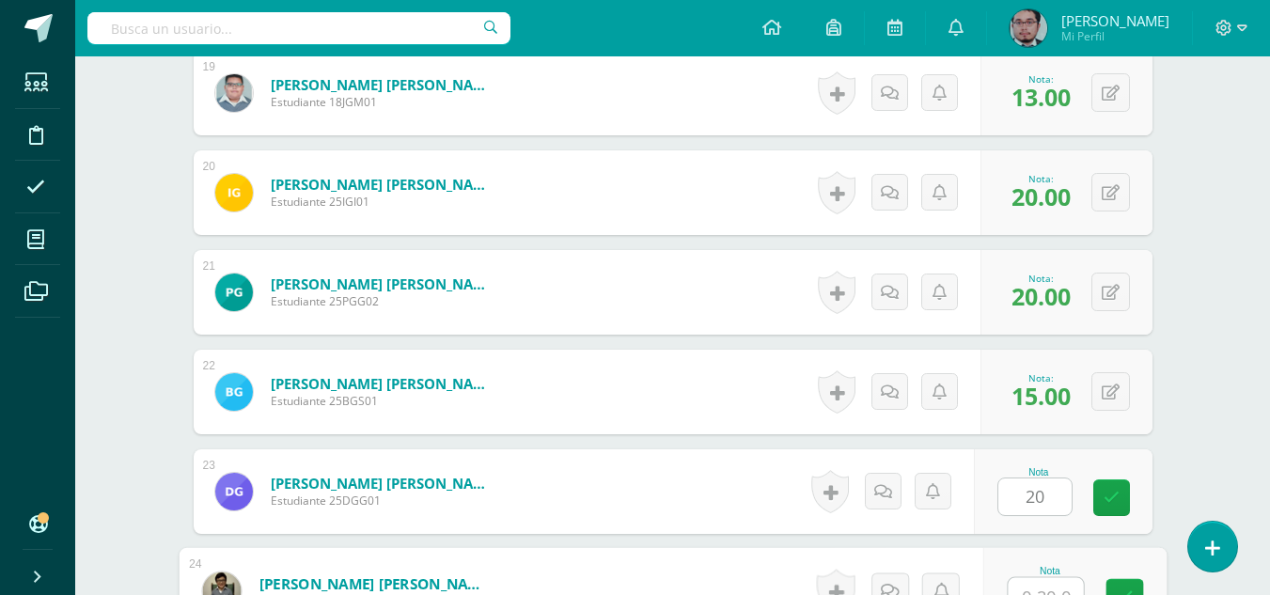
scroll to position [2417, 0]
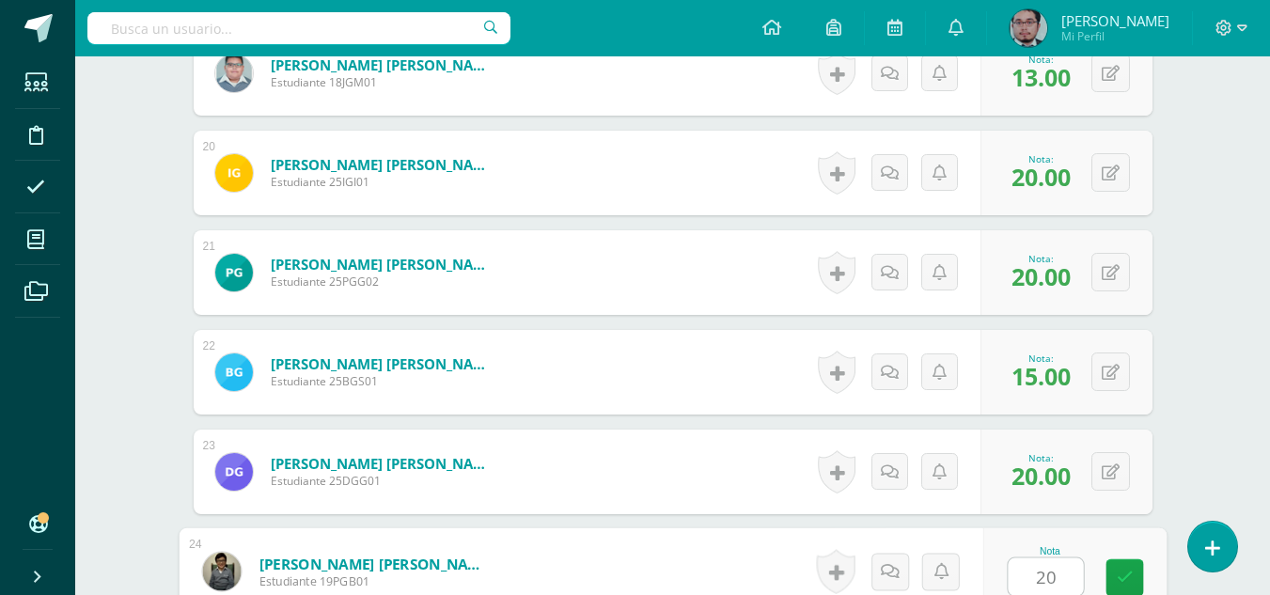
type input "20"
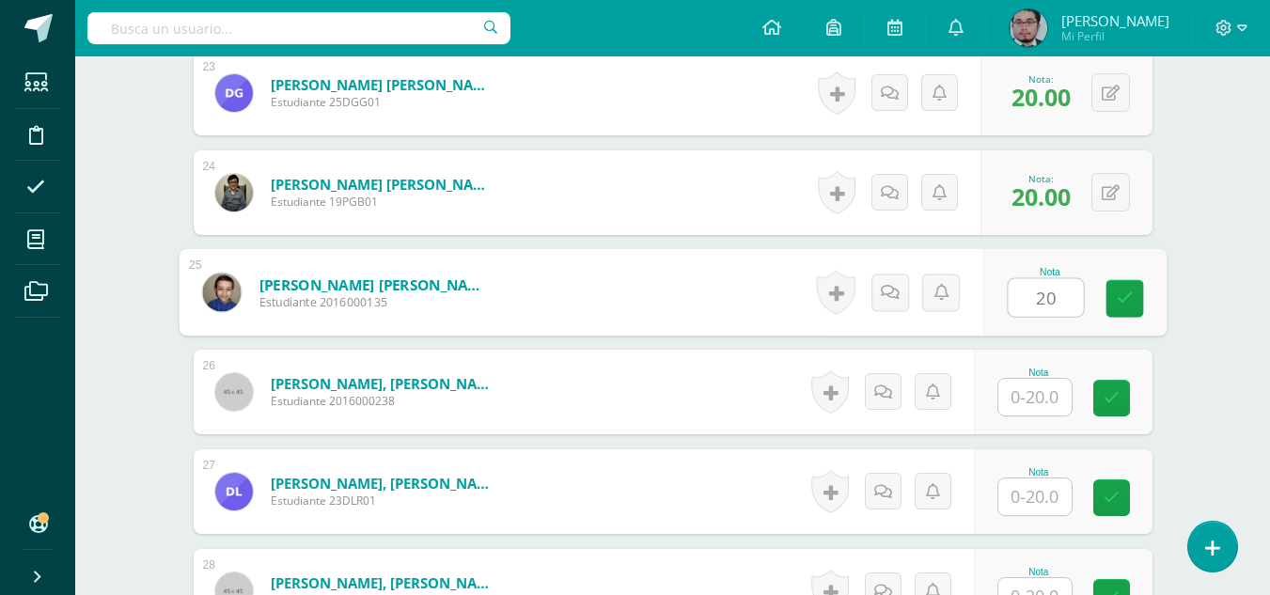
type input "20"
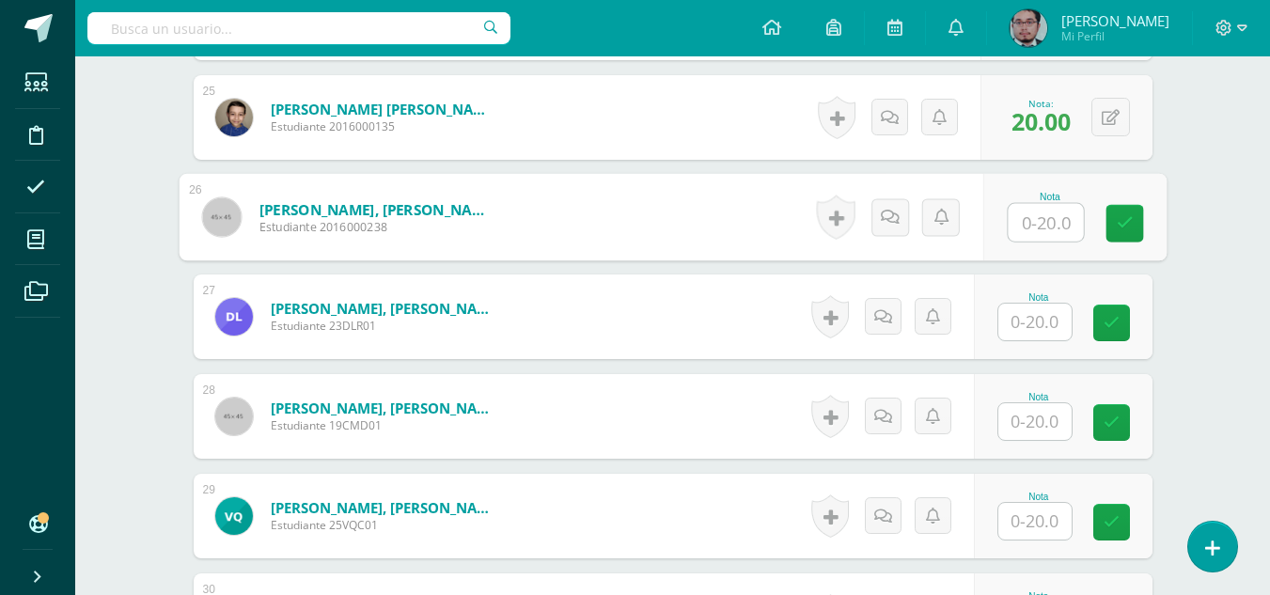
scroll to position [2984, 0]
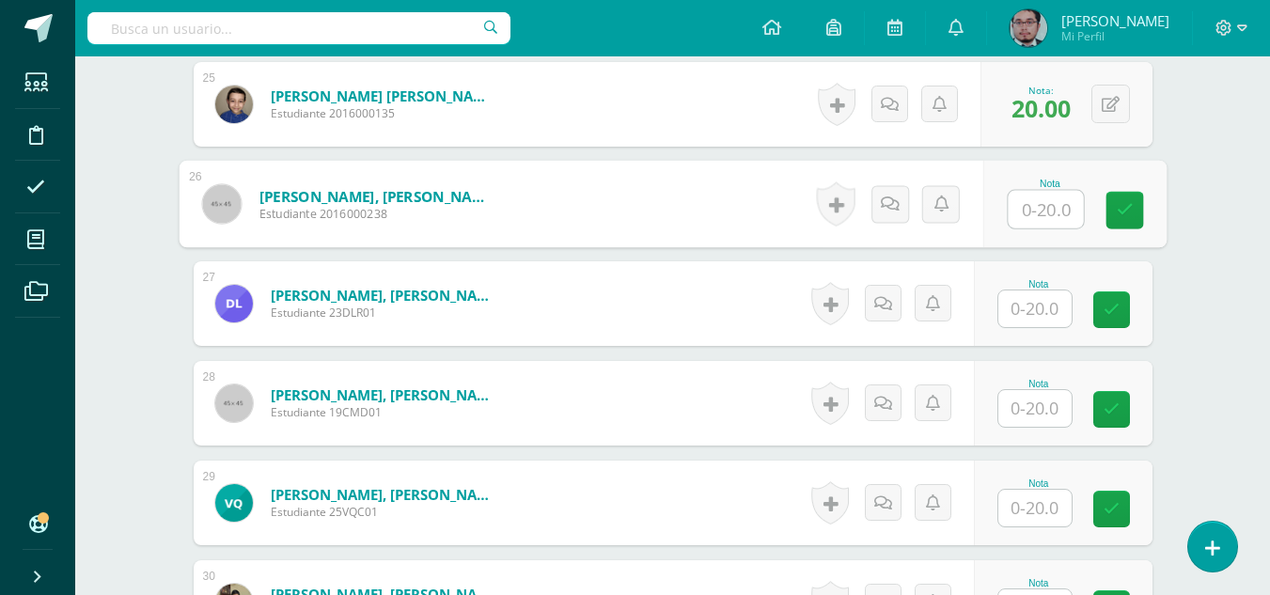
click at [1050, 315] on input "text" at bounding box center [1035, 309] width 73 height 37
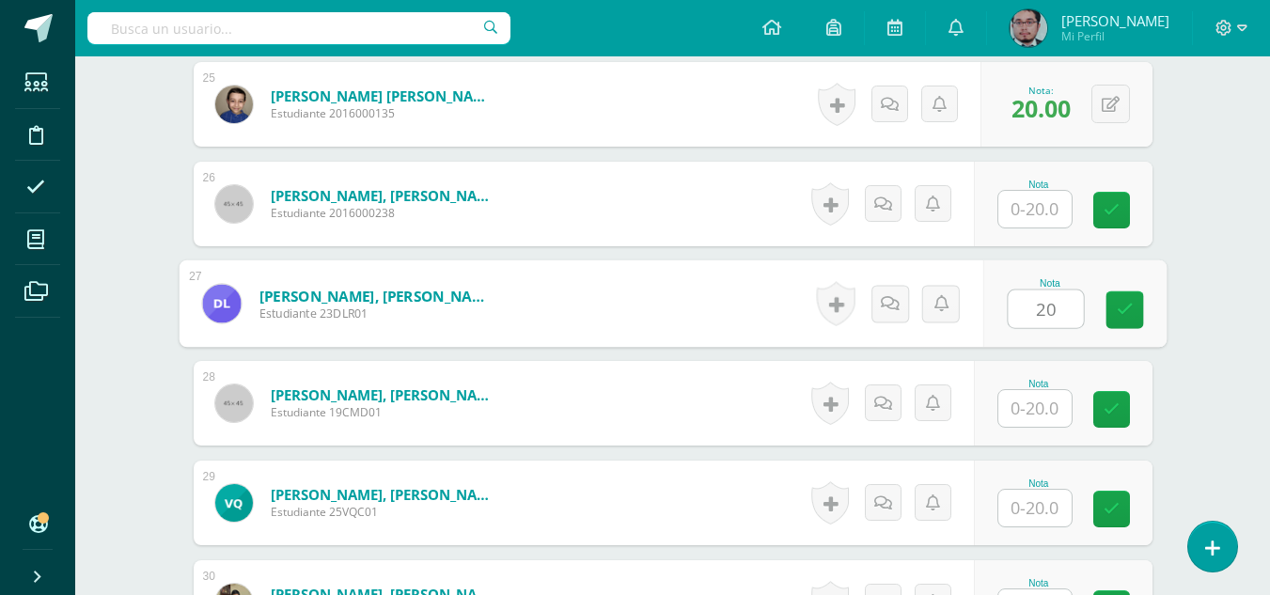
type input "20"
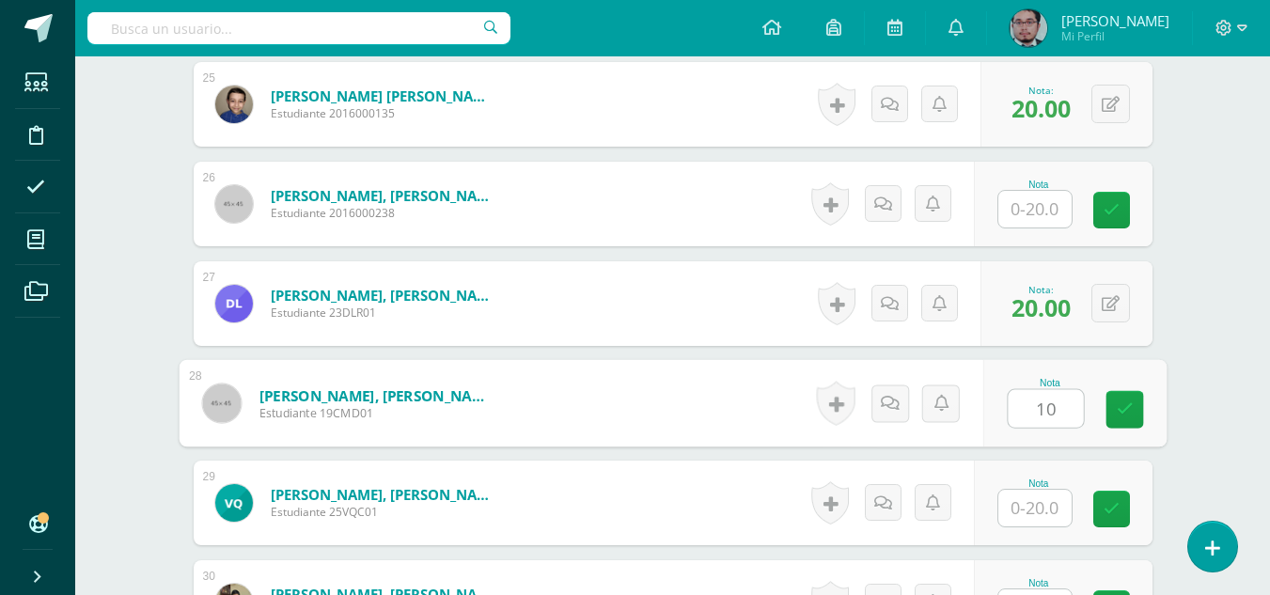
type input "10"
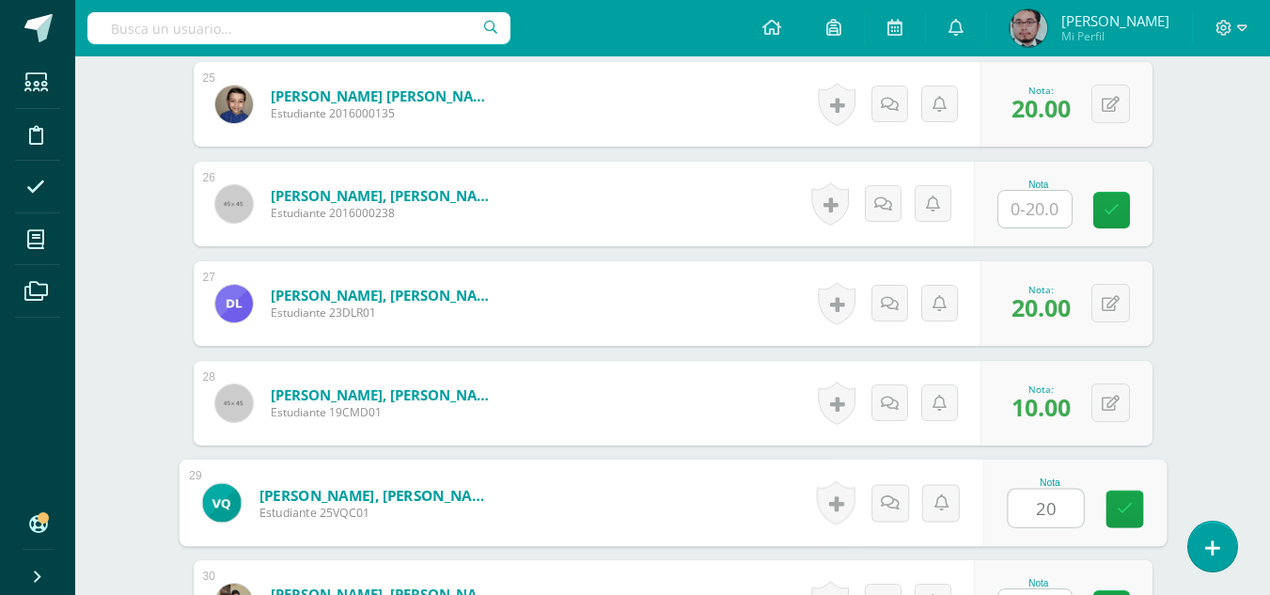
type input "20"
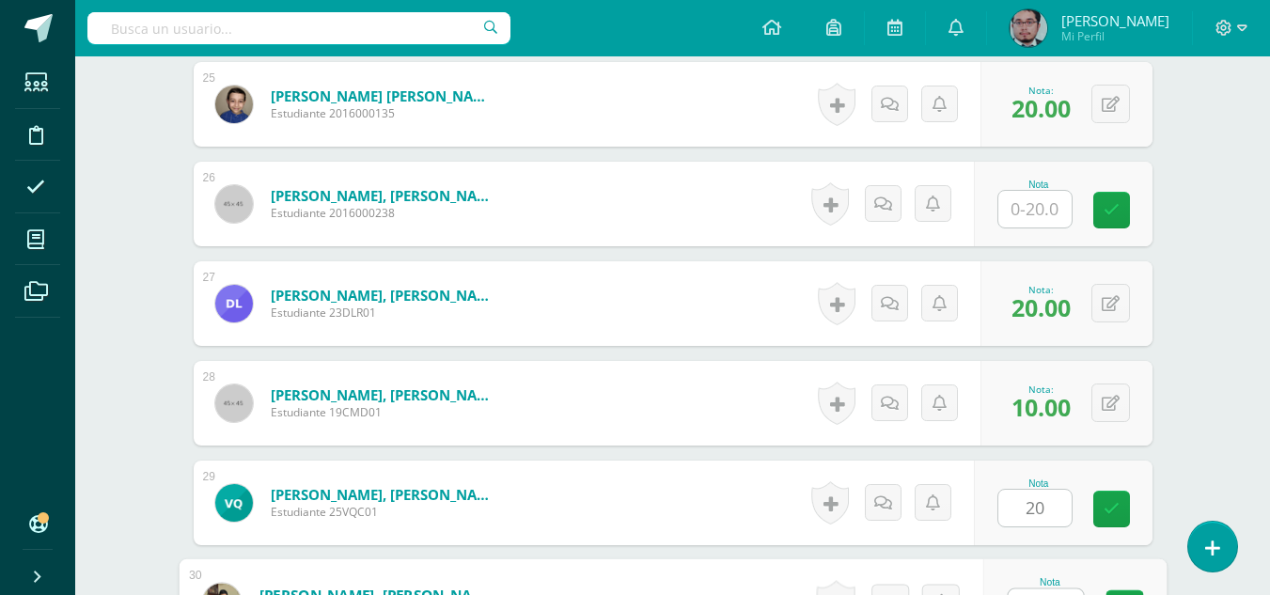
scroll to position [3015, 0]
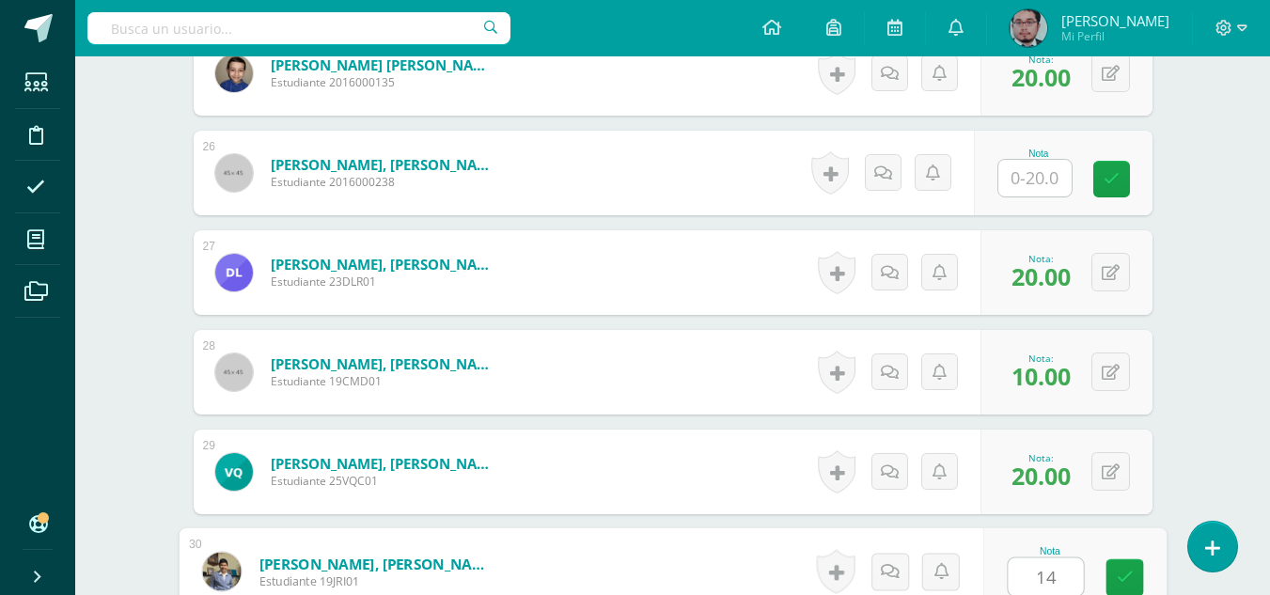
type input "14"
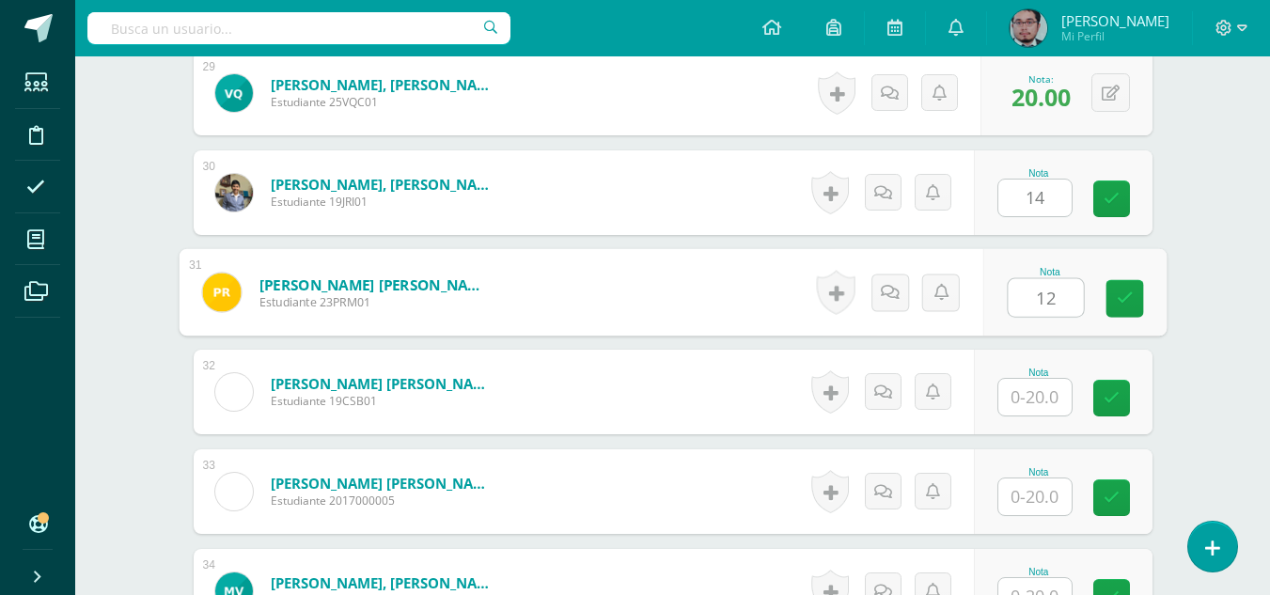
type input "12"
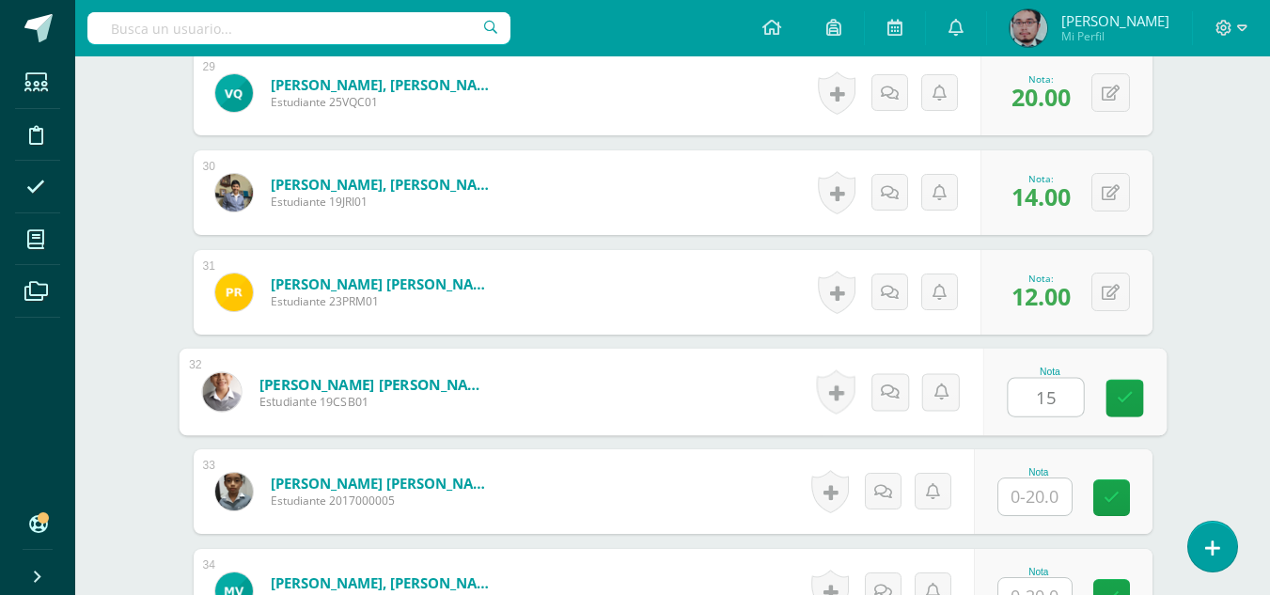
type input "15"
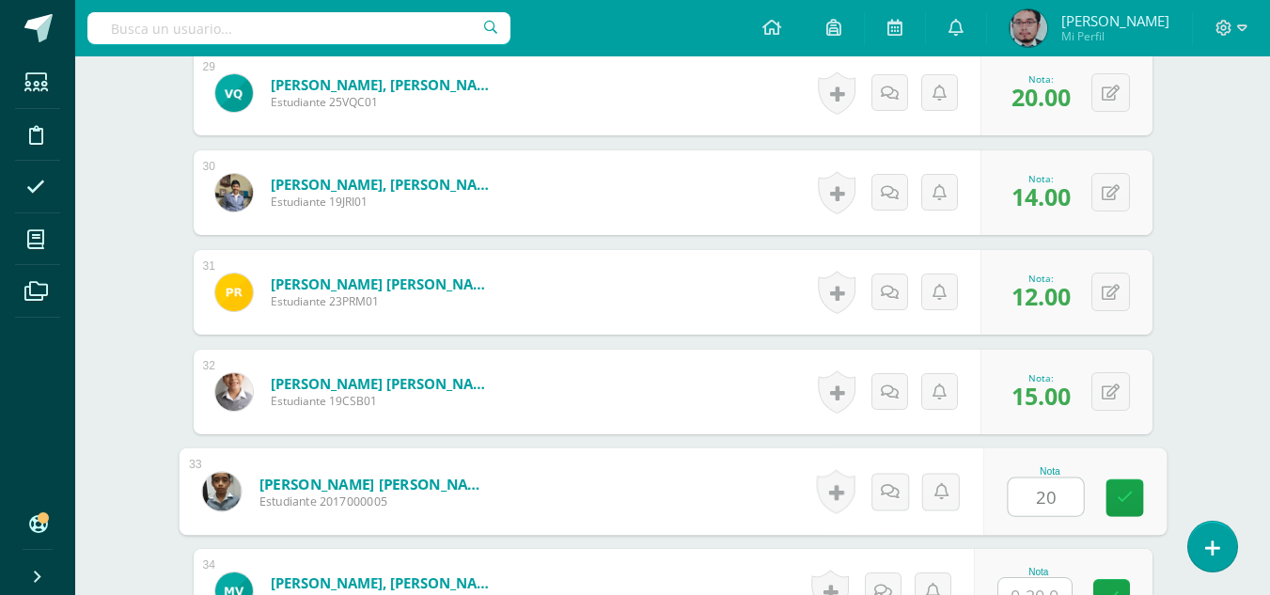
type input "20"
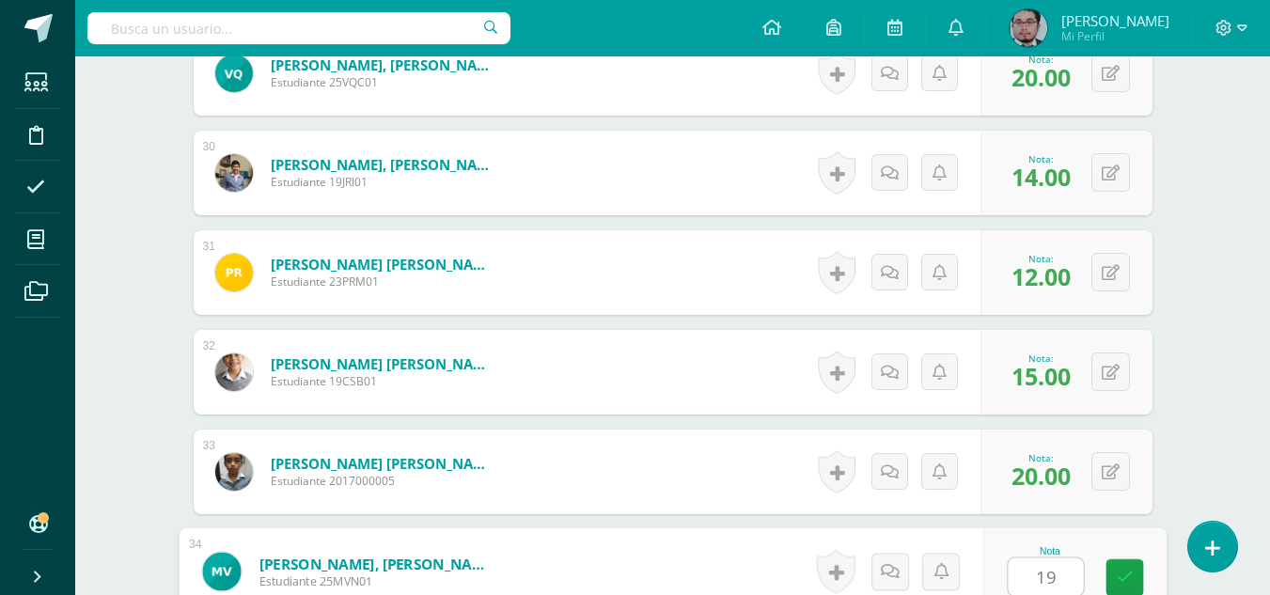
type input "19"
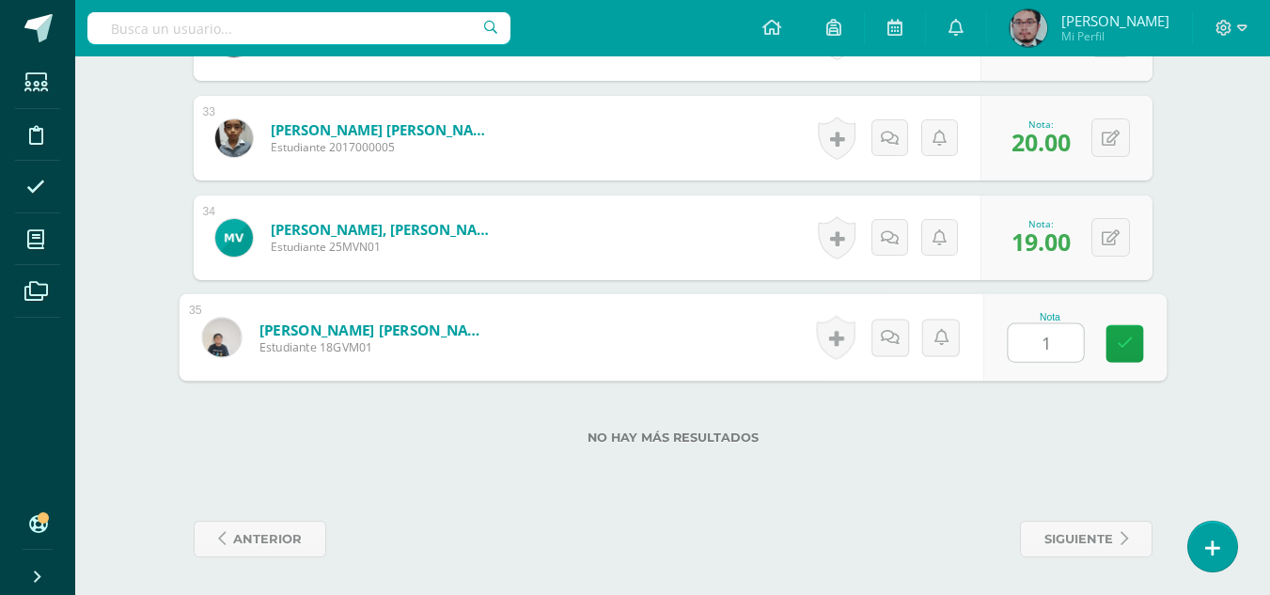
type input "14"
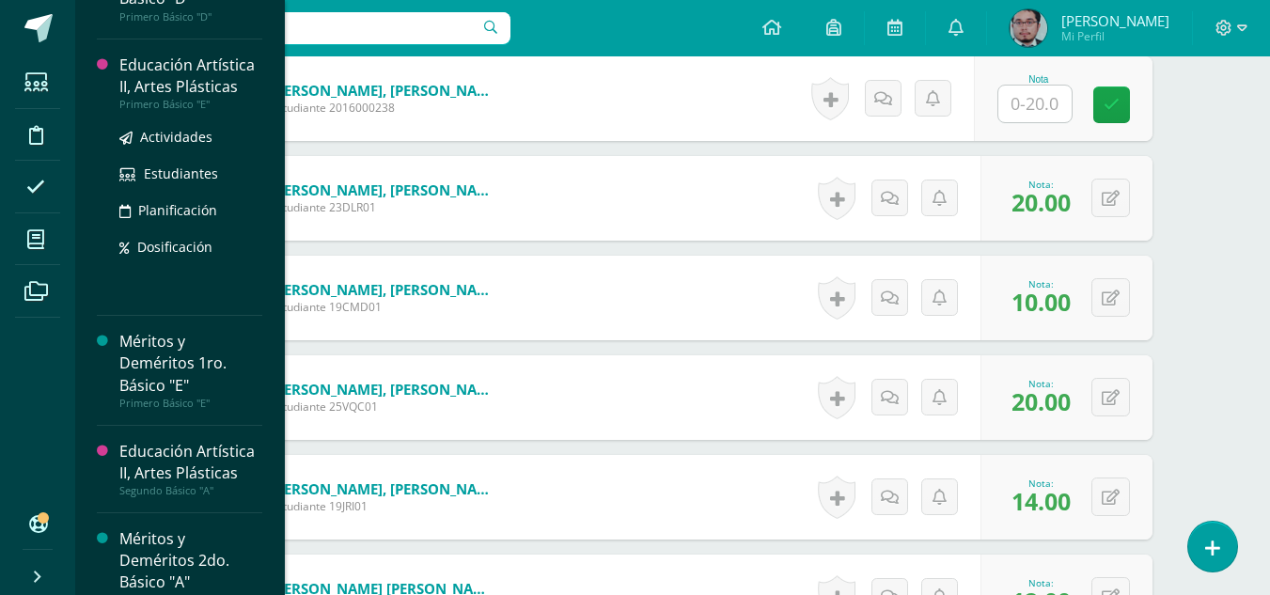
scroll to position [670, 0]
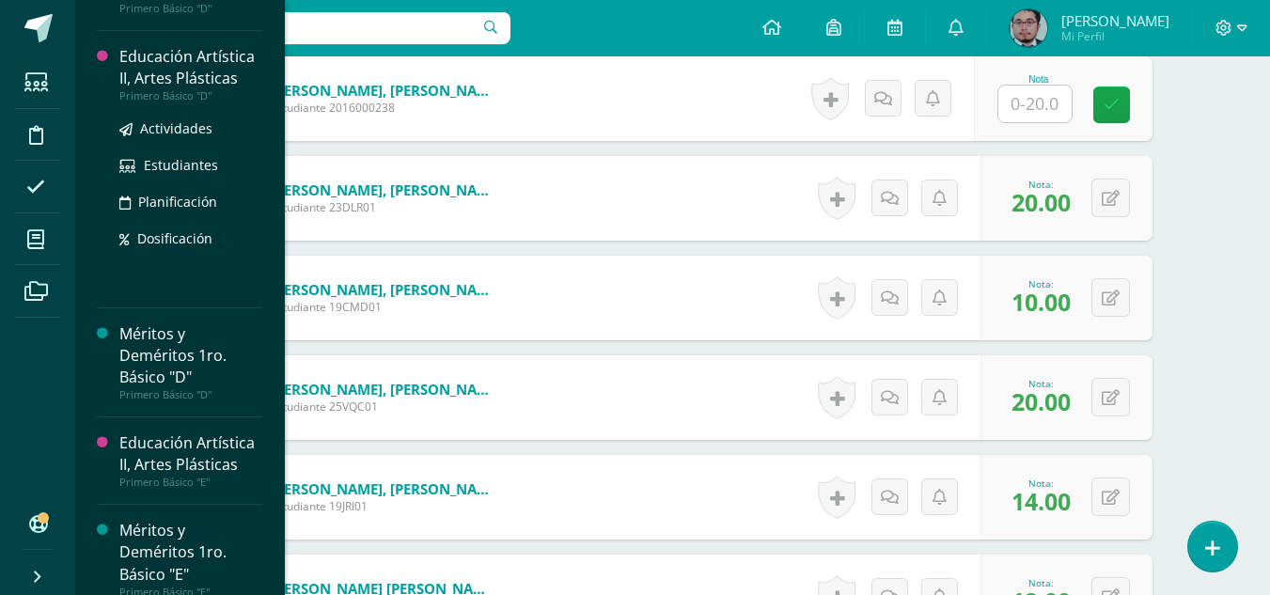
click at [169, 76] on div "Educación Artística II, Artes Plásticas" at bounding box center [190, 67] width 143 height 43
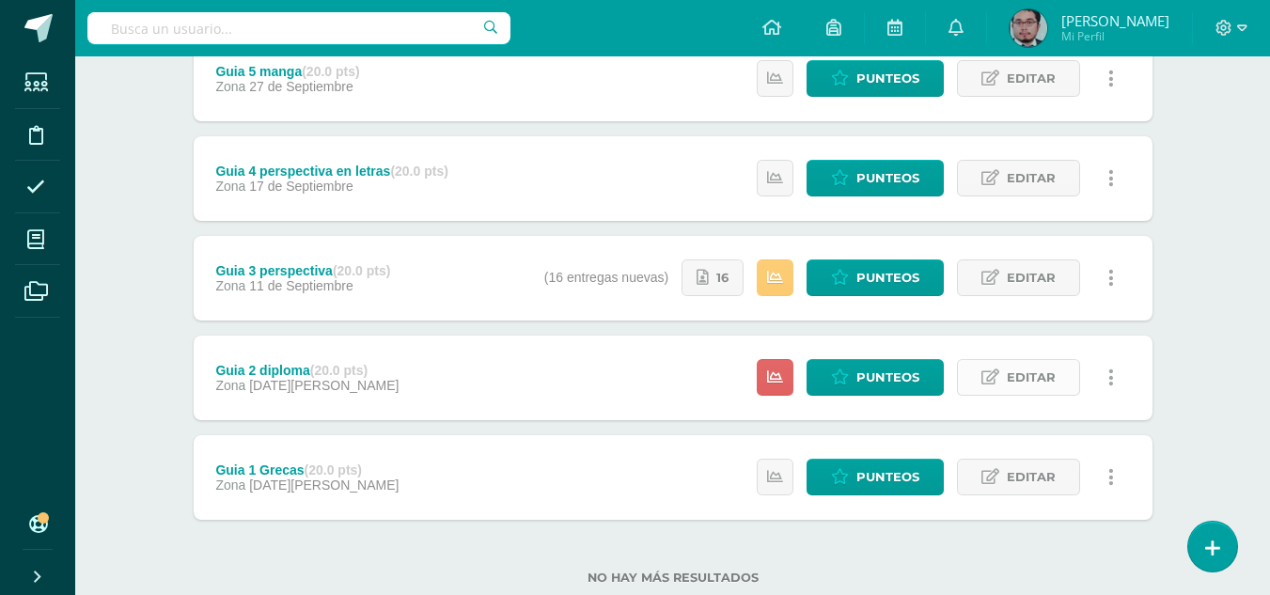
scroll to position [282, 0]
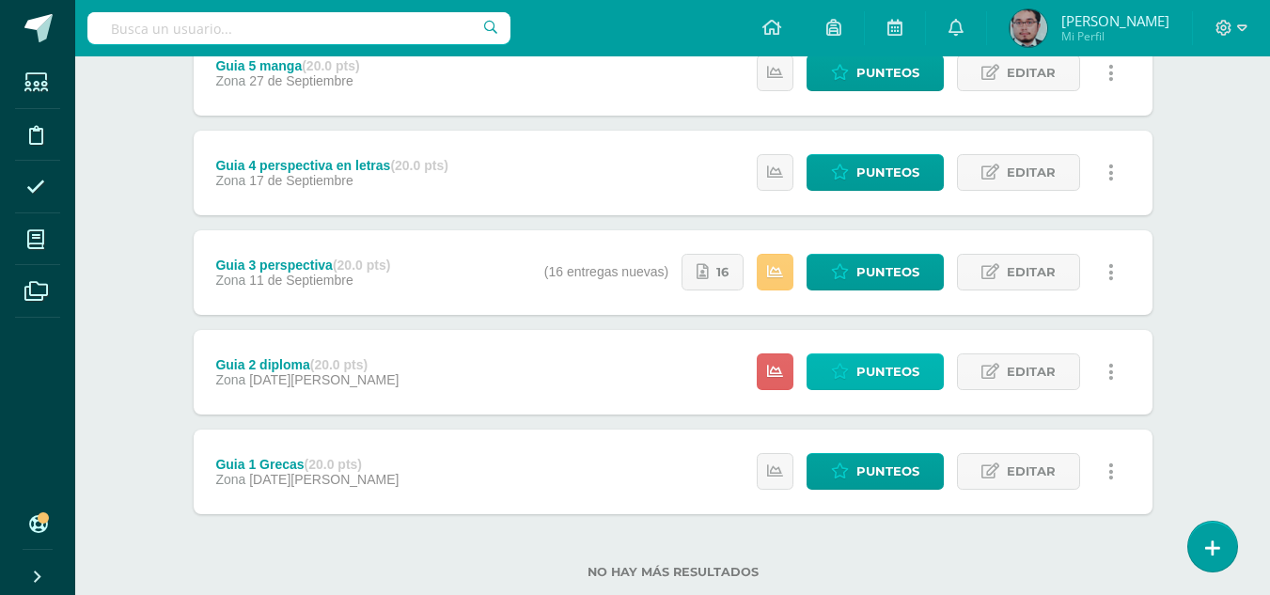
click at [896, 376] on span "Punteos" at bounding box center [888, 372] width 63 height 35
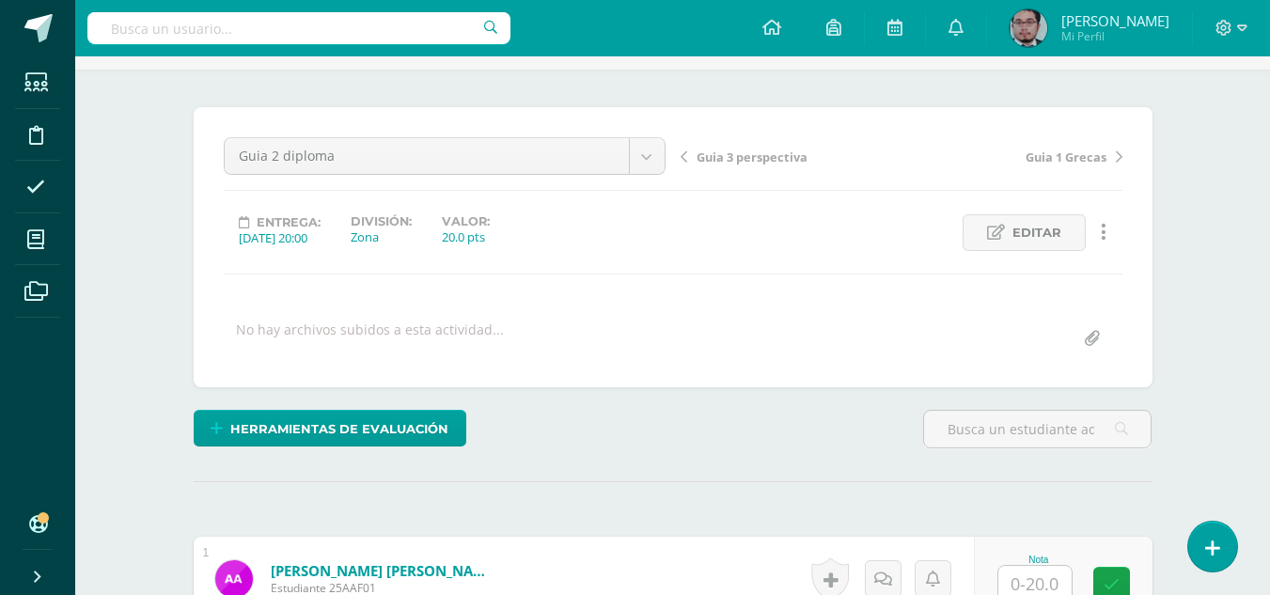
scroll to position [286, 0]
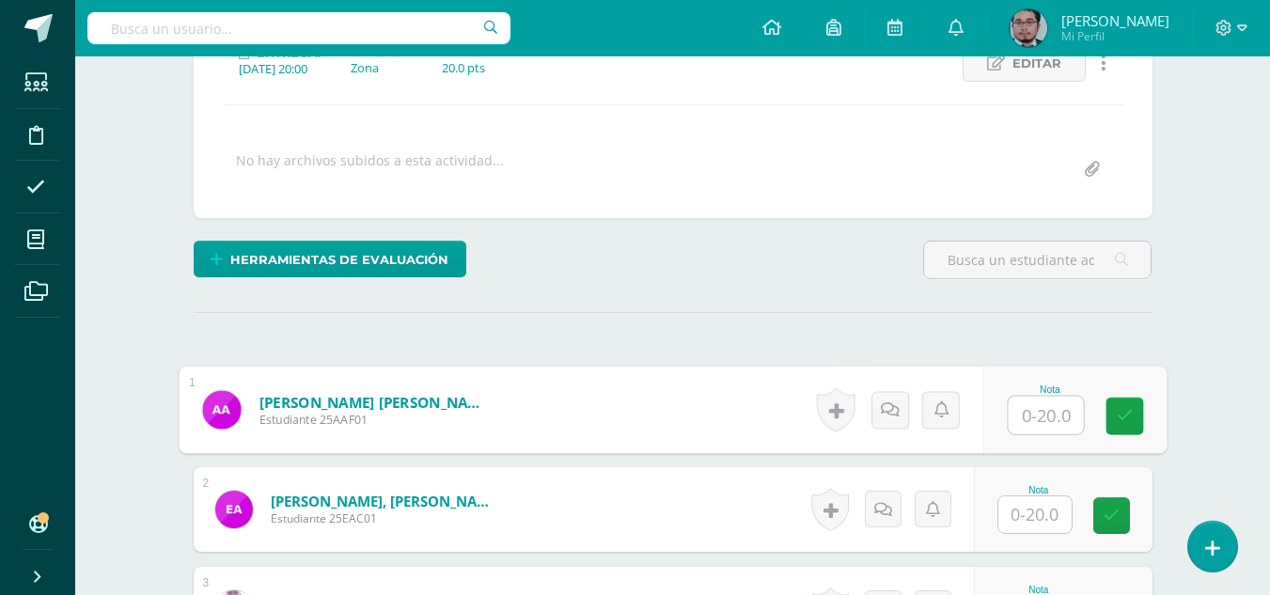
click at [1052, 408] on input "text" at bounding box center [1045, 416] width 75 height 38
type input "15"
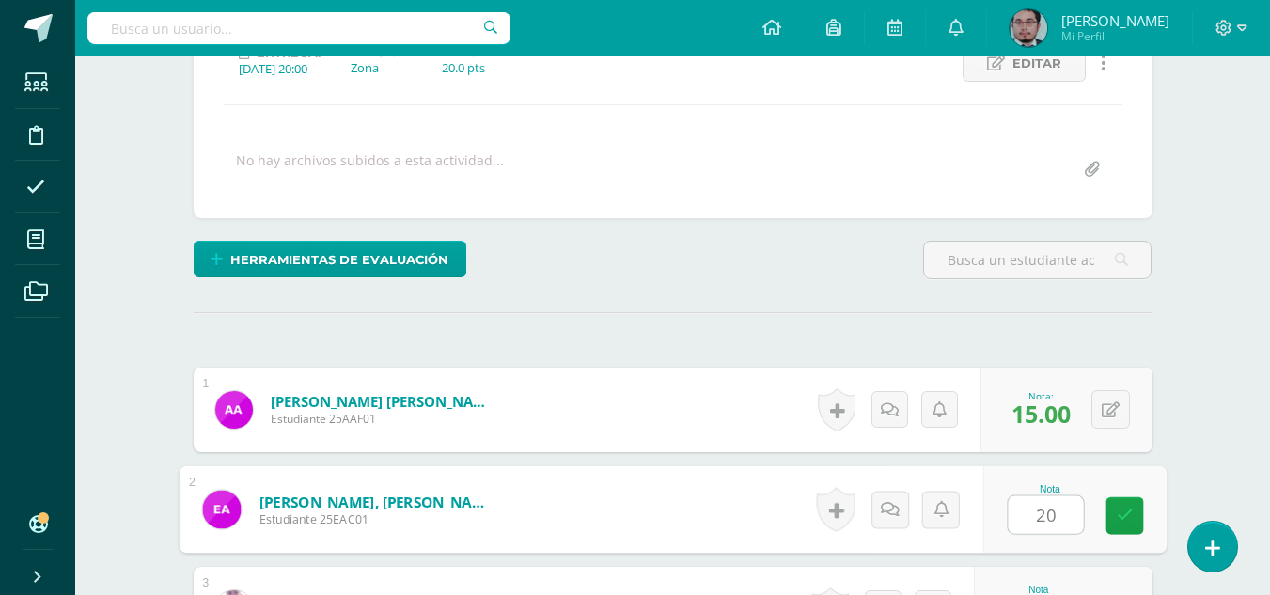
type input "20"
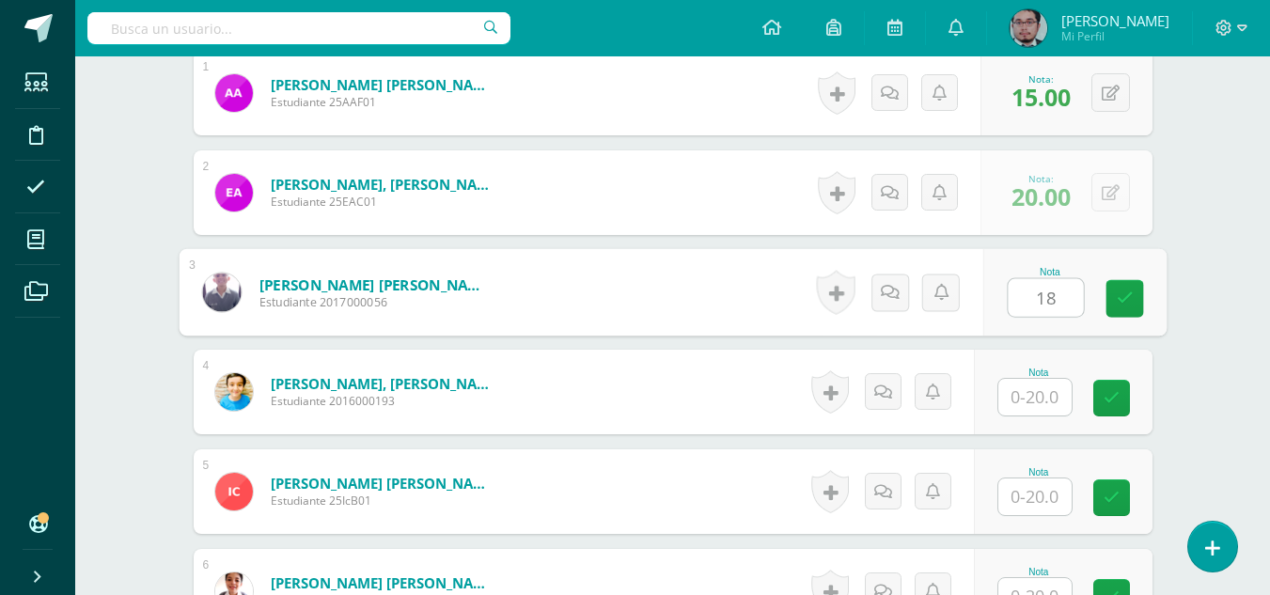
type input "18"
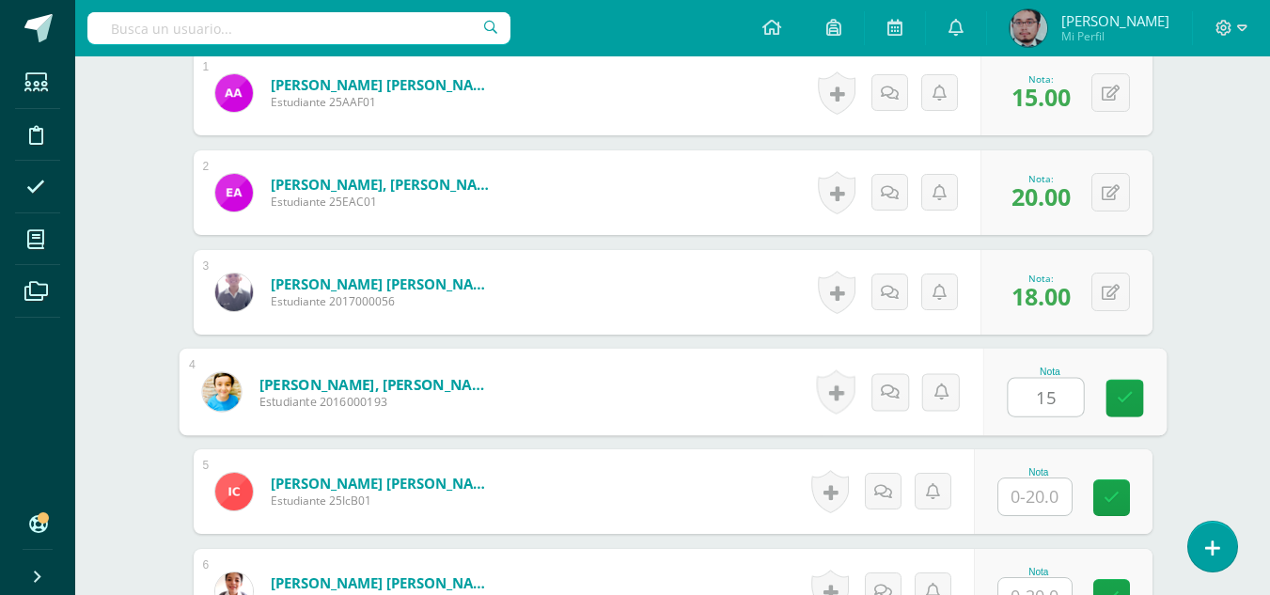
type input "15"
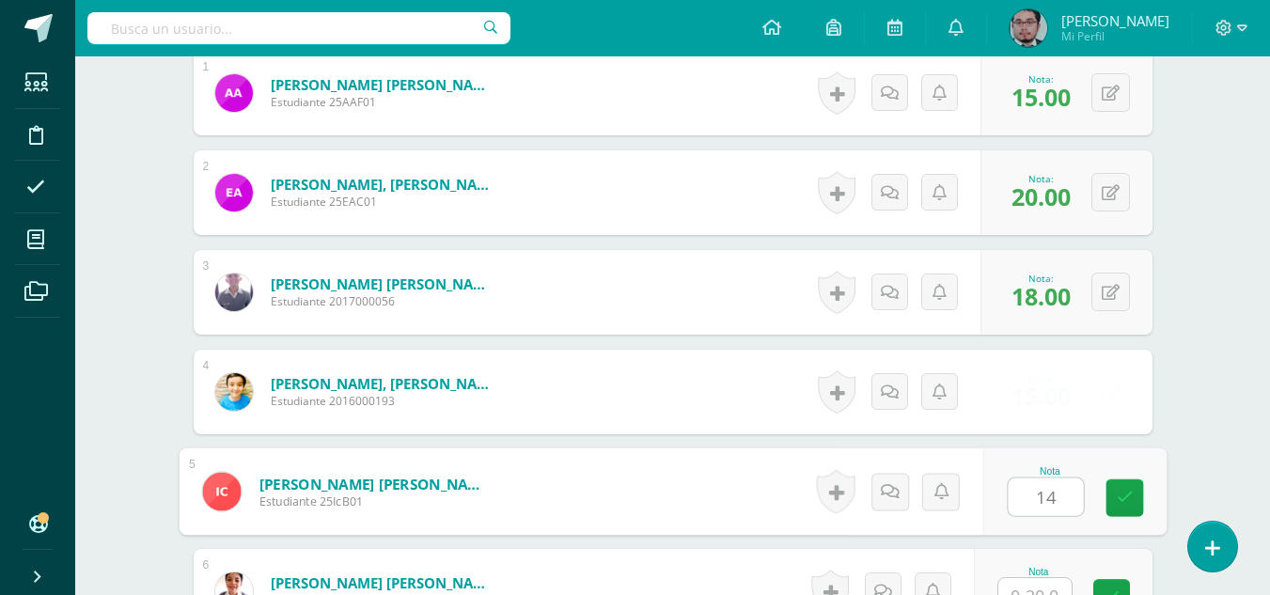
type input "14"
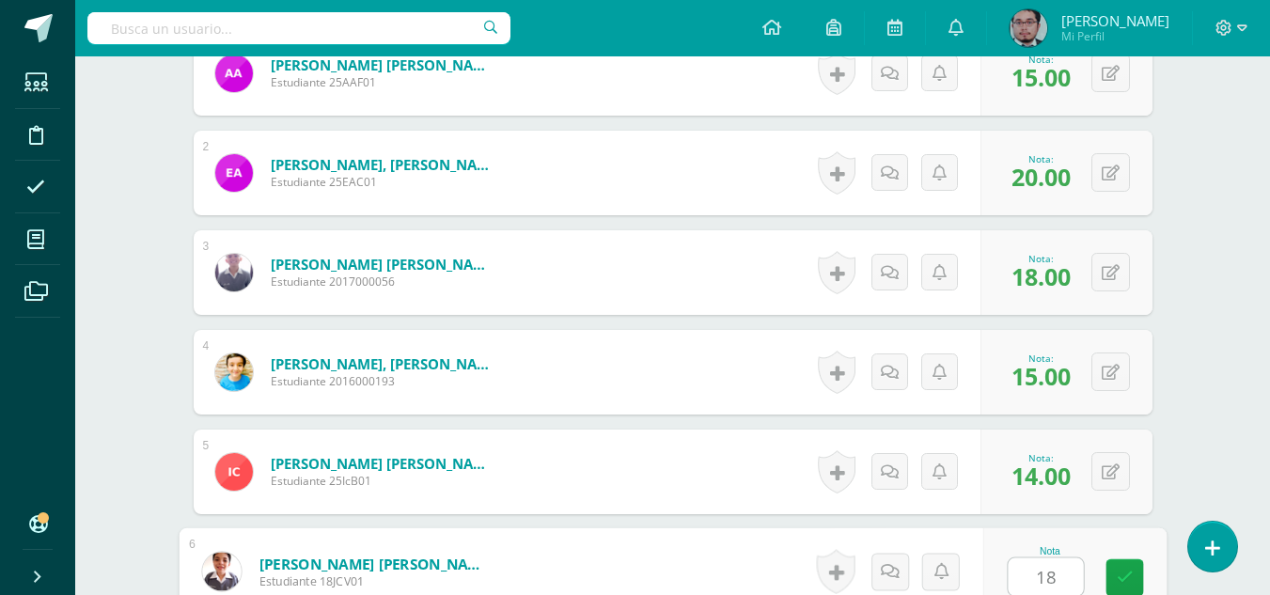
type input "18"
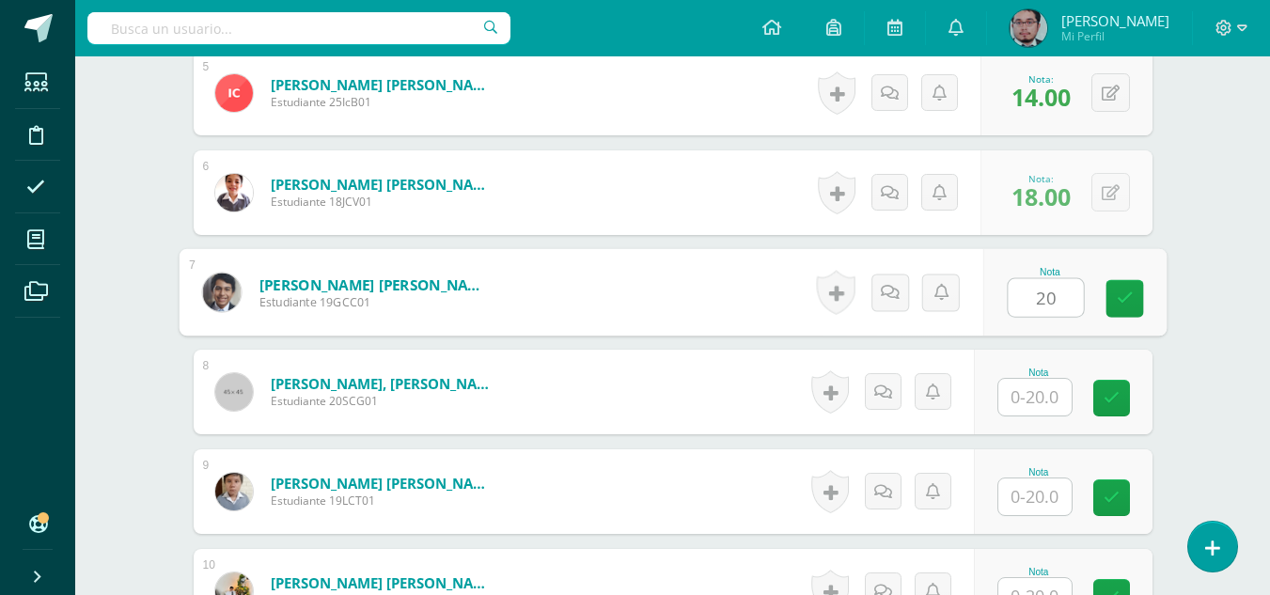
type input "20"
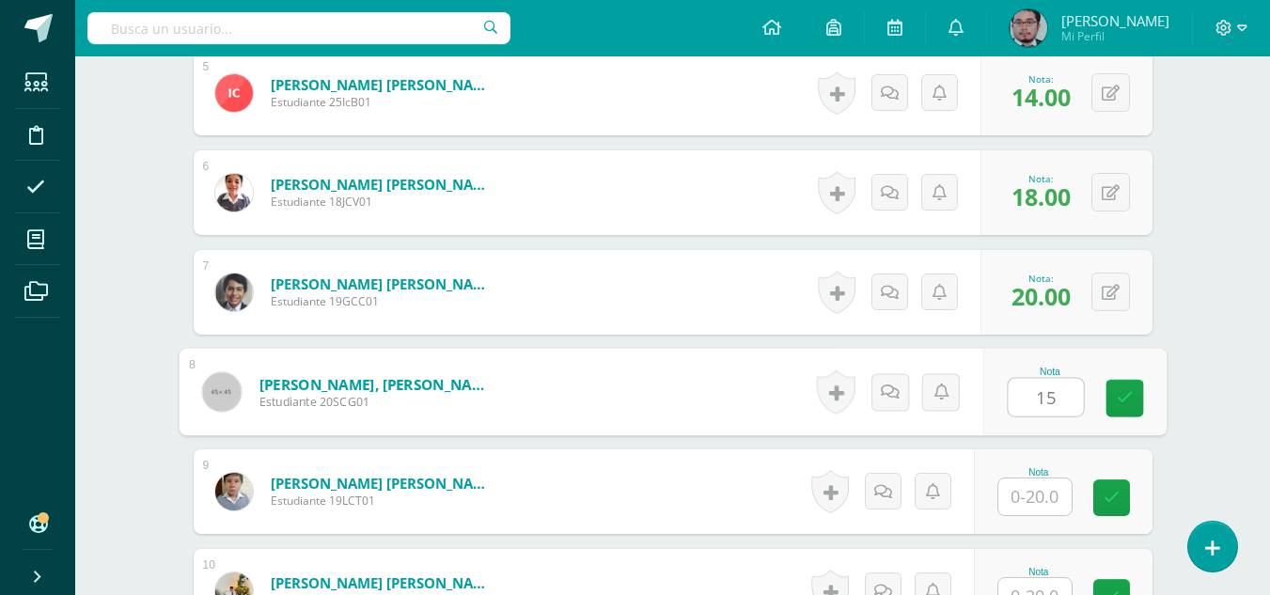
type input "15"
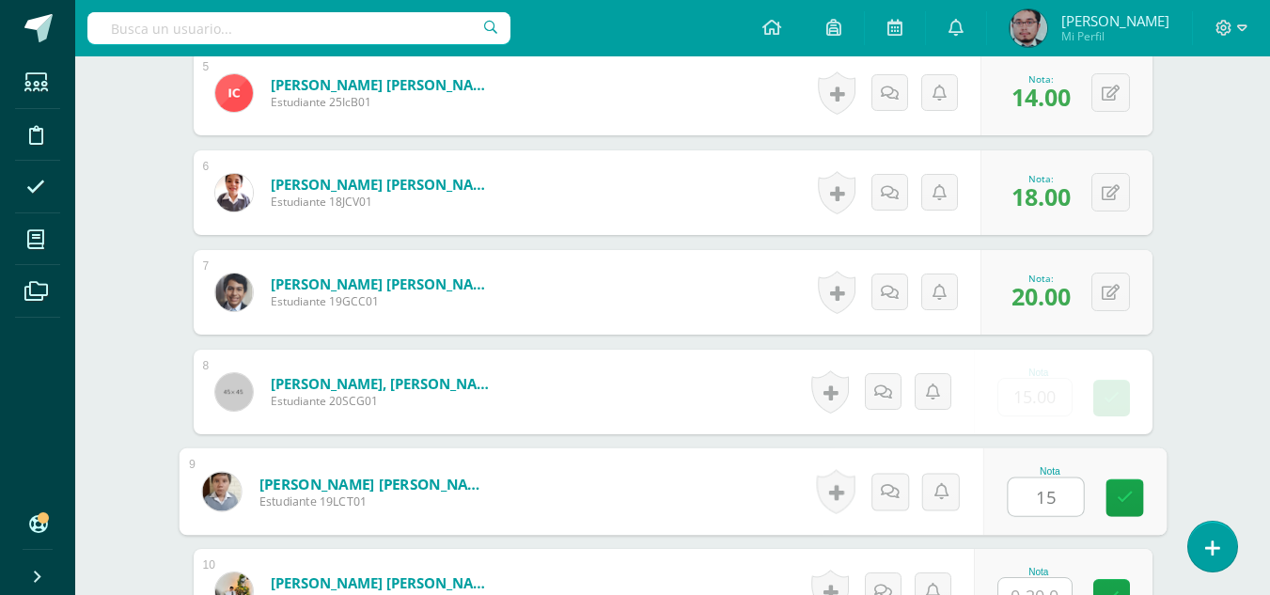
type input "15"
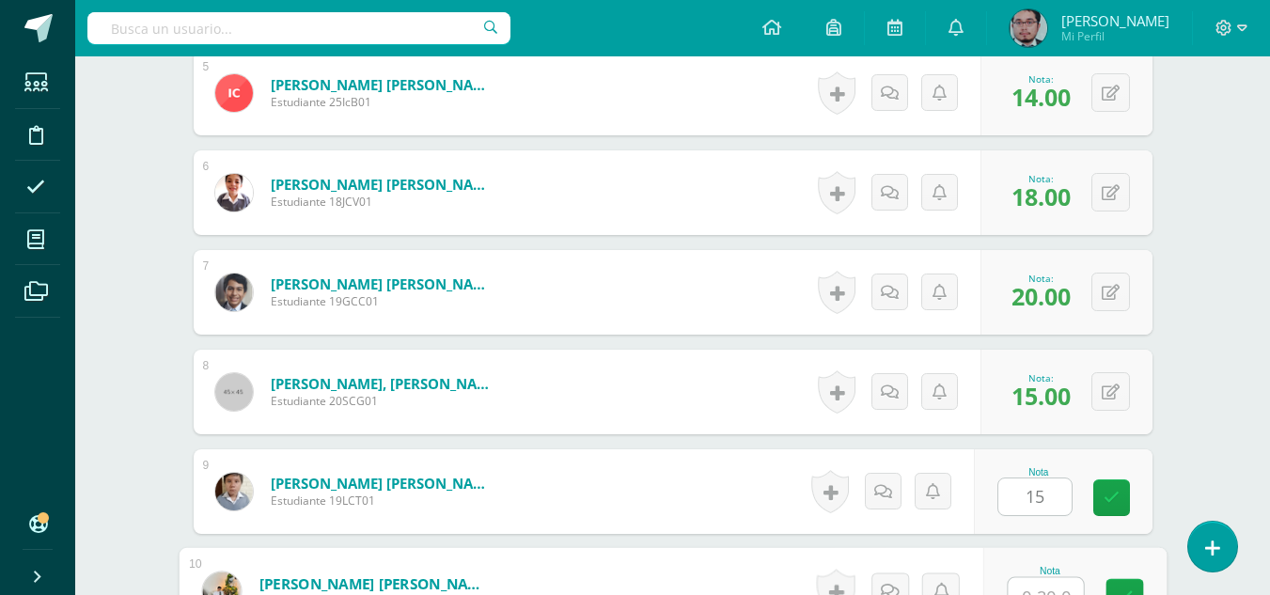
scroll to position [1021, 0]
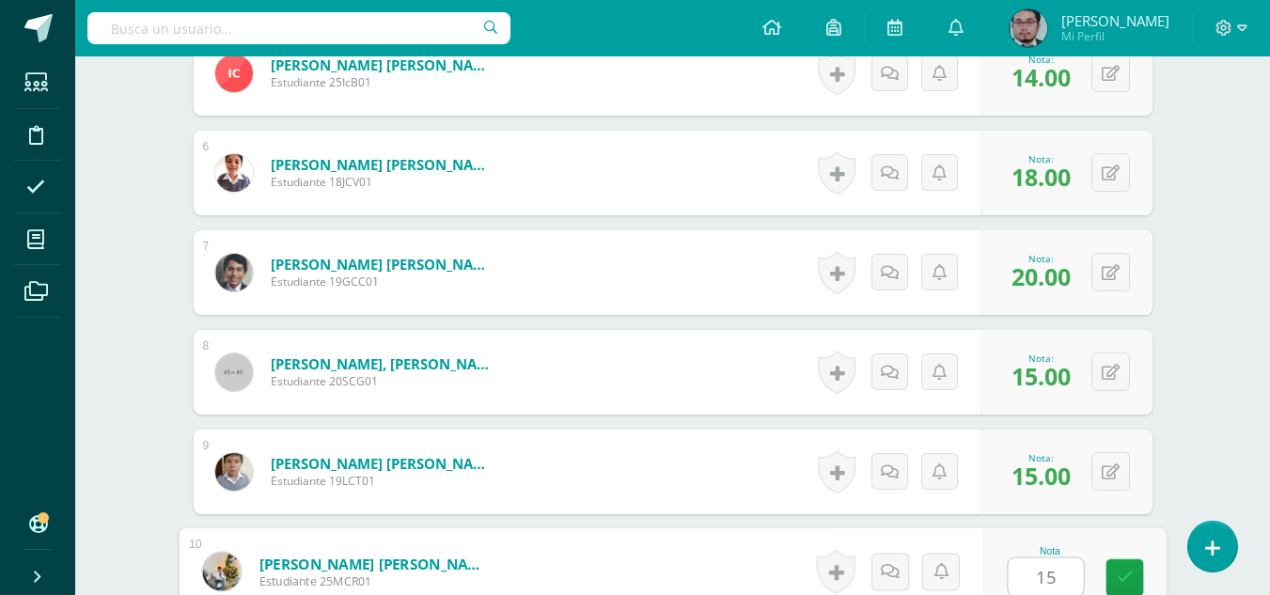
type input "15"
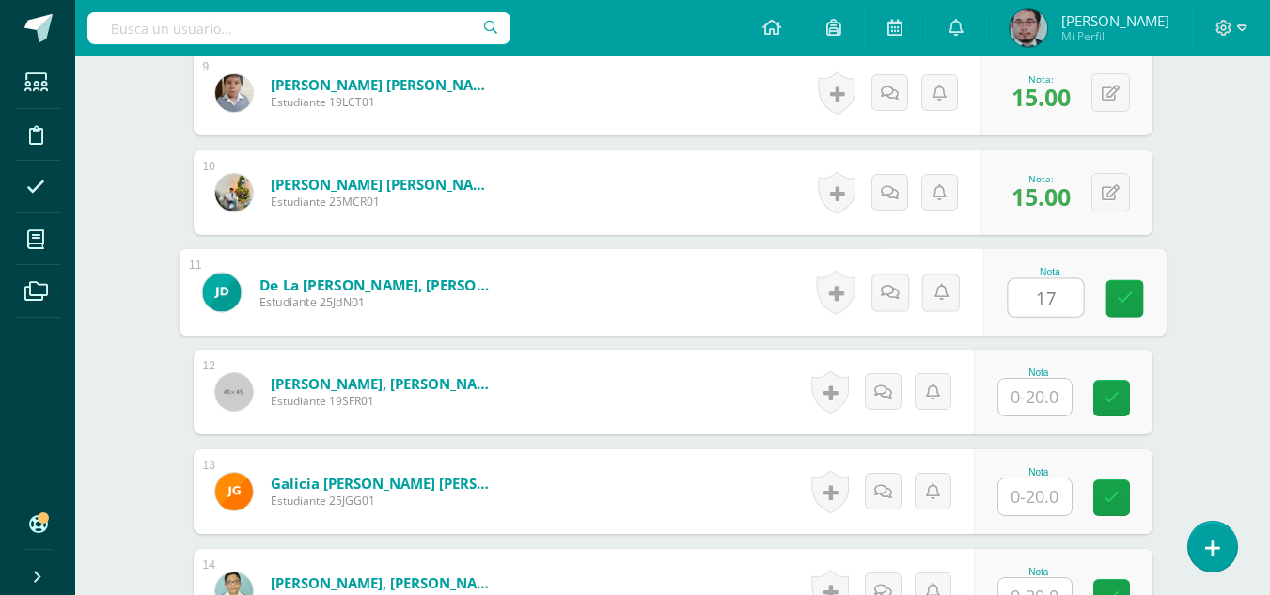
type input "17"
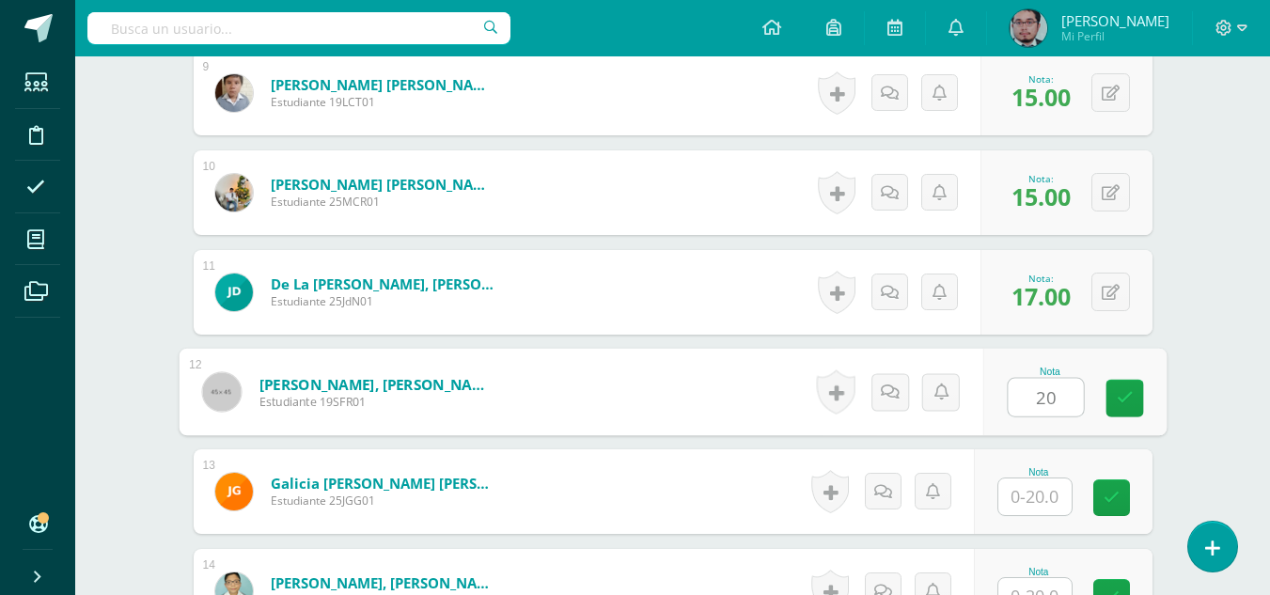
type input "20"
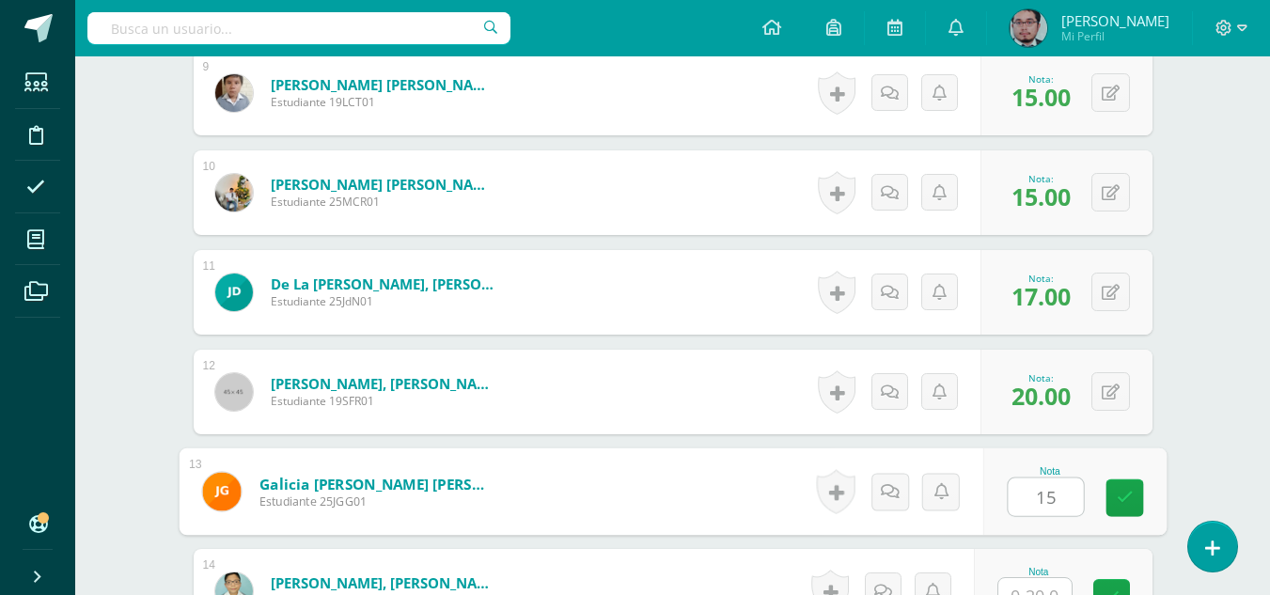
type input "15"
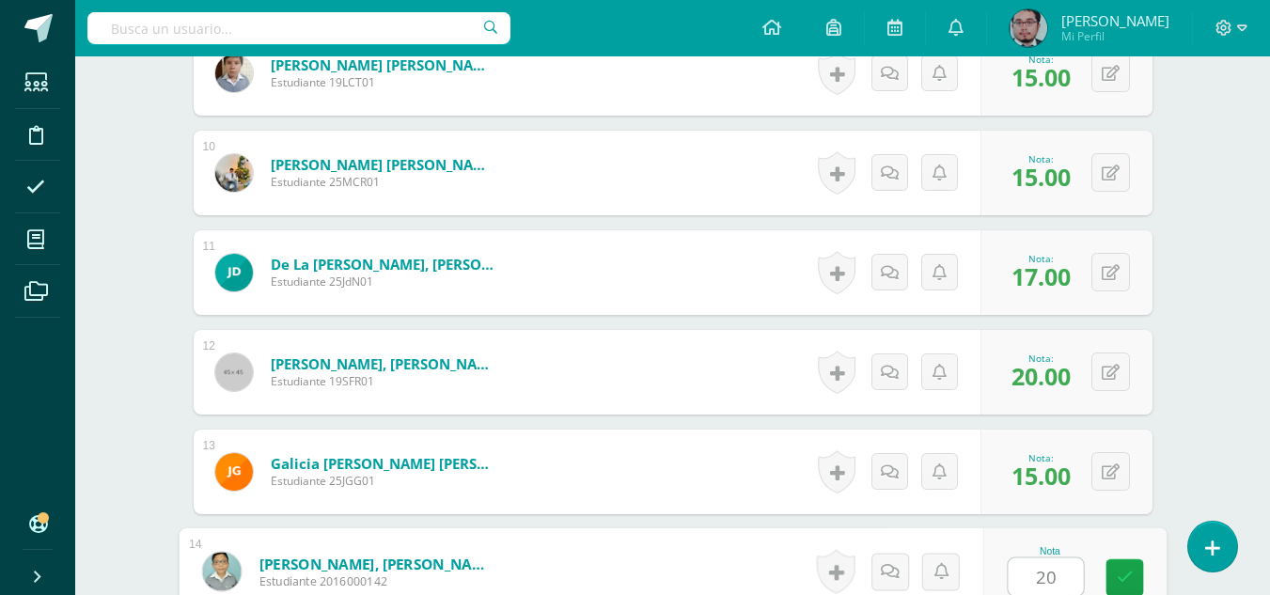
type input "20"
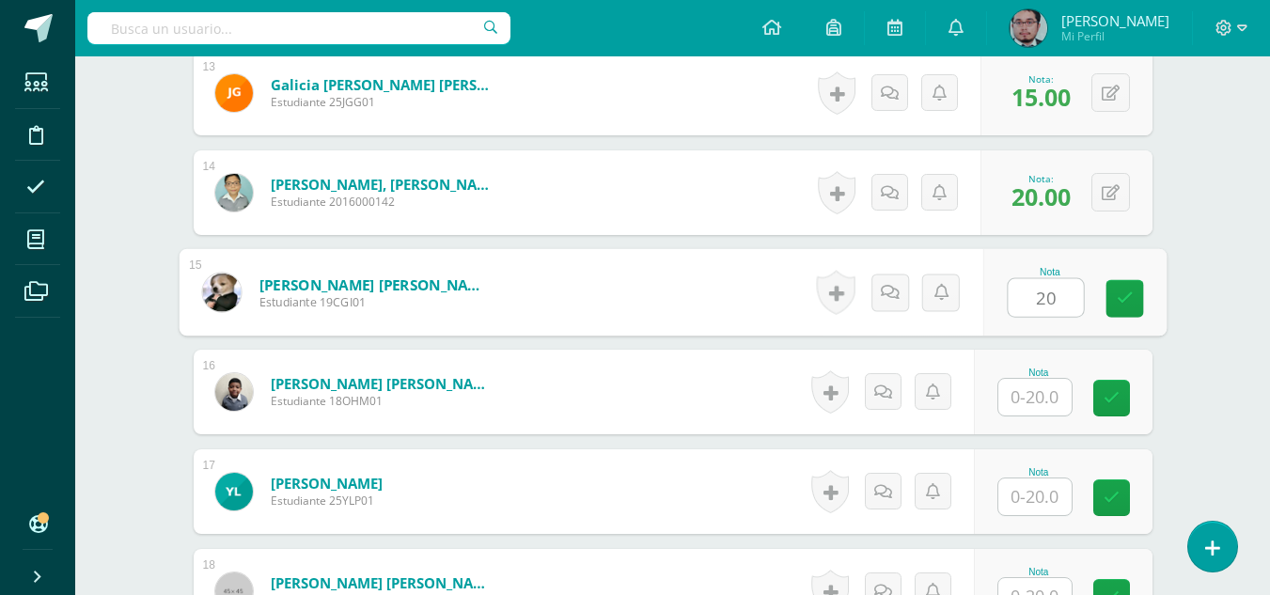
type input "20"
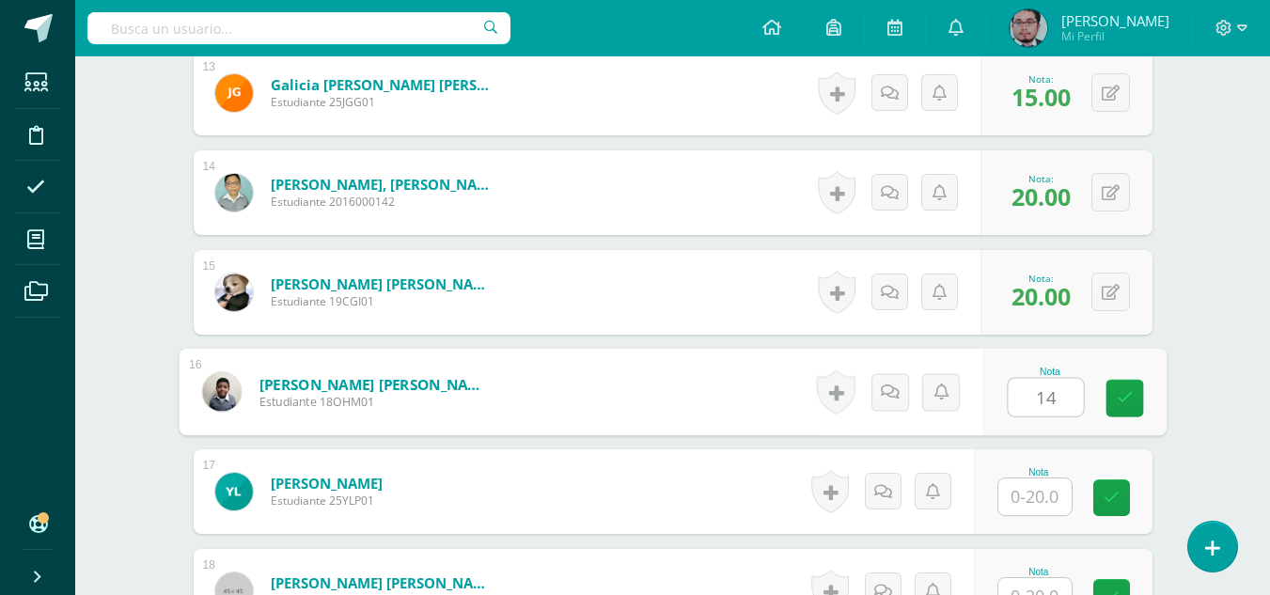
type input "14"
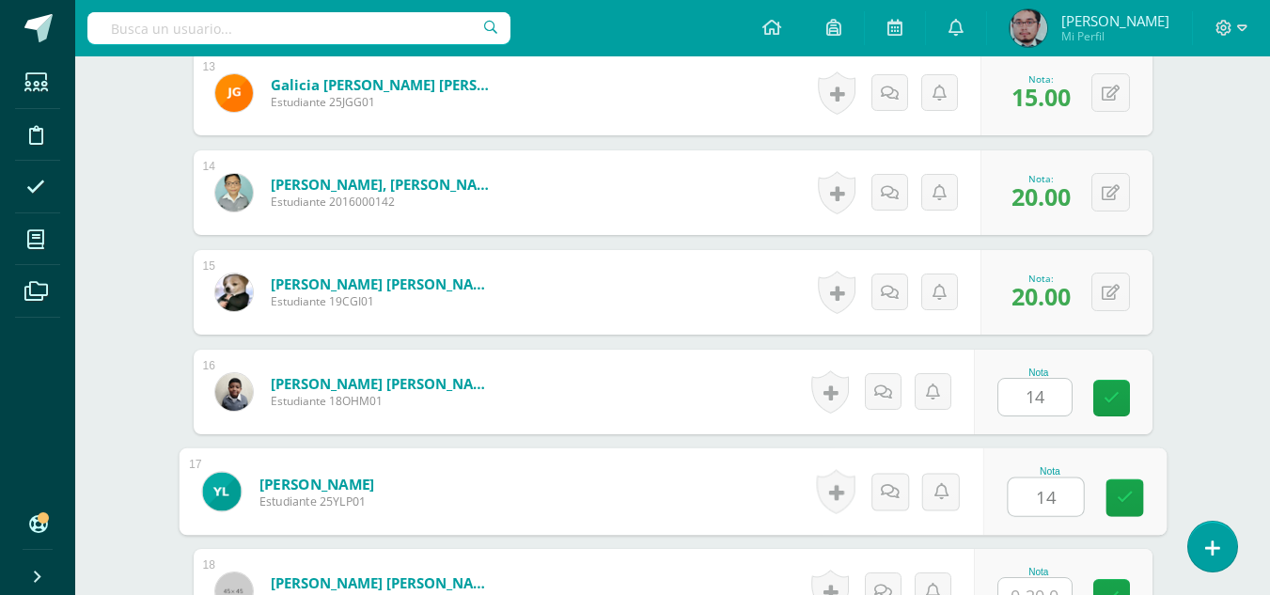
type input "14"
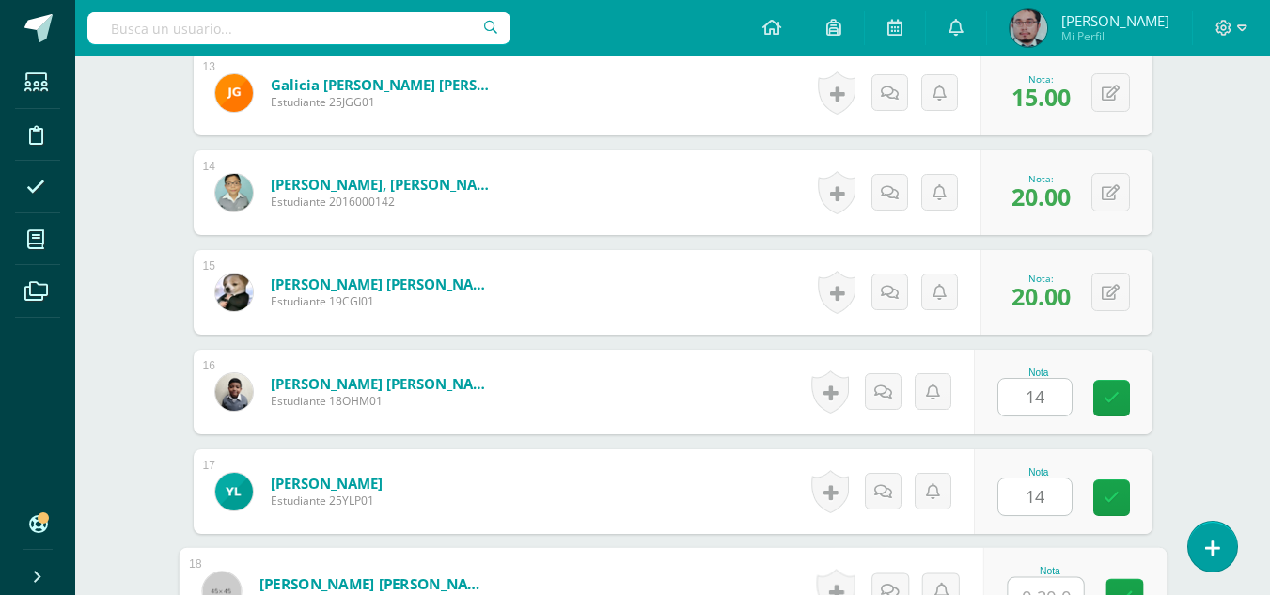
scroll to position [1819, 0]
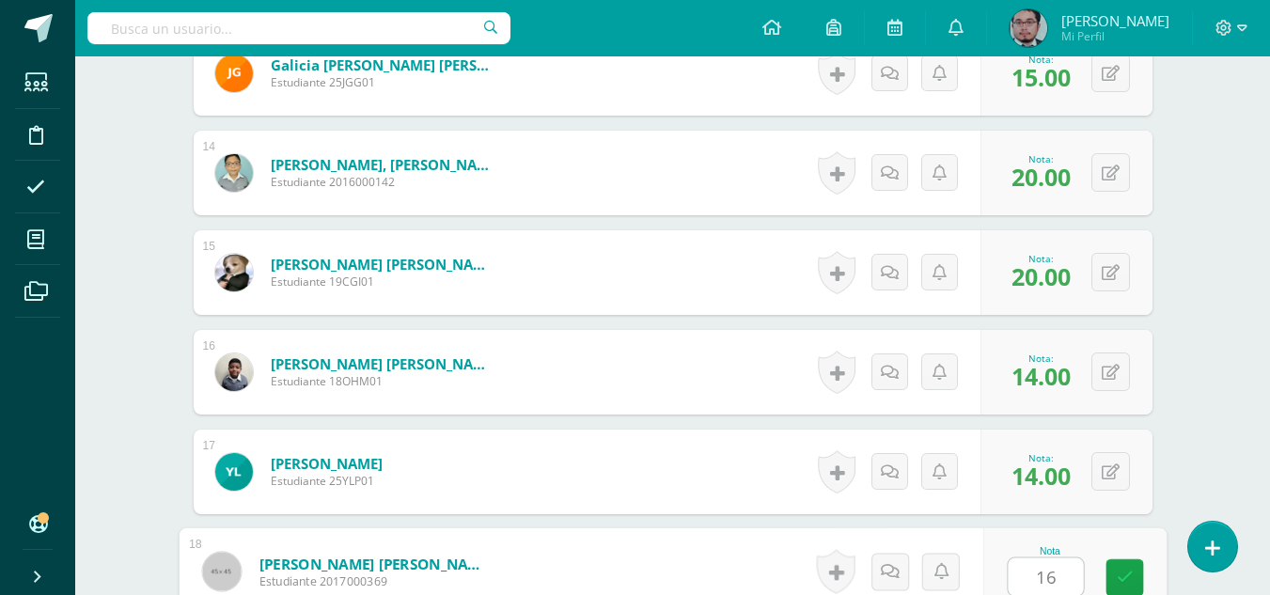
type input "16"
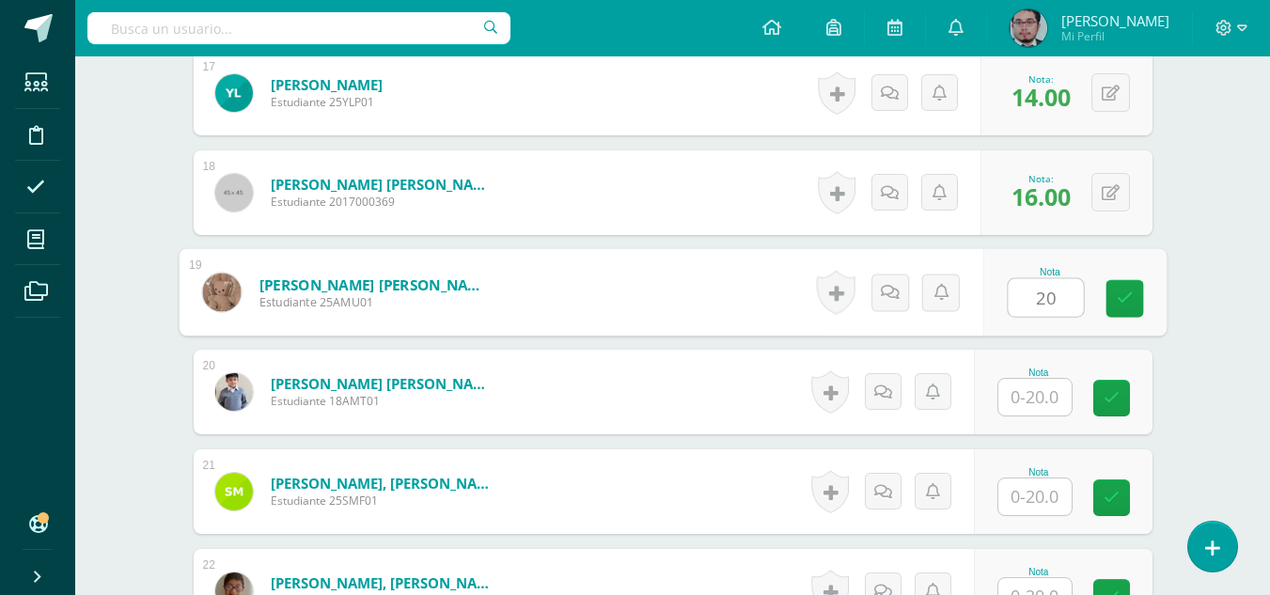
type input "20"
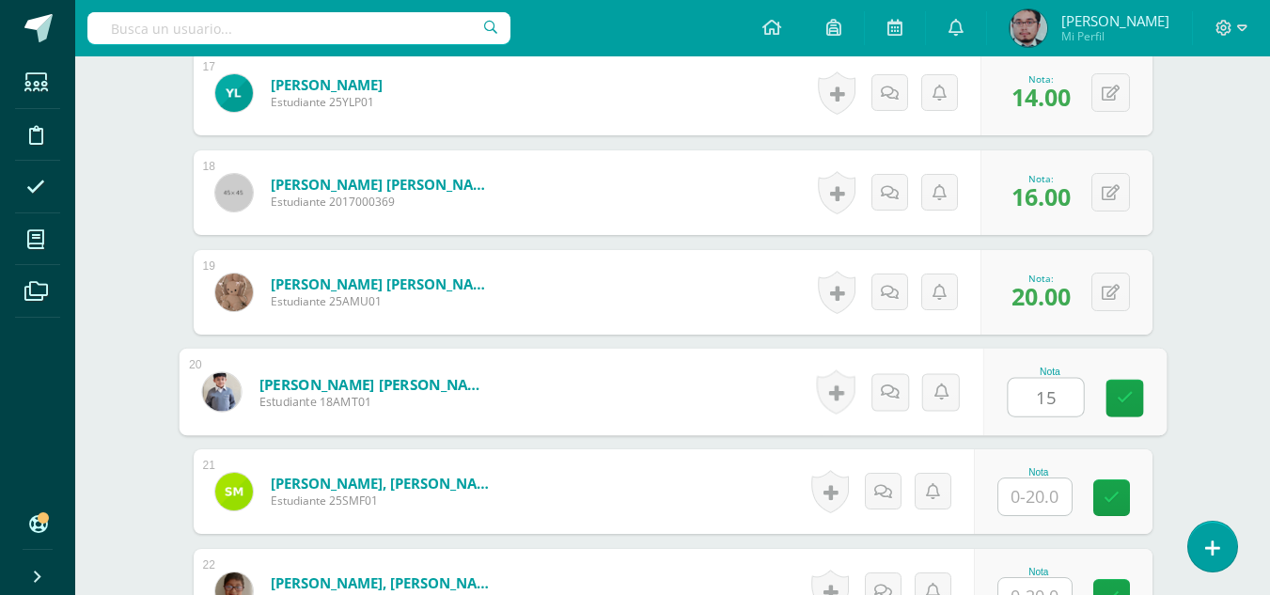
type input "15"
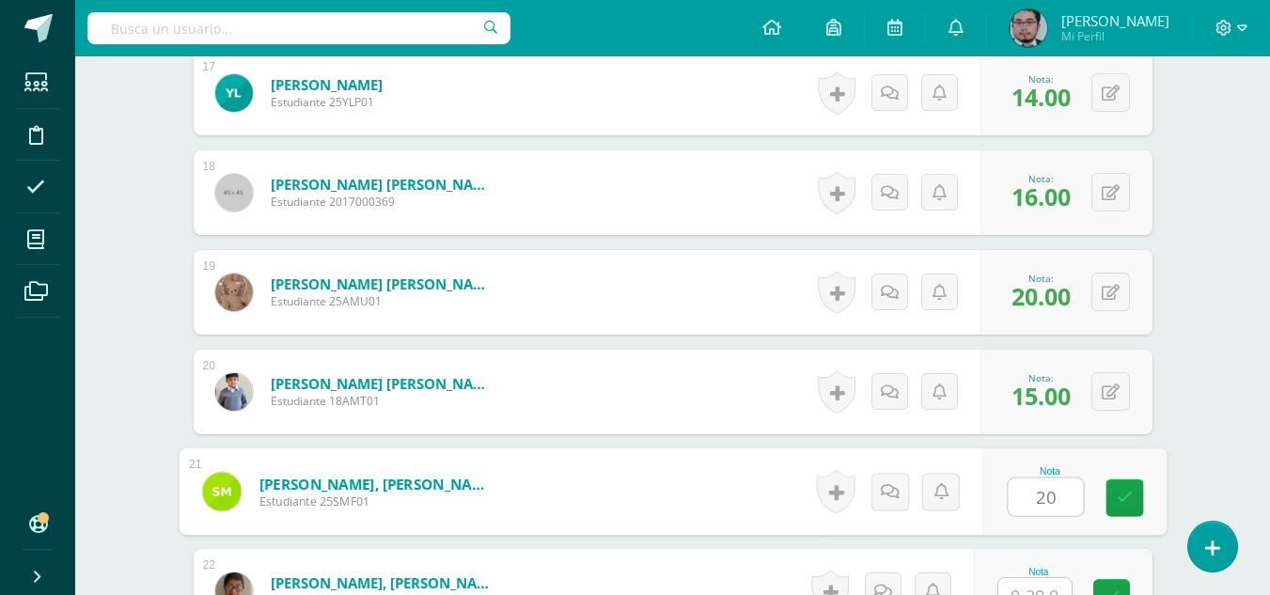
type input "20"
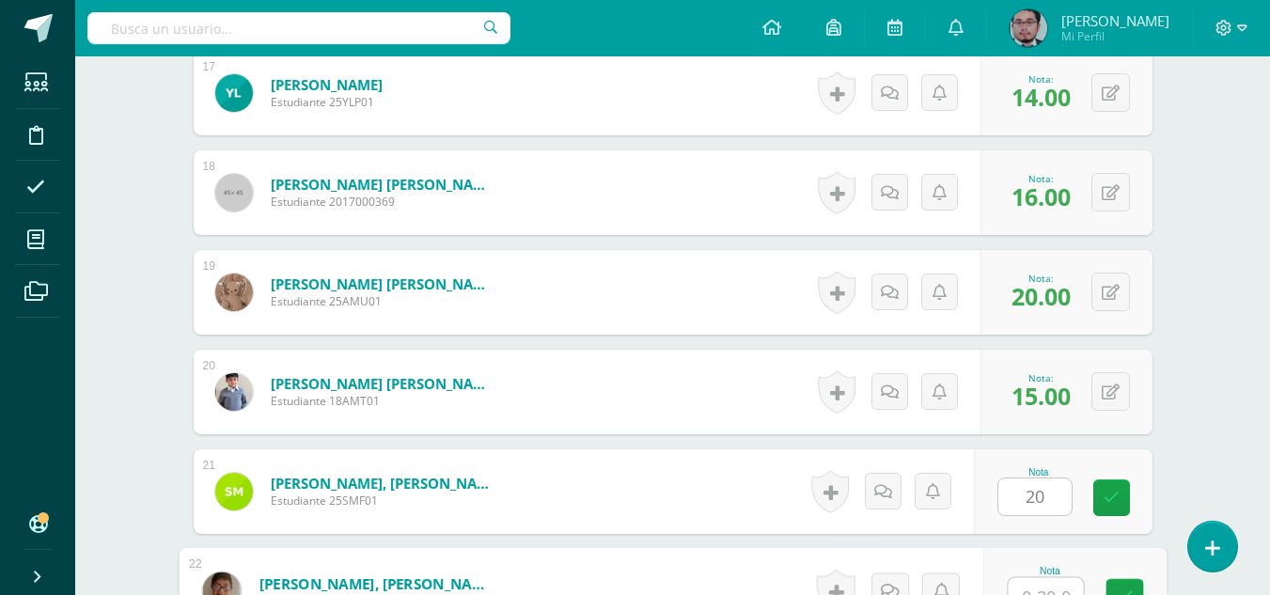
scroll to position [2217, 0]
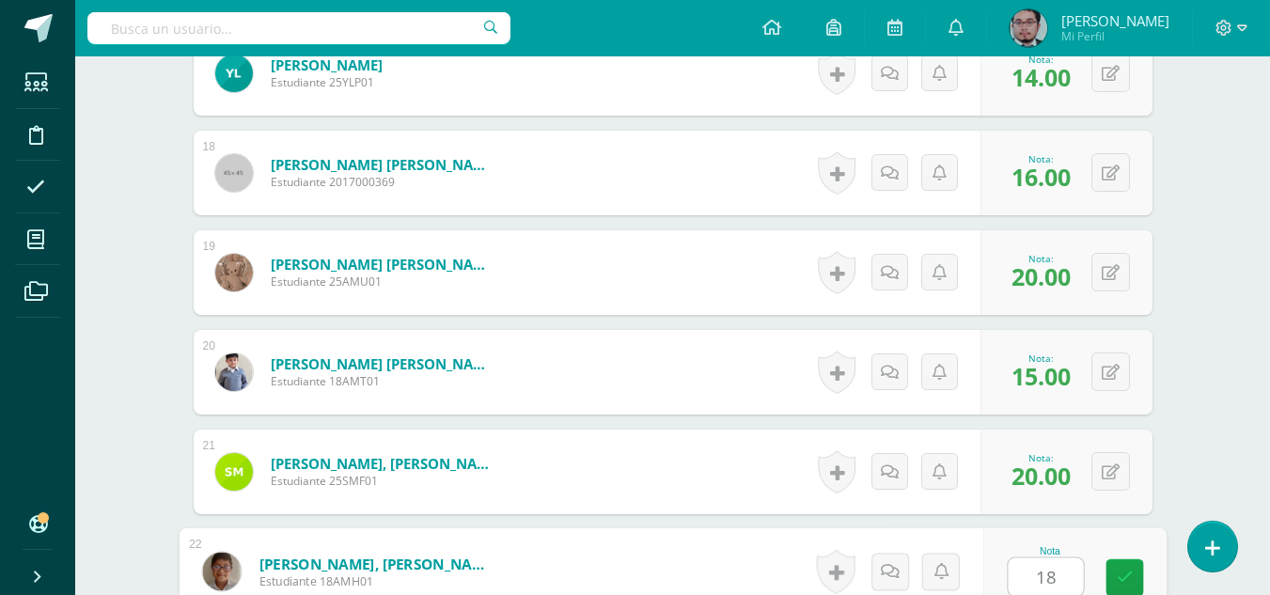
type input "18"
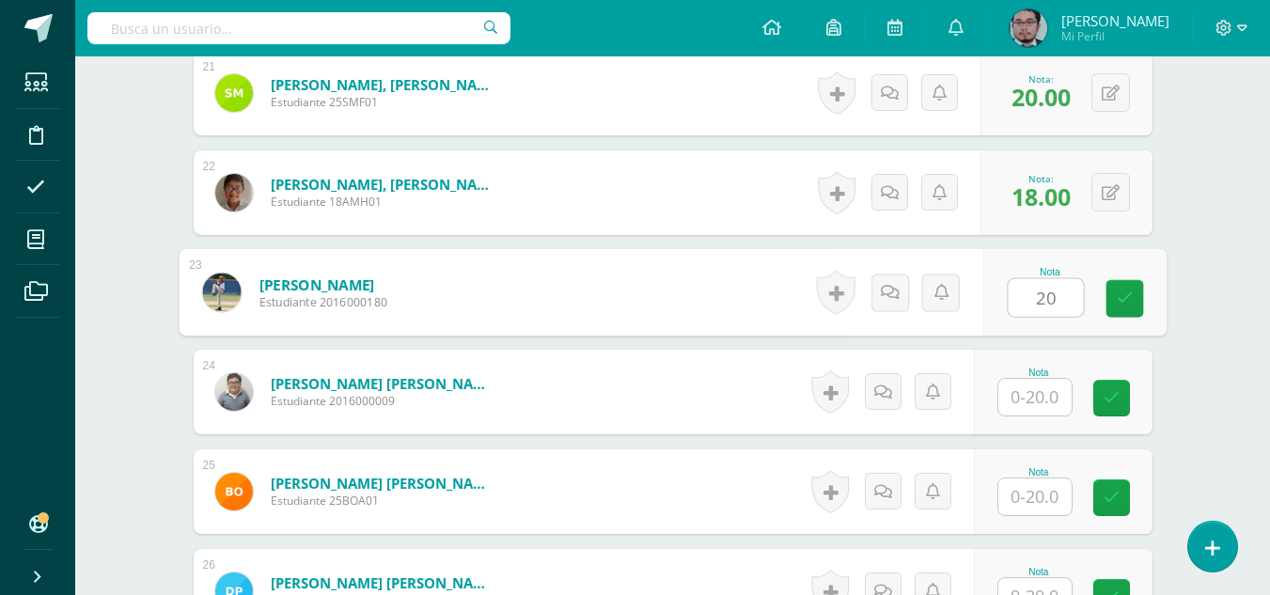
type input "20"
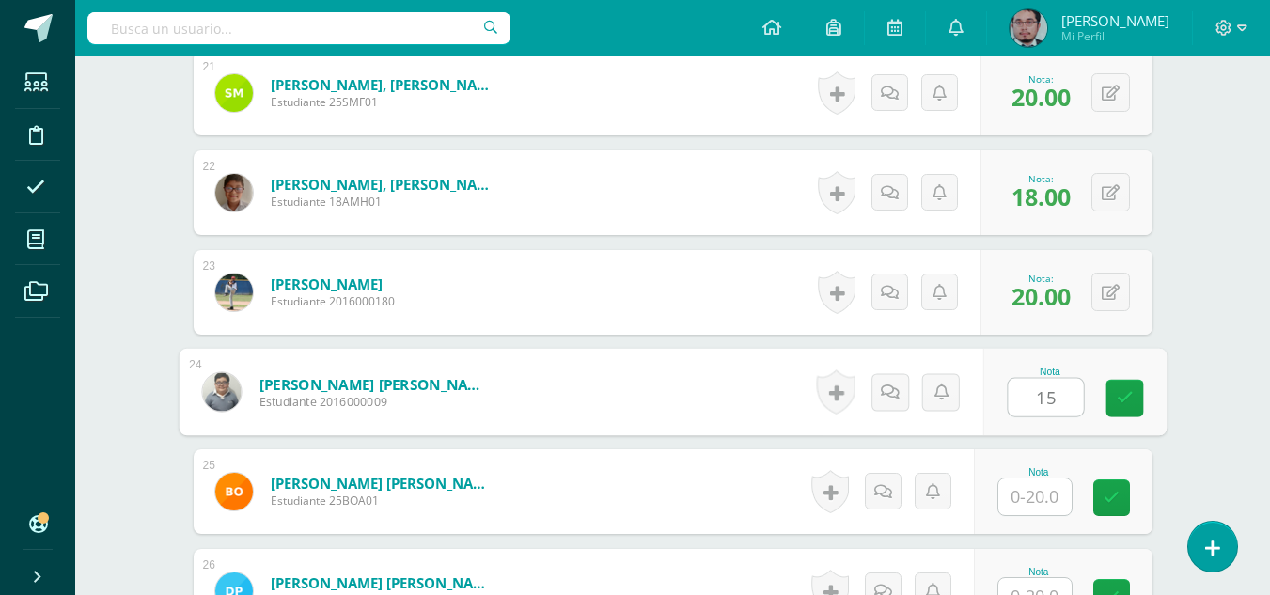
type input "15"
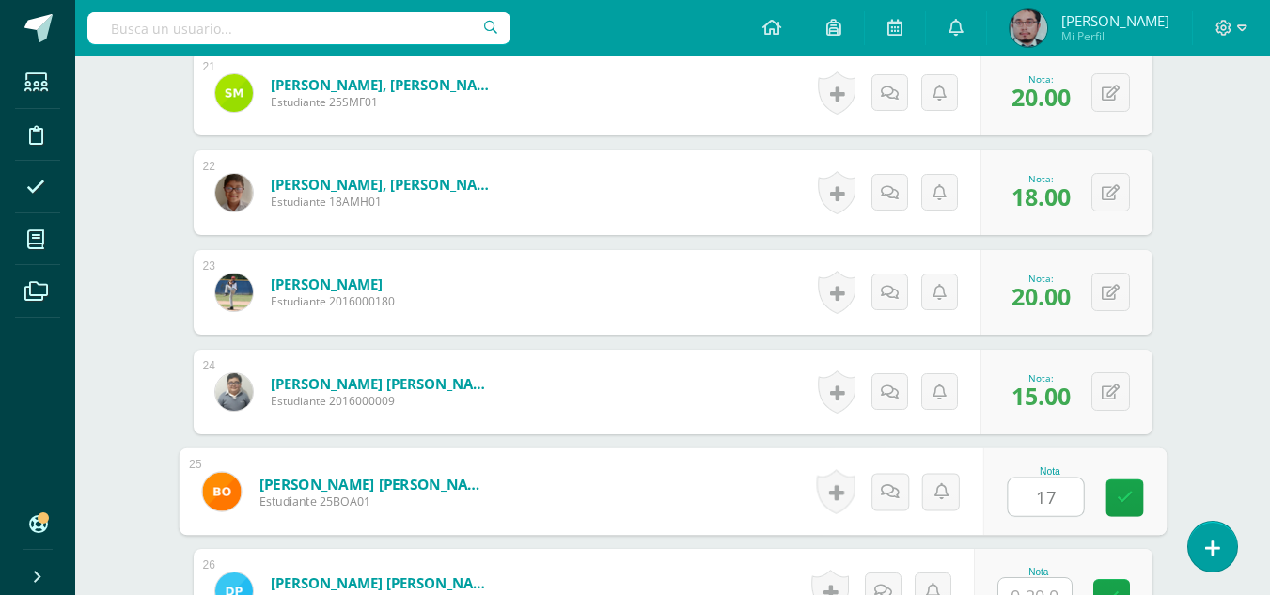
type input "17"
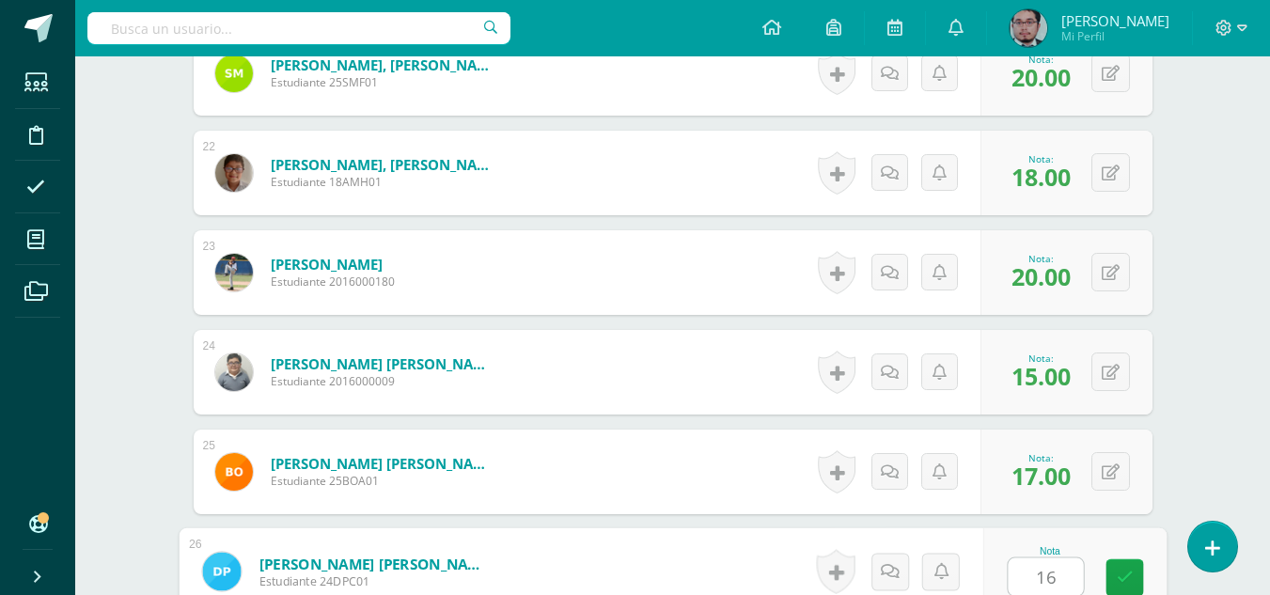
type input "16"
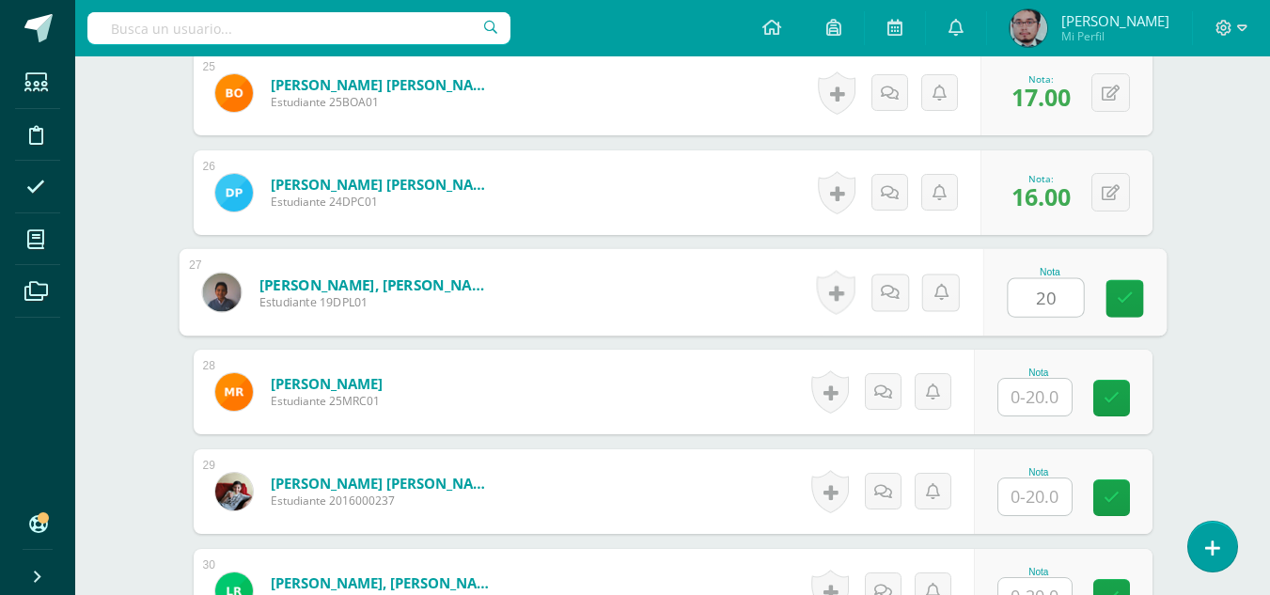
type input "20"
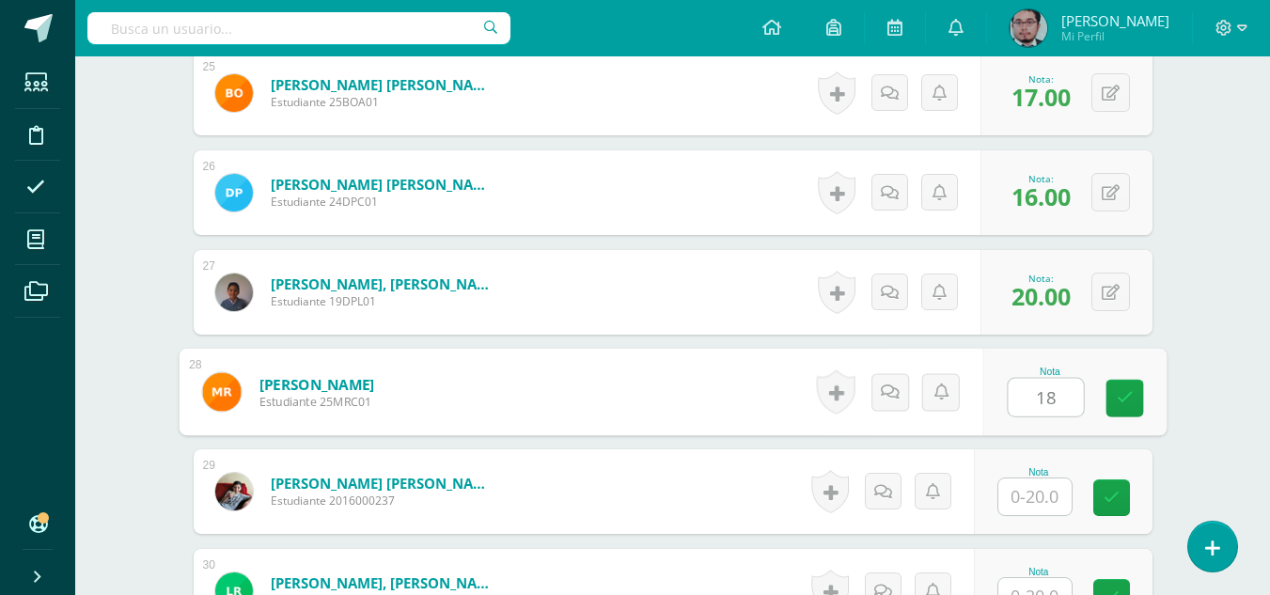
type input "18"
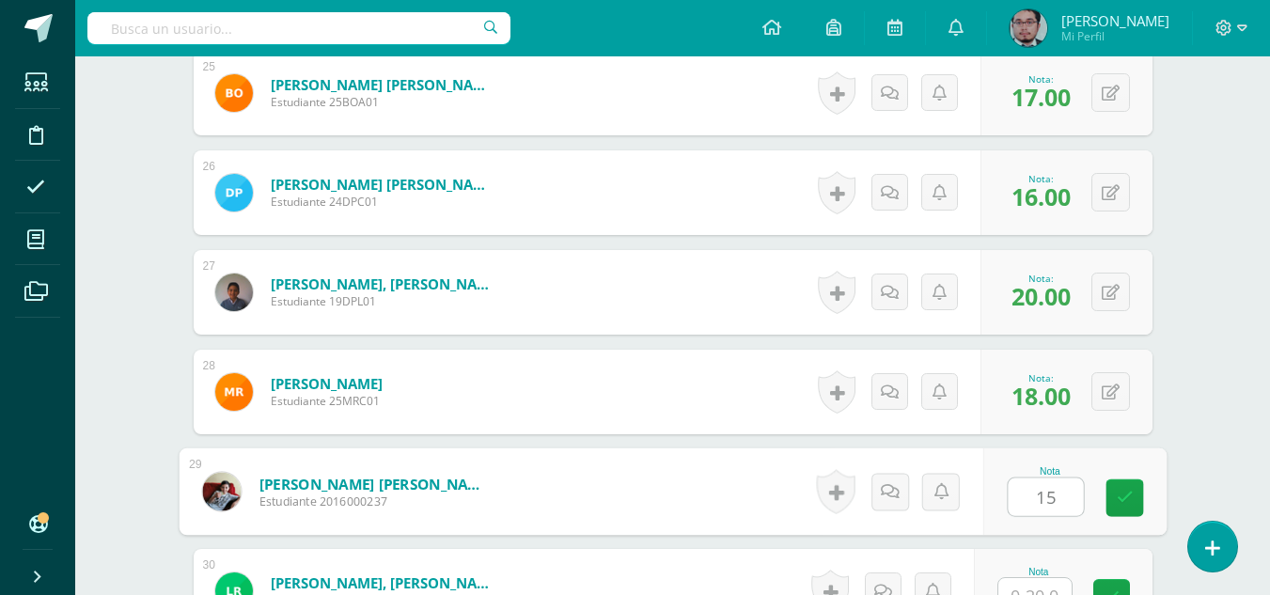
type input "15"
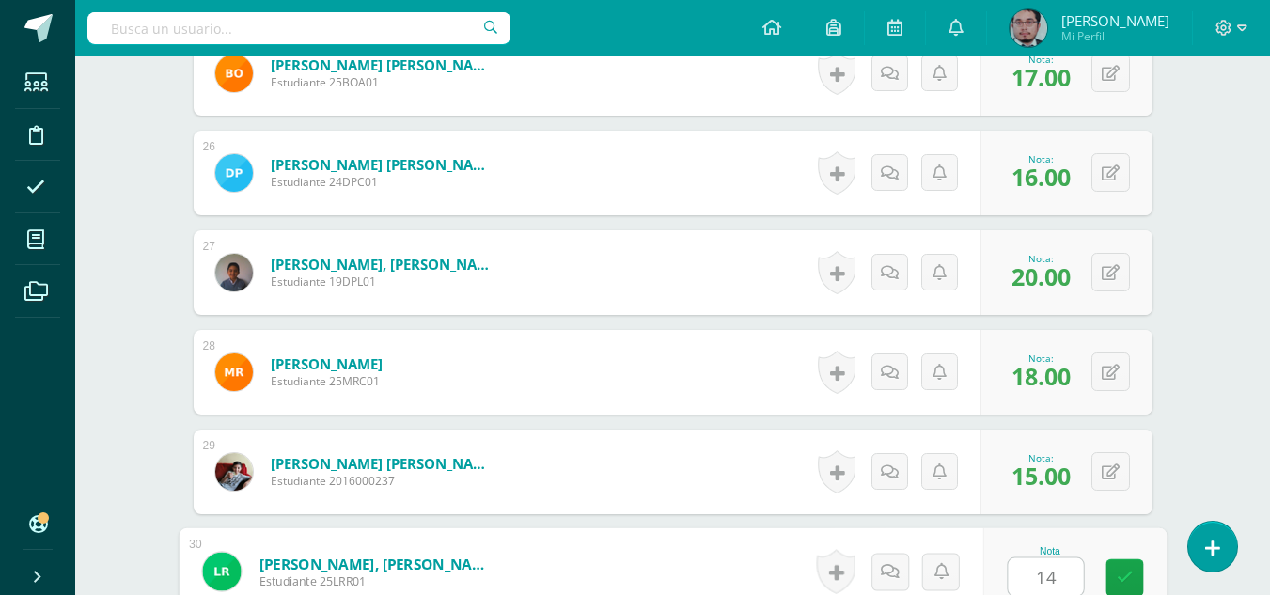
type input "14"
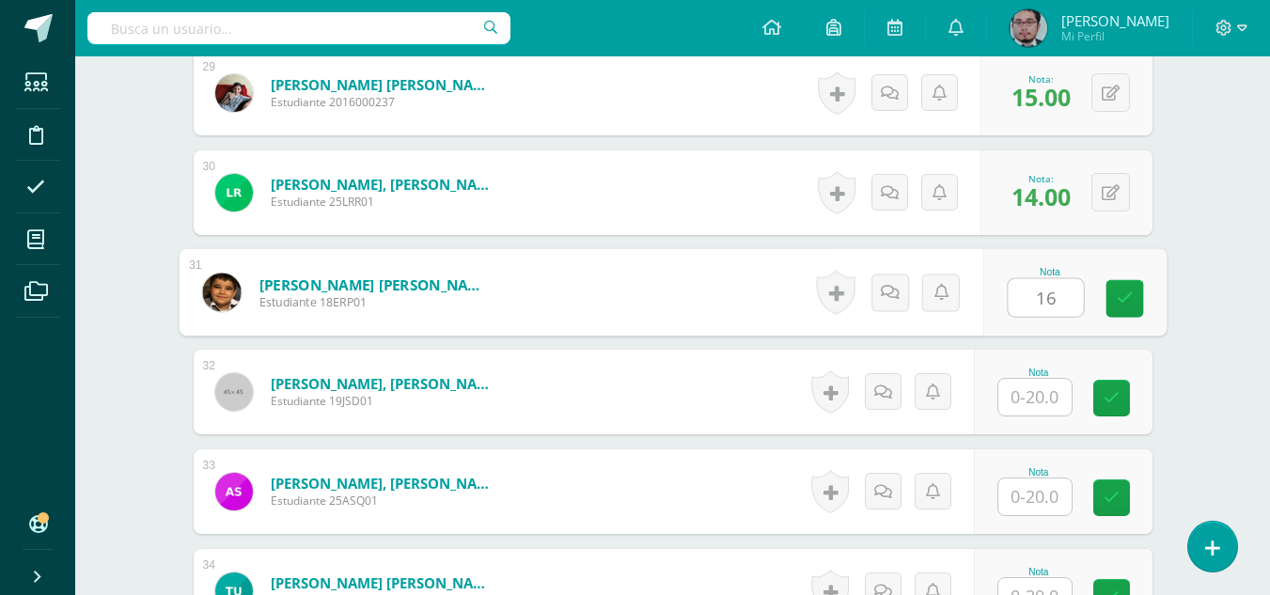
type input "16"
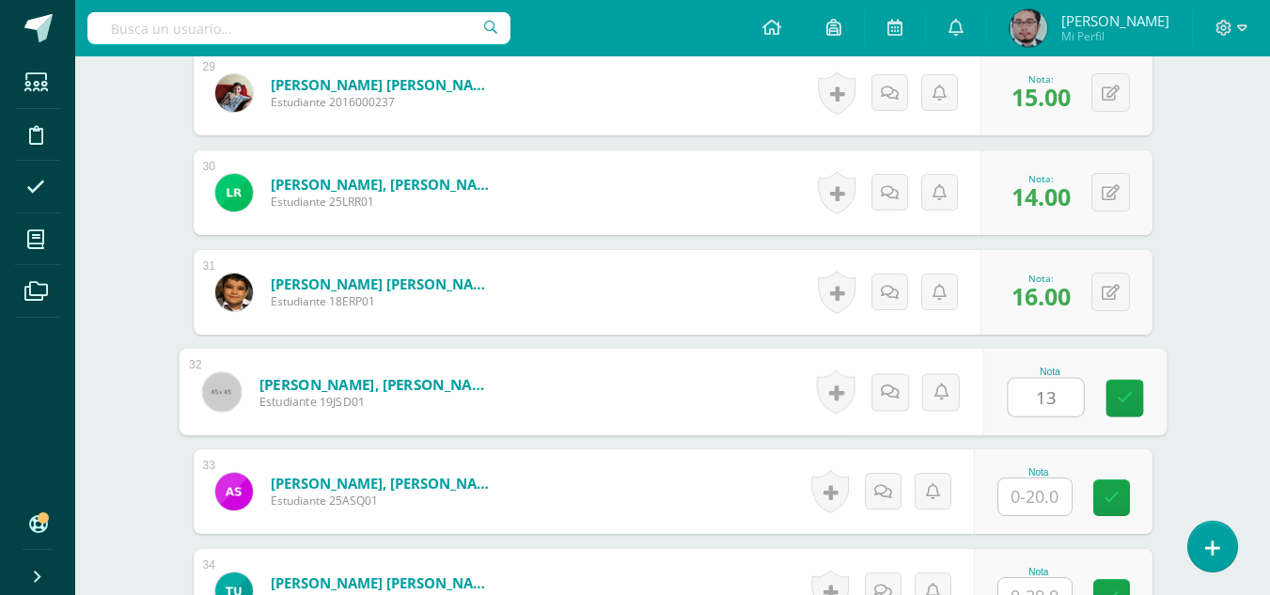
type input "13"
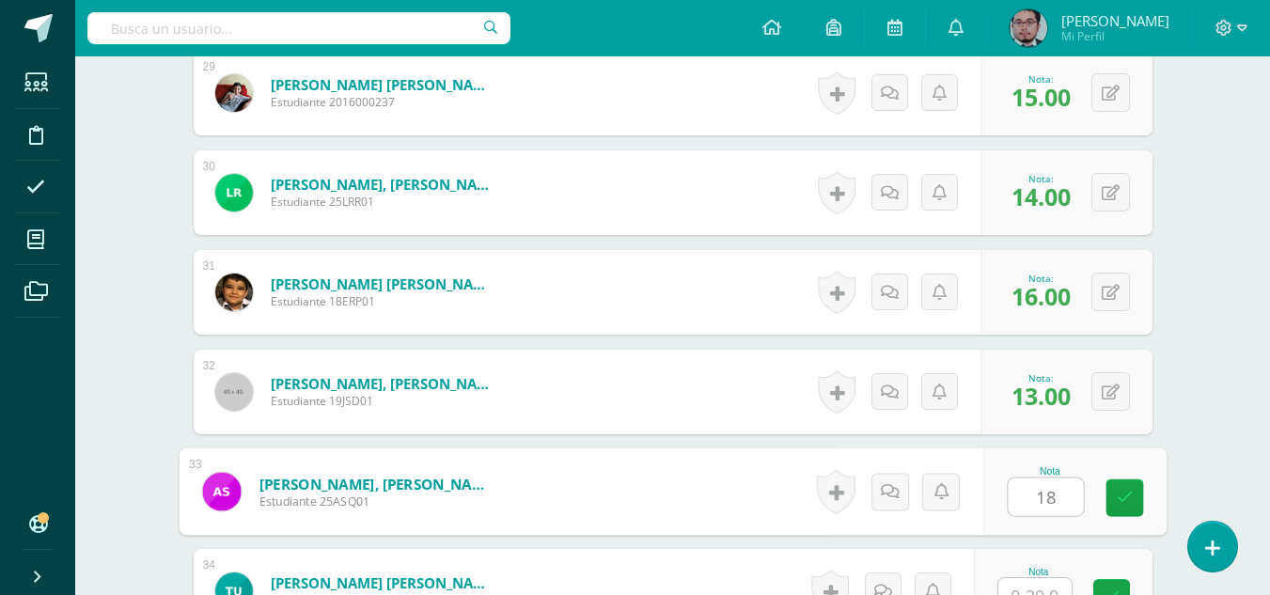
type input "18"
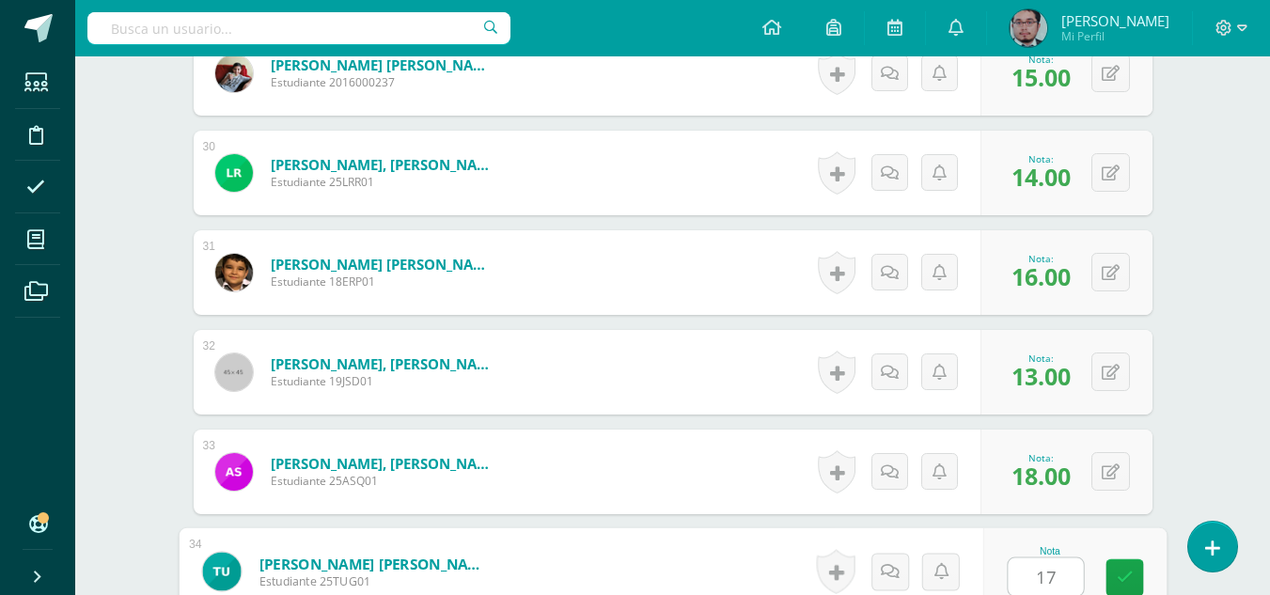
type input "17"
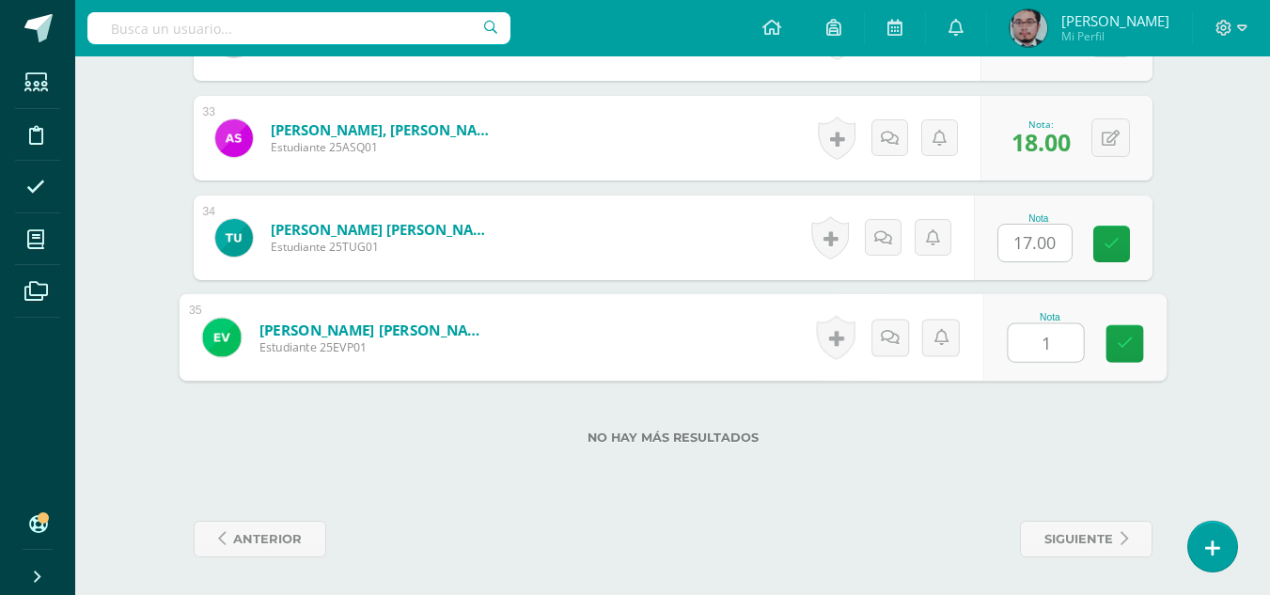
type input "14"
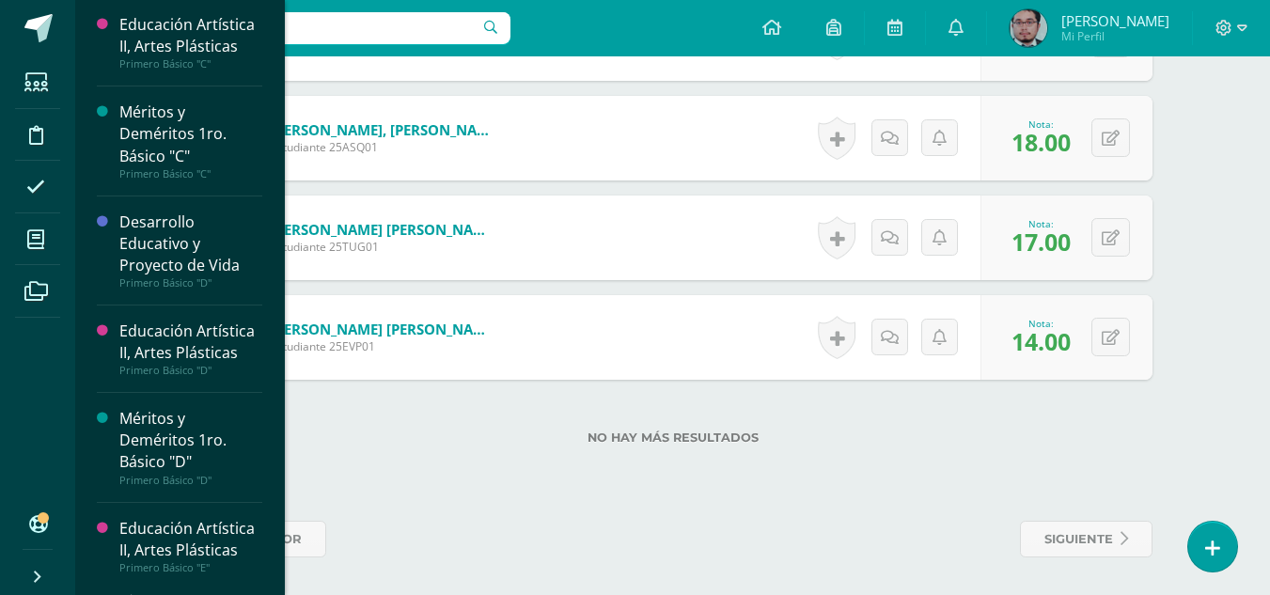
scroll to position [658, 0]
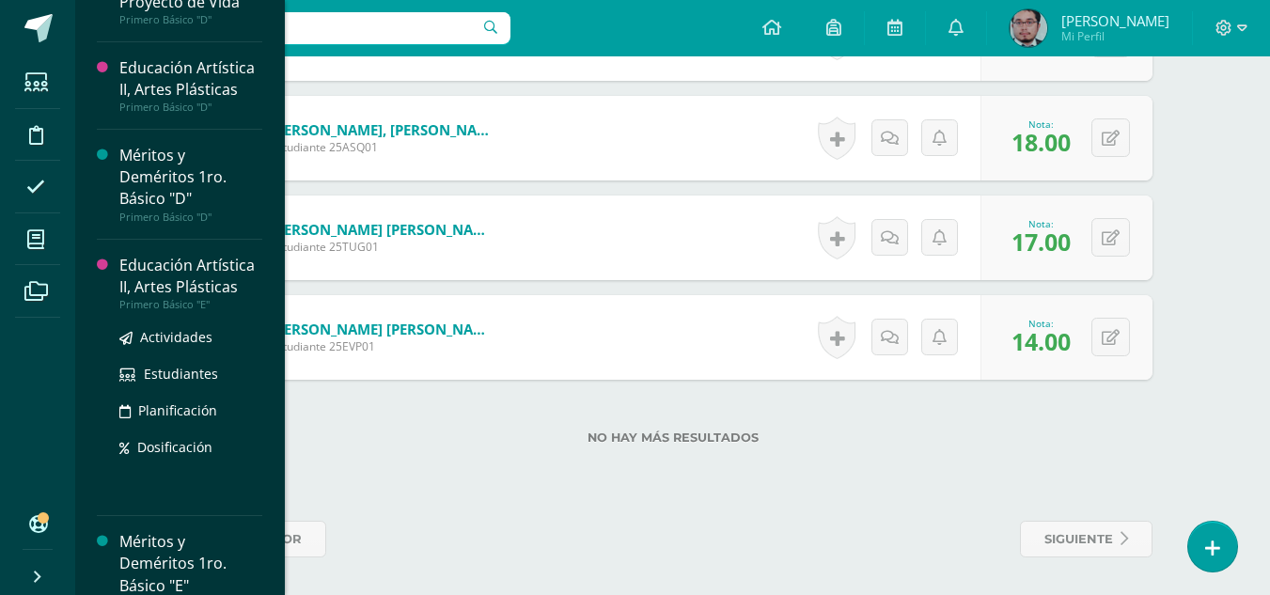
click at [166, 292] on div "Educación Artística II, Artes Plásticas" at bounding box center [190, 276] width 143 height 43
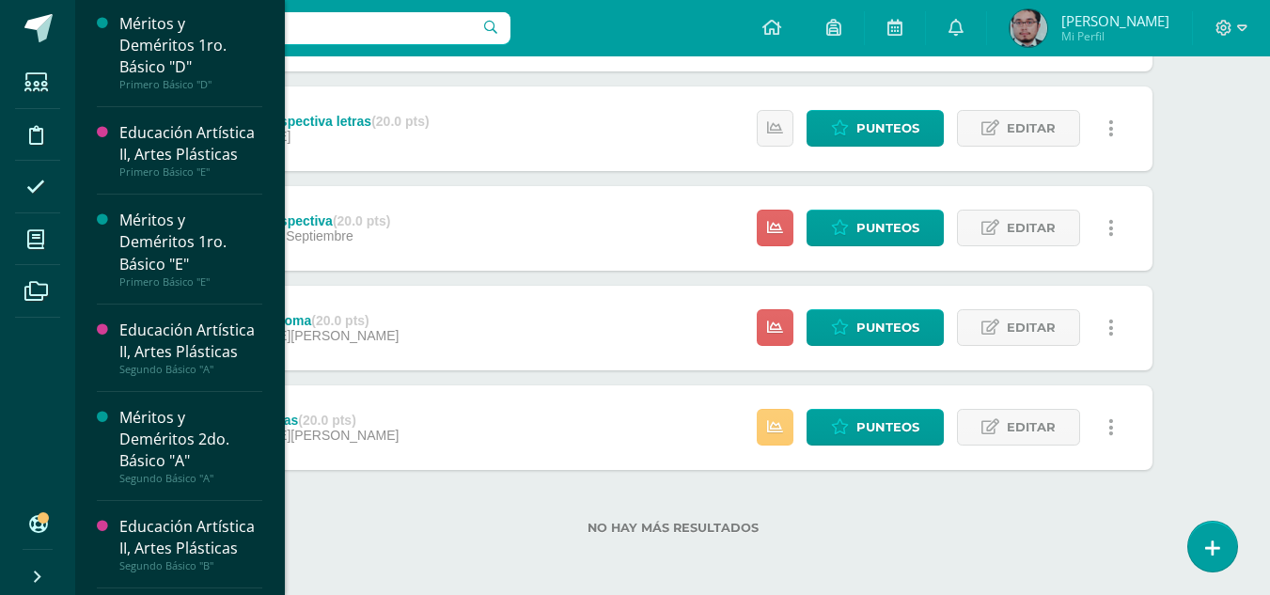
scroll to position [1013, 0]
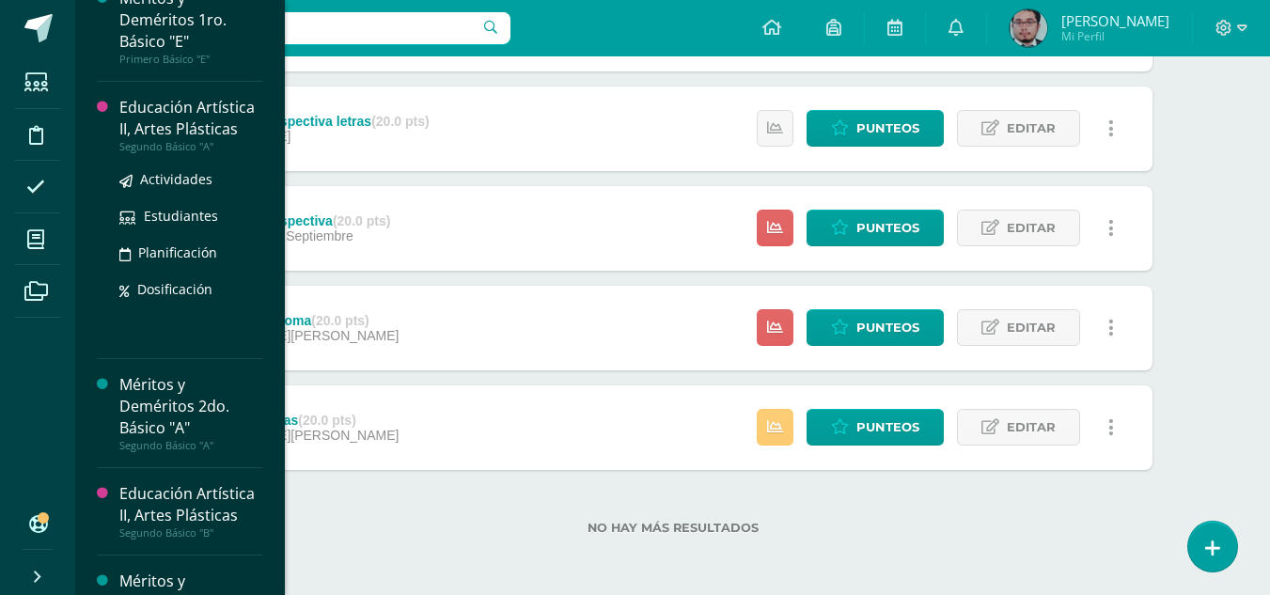
click at [179, 127] on div "Educación Artística II, Artes Plásticas" at bounding box center [190, 118] width 143 height 43
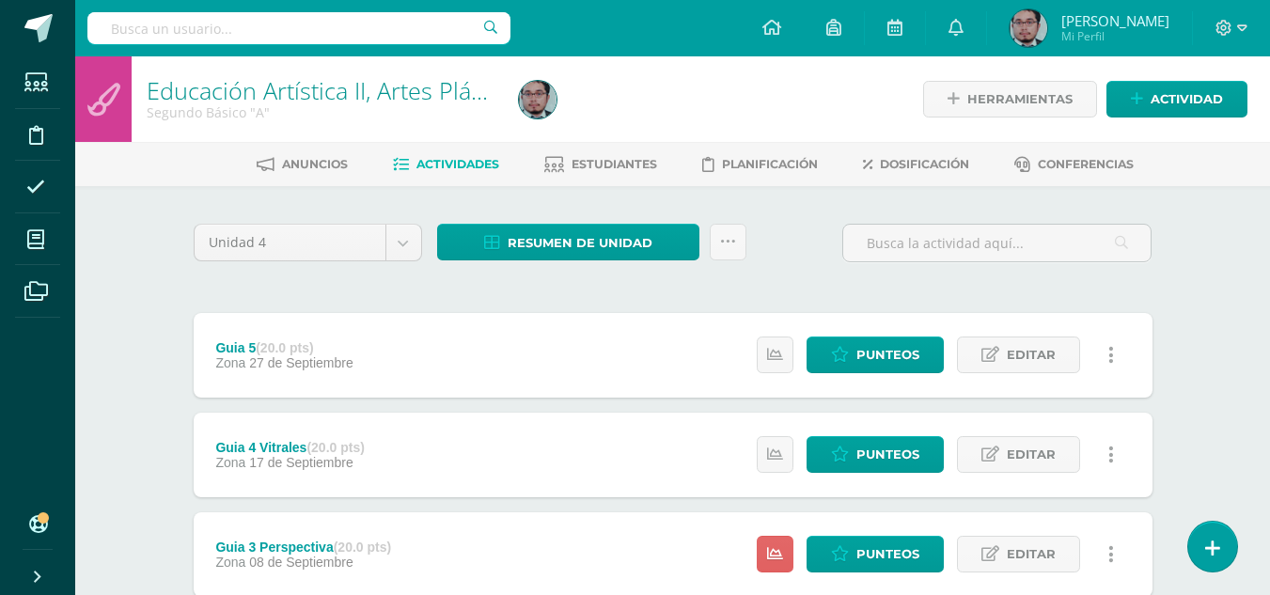
scroll to position [282, 0]
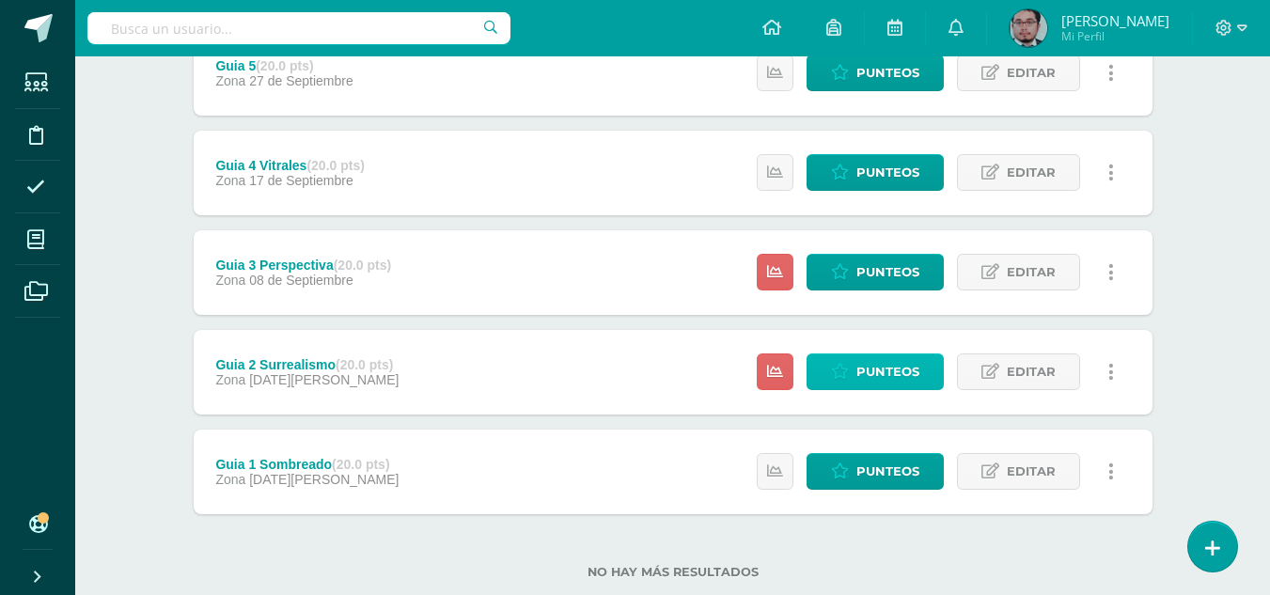
click at [871, 368] on span "Punteos" at bounding box center [888, 372] width 63 height 35
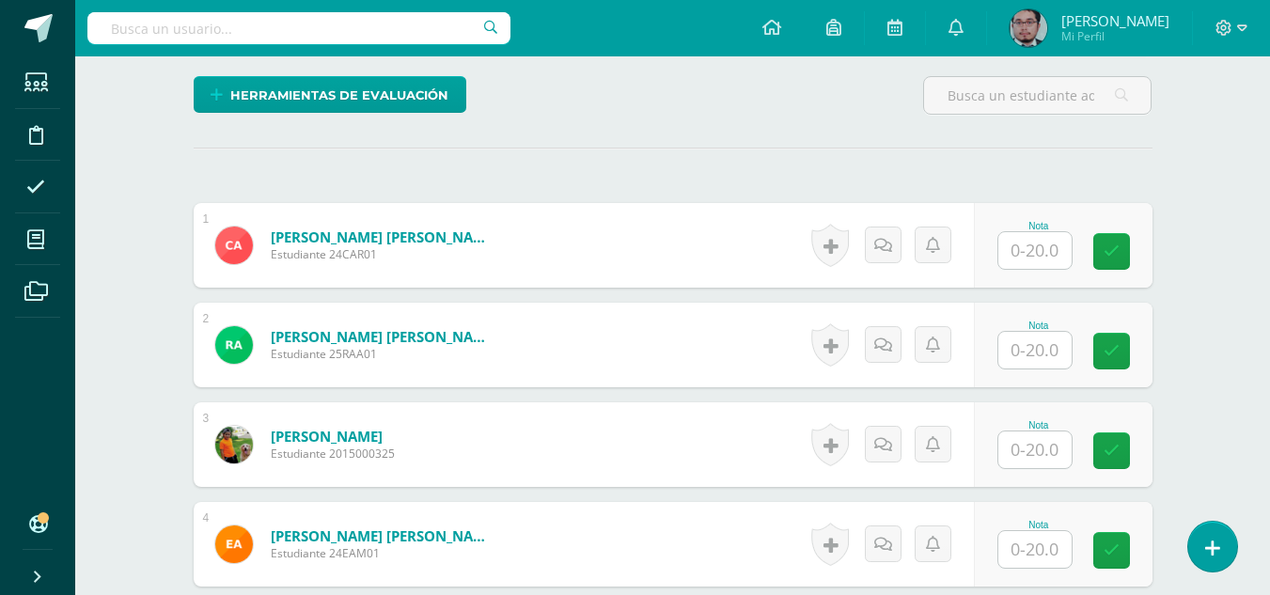
scroll to position [451, 0]
click at [1022, 227] on div "Nota" at bounding box center [1039, 225] width 83 height 10
click at [1043, 247] on input "text" at bounding box center [1035, 249] width 73 height 37
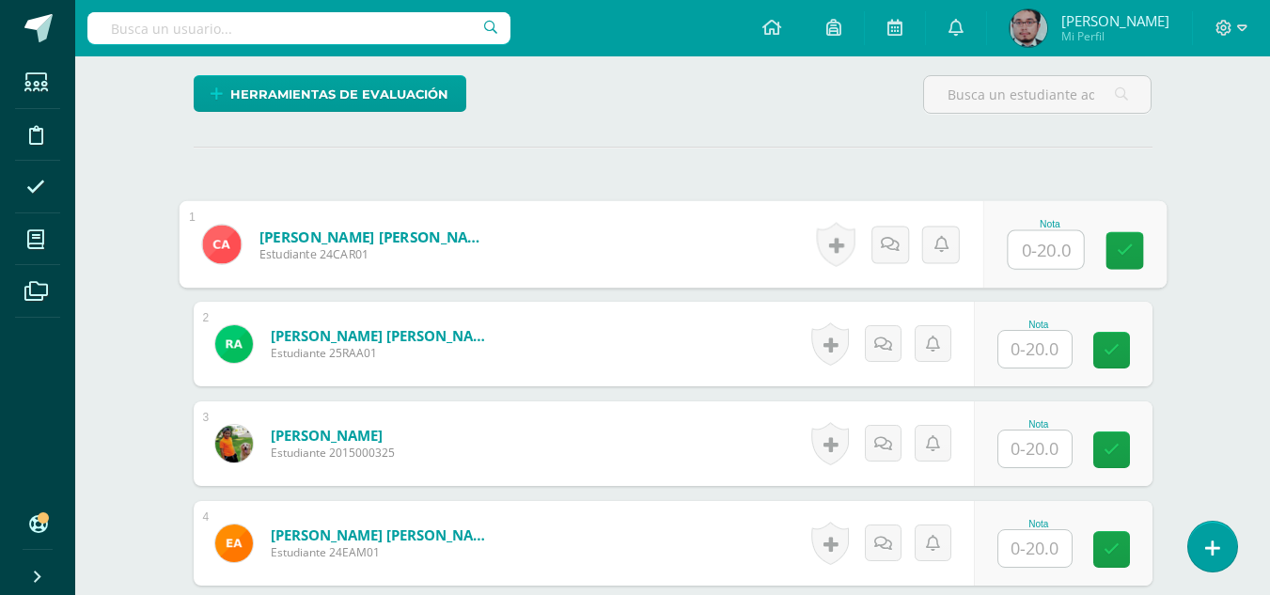
scroll to position [452, 0]
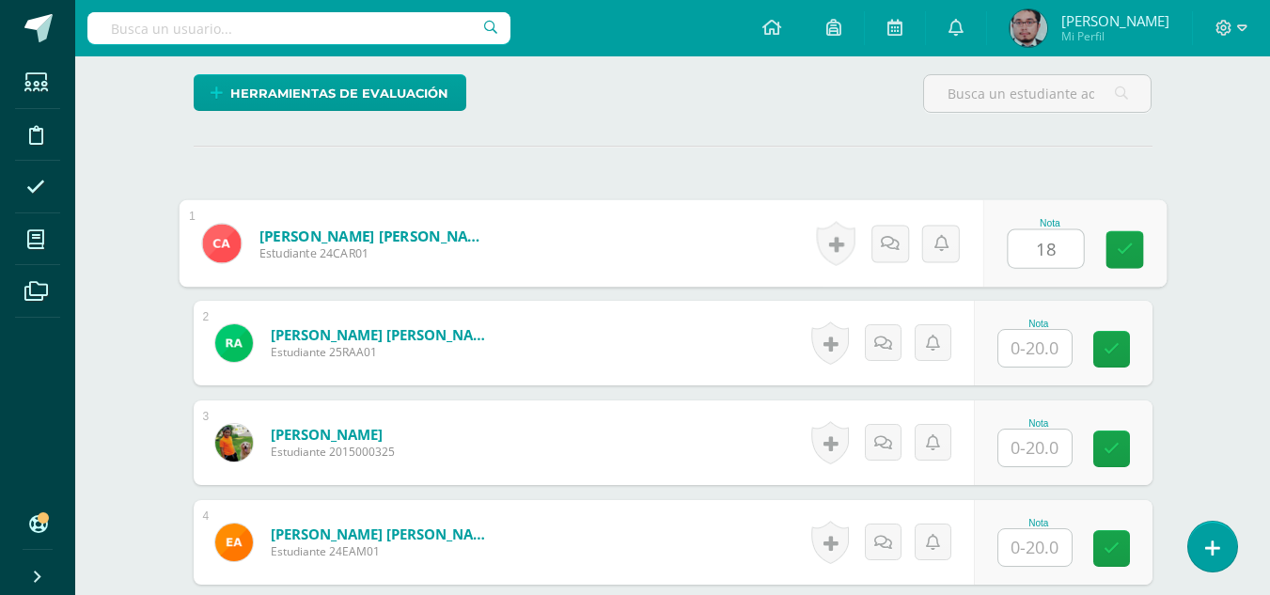
type input "18"
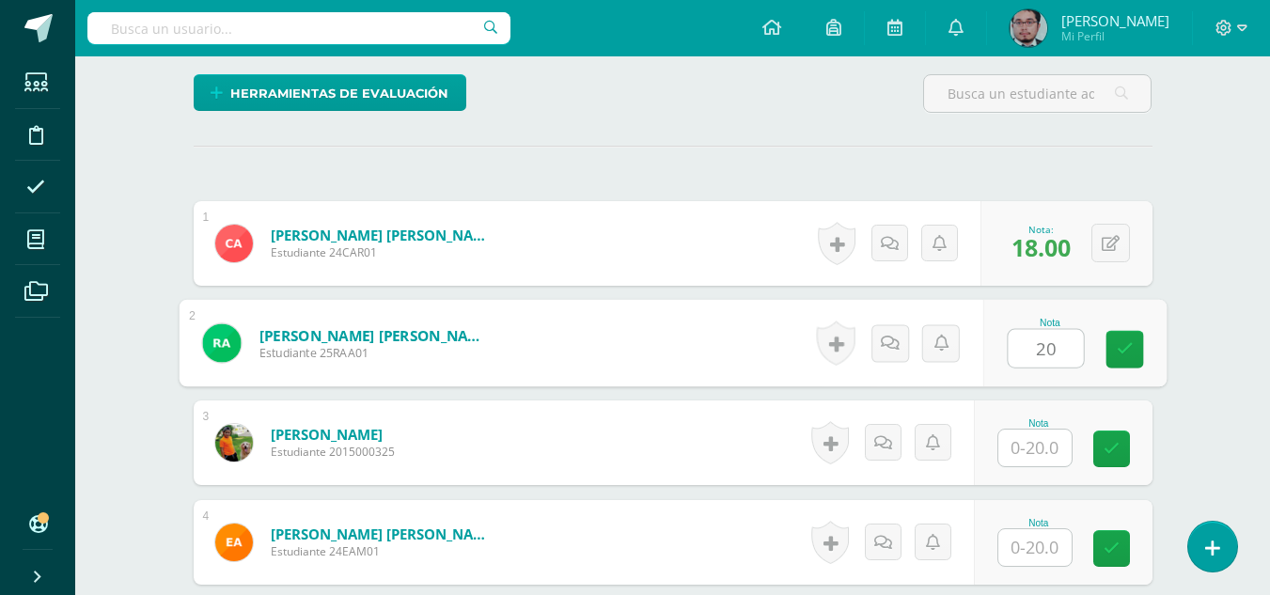
type input "20"
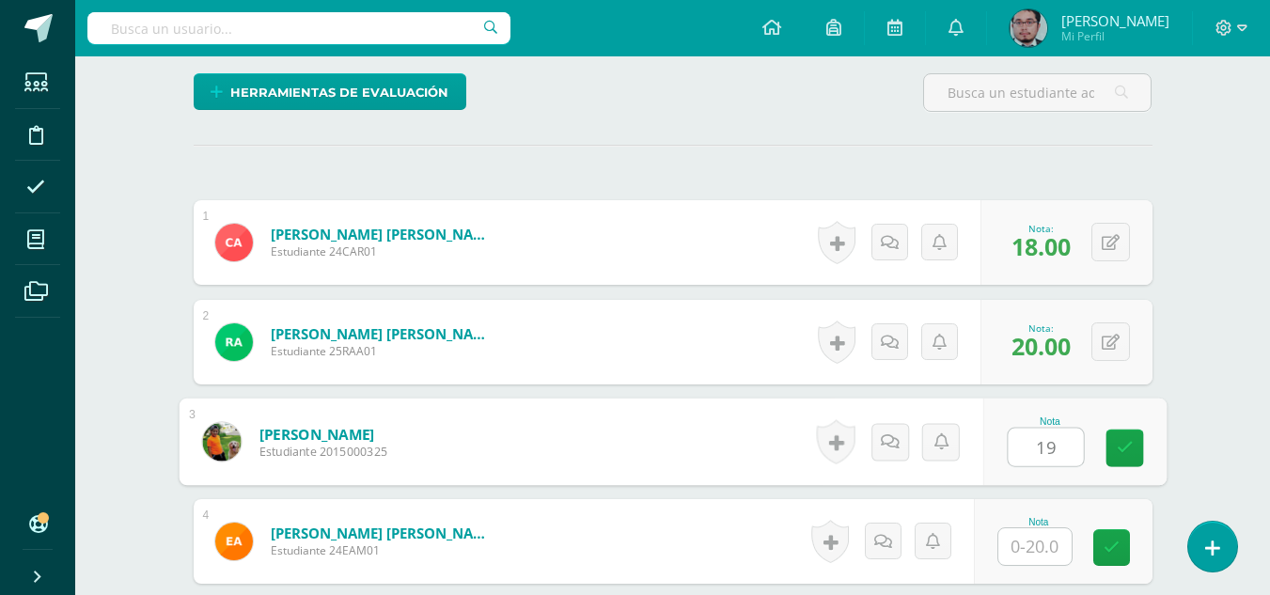
type input "19"
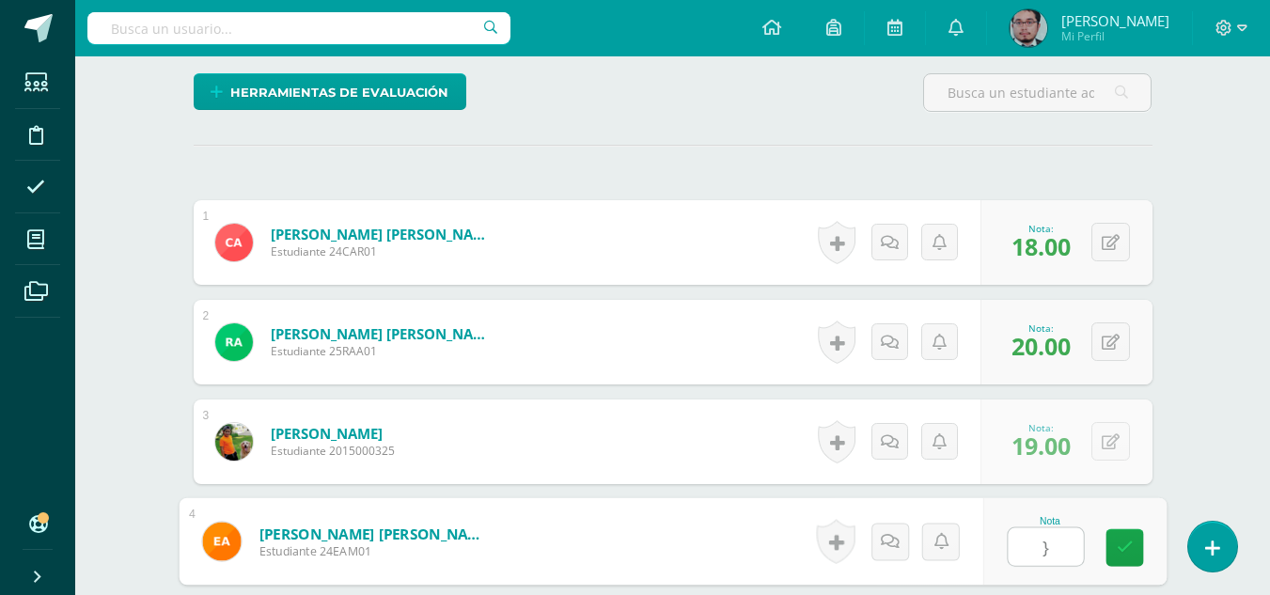
scroll to position [454, 0]
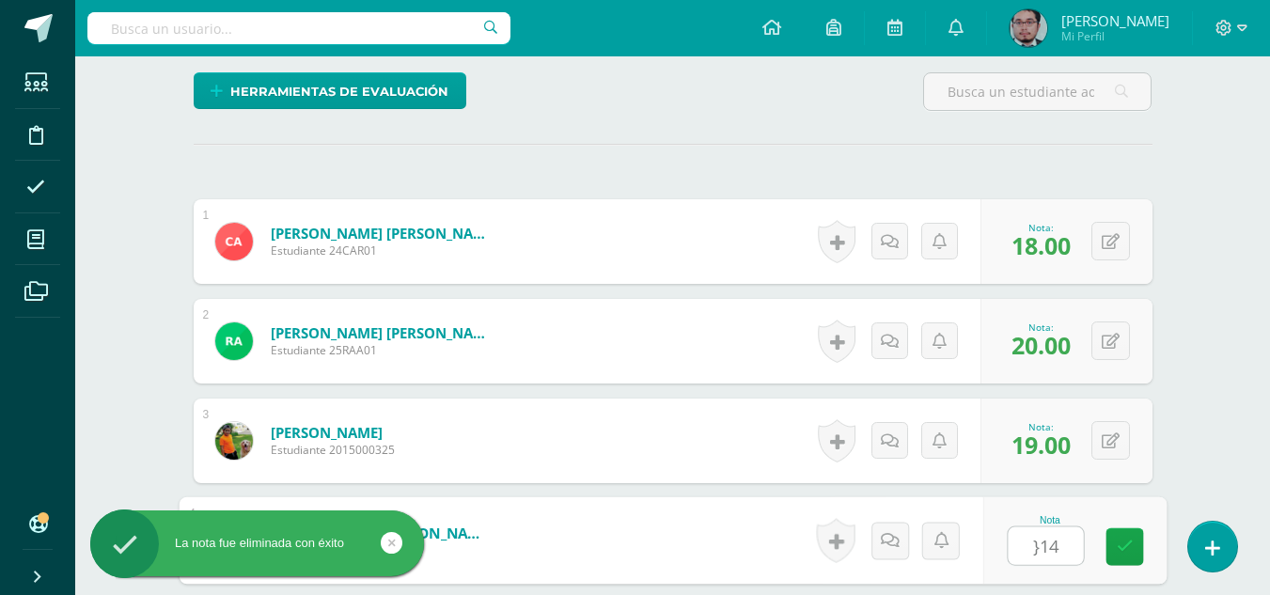
drag, startPoint x: 1066, startPoint y: 541, endPoint x: 973, endPoint y: 559, distance: 94.8
click at [973, 559] on form "Alvarez Monzón, Eddie Fernando Estudiante 24EAM01 Nota }14 0 Logros" at bounding box center [673, 540] width 988 height 87
type input "14"
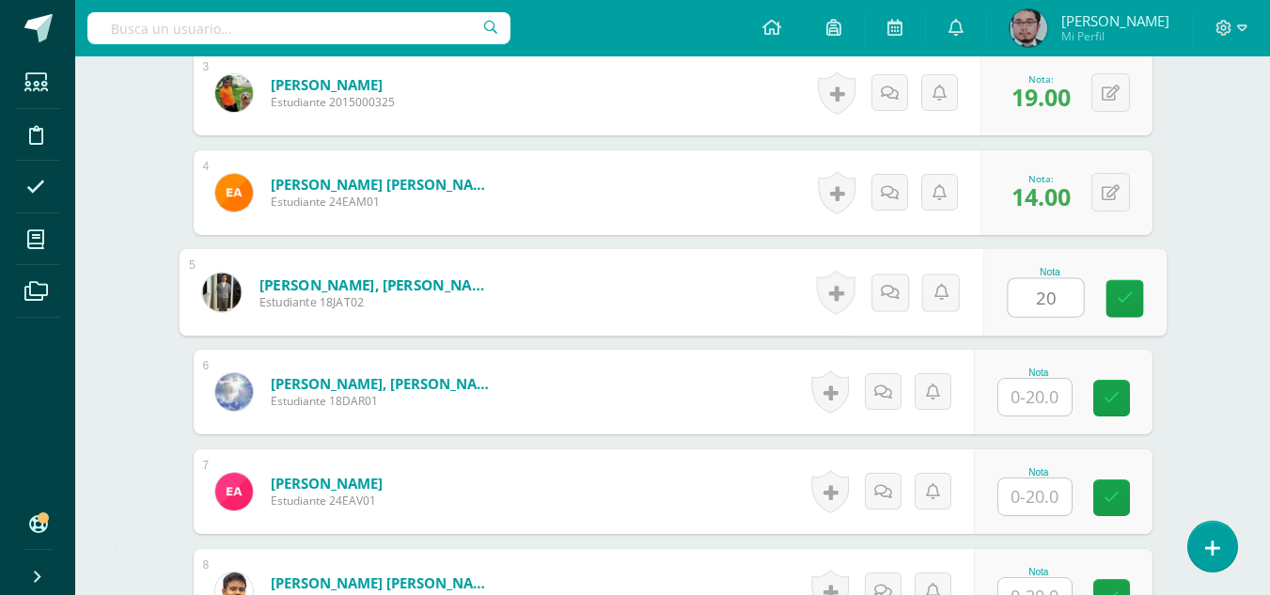
type input "20"
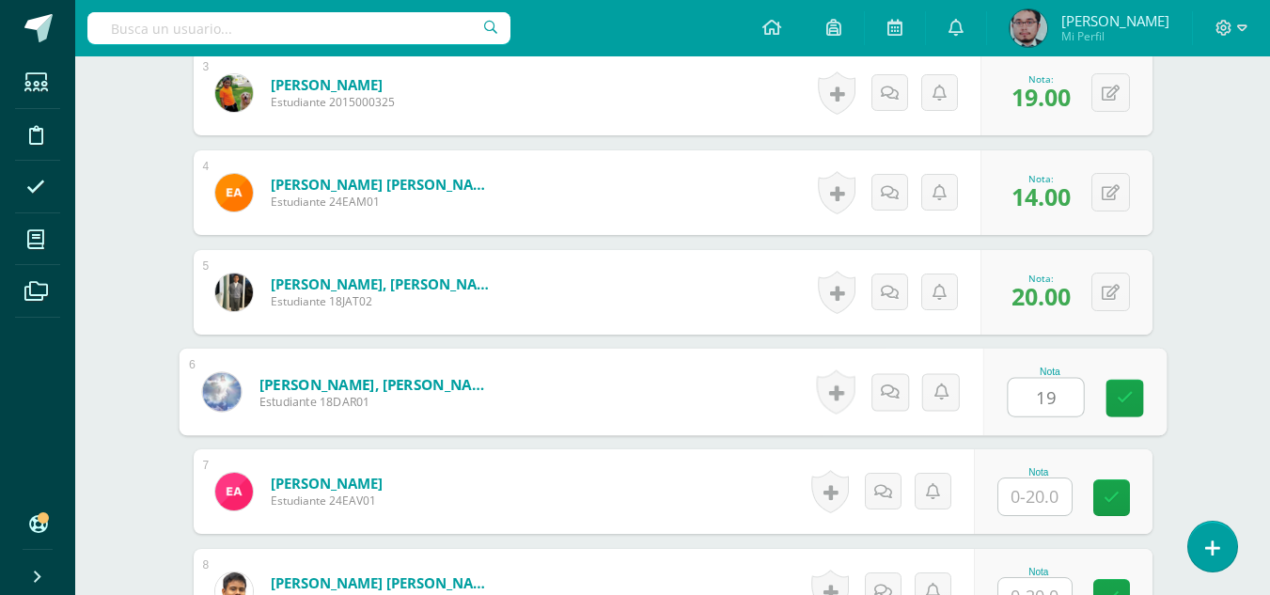
type input "19"
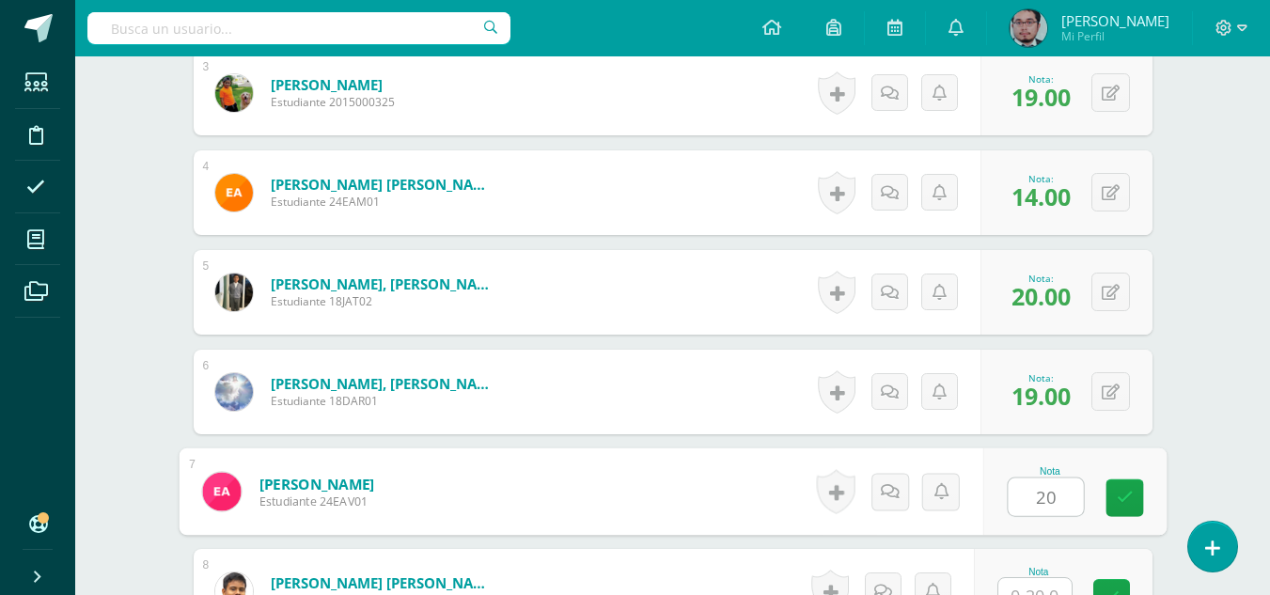
type input "20"
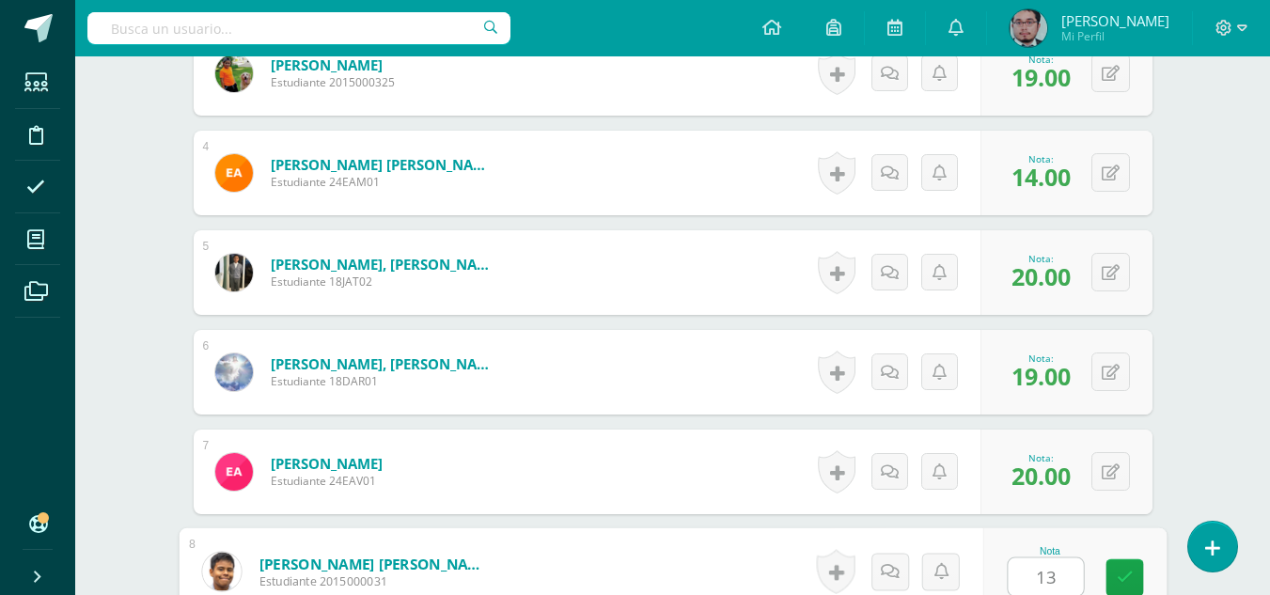
type input "13"
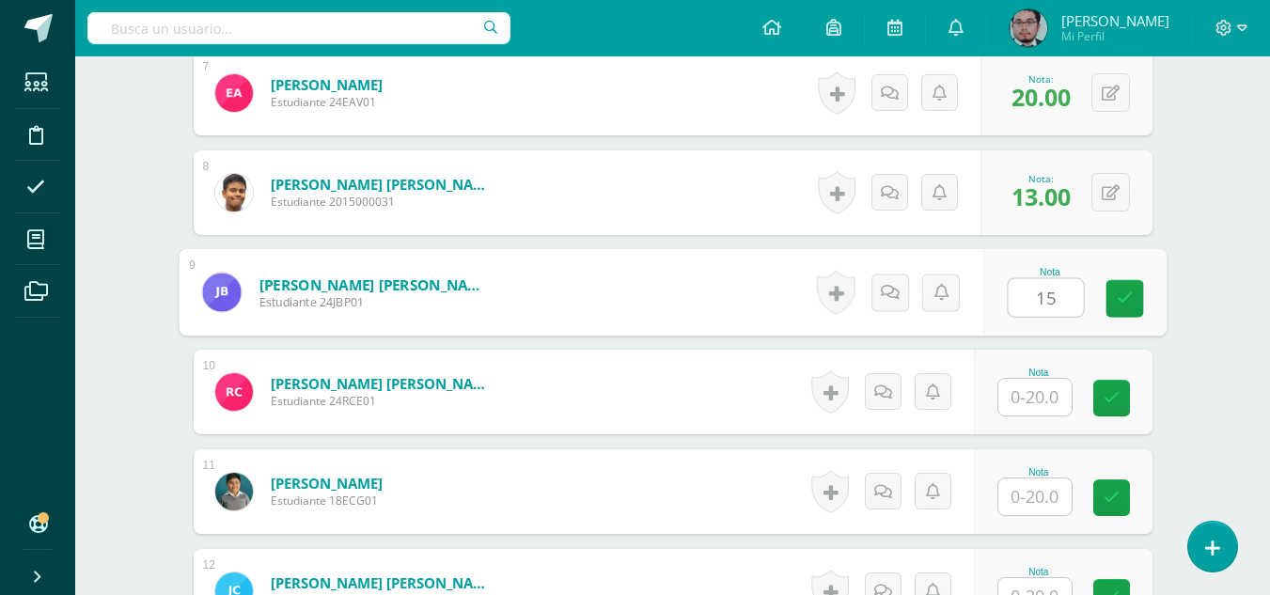
type input "15"
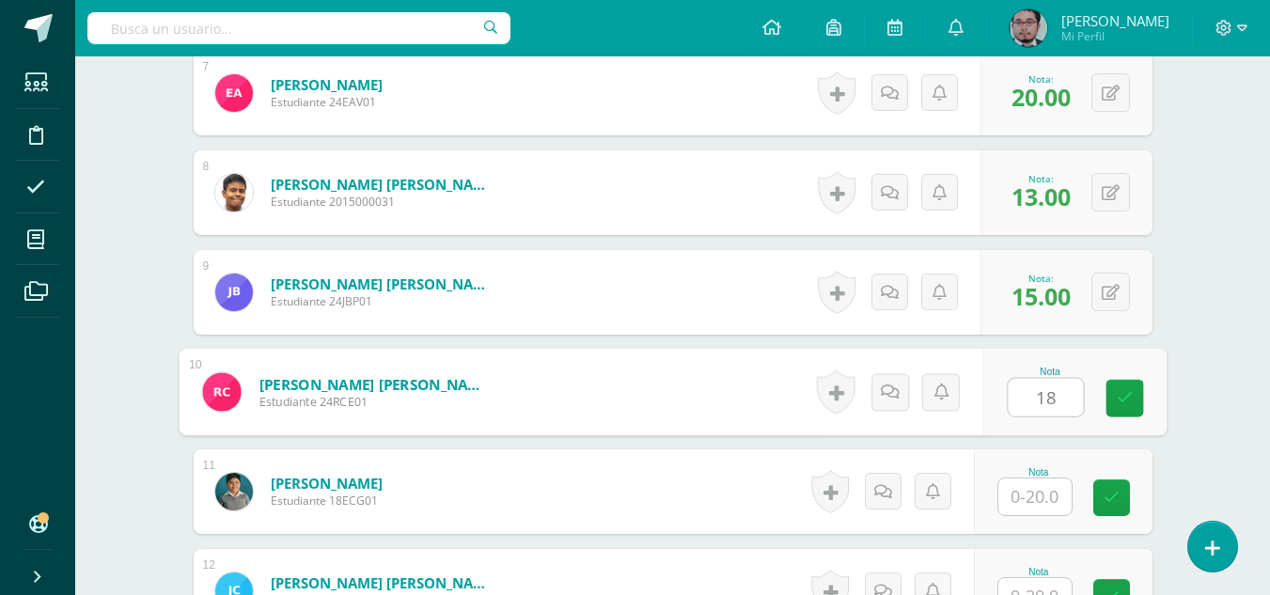
type input "18"
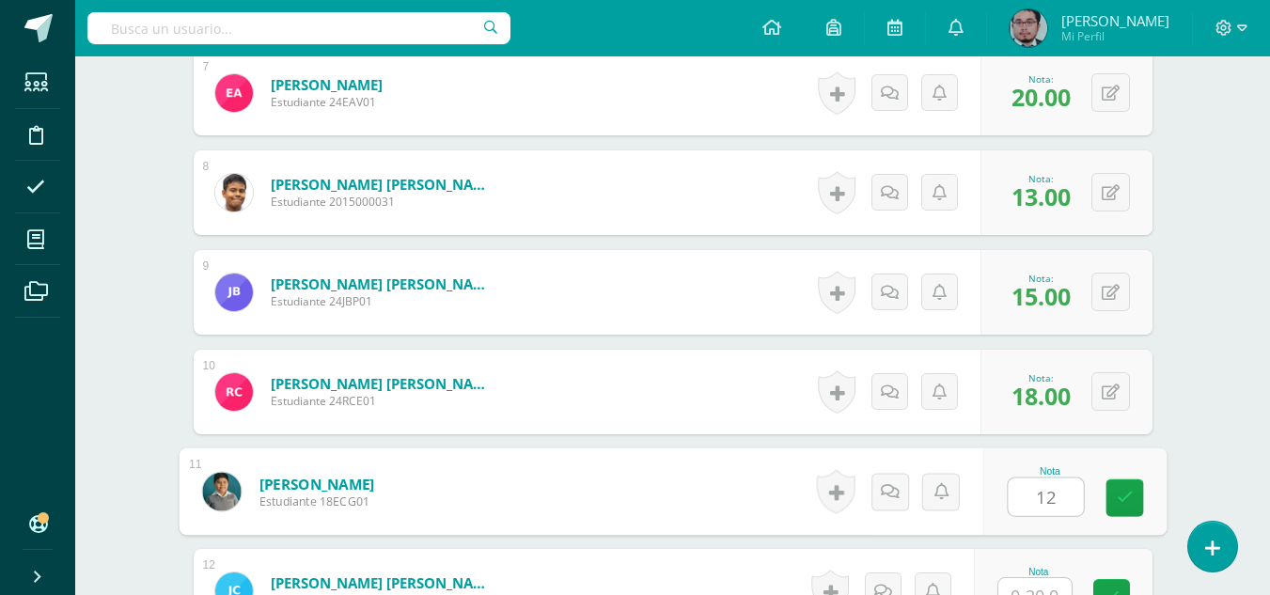
type input "12"
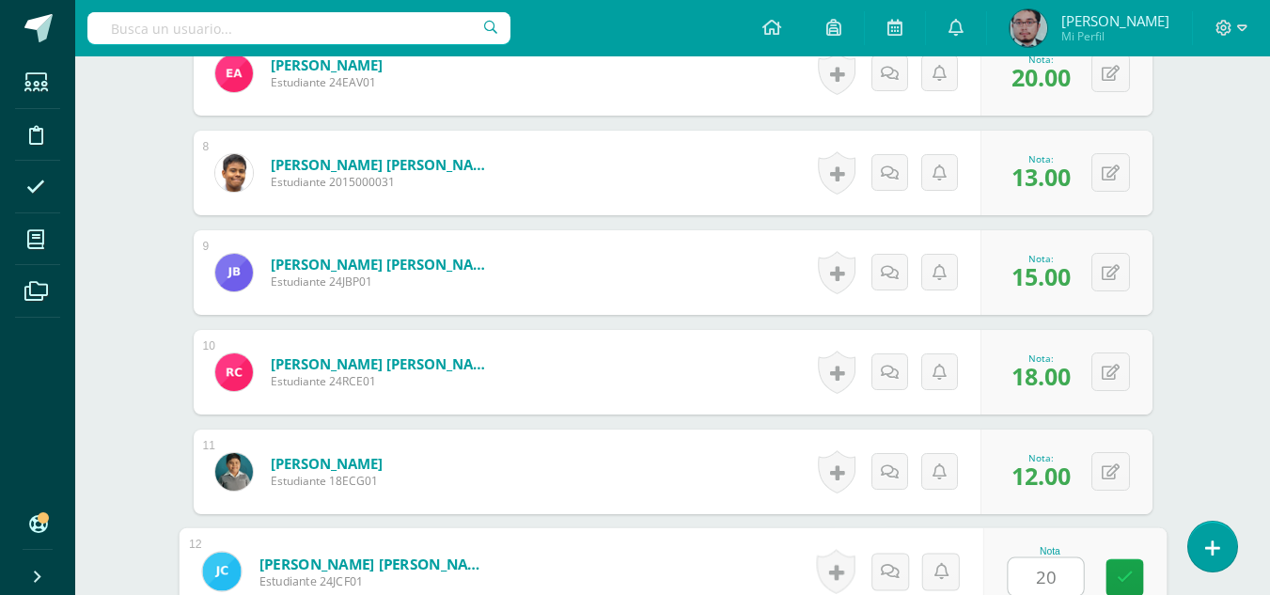
type input "20"
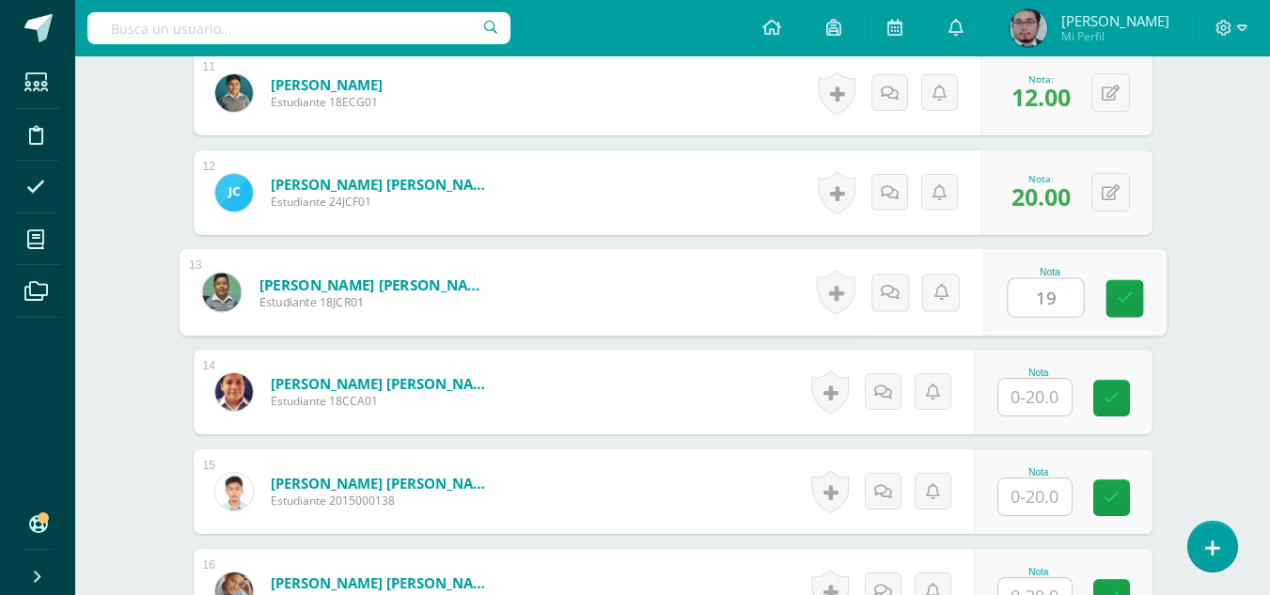
type input "19"
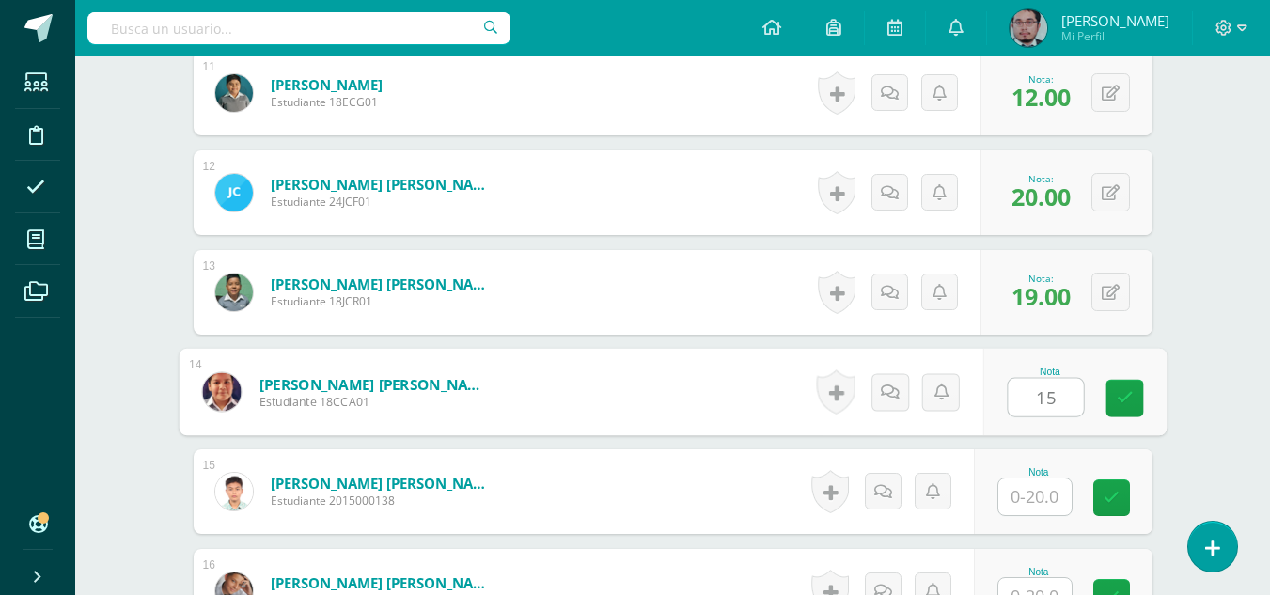
type input "15"
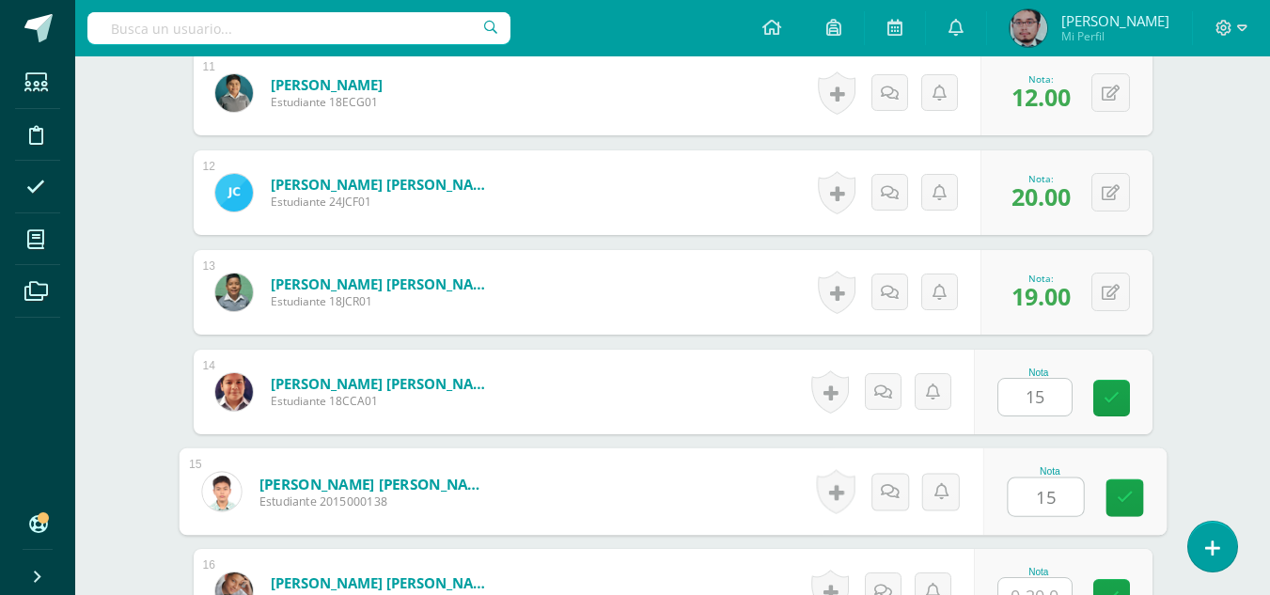
type input "15"
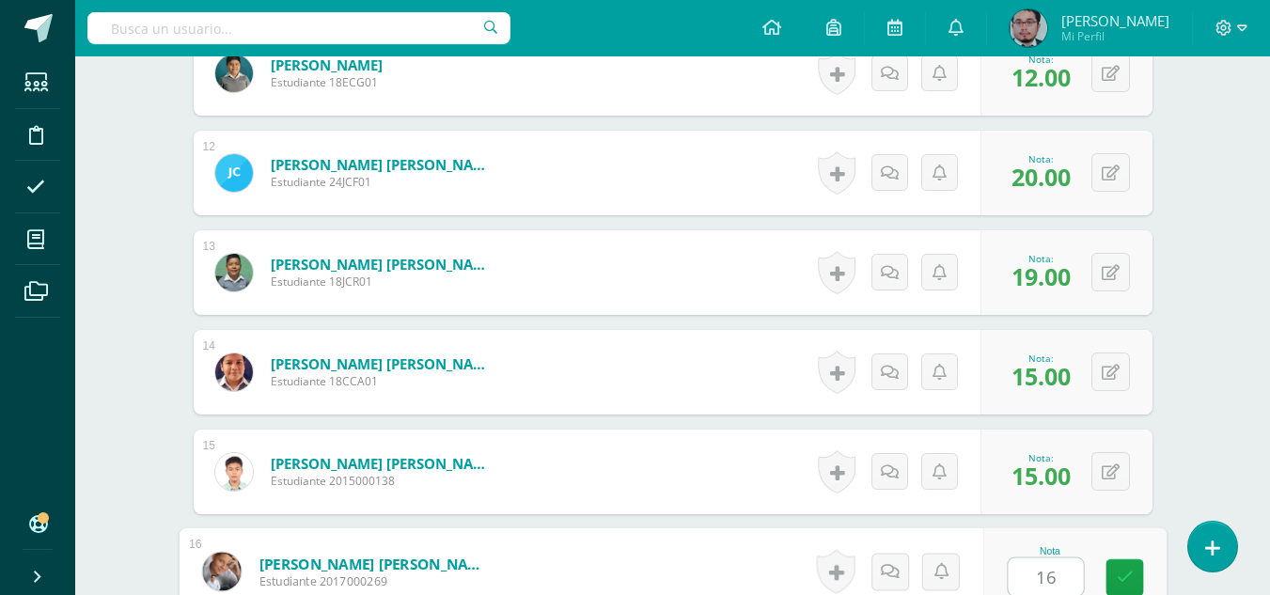
type input "16"
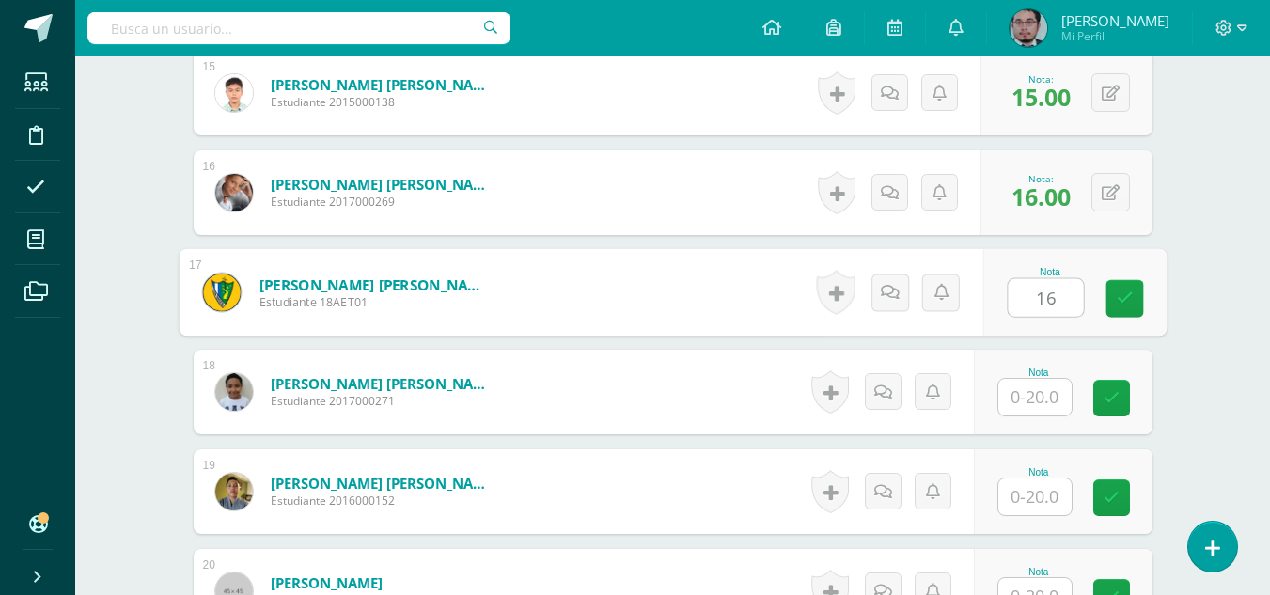
type input "16"
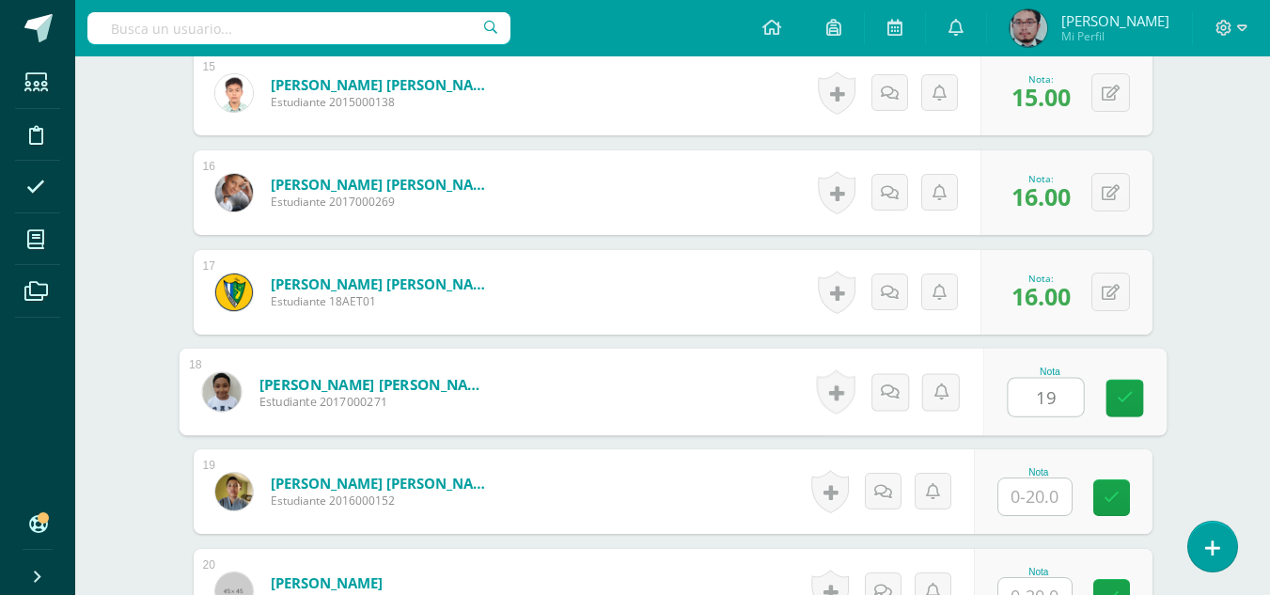
type input "19"
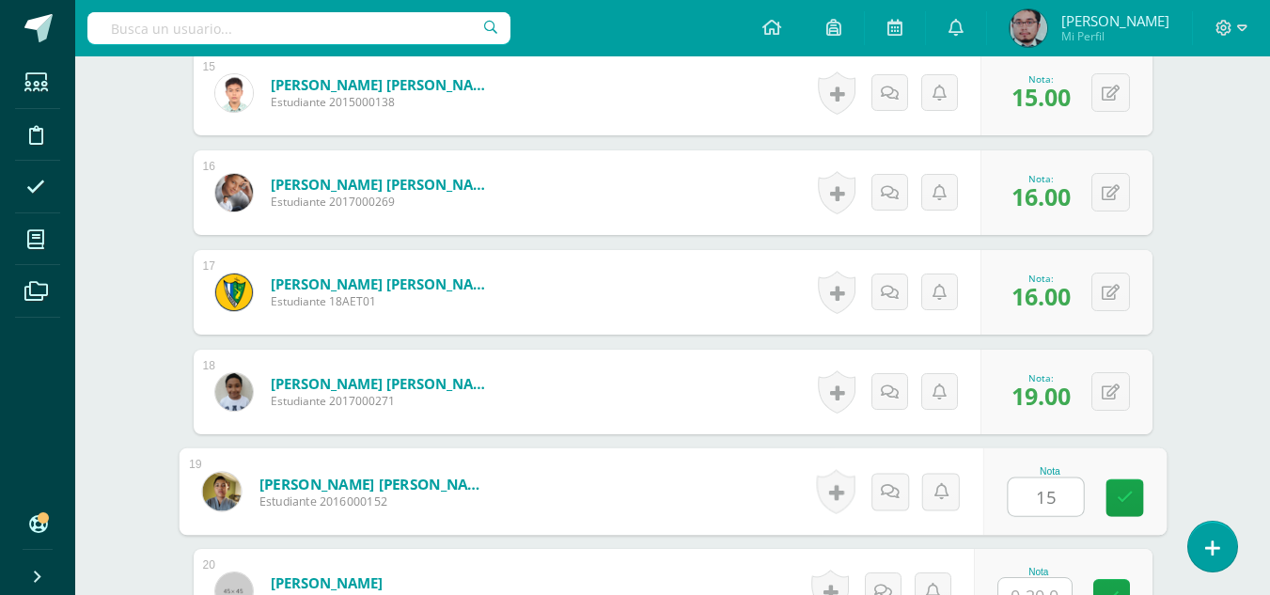
type input "15"
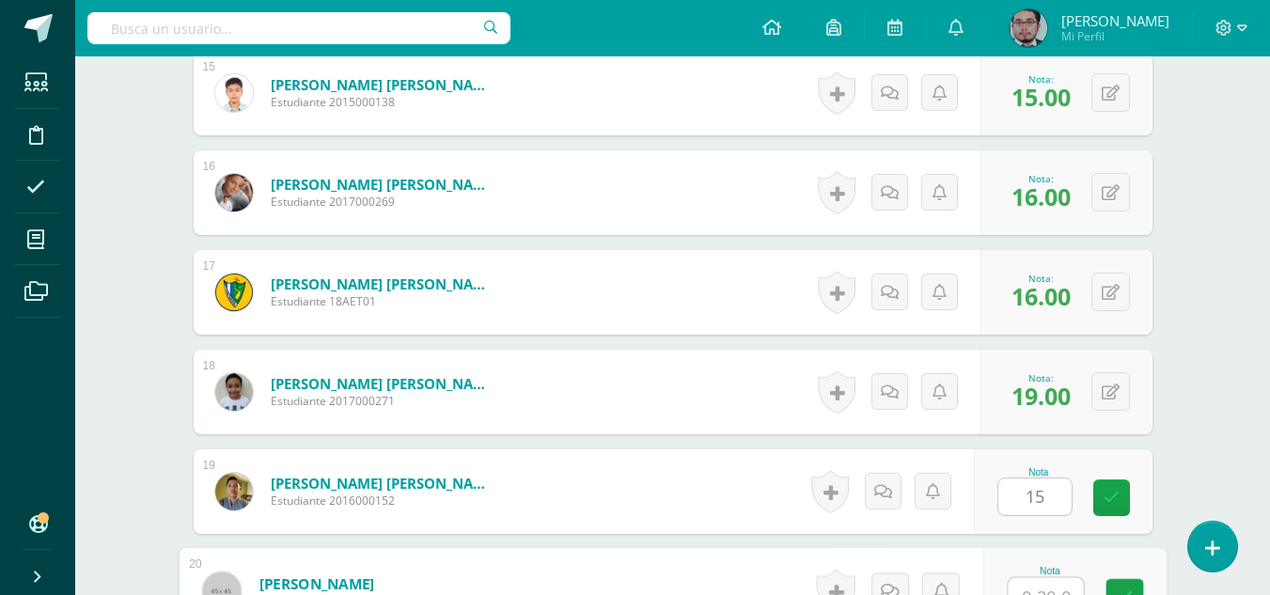
scroll to position [2018, 0]
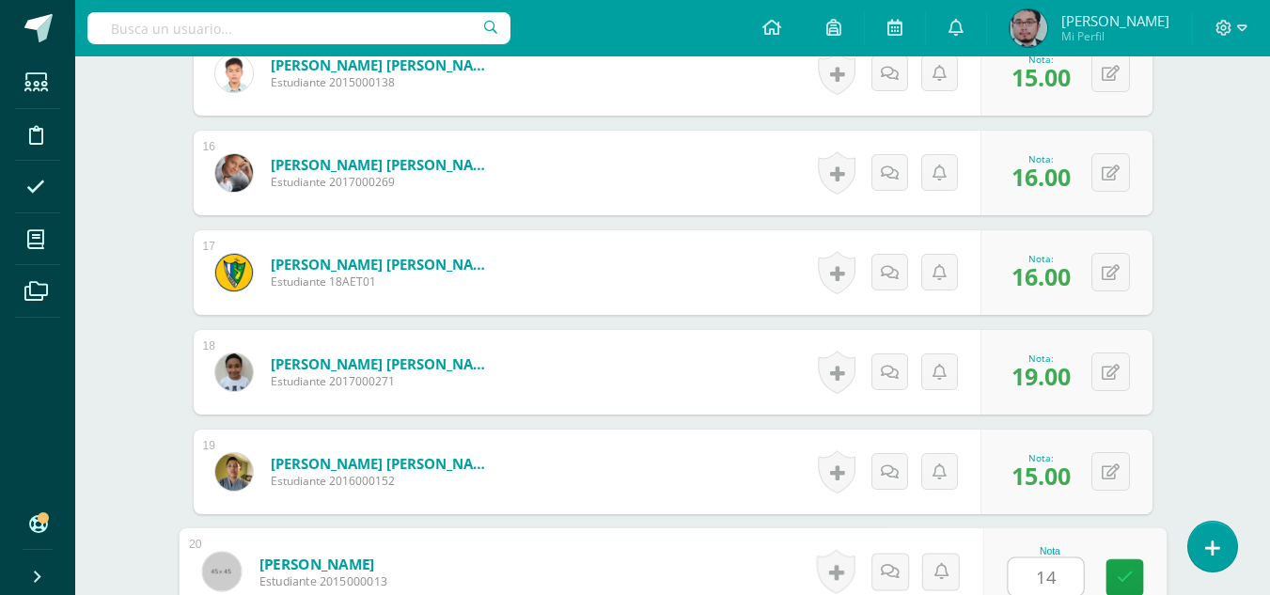
type input "14"
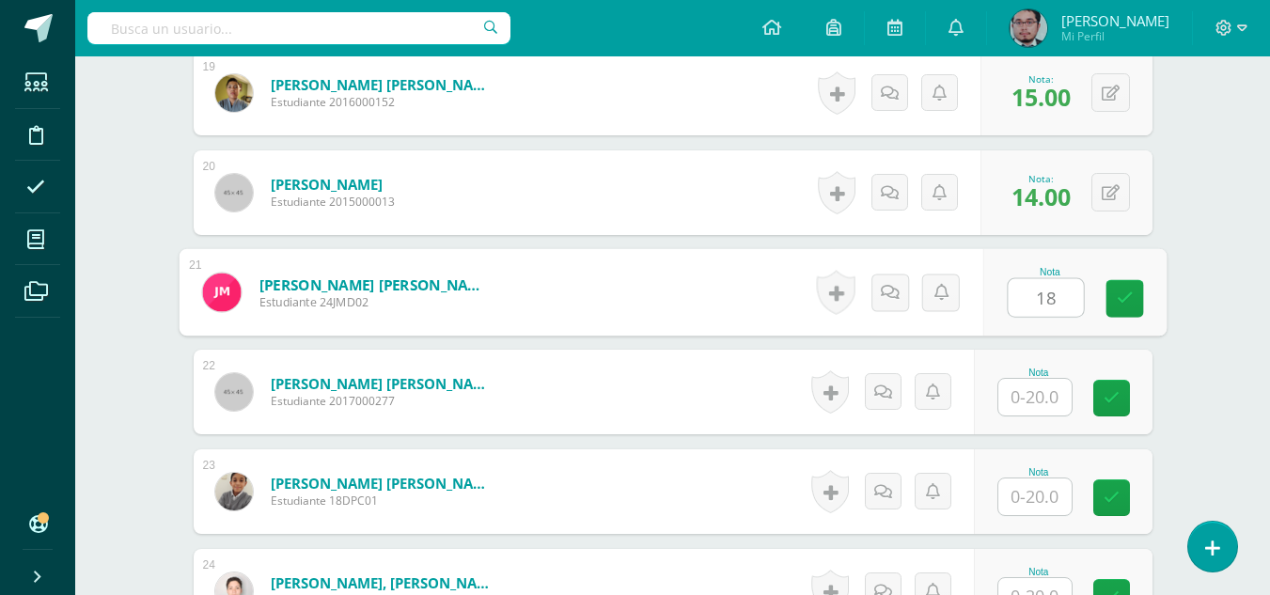
type input "18"
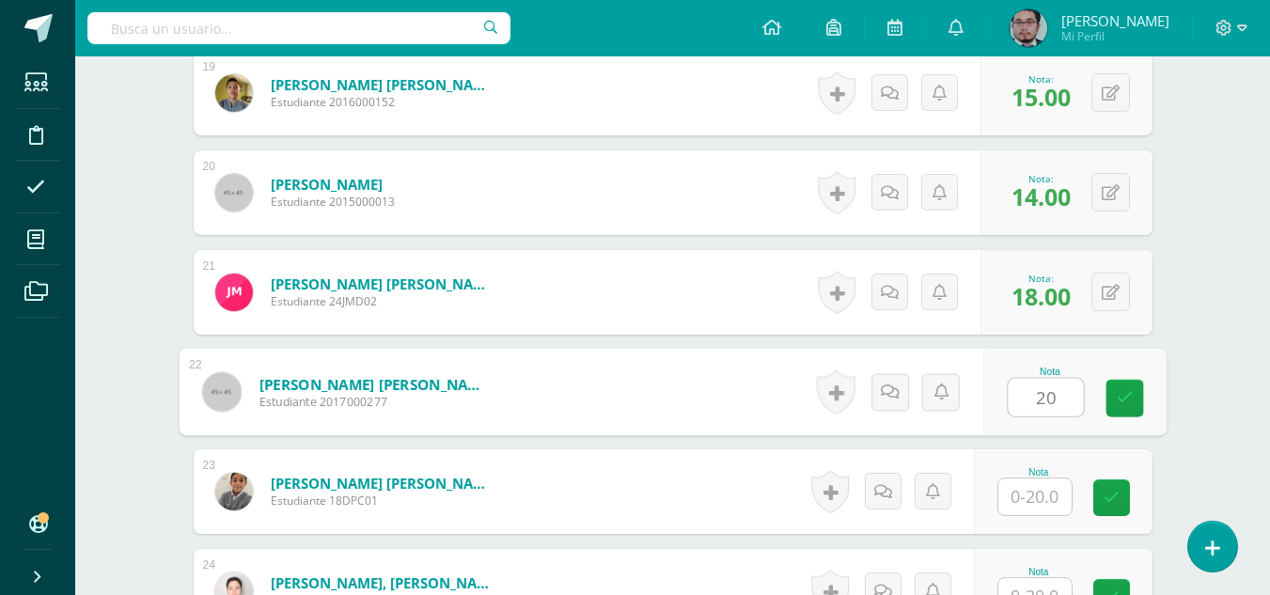
type input "20"
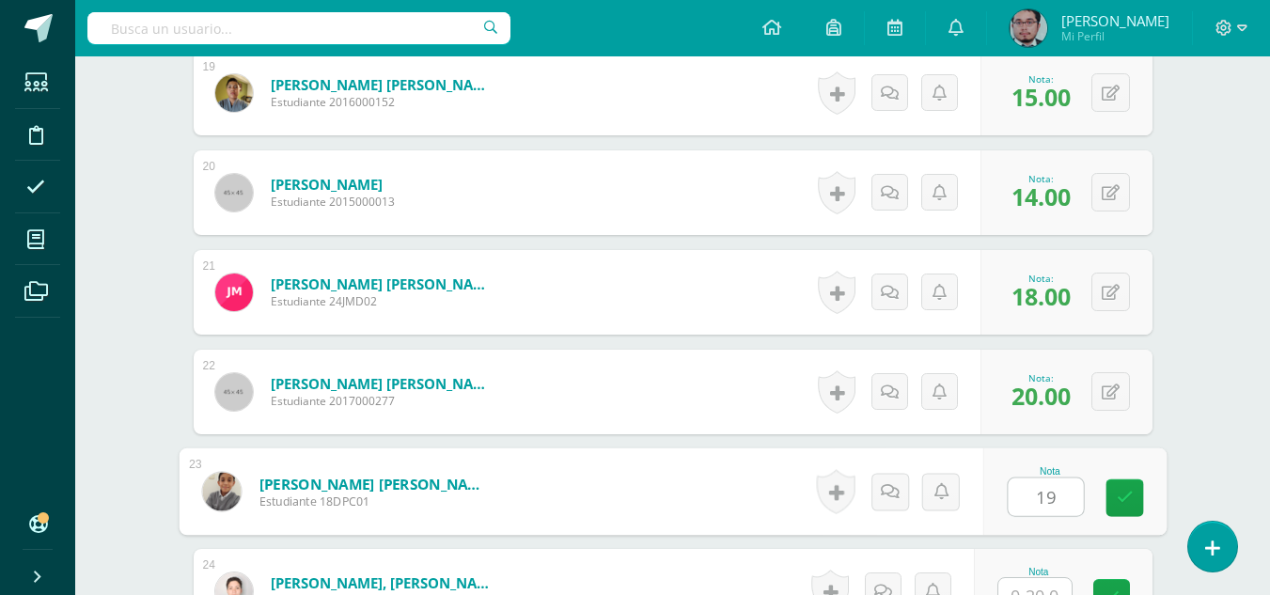
type input "19"
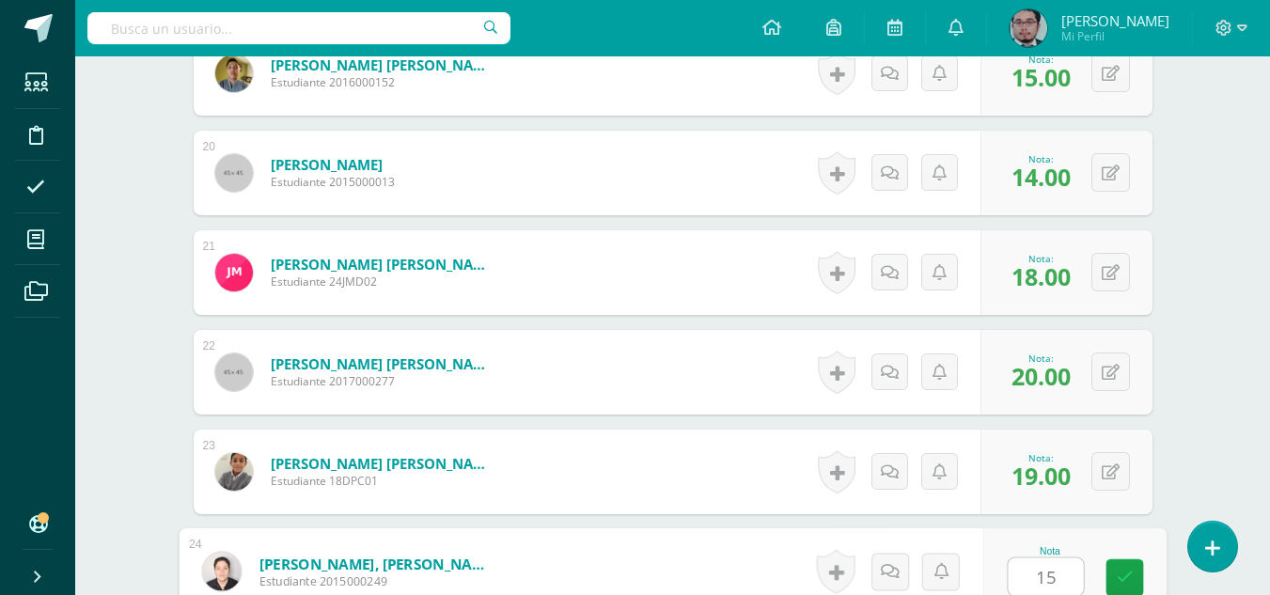
type input "15"
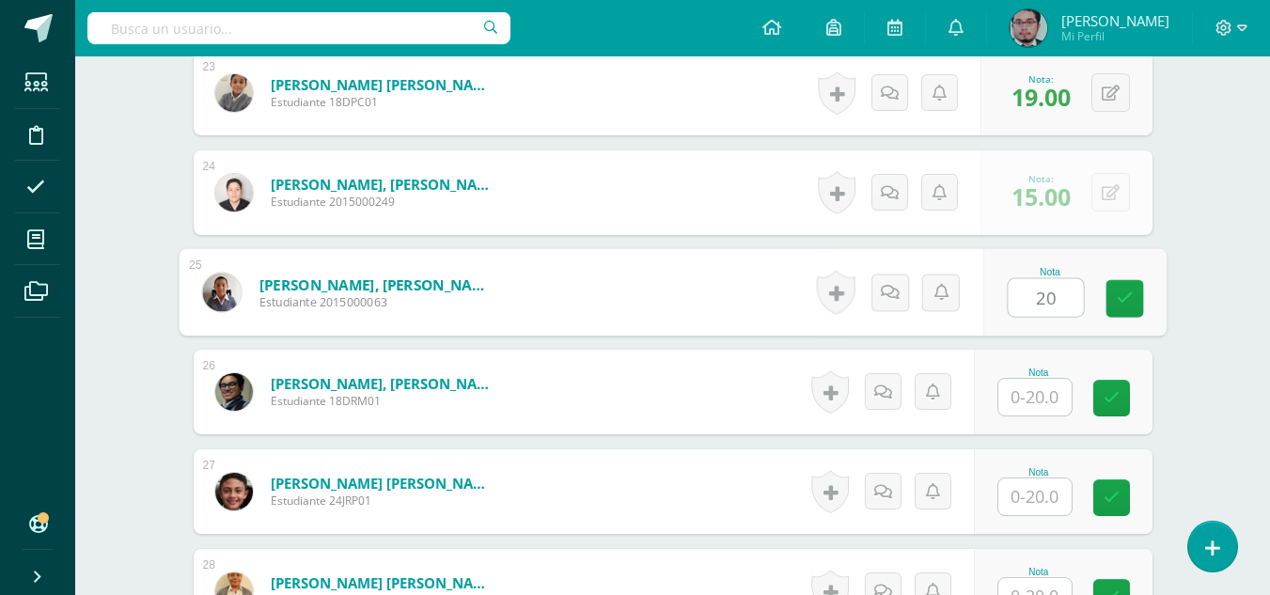
type input "20"
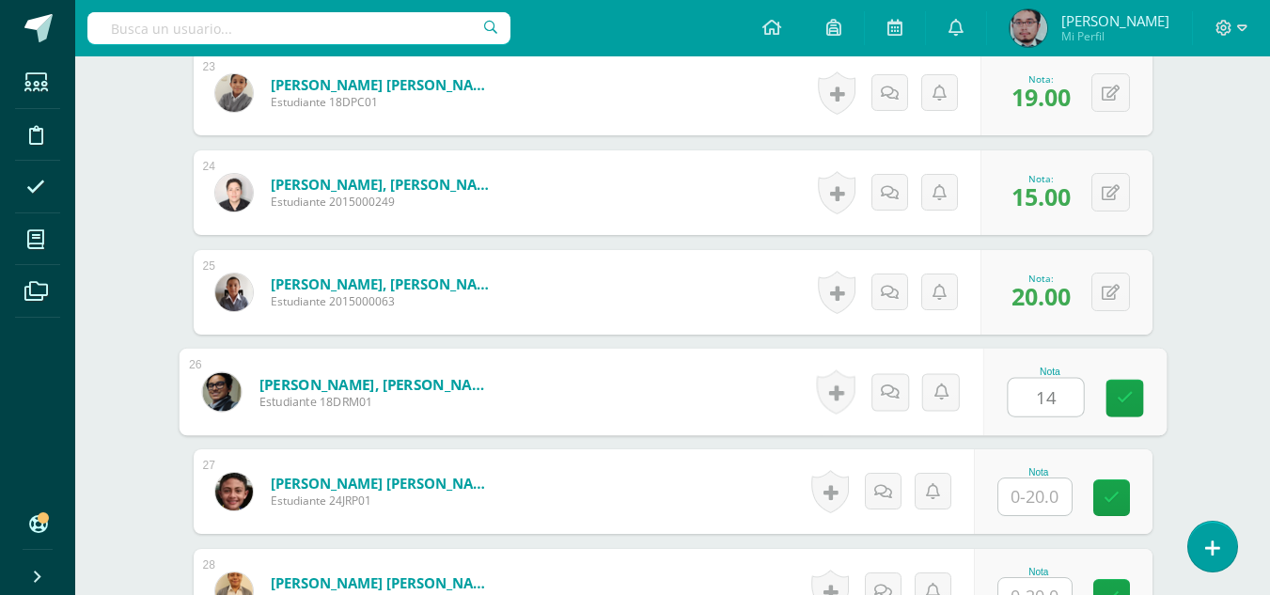
type input "14"
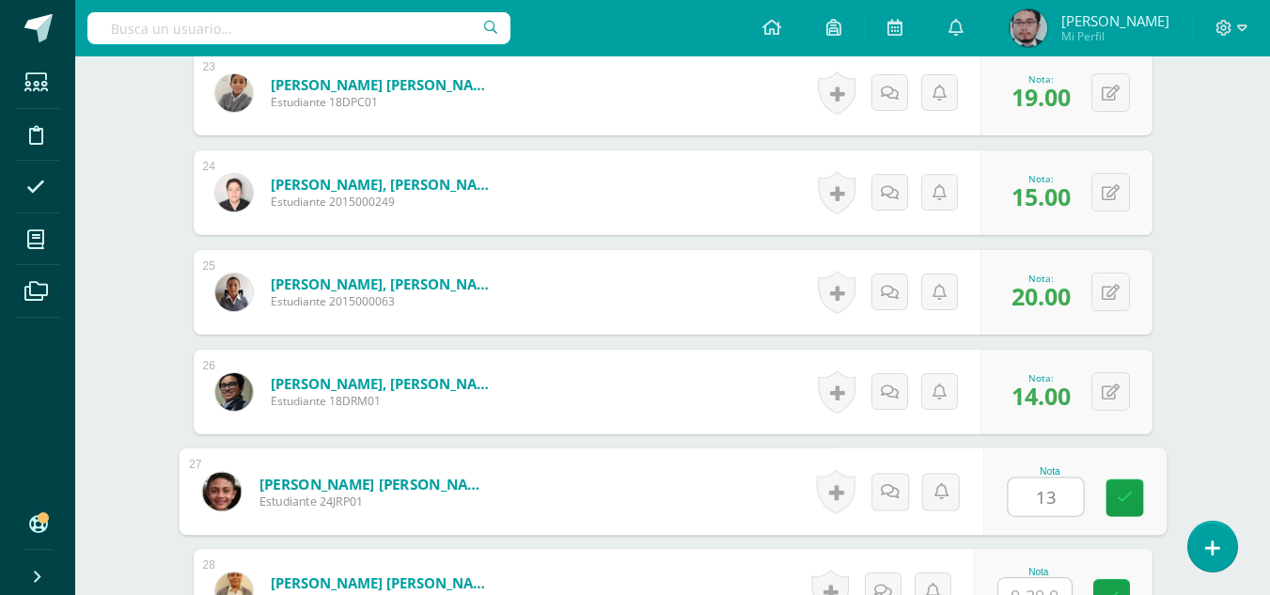
type input "13"
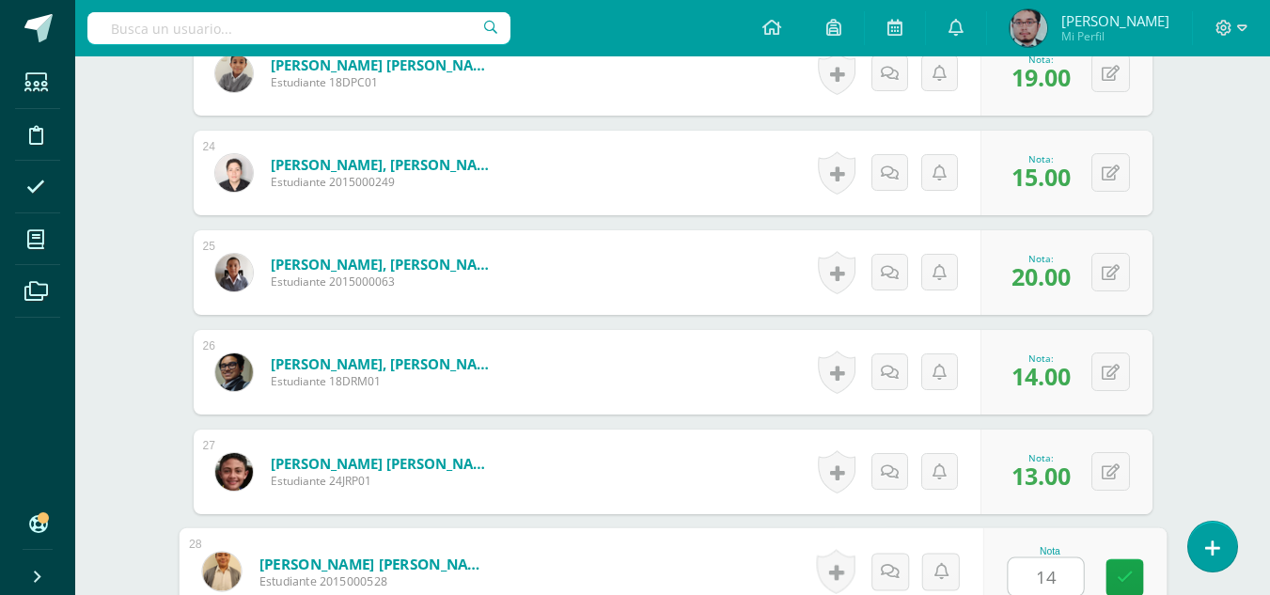
type input "14"
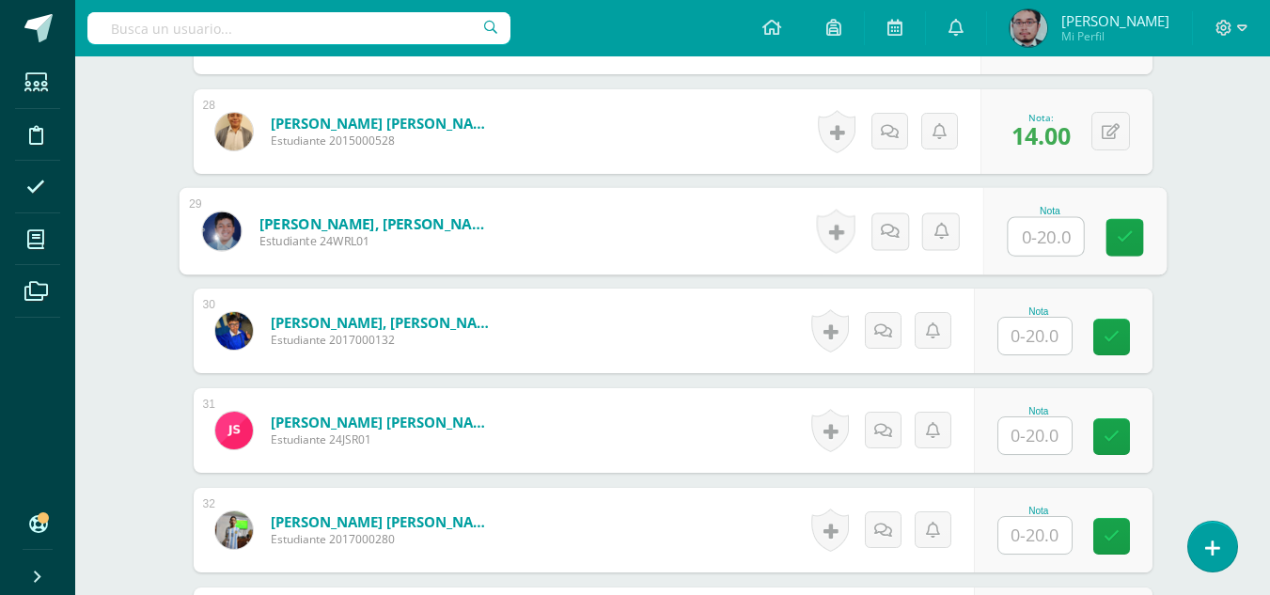
scroll to position [3289, 0]
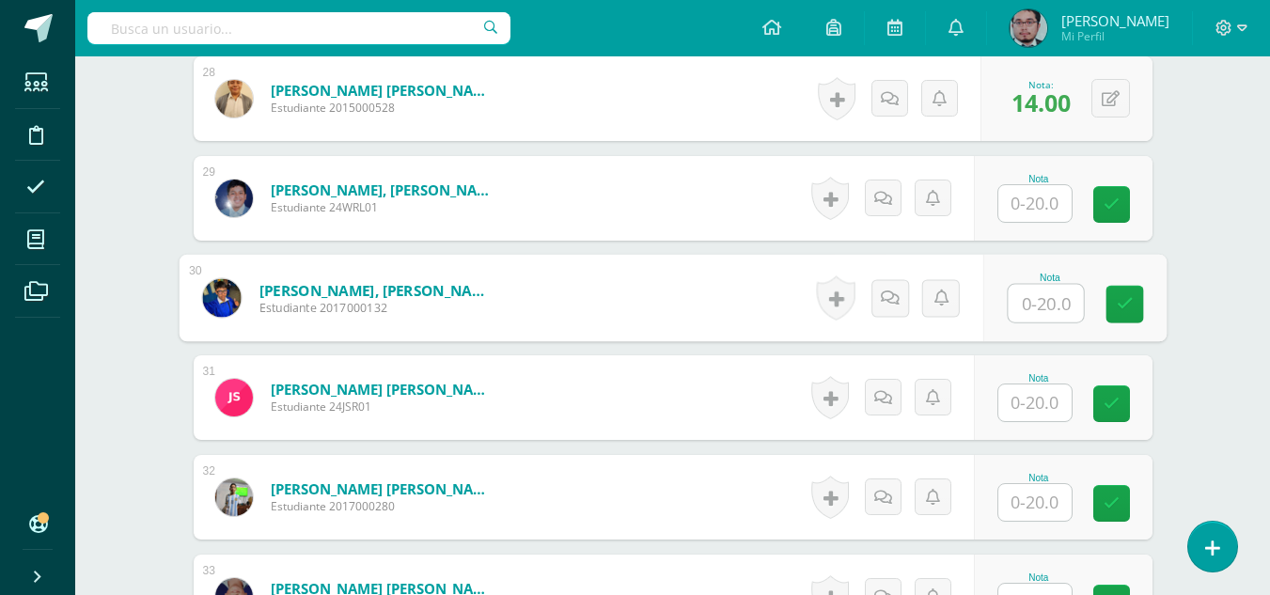
click at [1059, 305] on input "text" at bounding box center [1045, 304] width 75 height 38
type input "13"
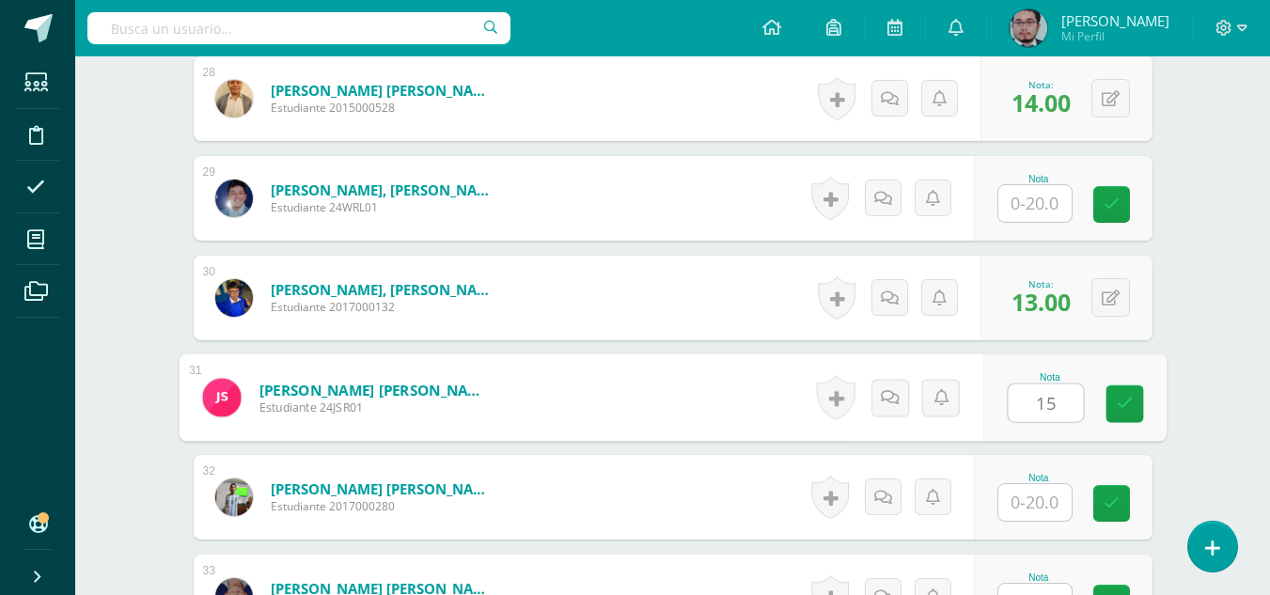
type input "15"
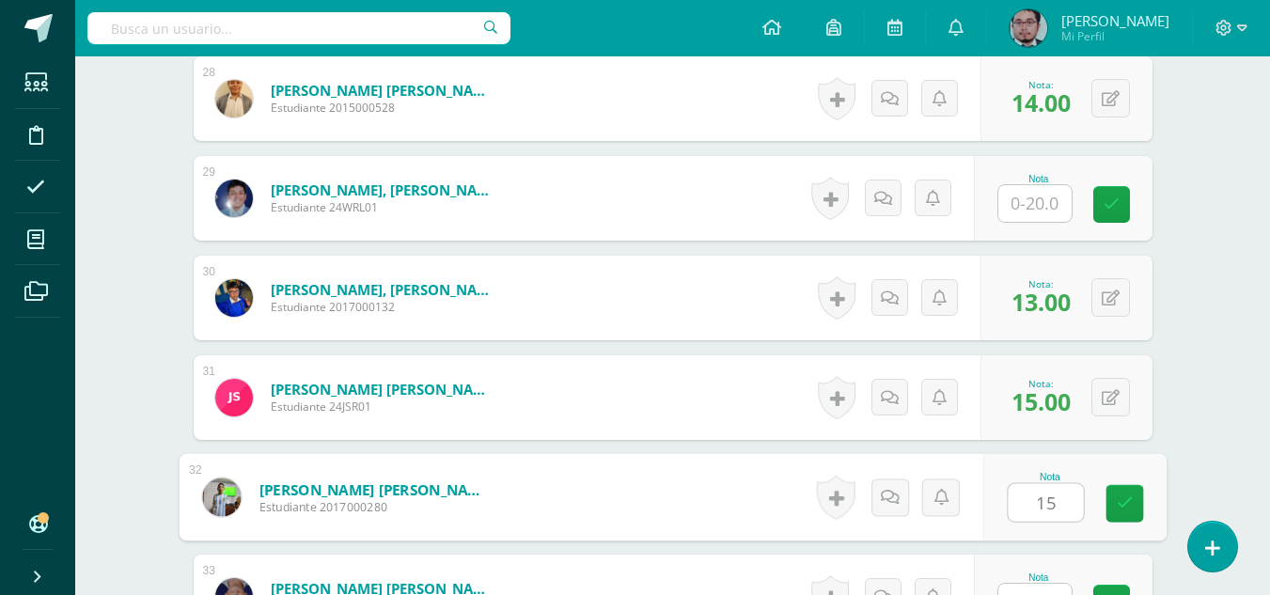
type input "15"
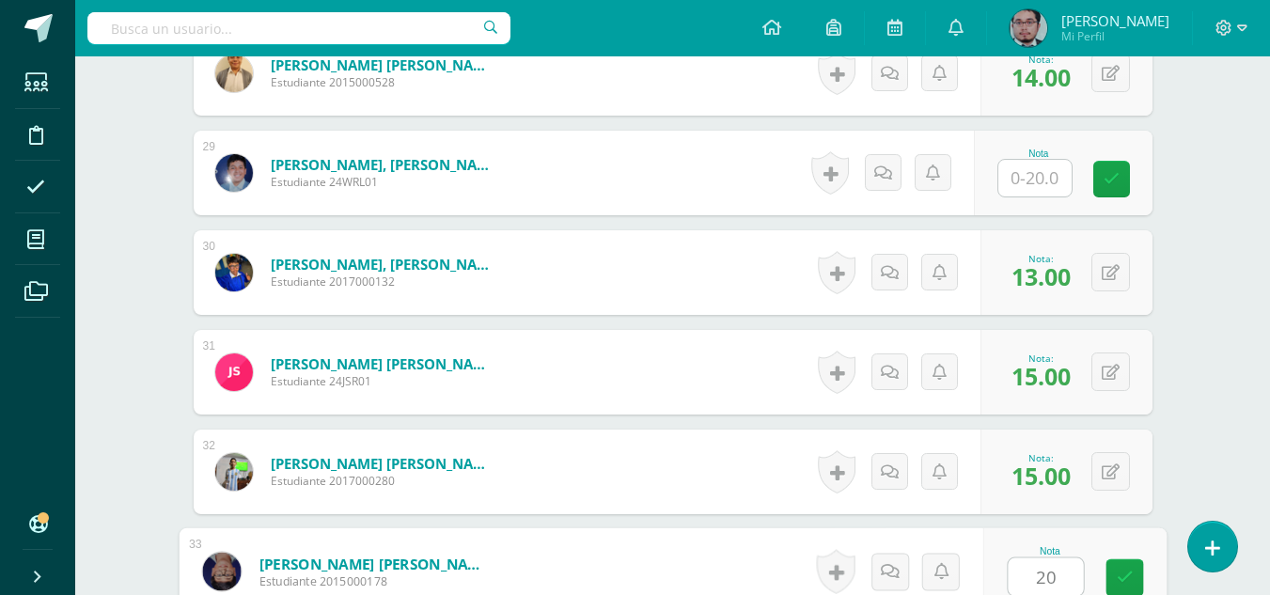
type input "20"
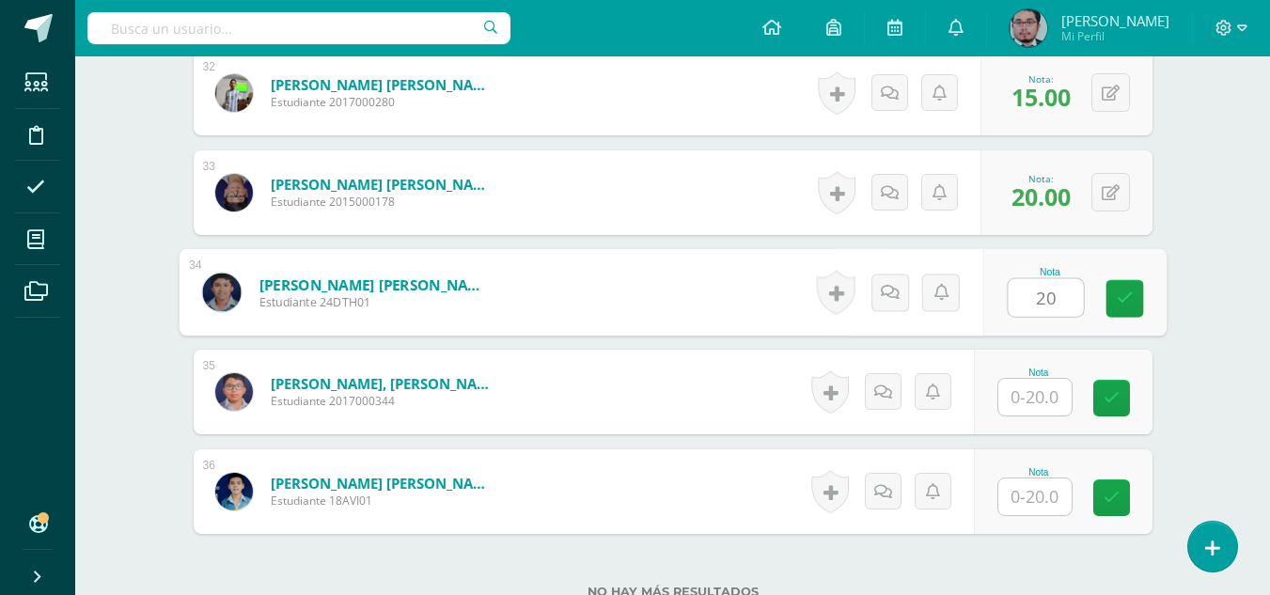
type input "20"
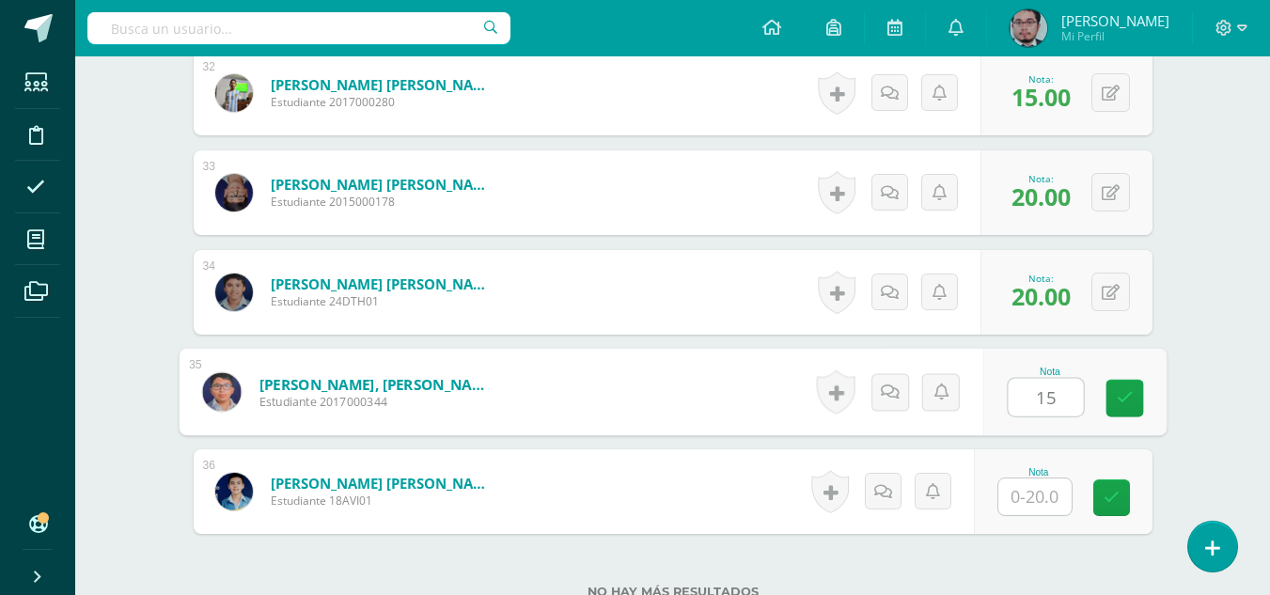
type input "15"
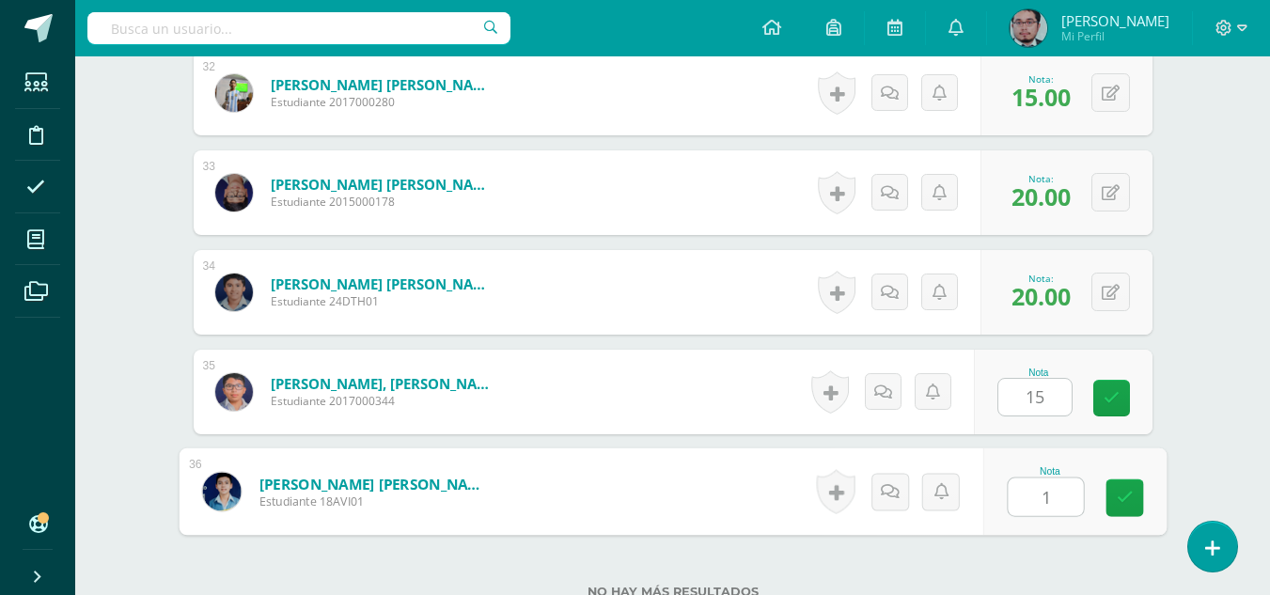
type input "16"
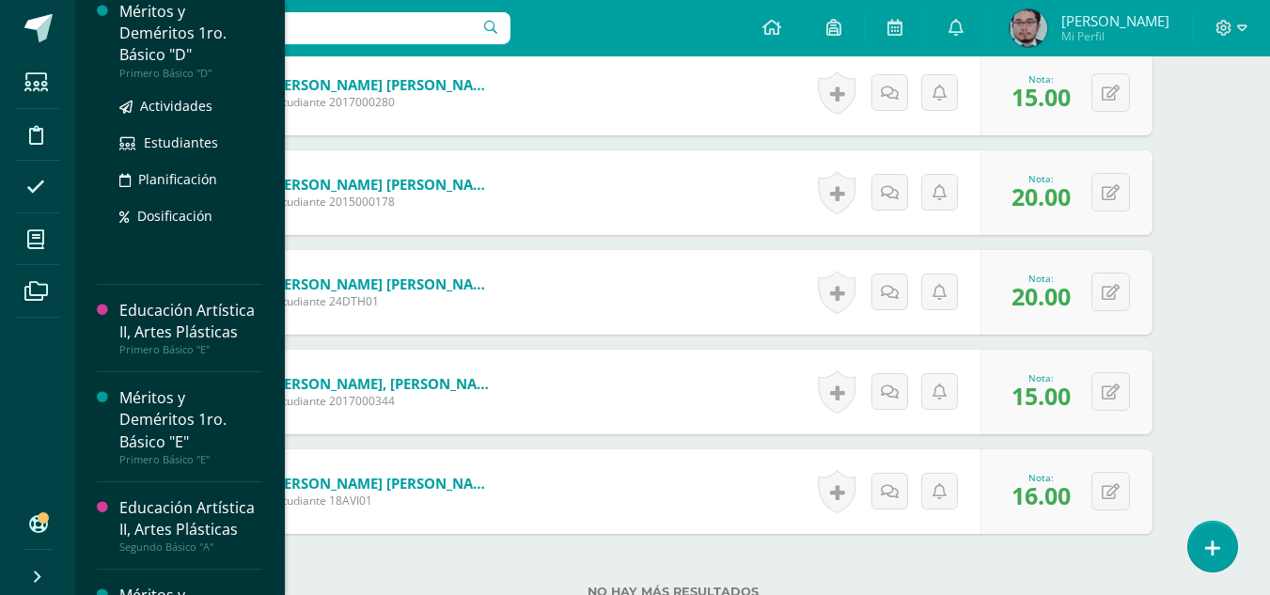
scroll to position [1076, 0]
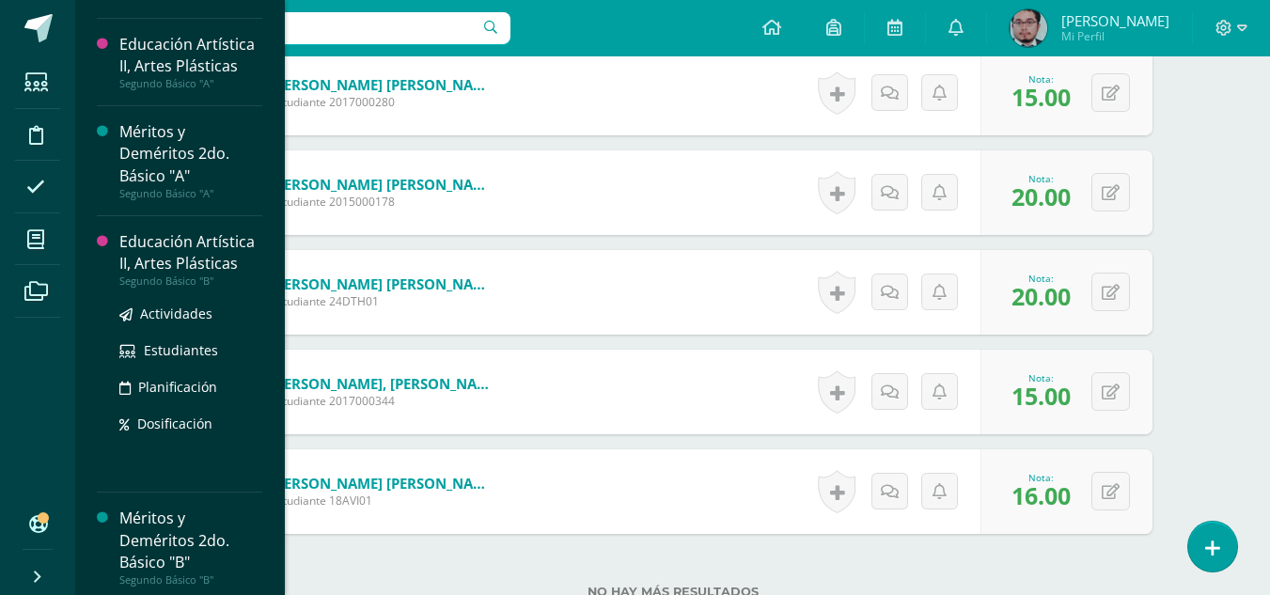
click at [181, 261] on div "Educación Artística II, Artes Plásticas" at bounding box center [190, 252] width 143 height 43
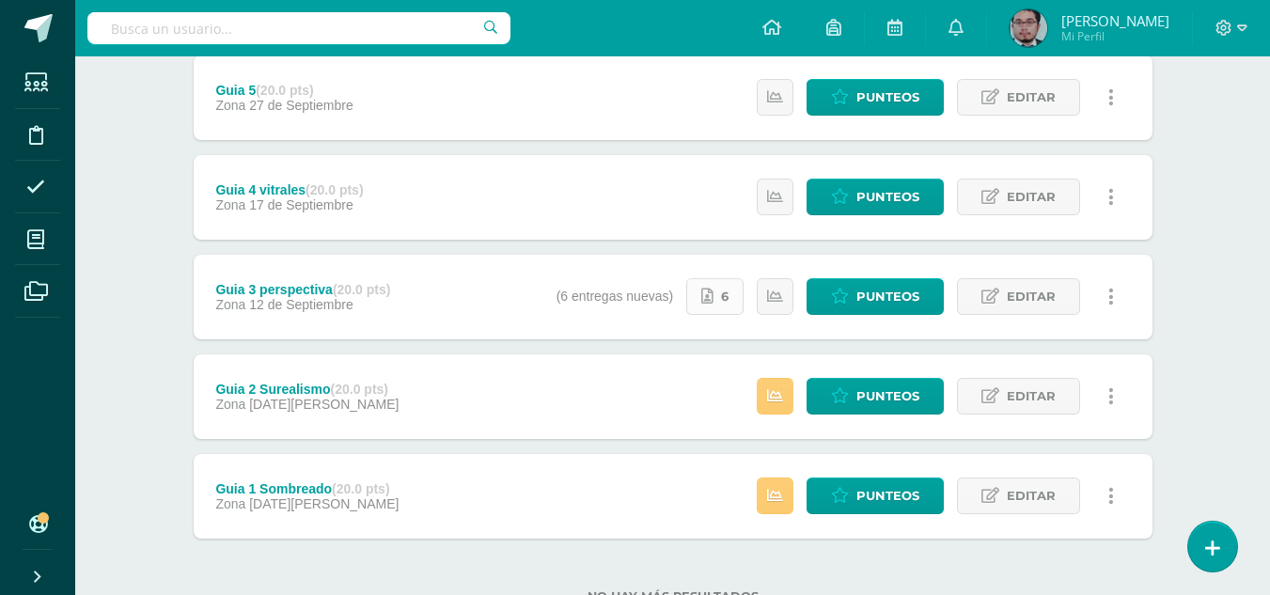
scroll to position [282, 0]
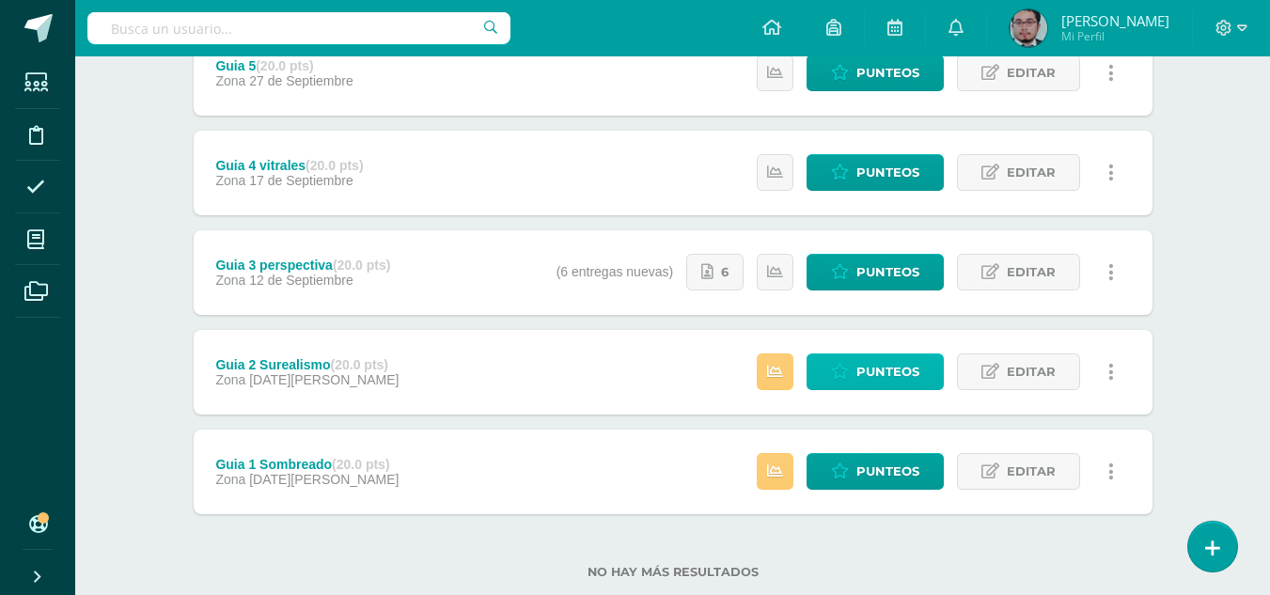
click at [866, 372] on span "Punteos" at bounding box center [888, 372] width 63 height 35
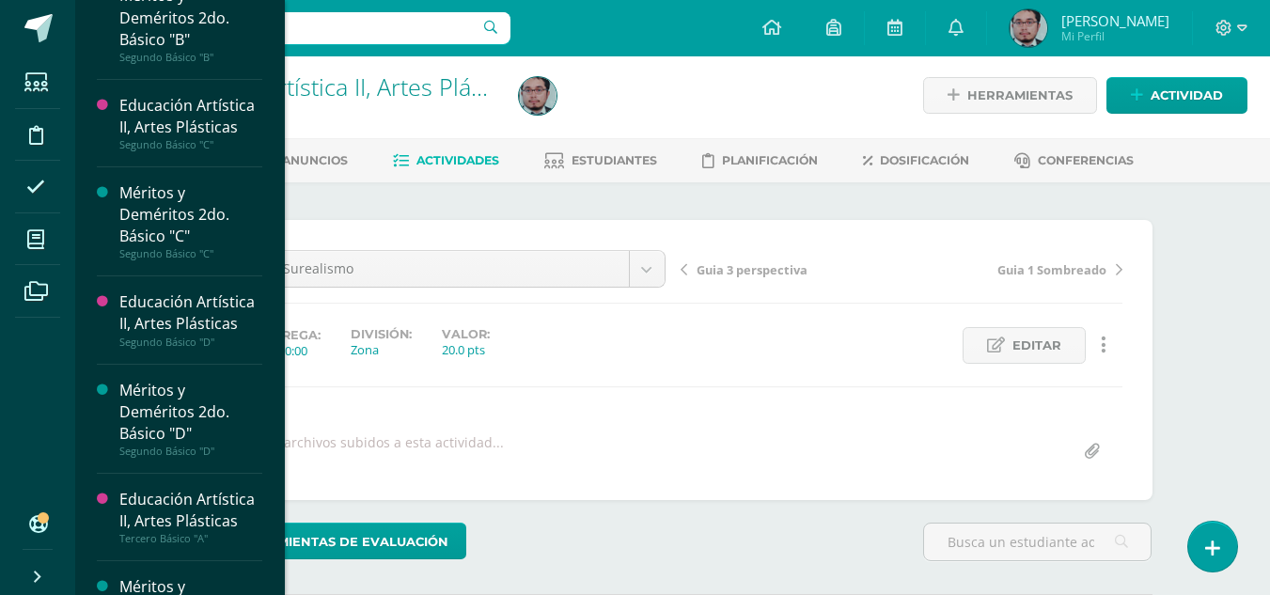
scroll to position [1410, 0]
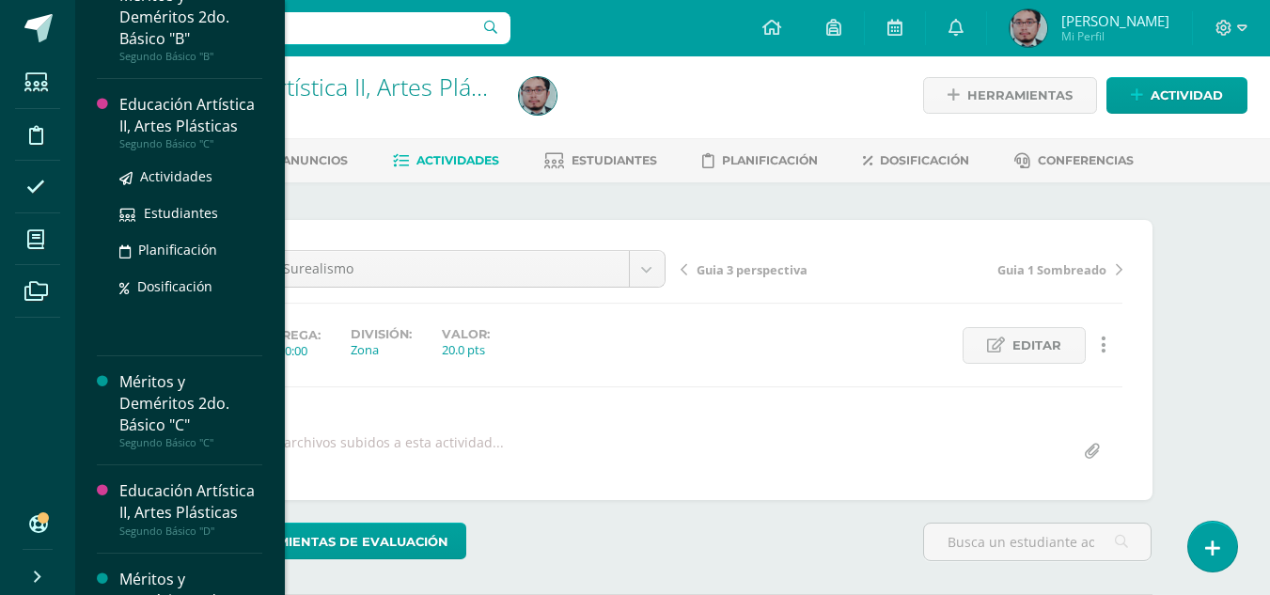
click at [167, 108] on div "Educación Artística II, Artes Plásticas" at bounding box center [190, 115] width 143 height 43
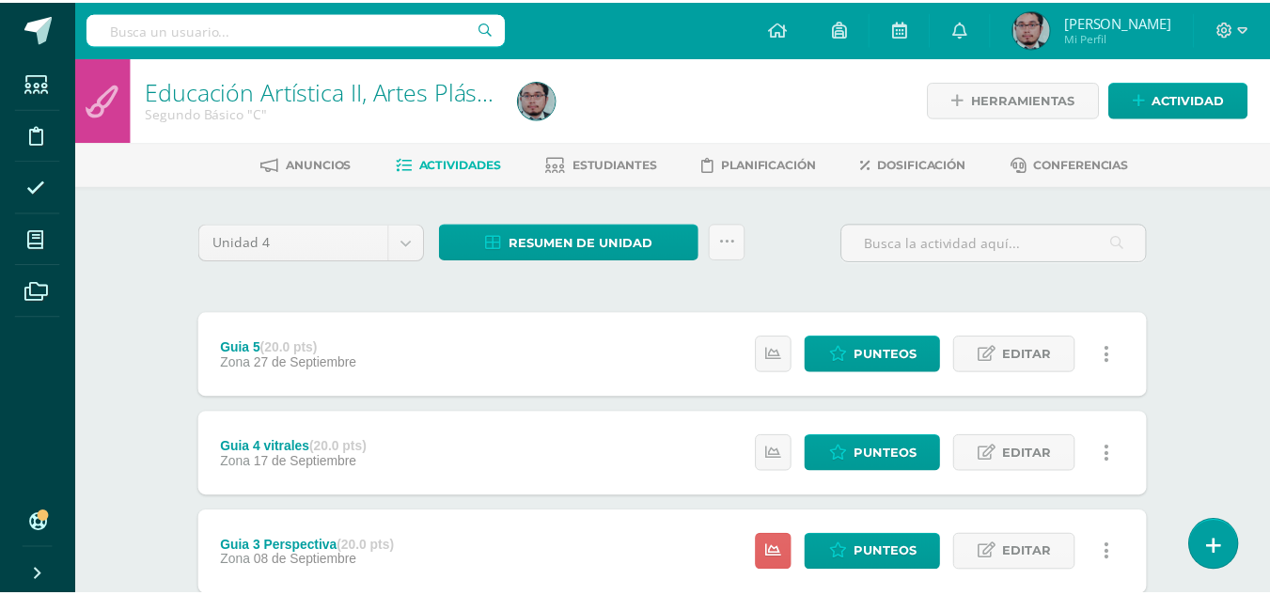
scroll to position [326, 0]
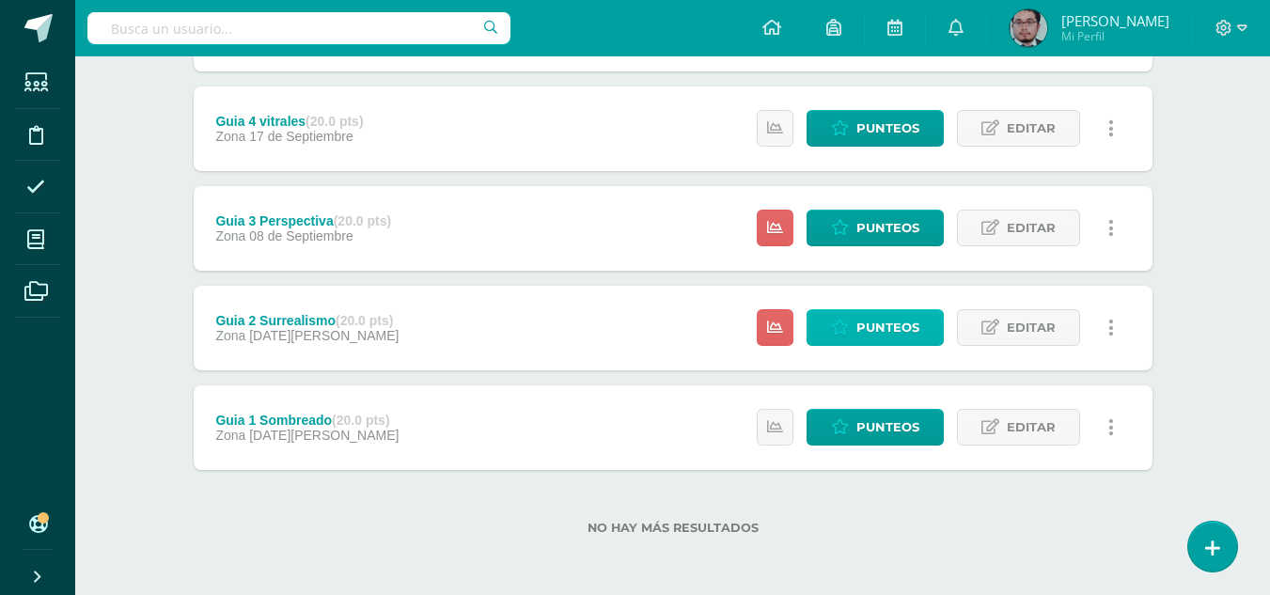
click at [874, 323] on span "Punteos" at bounding box center [888, 327] width 63 height 35
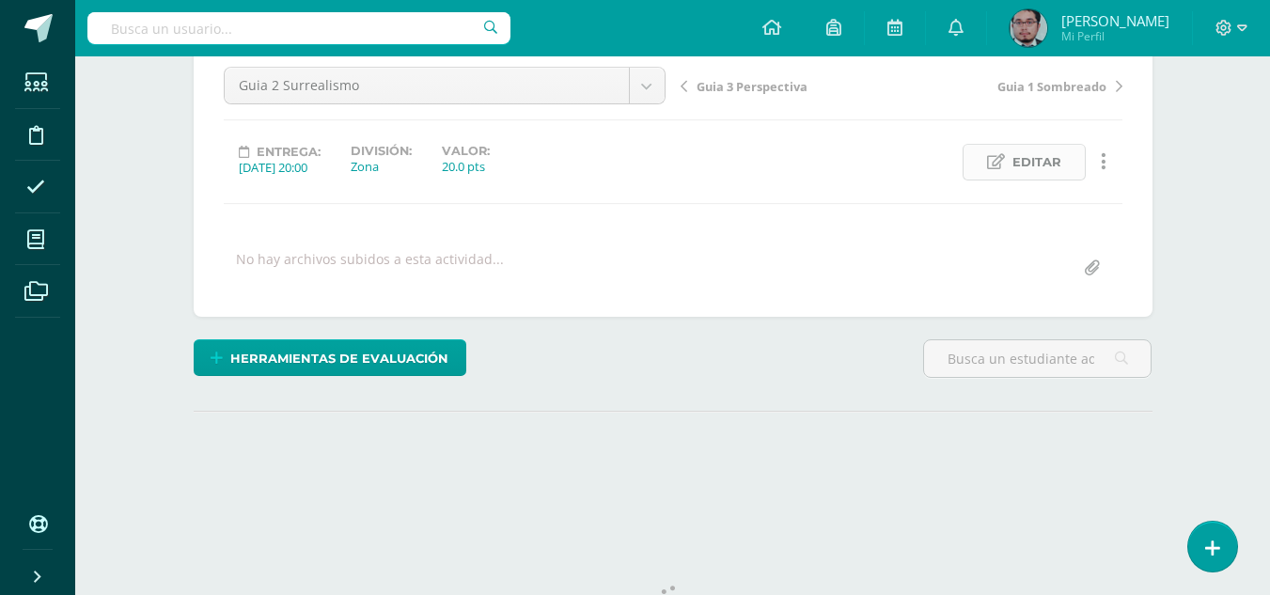
scroll to position [262, 0]
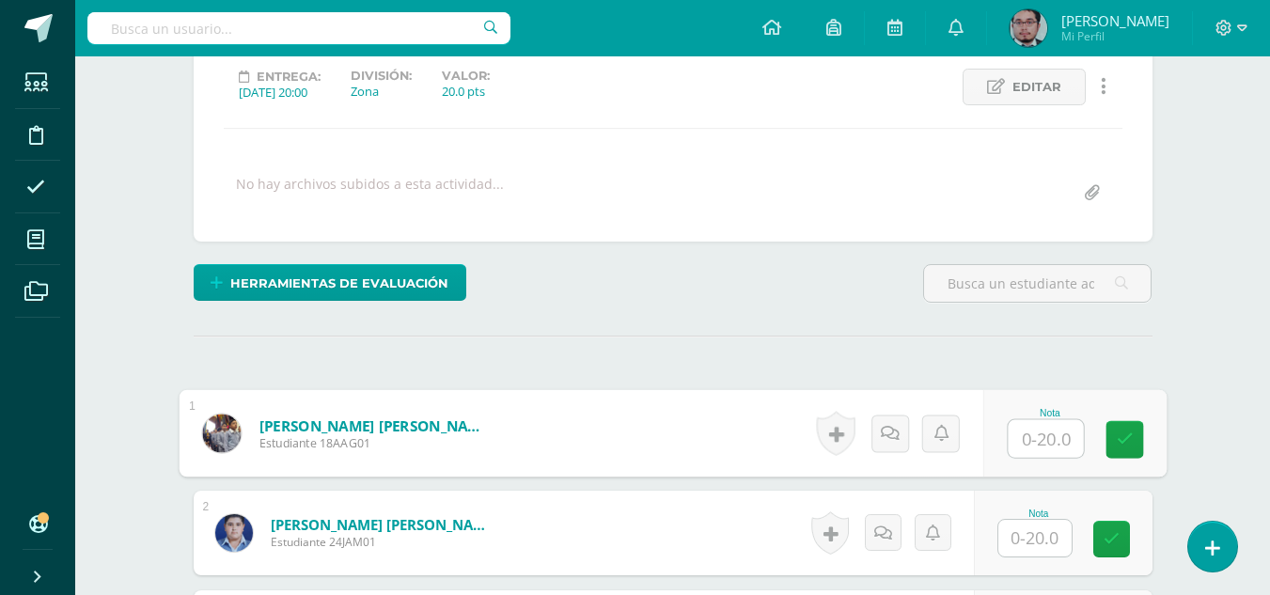
click at [1046, 422] on input "text" at bounding box center [1045, 439] width 75 height 38
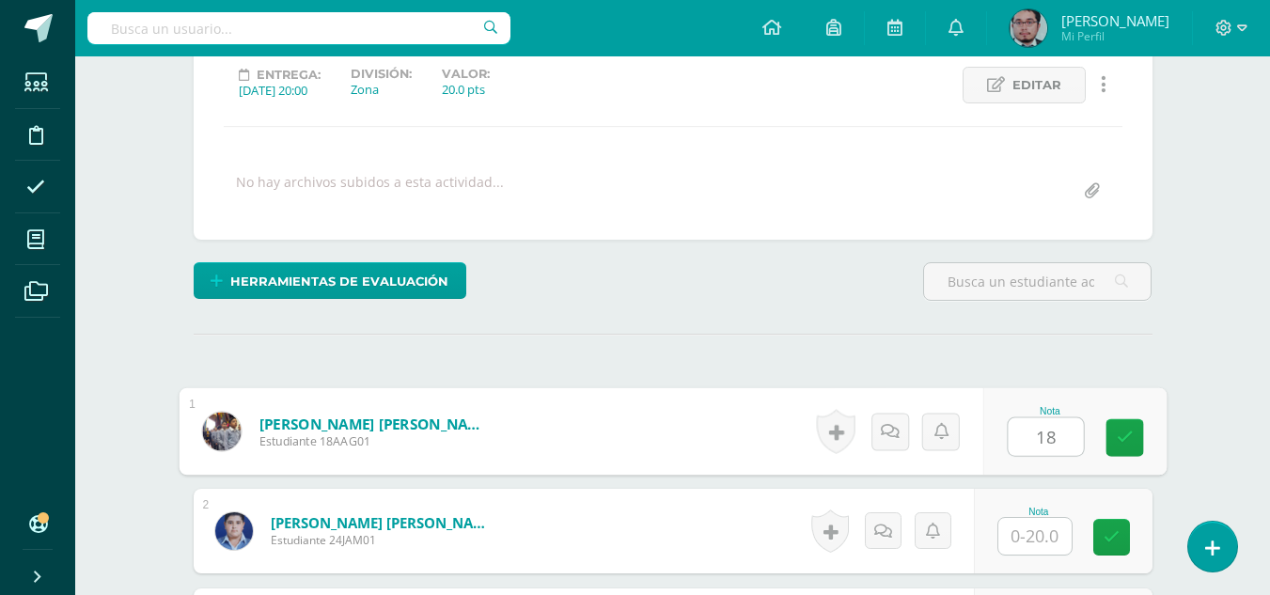
type input "18"
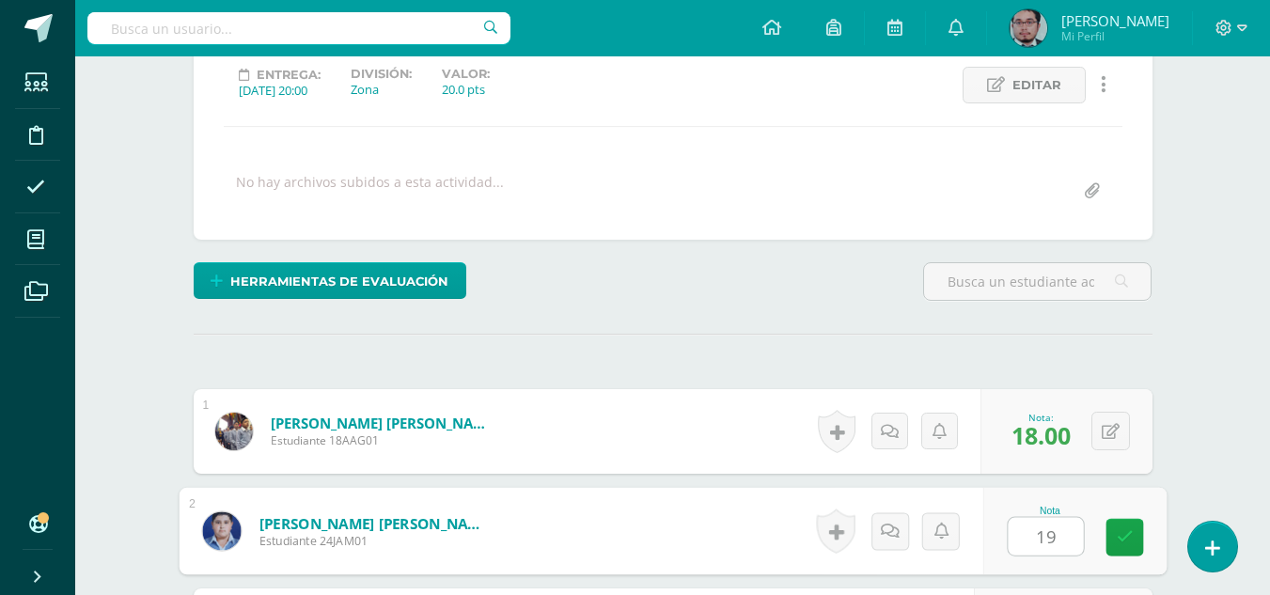
type input "19"
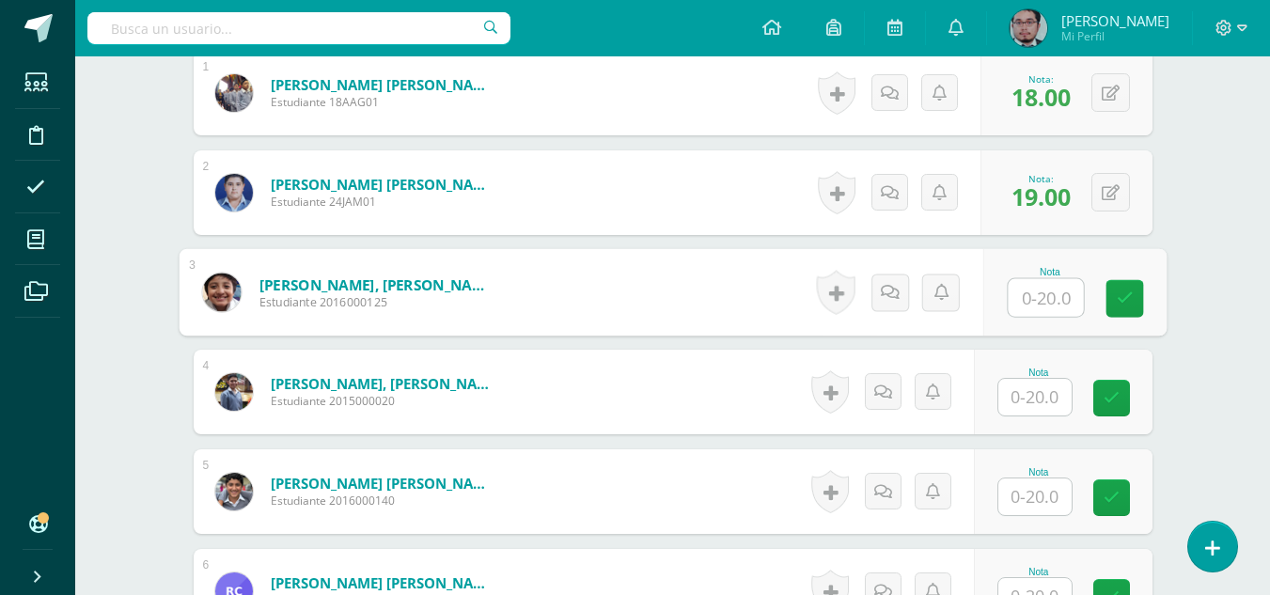
scroll to position [604, 0]
type input "15"
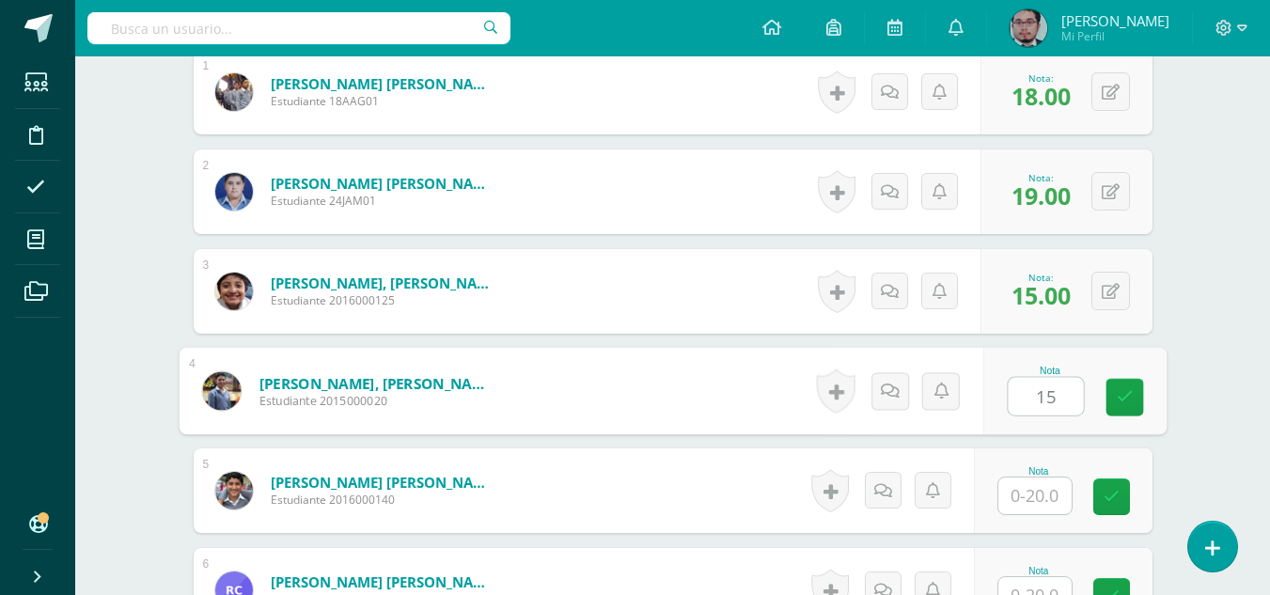
type input "15"
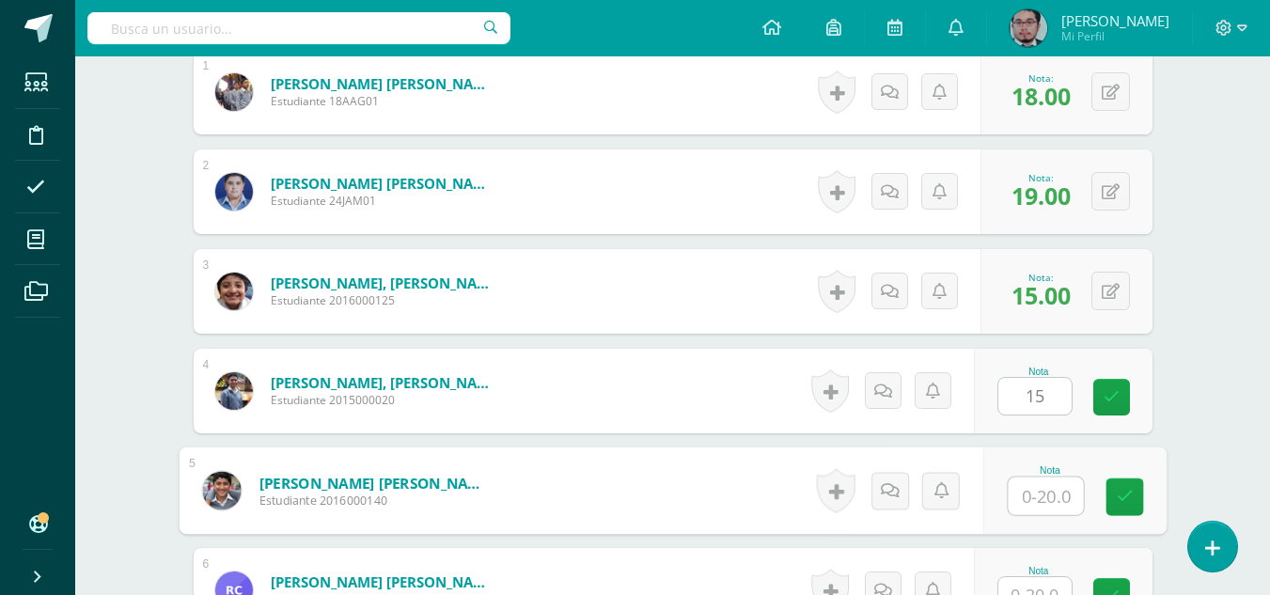
scroll to position [605, 0]
type input "14"
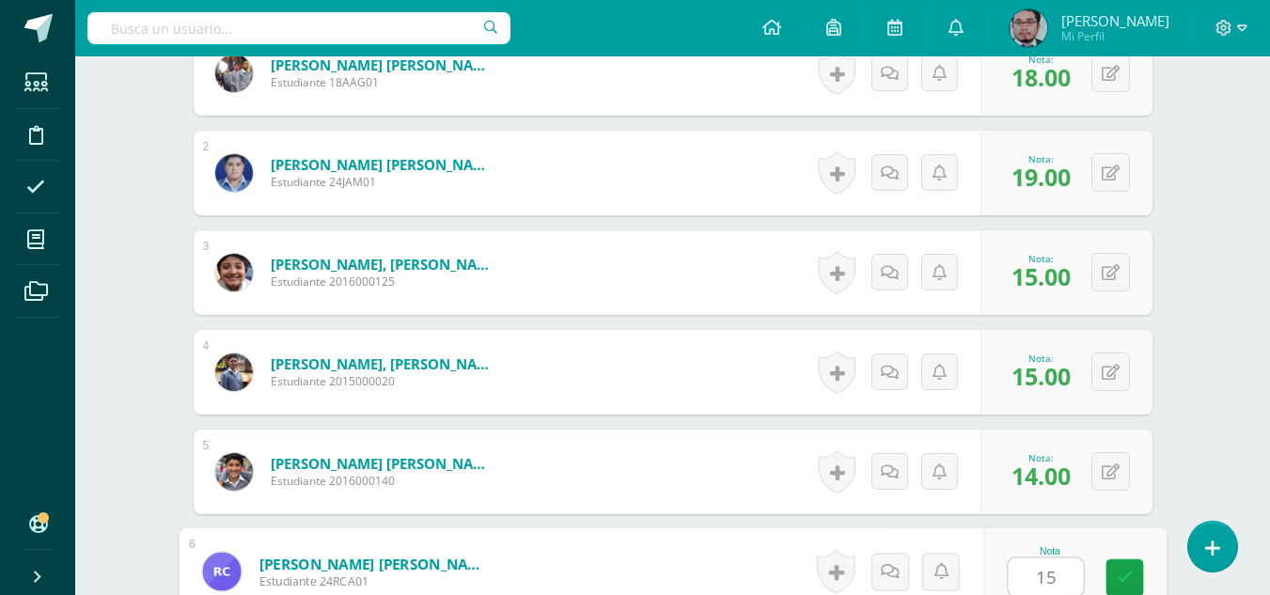
type input "15"
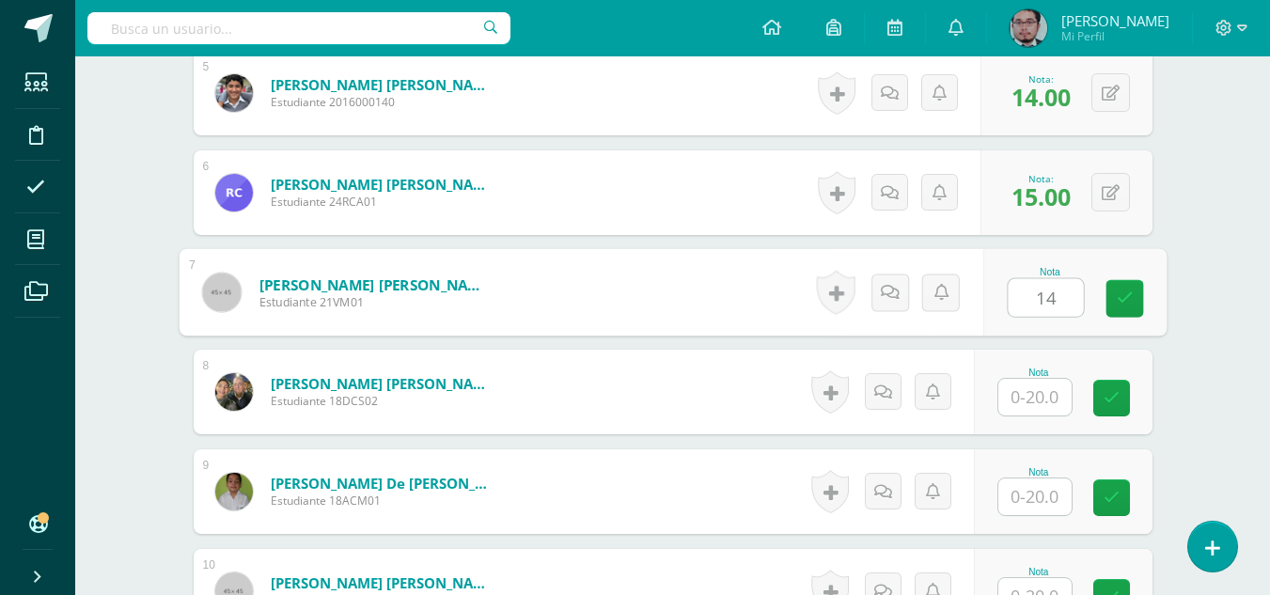
type input "14"
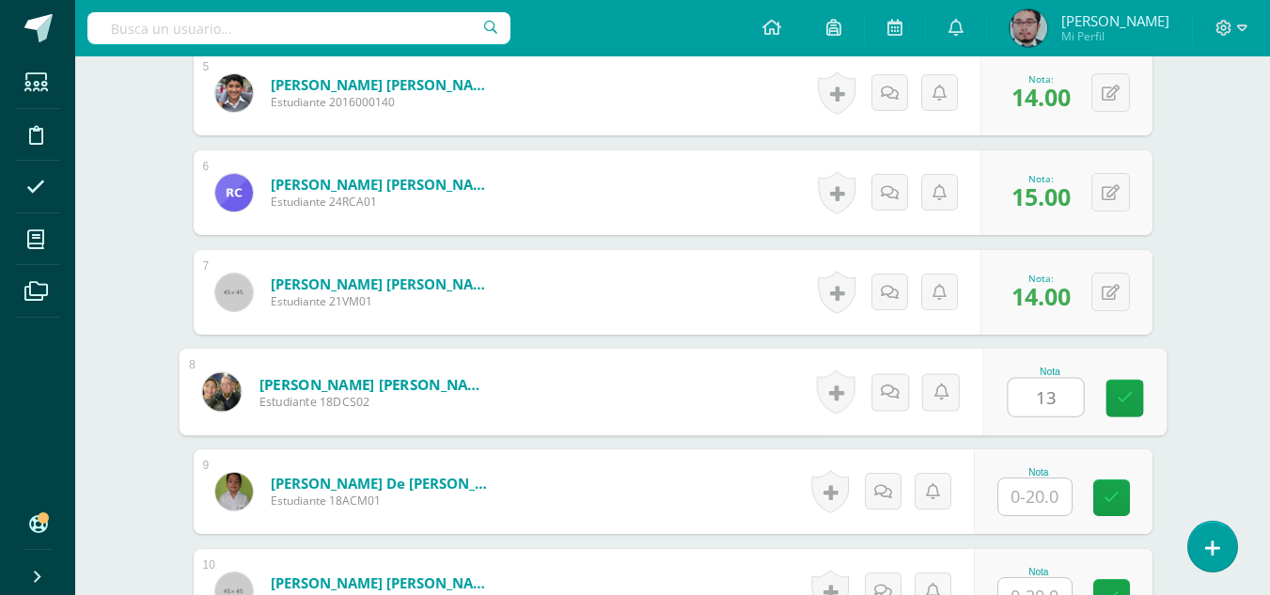
type input "13"
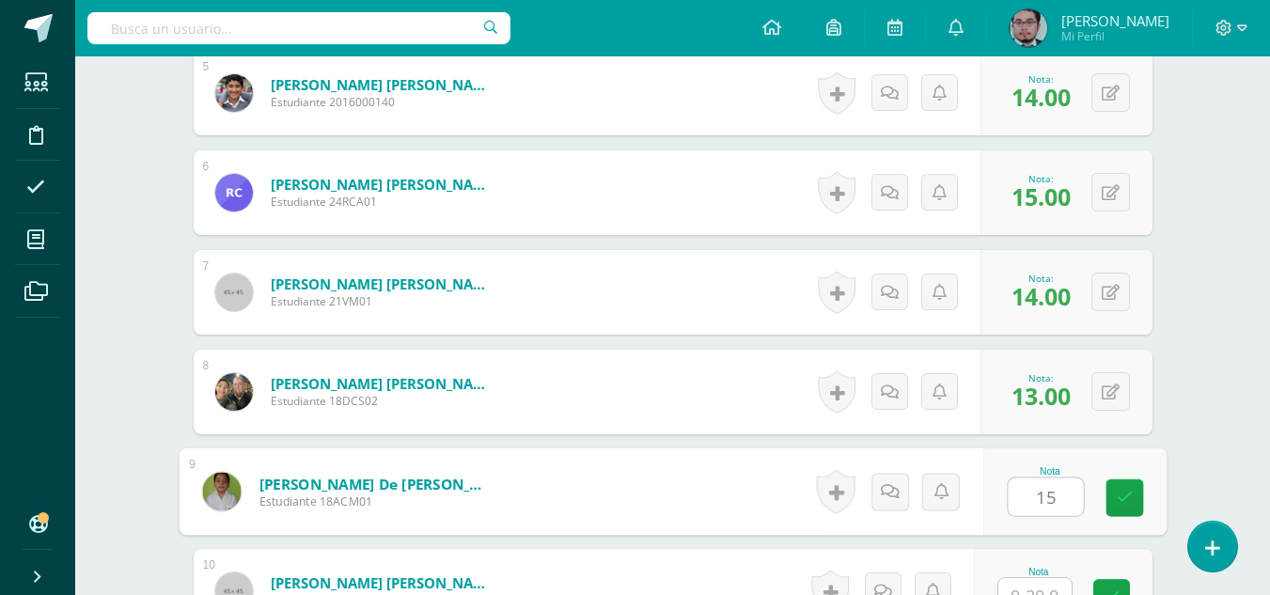
type input "15"
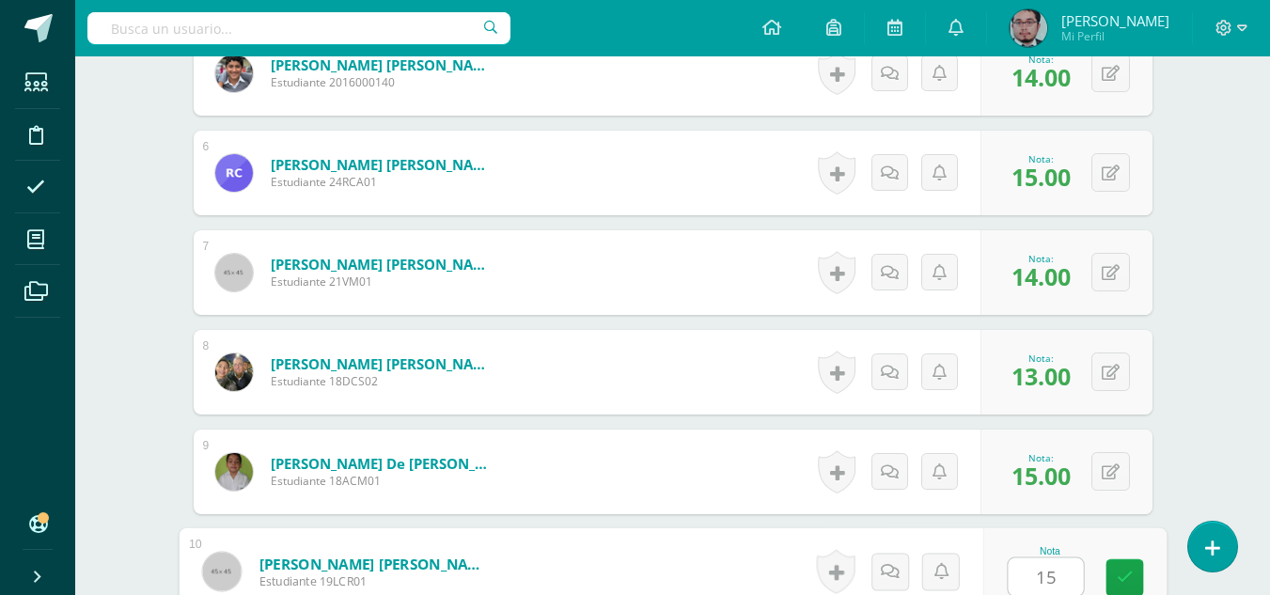
type input "15"
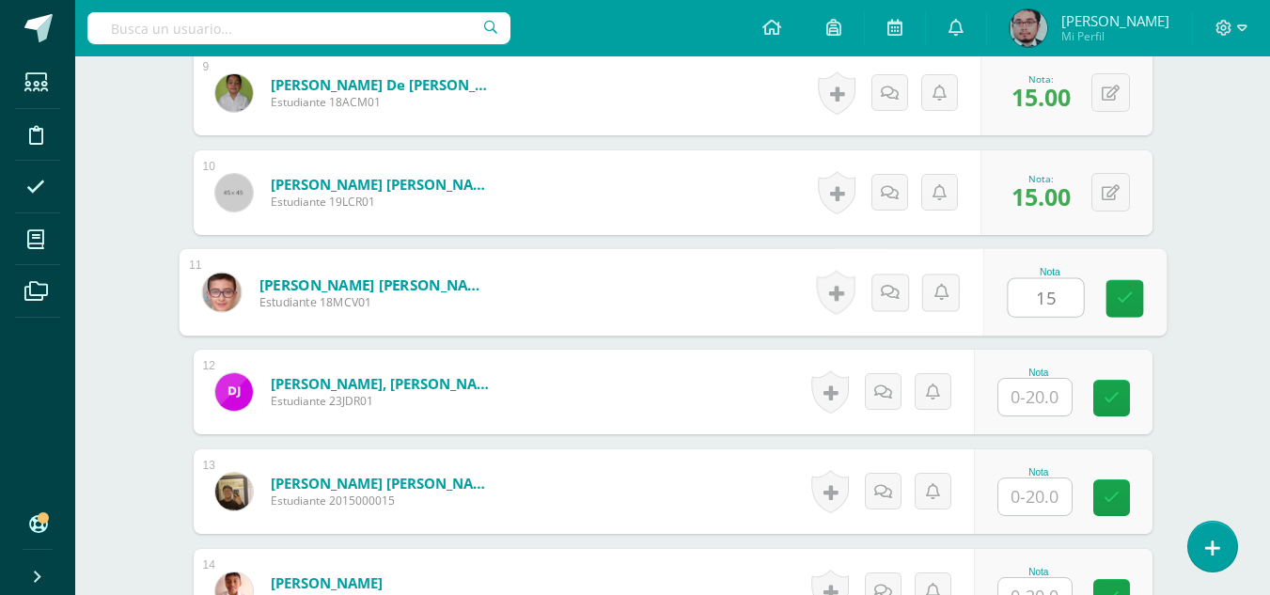
type input "15"
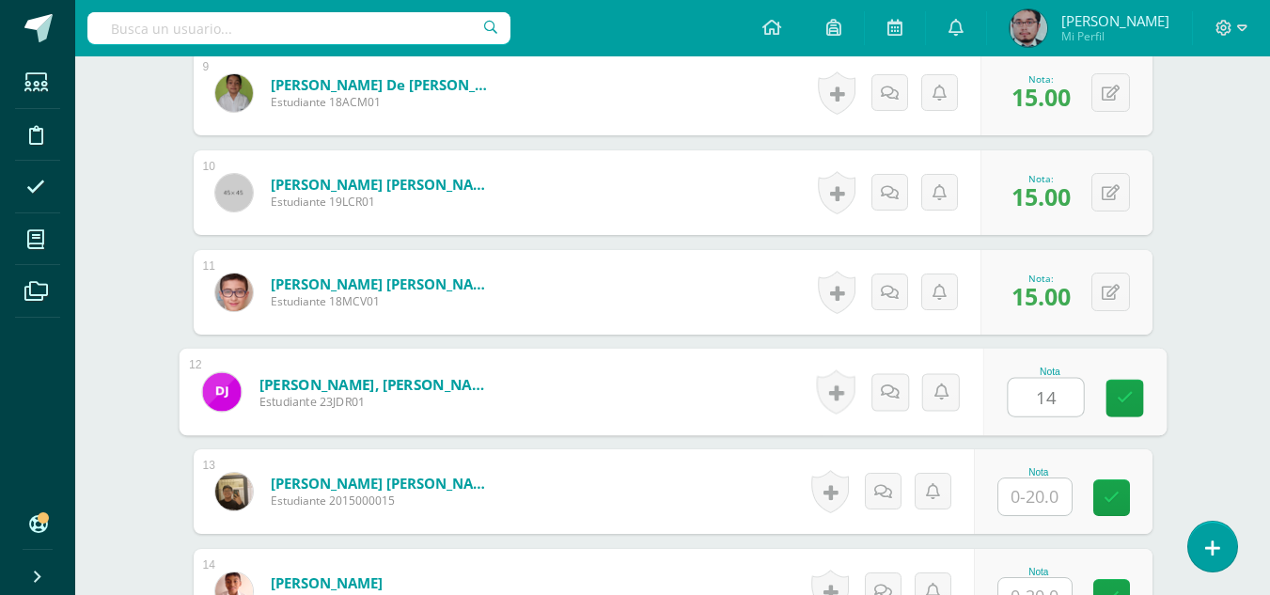
type input "14"
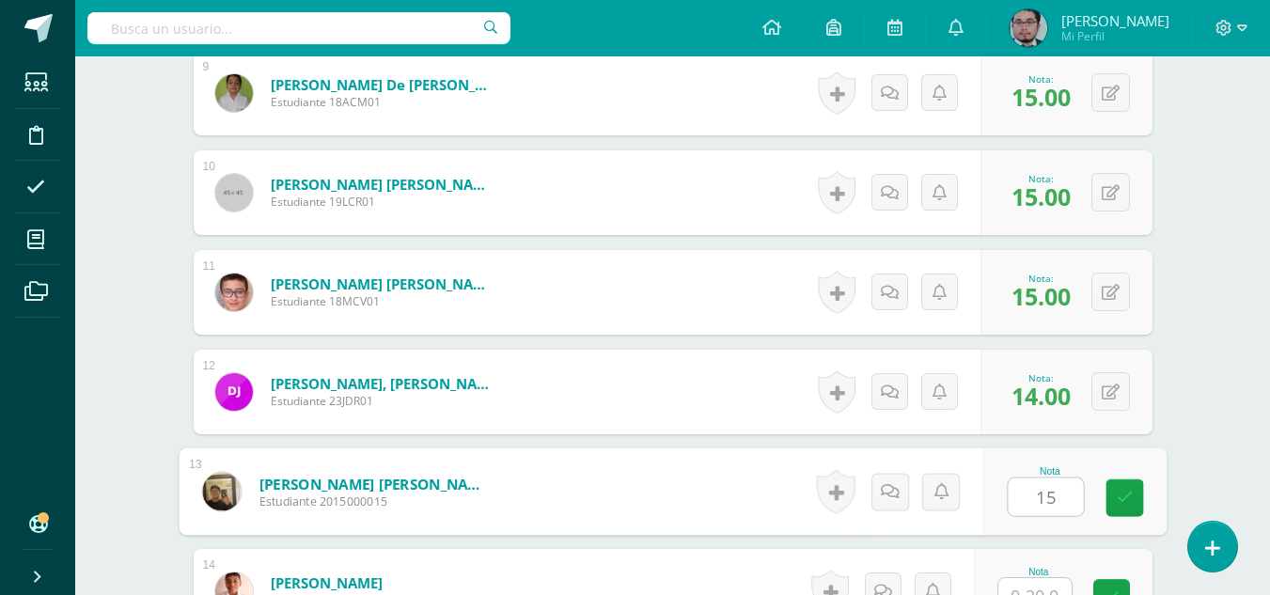
type input "15"
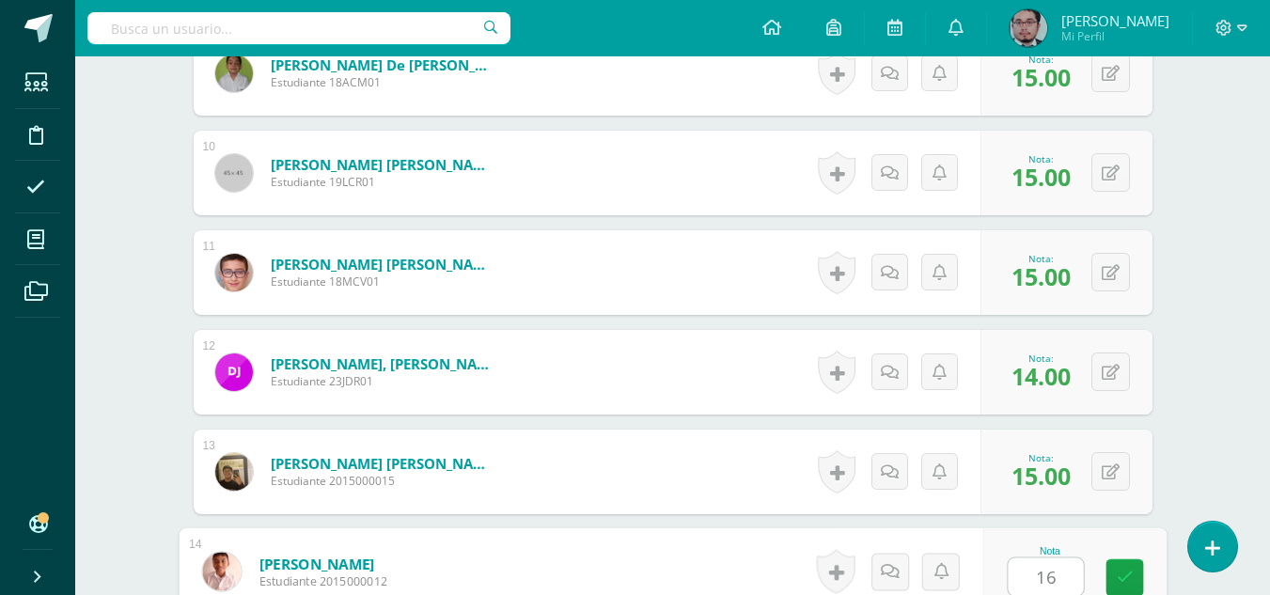
type input "16"
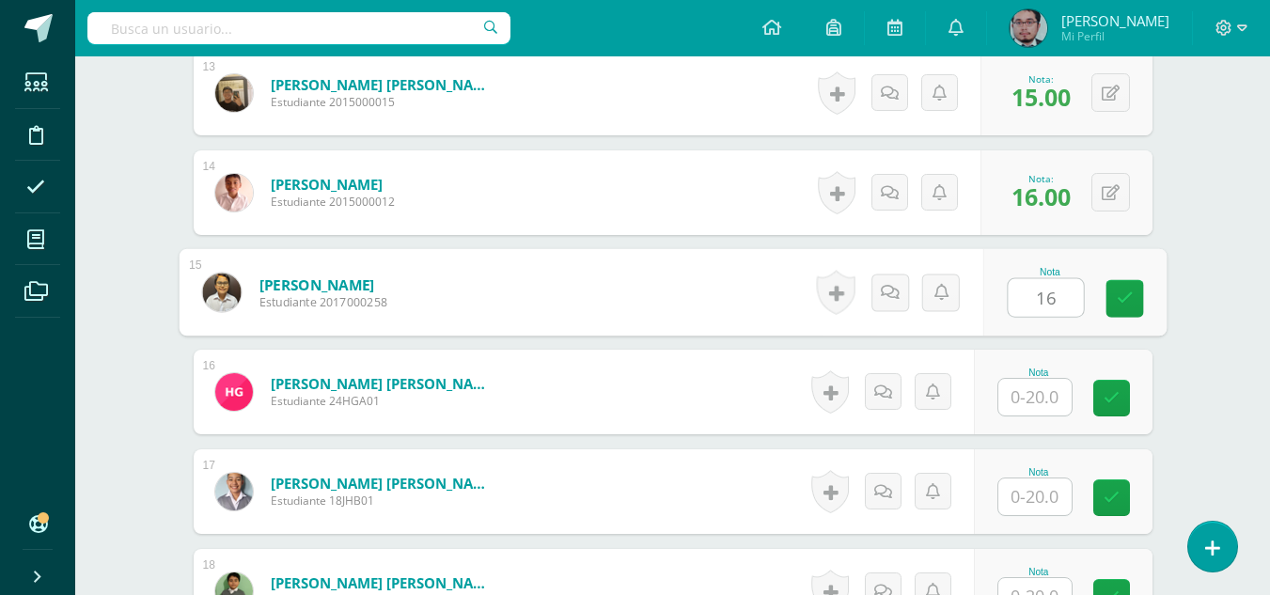
type input "16"
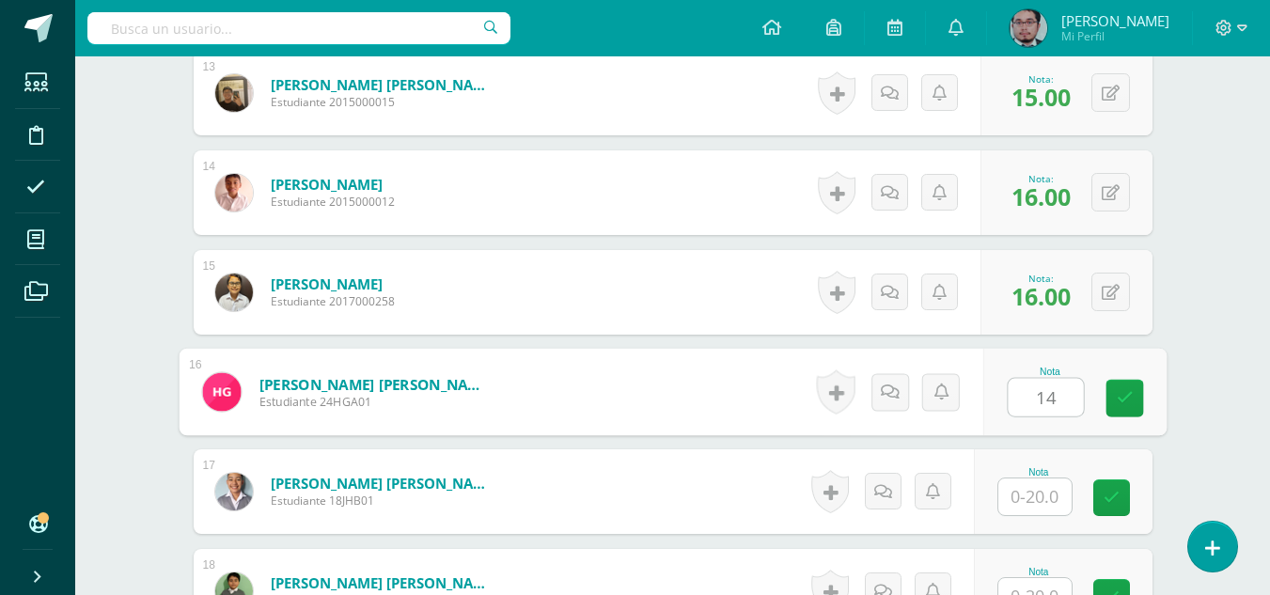
type input "14"
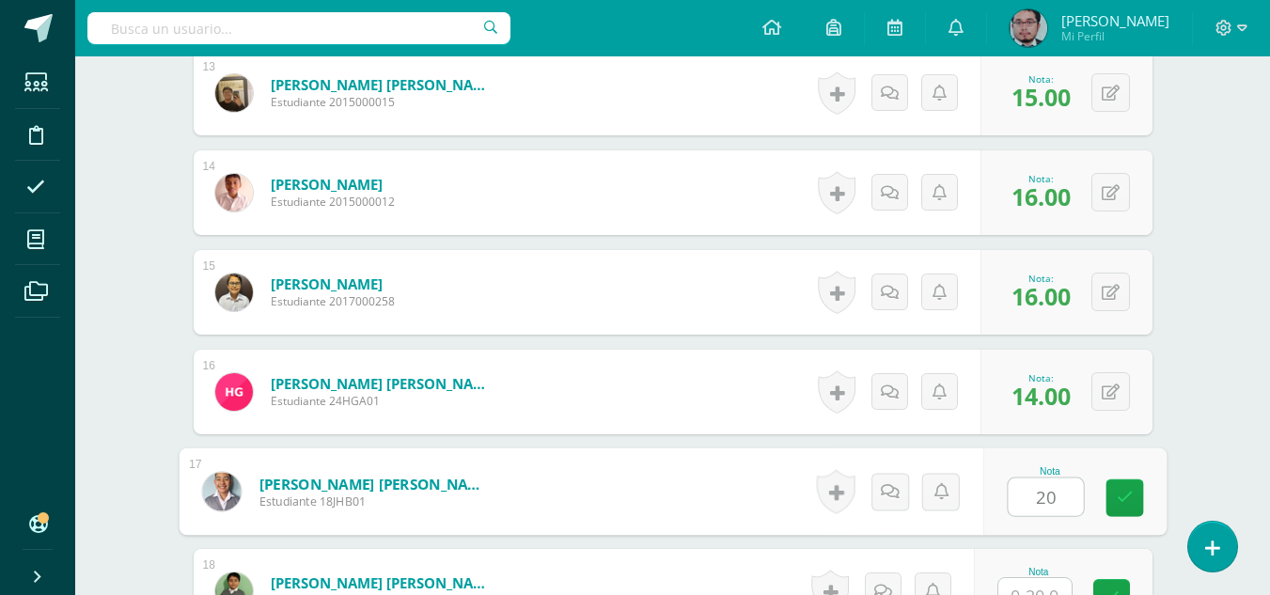
type input "20"
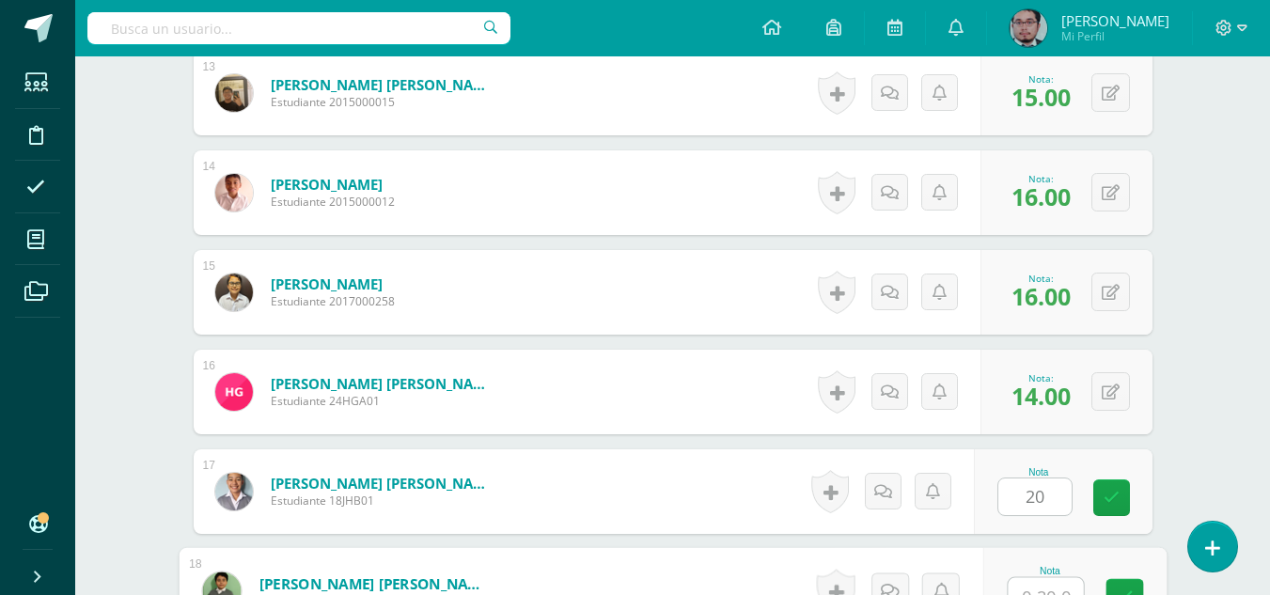
scroll to position [1819, 0]
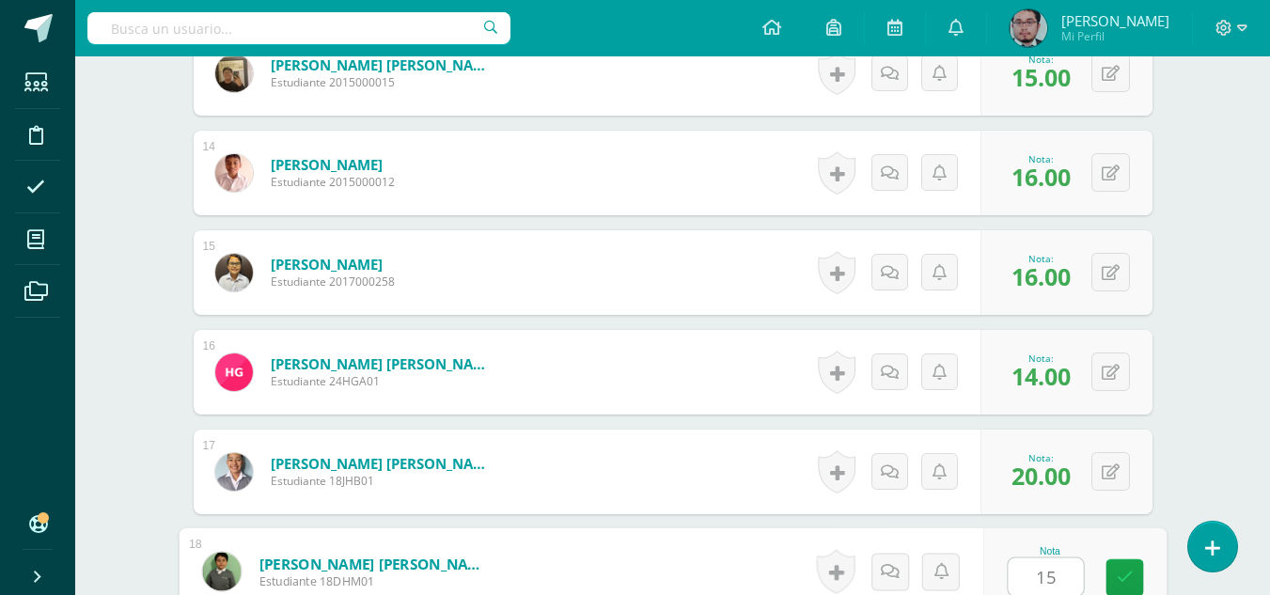
type input "15"
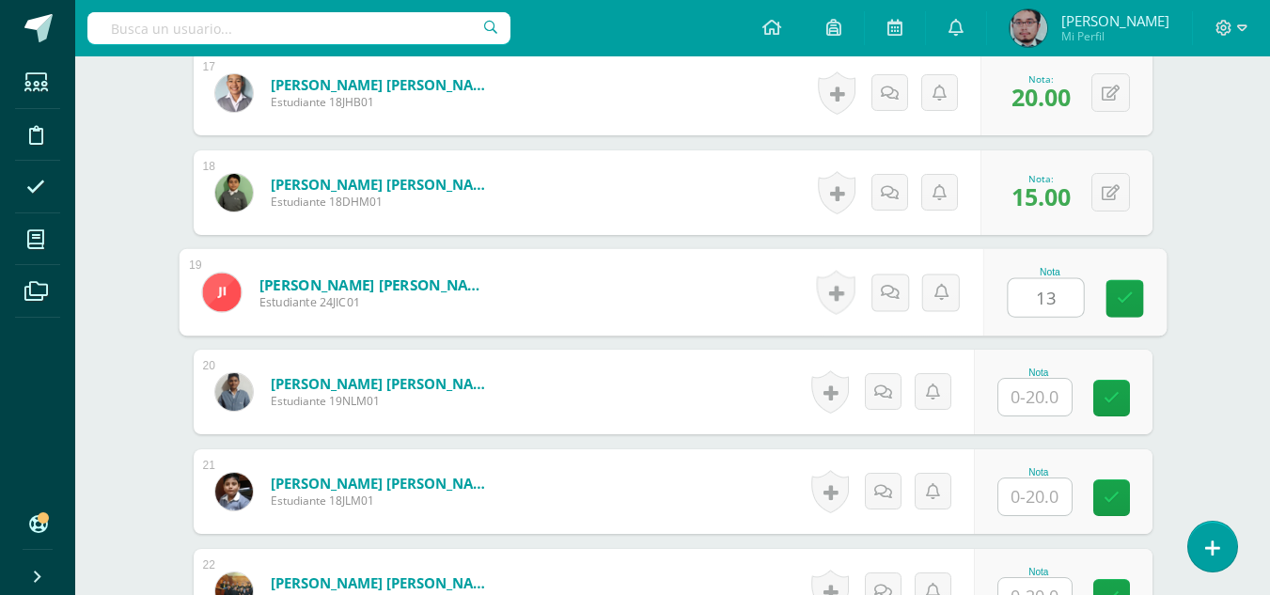
type input "13"
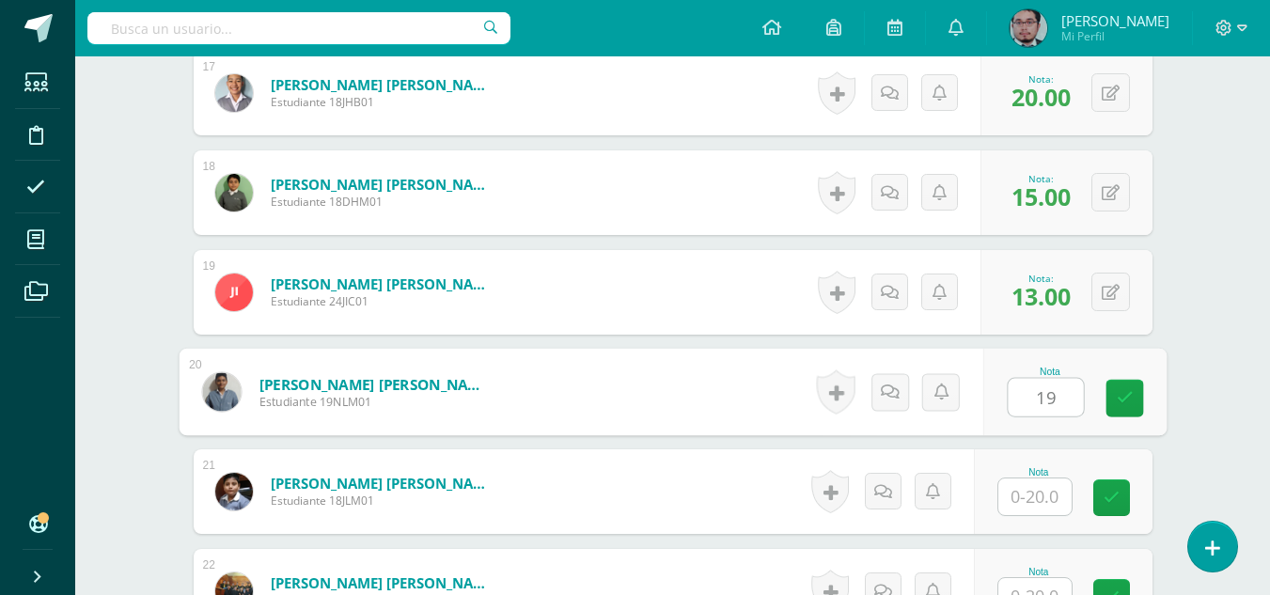
type input "19"
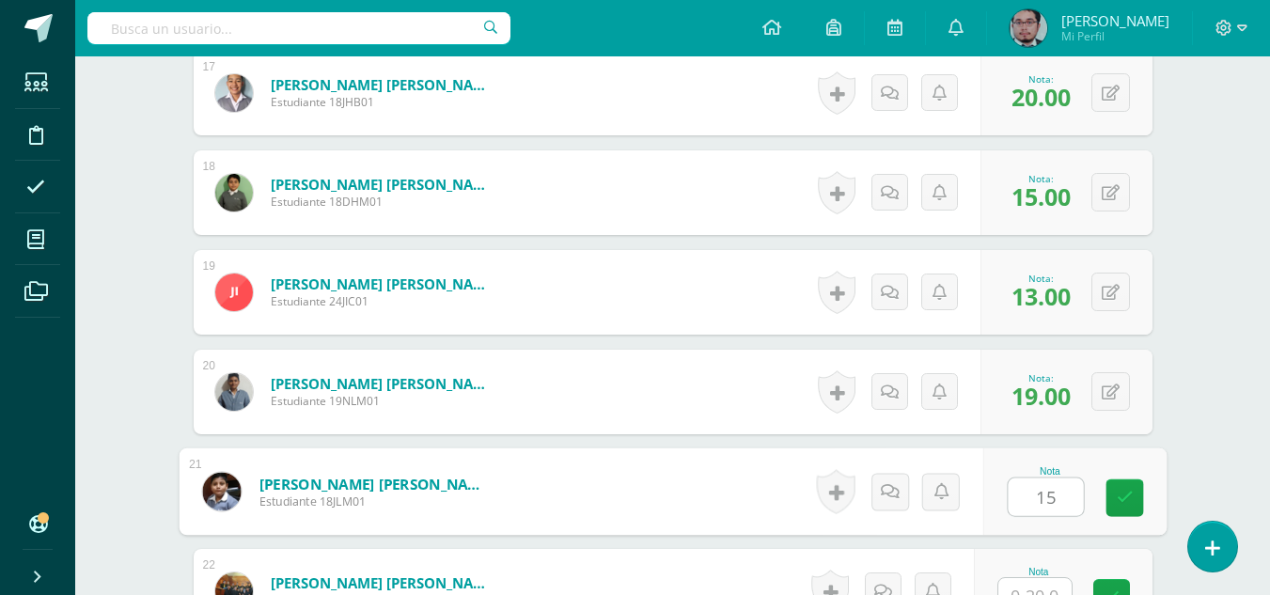
type input "15"
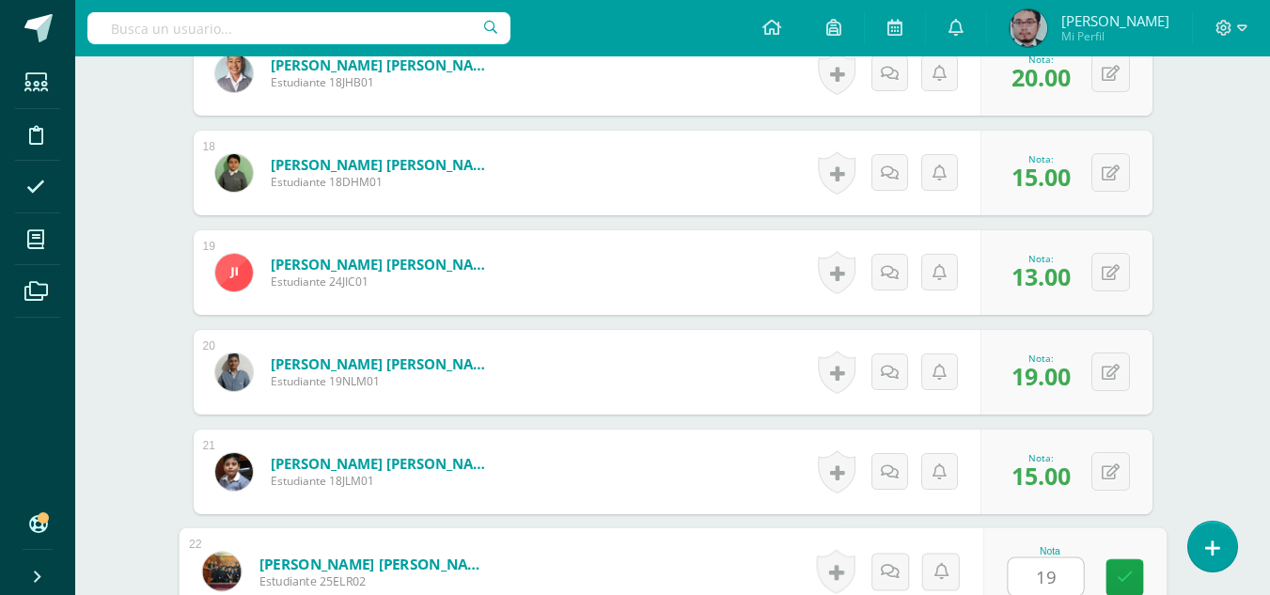
type input "19"
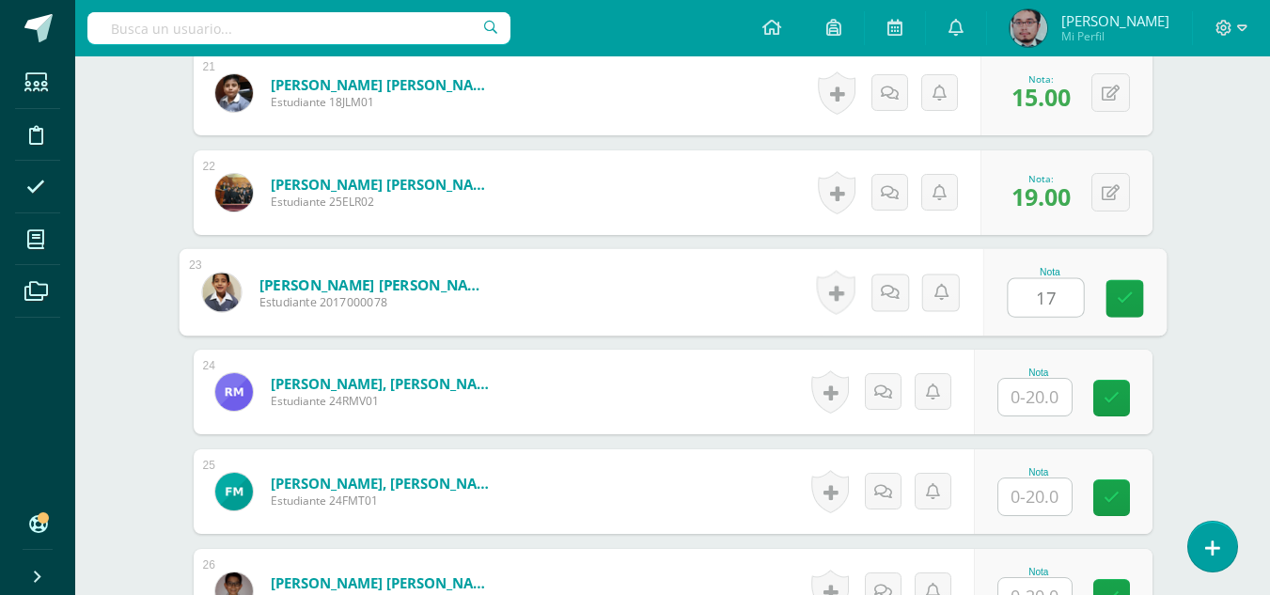
type input "17"
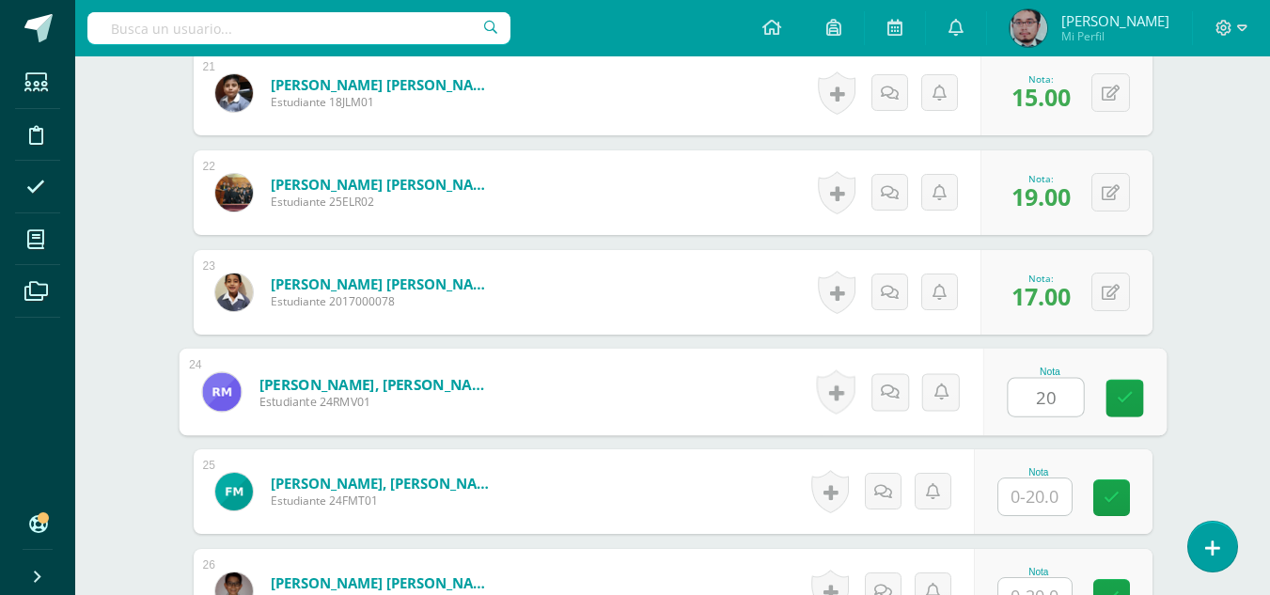
type input "20"
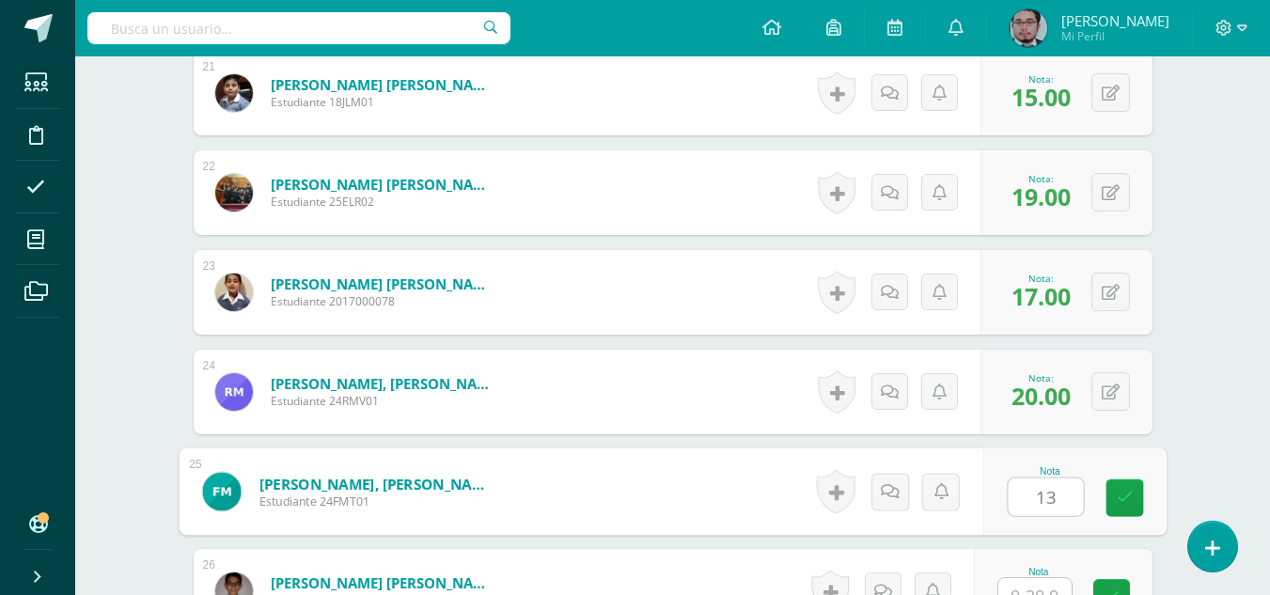
type input "13"
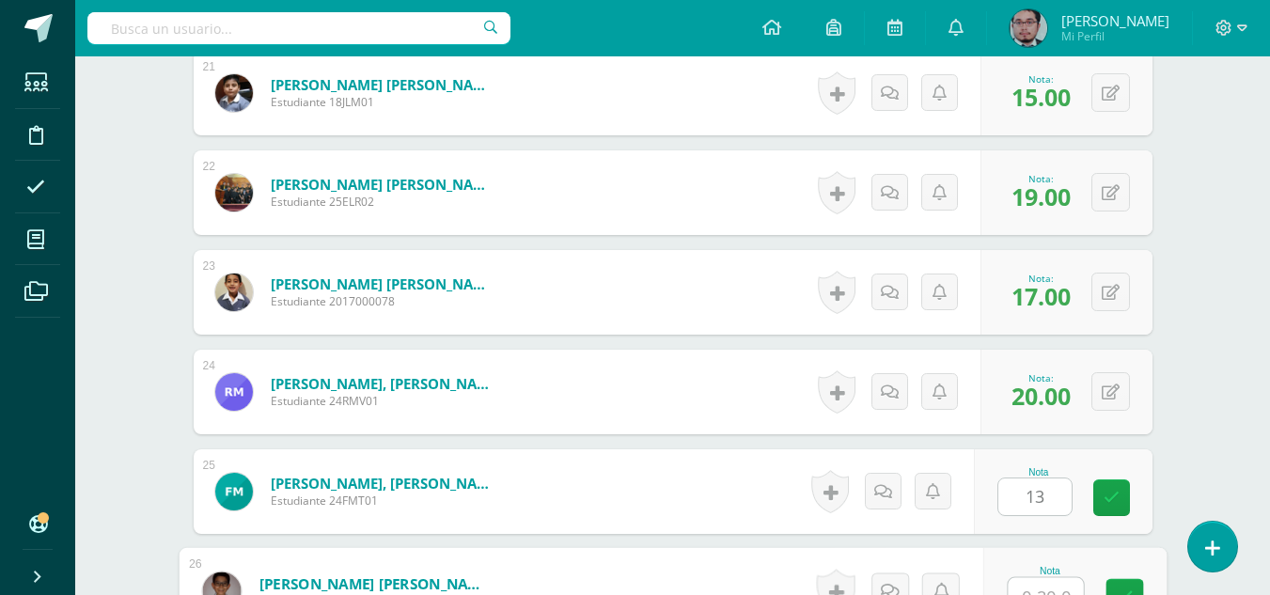
scroll to position [2616, 0]
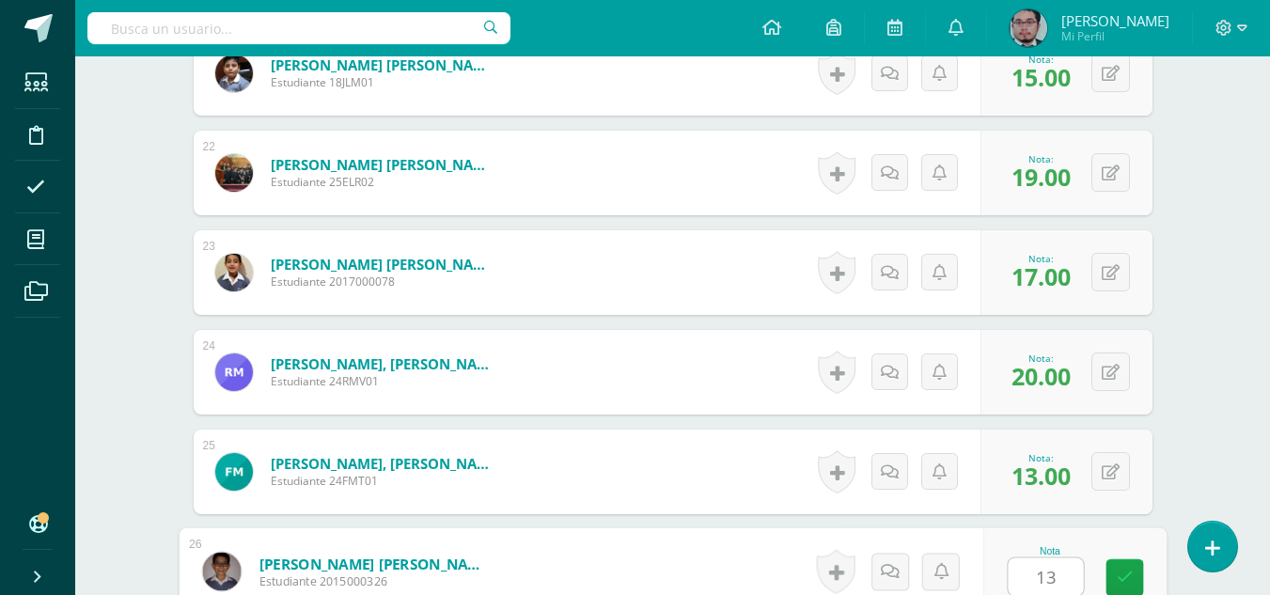
type input "13"
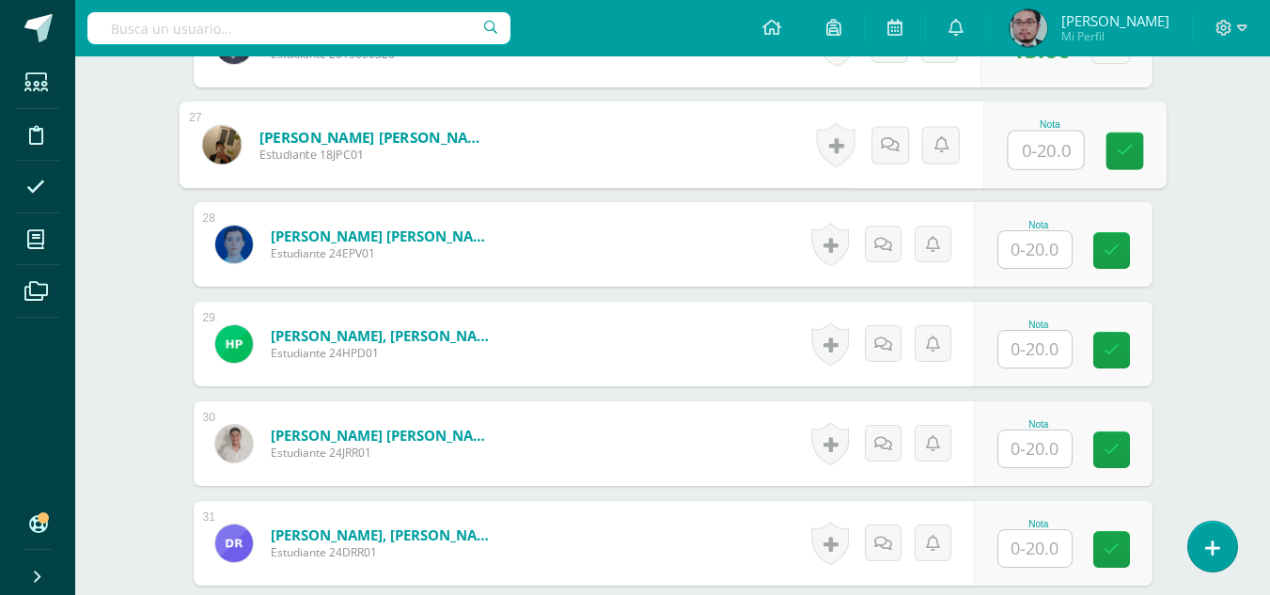
scroll to position [3183, 0]
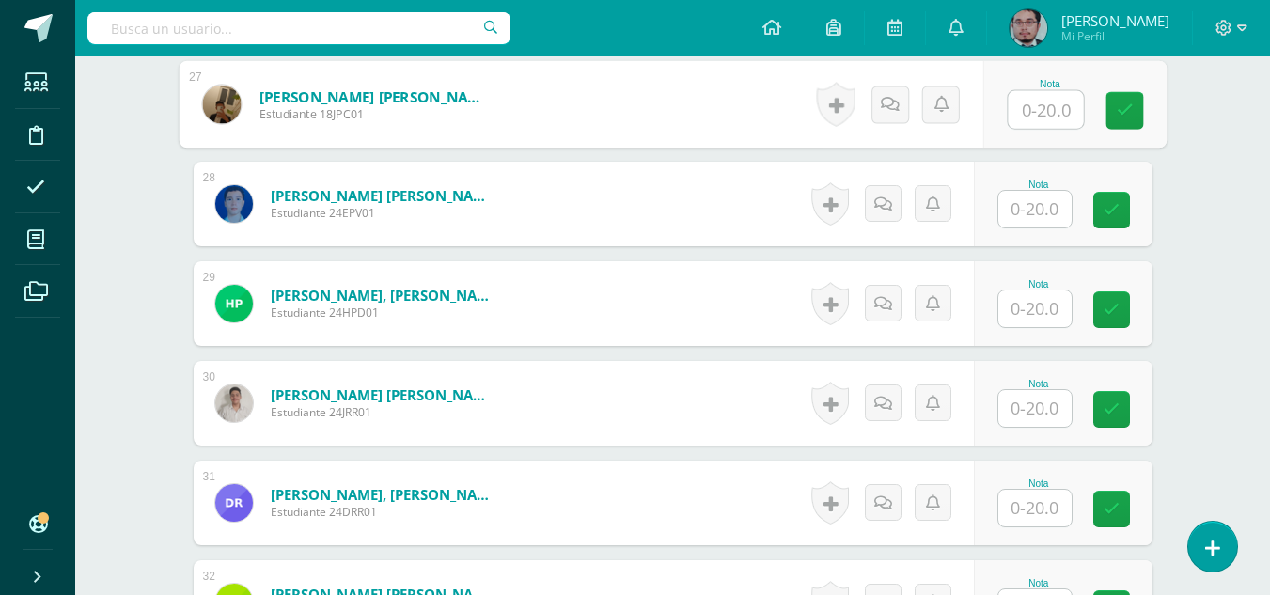
click at [1065, 213] on input "text" at bounding box center [1035, 209] width 73 height 37
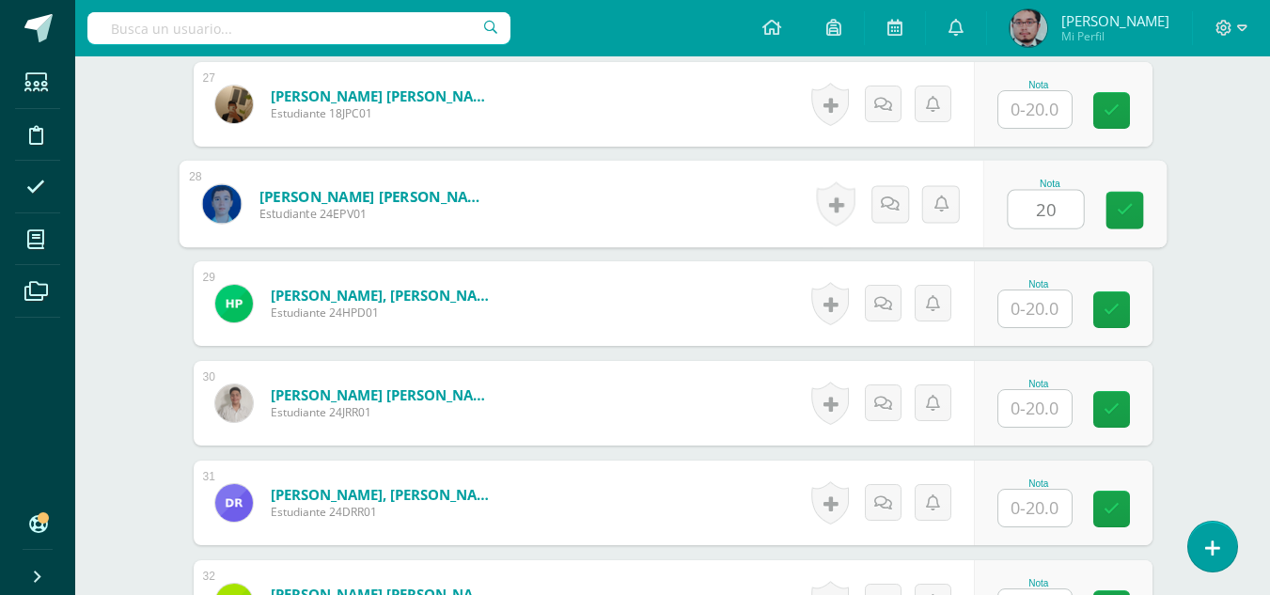
type input "20"
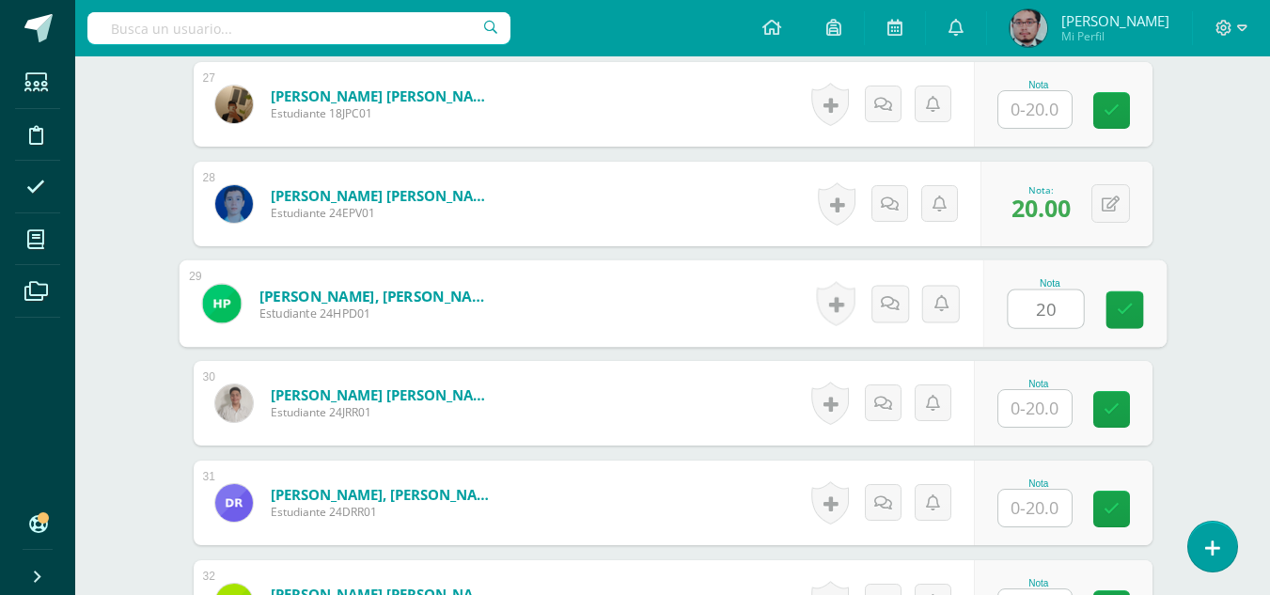
type input "20"
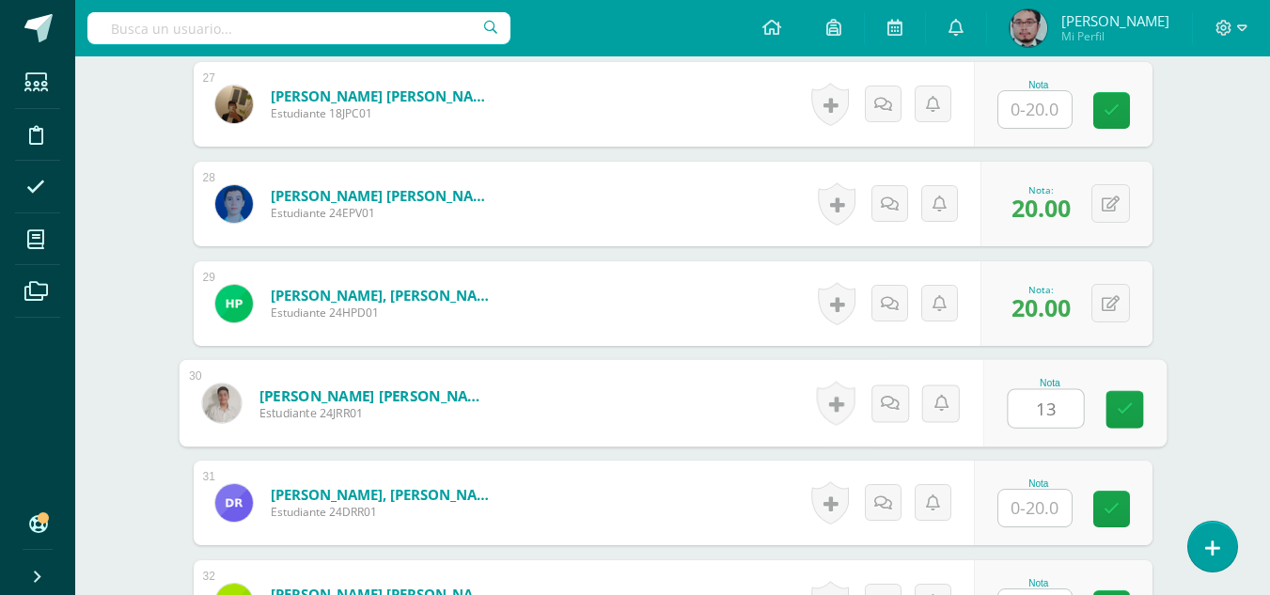
type input "13"
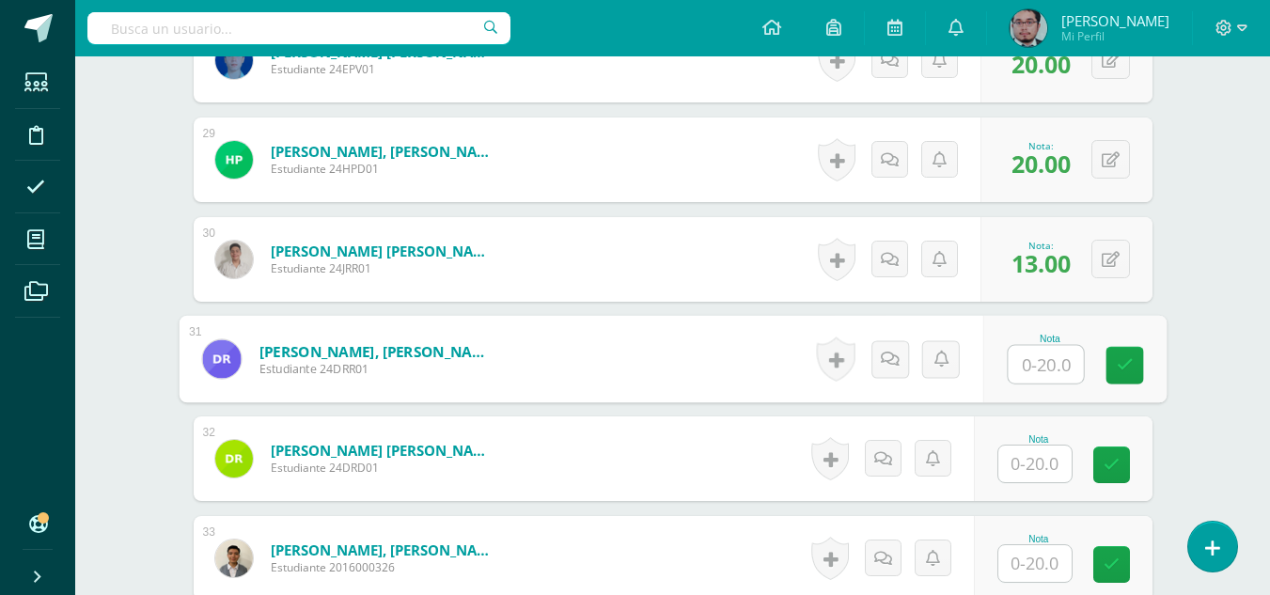
scroll to position [3371, 0]
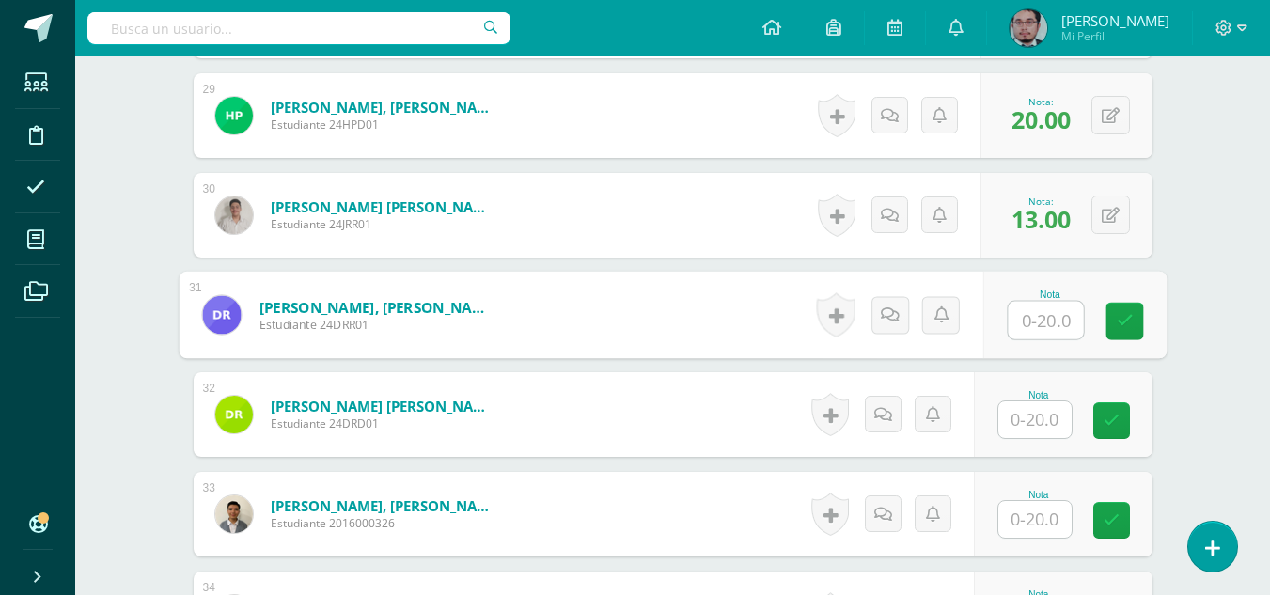
click at [1060, 410] on input "text" at bounding box center [1035, 420] width 73 height 37
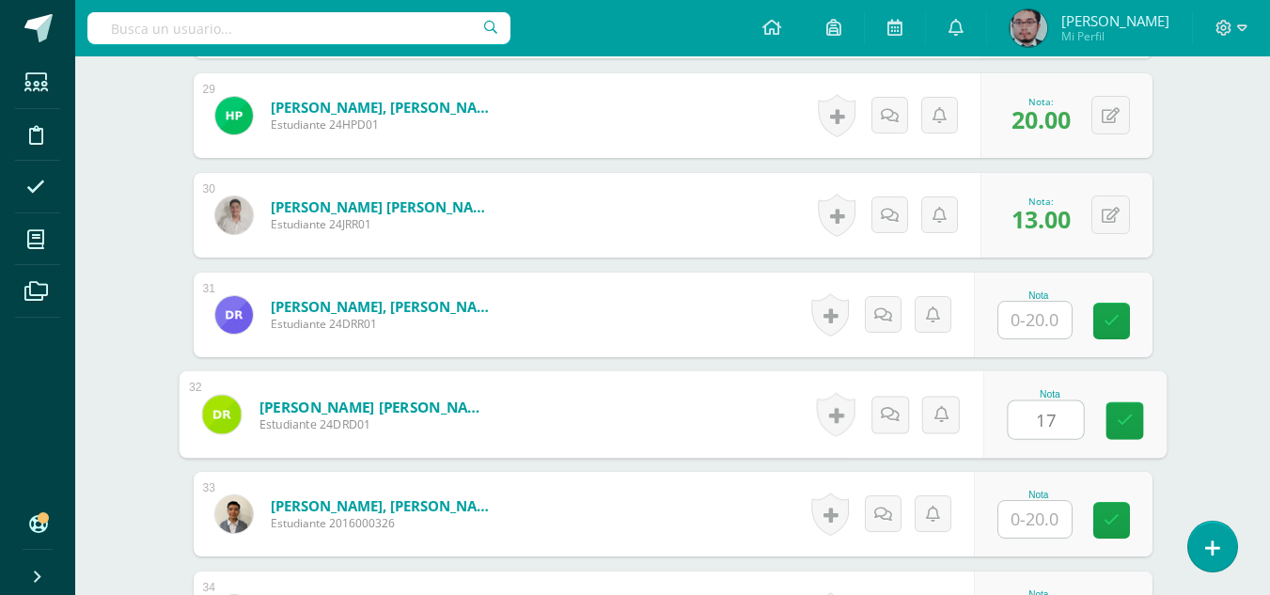
type input "17"
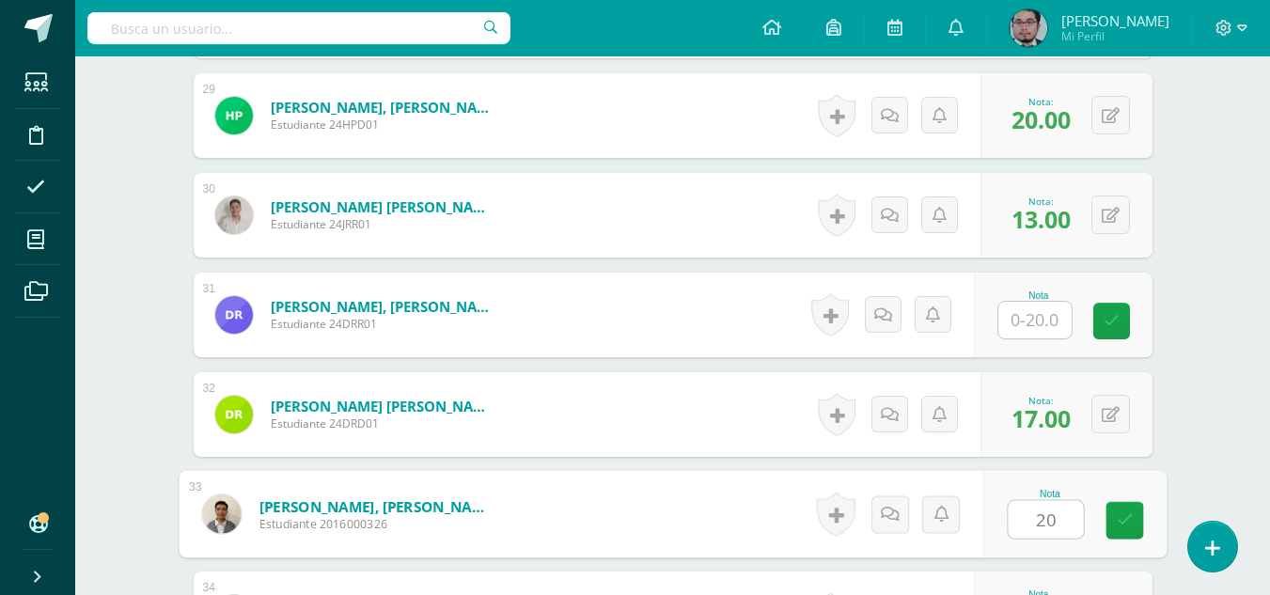
type input "20"
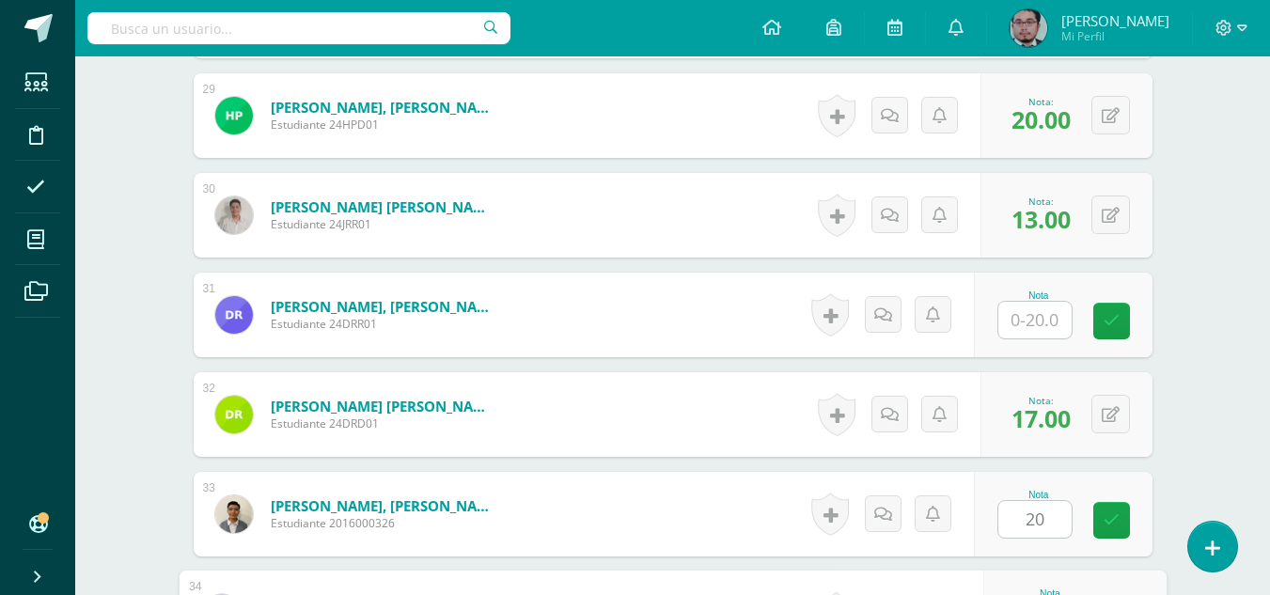
scroll to position [3693, 0]
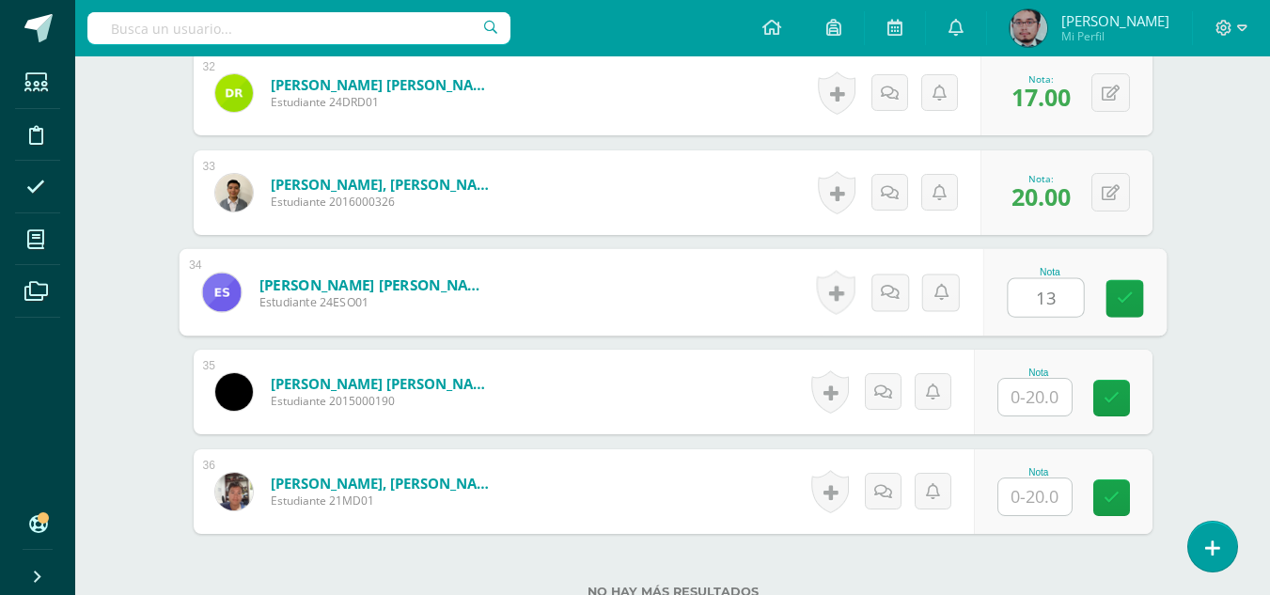
type input "13"
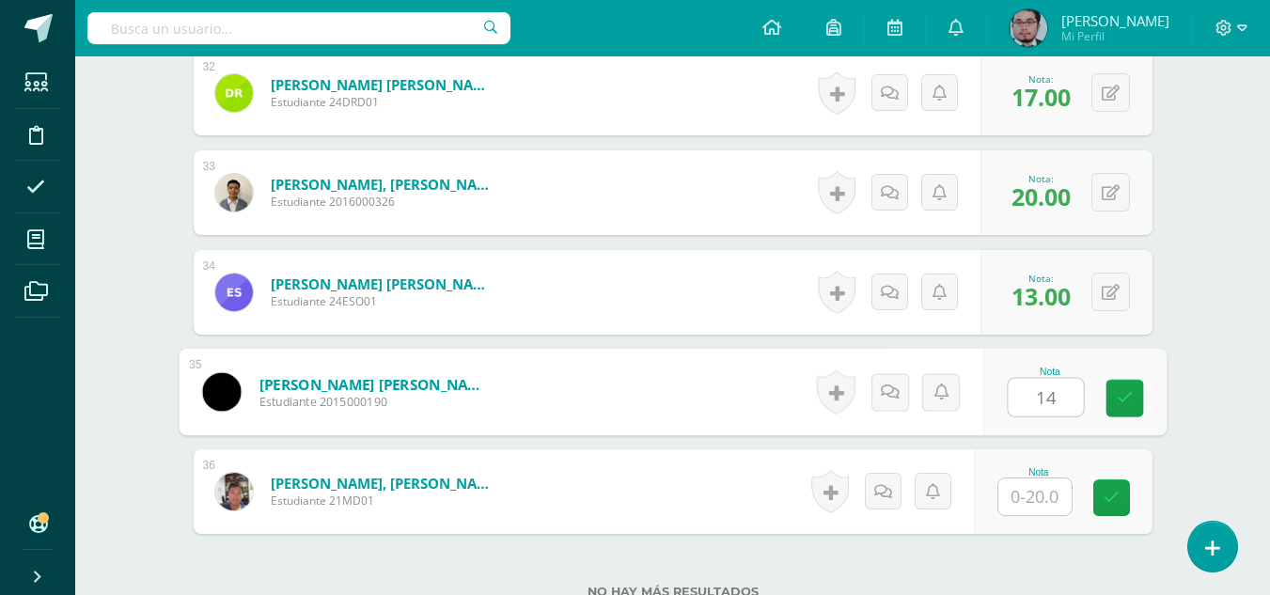
type input "14"
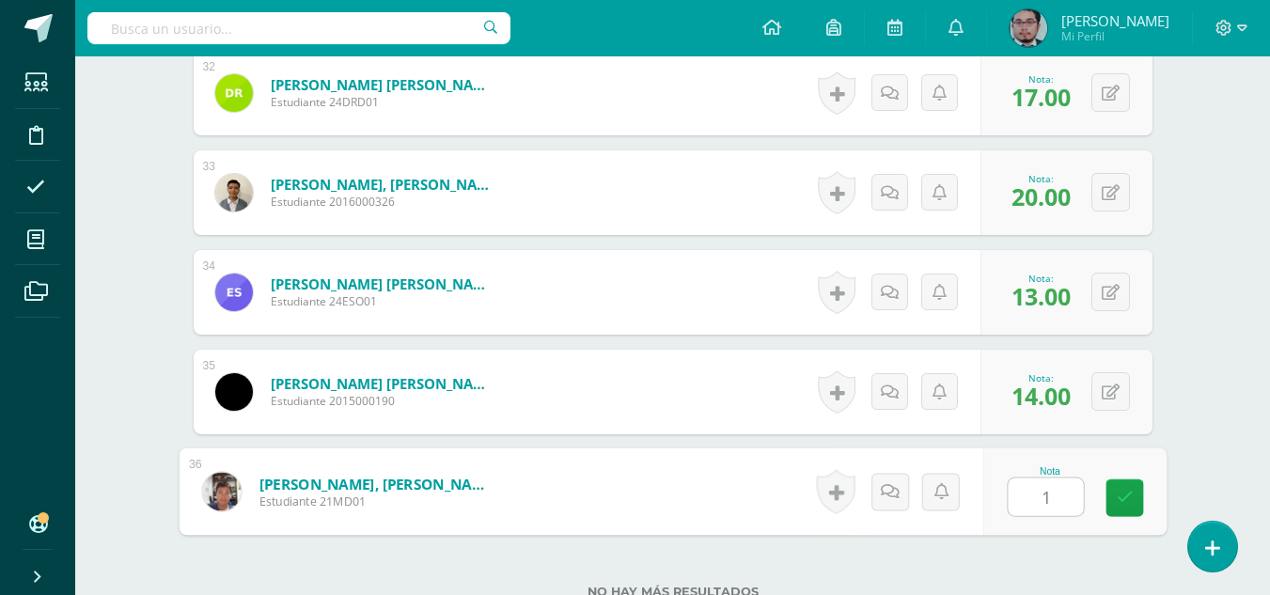
type input "18"
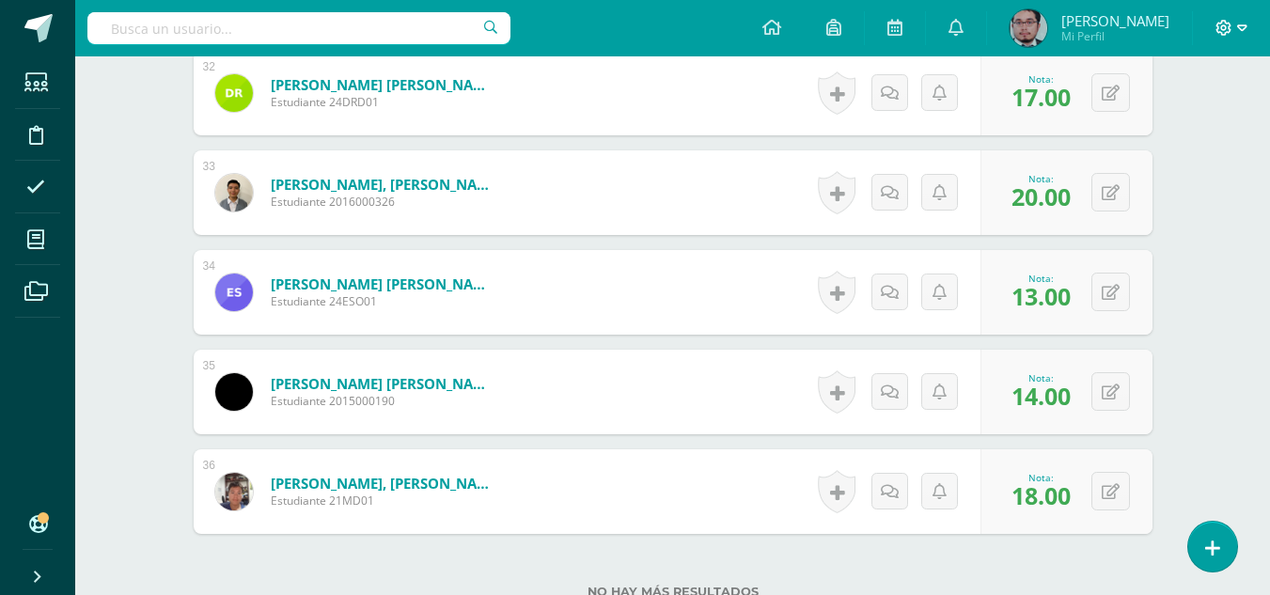
click at [1243, 32] on icon at bounding box center [1243, 28] width 10 height 17
click at [1199, 128] on span "Cerrar sesión" at bounding box center [1184, 128] width 85 height 18
